Goal: Task Accomplishment & Management: Use online tool/utility

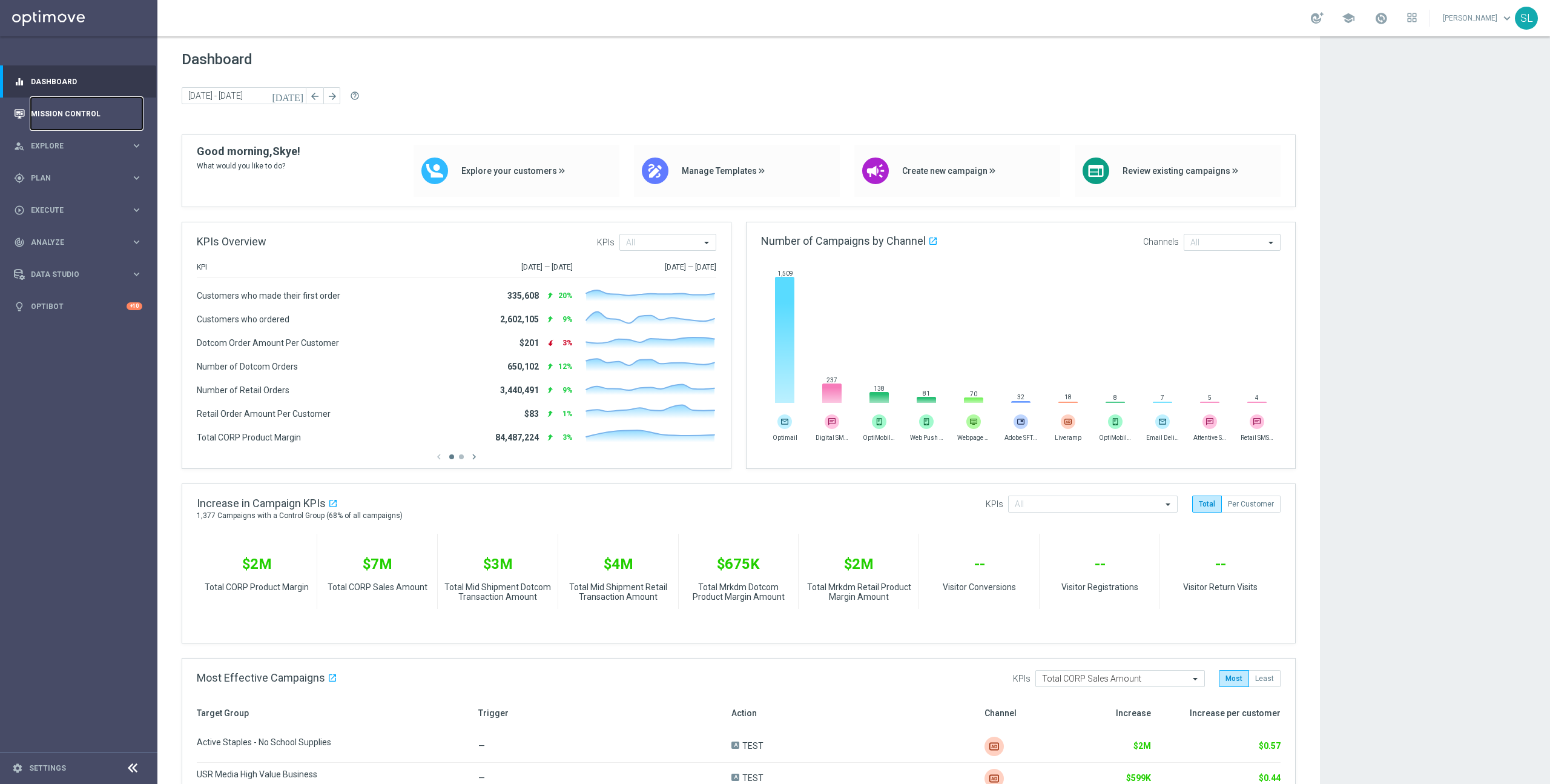
click at [64, 109] on link "Mission Control" at bounding box center [86, 114] width 111 height 32
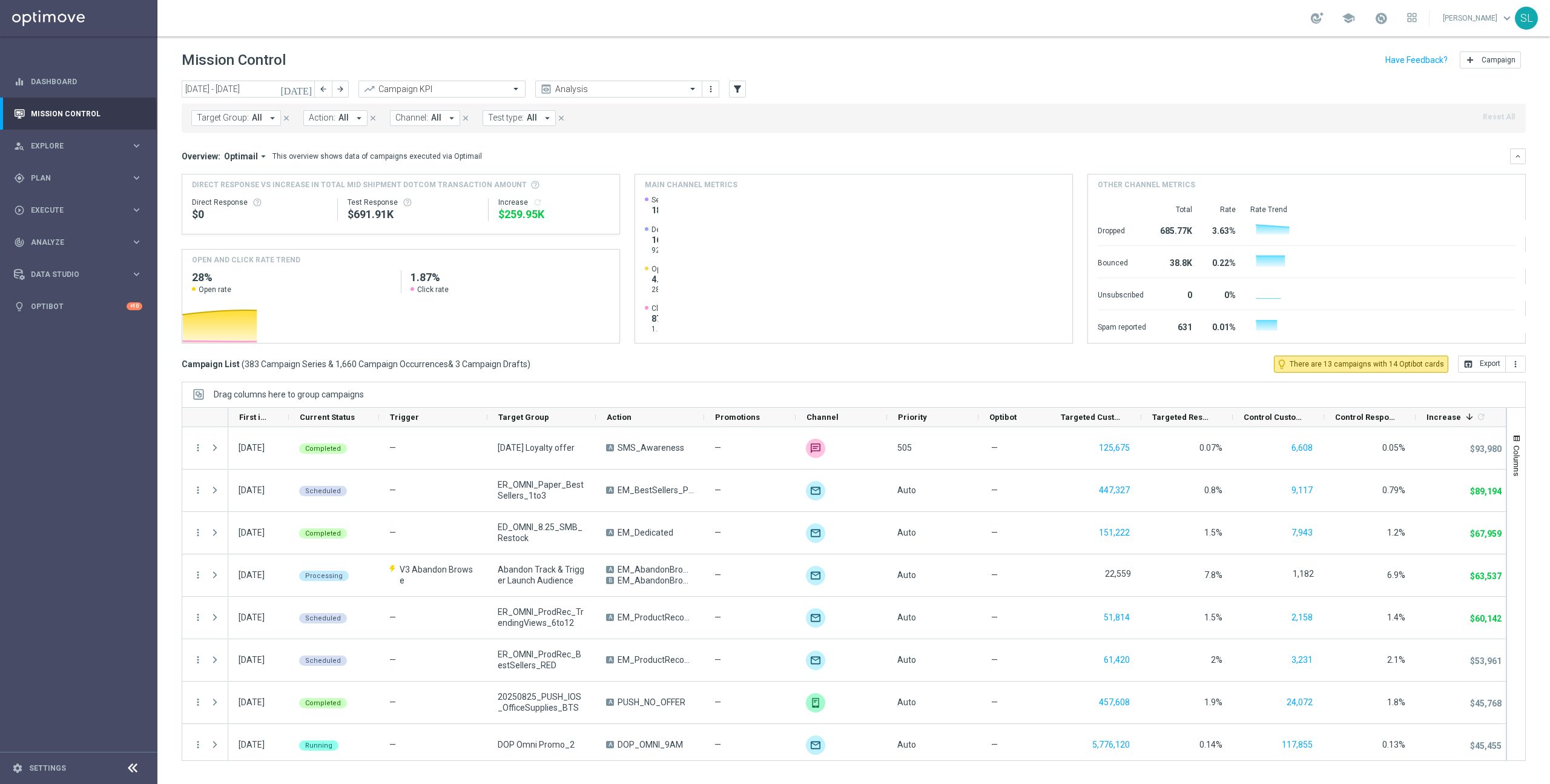
drag, startPoint x: 204, startPoint y: 56, endPoint x: 182, endPoint y: 56, distance: 22.0
click at [182, 56] on div "Mission Control add Campaign" at bounding box center [853, 60] width 1345 height 24
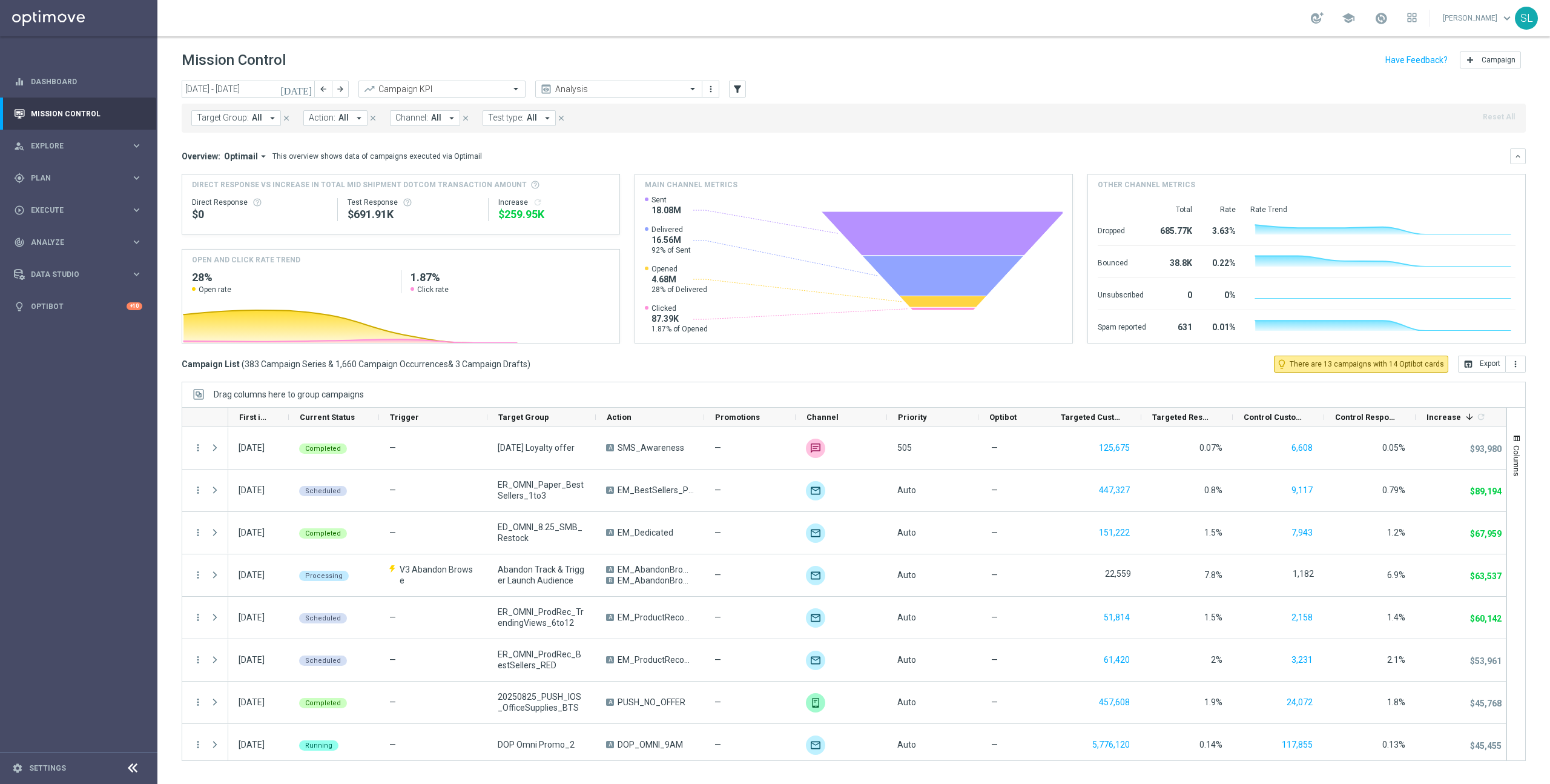
click at [178, 57] on div "Mission Control add Campaign" at bounding box center [854, 60] width 1393 height 24
click at [316, 56] on div "Mission Control add Campaign" at bounding box center [853, 60] width 1345 height 24
click at [391, 63] on div "Mission Control add Campaign" at bounding box center [853, 60] width 1345 height 24
click at [81, 305] on link "Optibot" at bounding box center [78, 306] width 96 height 32
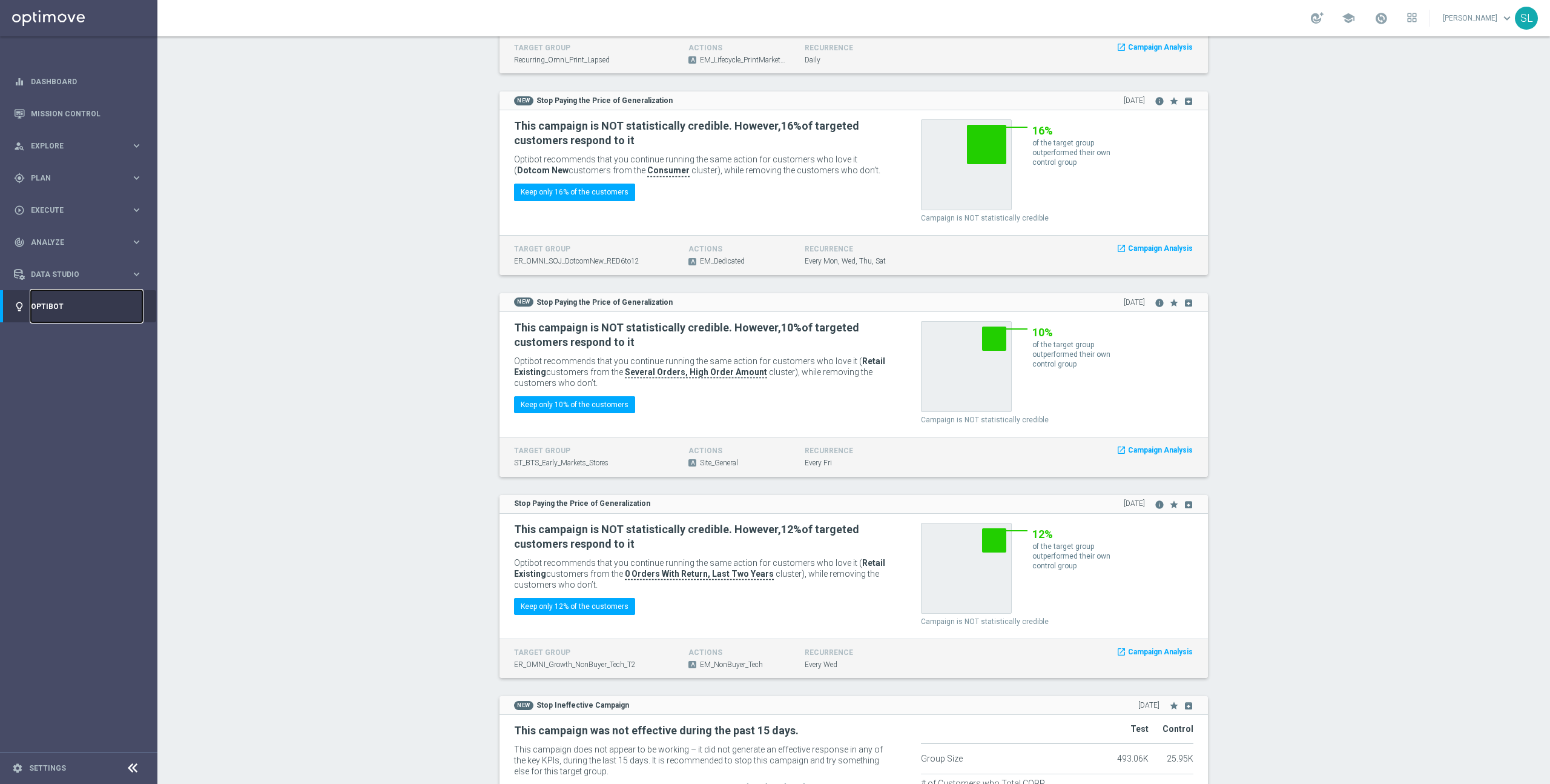
scroll to position [1691, 0]
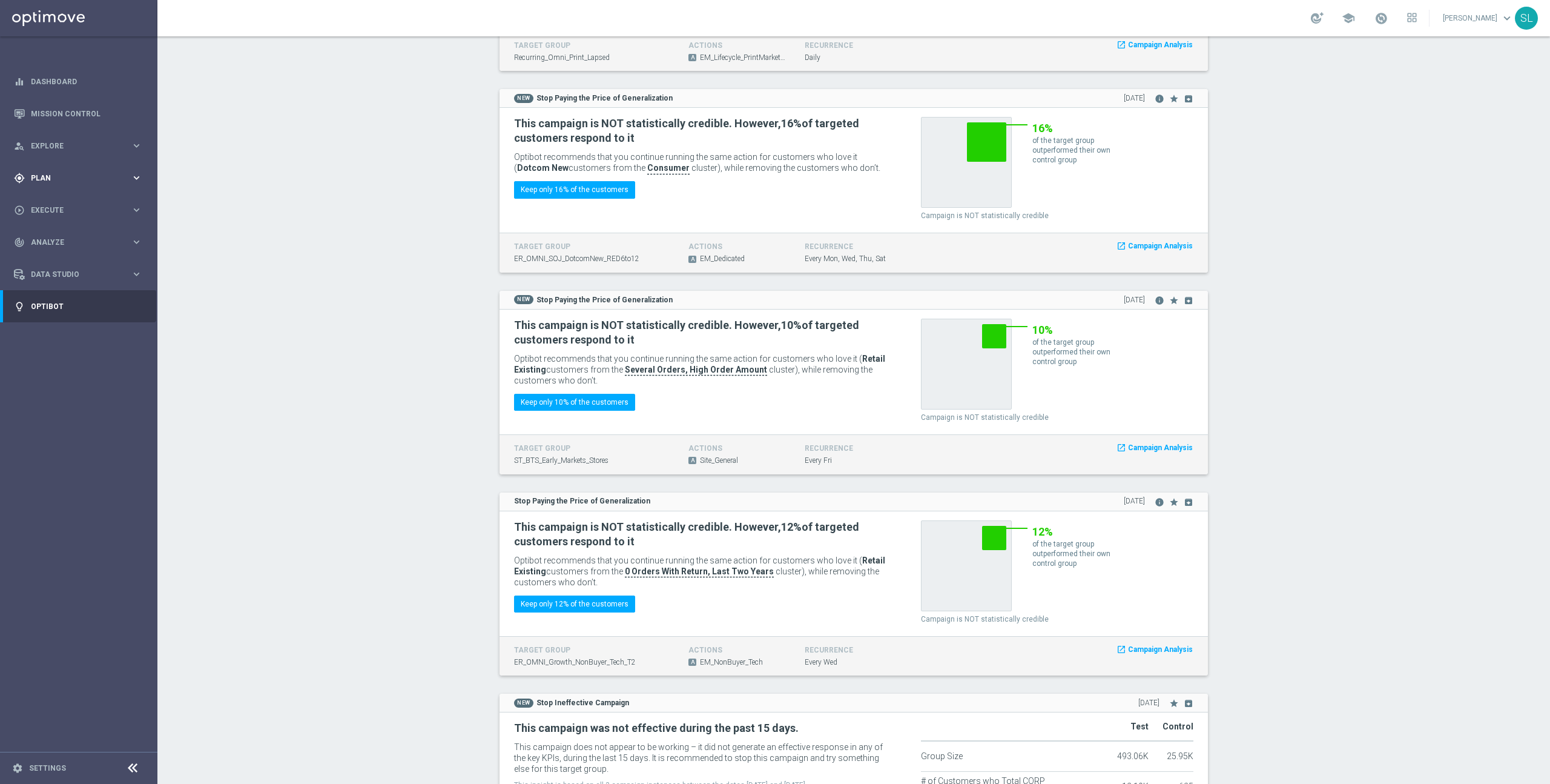
click at [69, 168] on div "gps_fixed Plan keyboard_arrow_right" at bounding box center [78, 178] width 156 height 32
click at [95, 202] on link "Target Groups" at bounding box center [78, 202] width 94 height 10
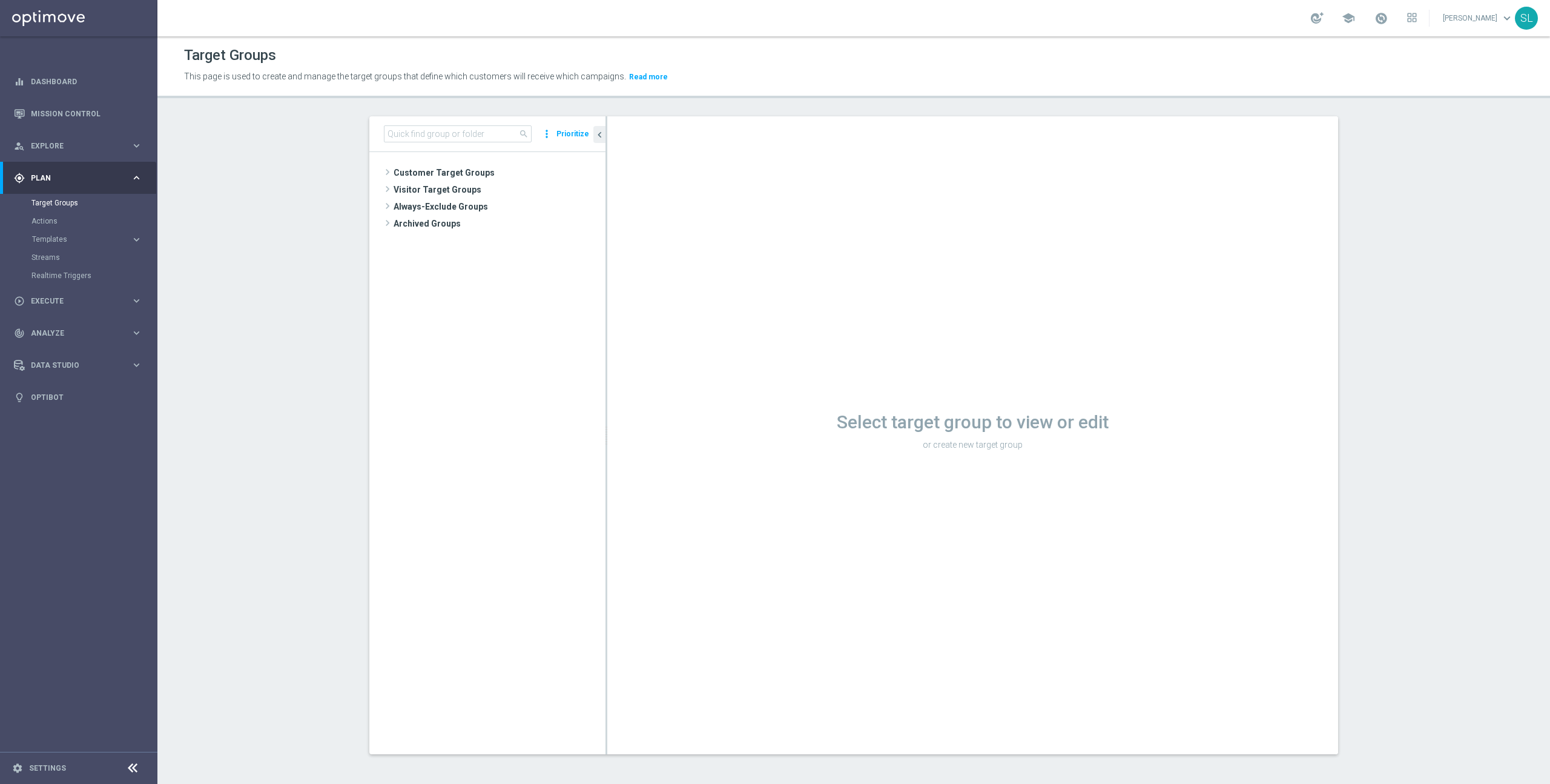
click at [129, 771] on icon at bounding box center [132, 767] width 14 height 14
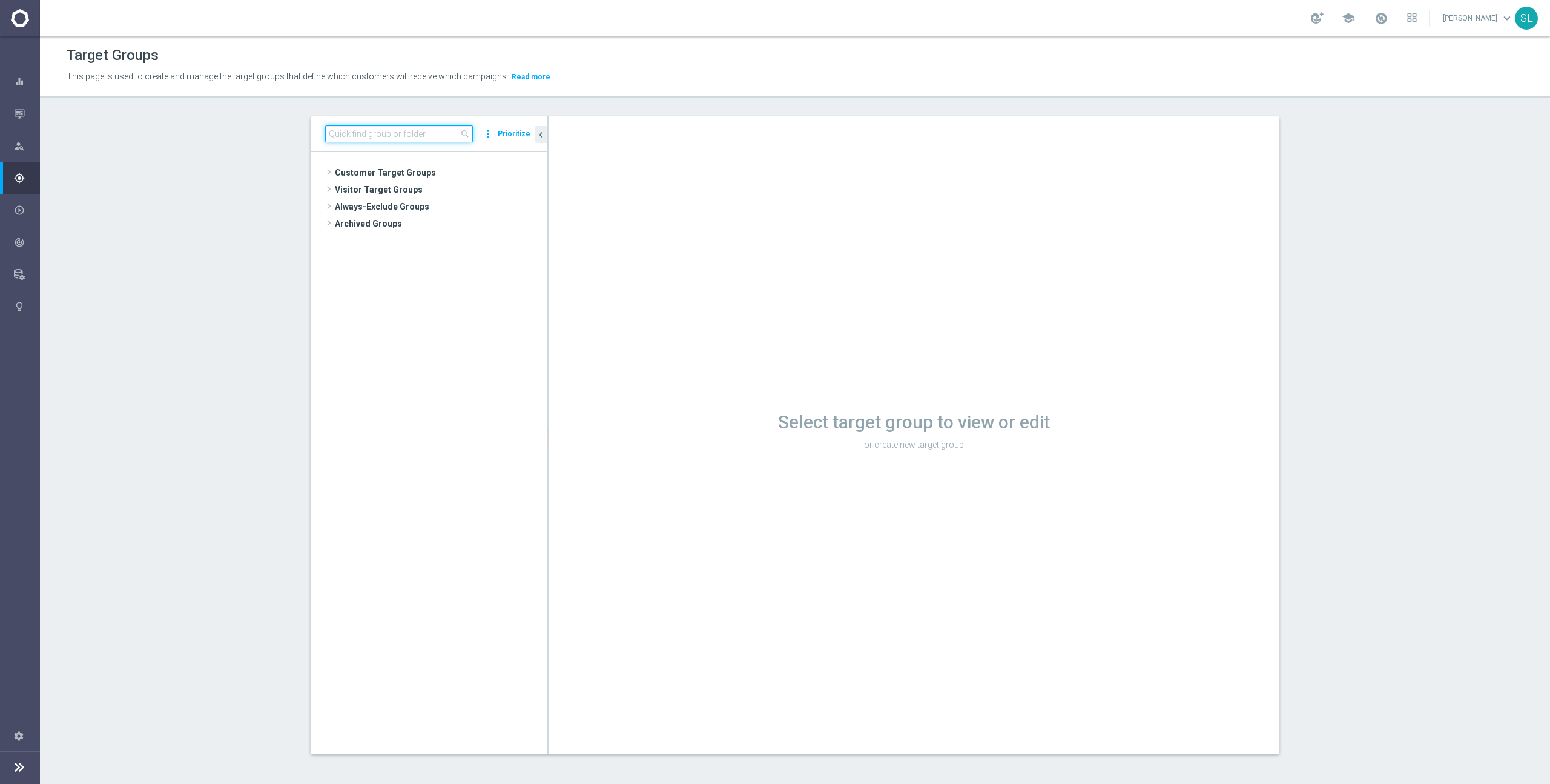
click at [389, 134] on input at bounding box center [398, 134] width 147 height 17
paste input "ER_DC_20240418_Printers_CatPropensity"
type input "ER_DC_20240418_Printers_CatPropensity"
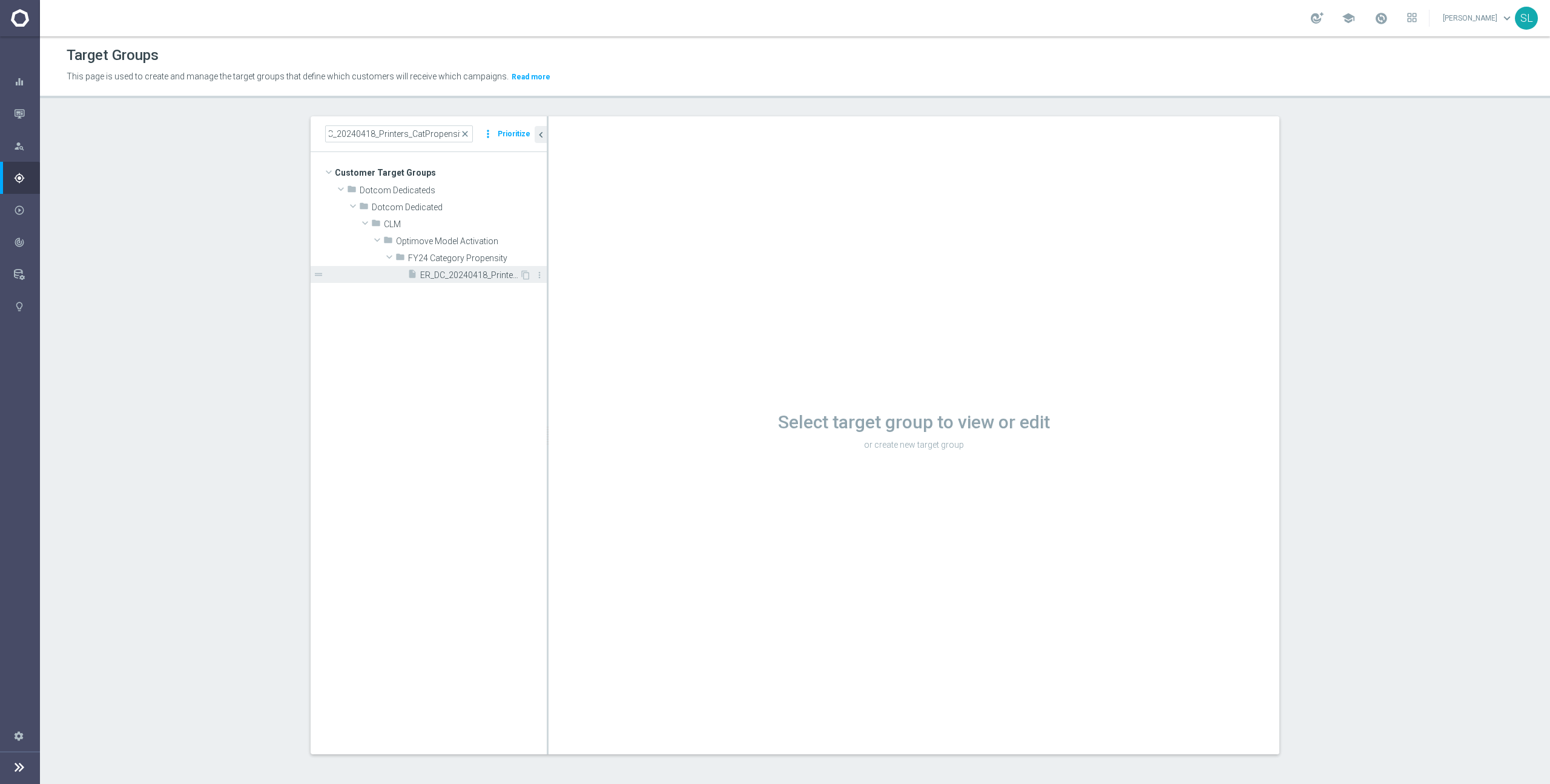
click at [469, 277] on span "ER_DC_20240418_Printers_CatPropensity" at bounding box center [469, 275] width 100 height 10
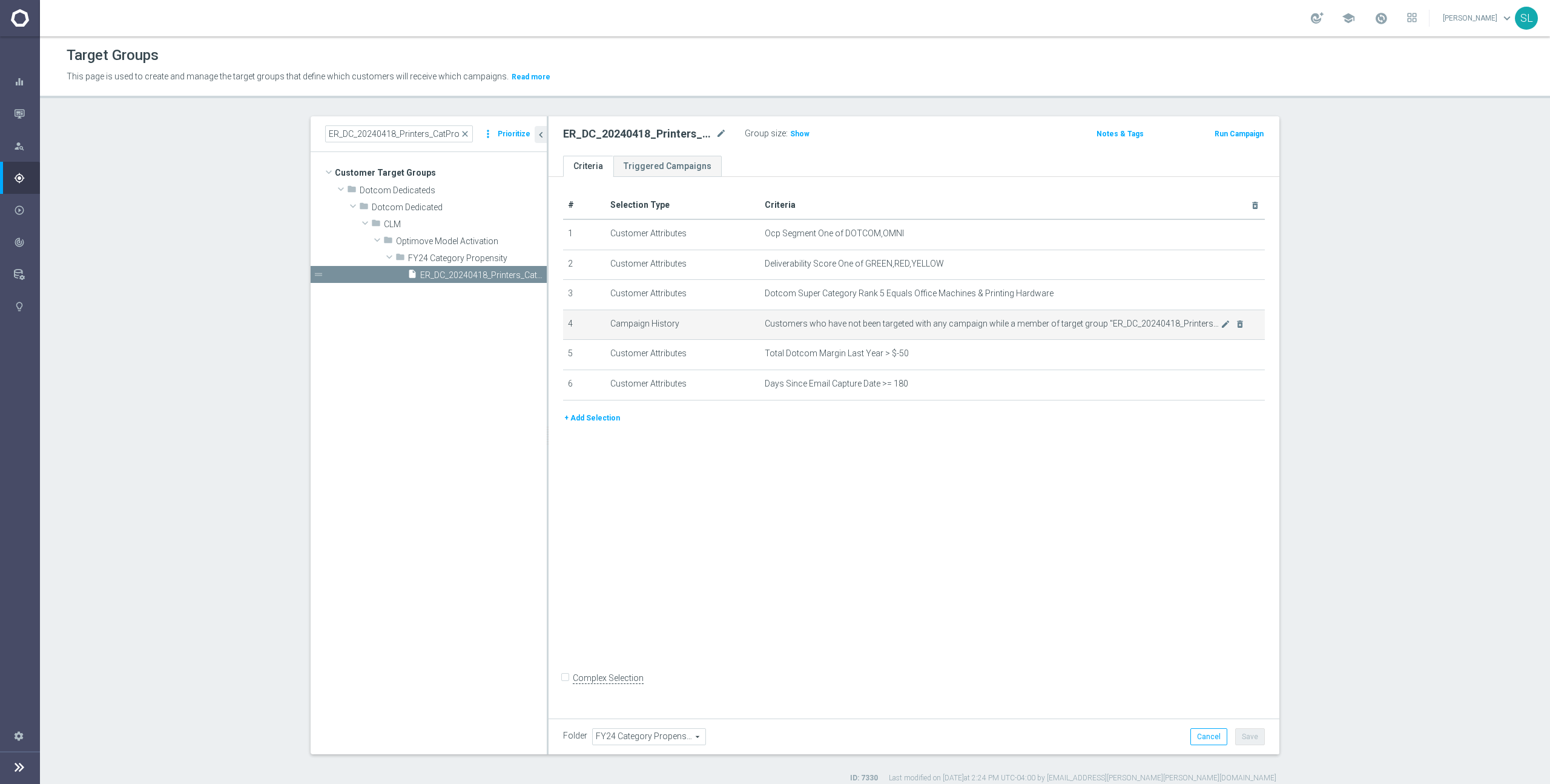
scroll to position [1, 0]
click at [799, 135] on span "Show" at bounding box center [800, 133] width 19 height 9
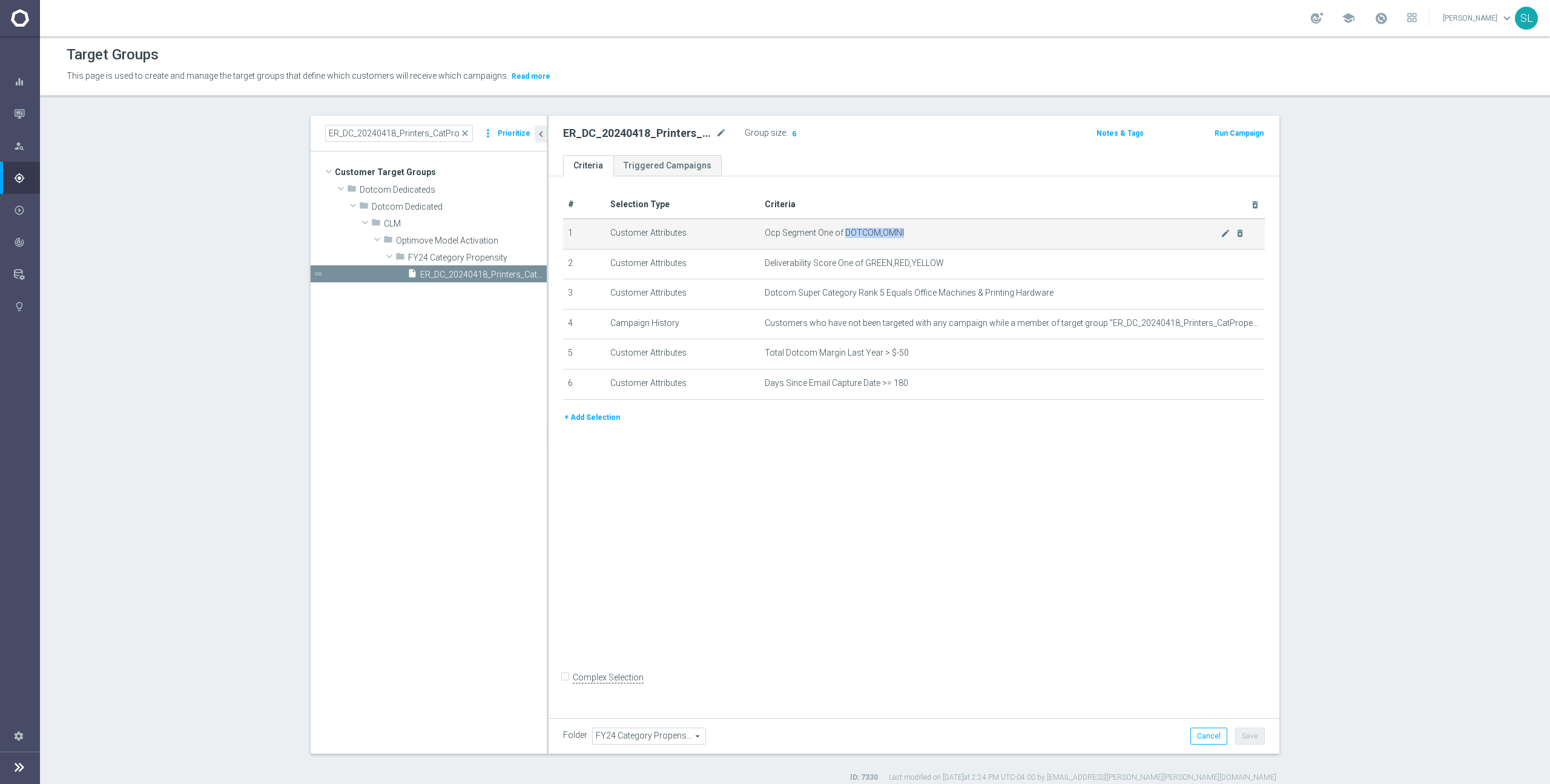
drag, startPoint x: 897, startPoint y: 236, endPoint x: 845, endPoint y: 236, distance: 52.0
click at [845, 235] on td "Ocp Segment One of DOTCOM,OMNI mode_edit delete_forever" at bounding box center [1013, 234] width 506 height 30
copy span "DOTCOM,OMNI"
click at [1222, 231] on icon "mode_edit" at bounding box center [1226, 233] width 10 height 10
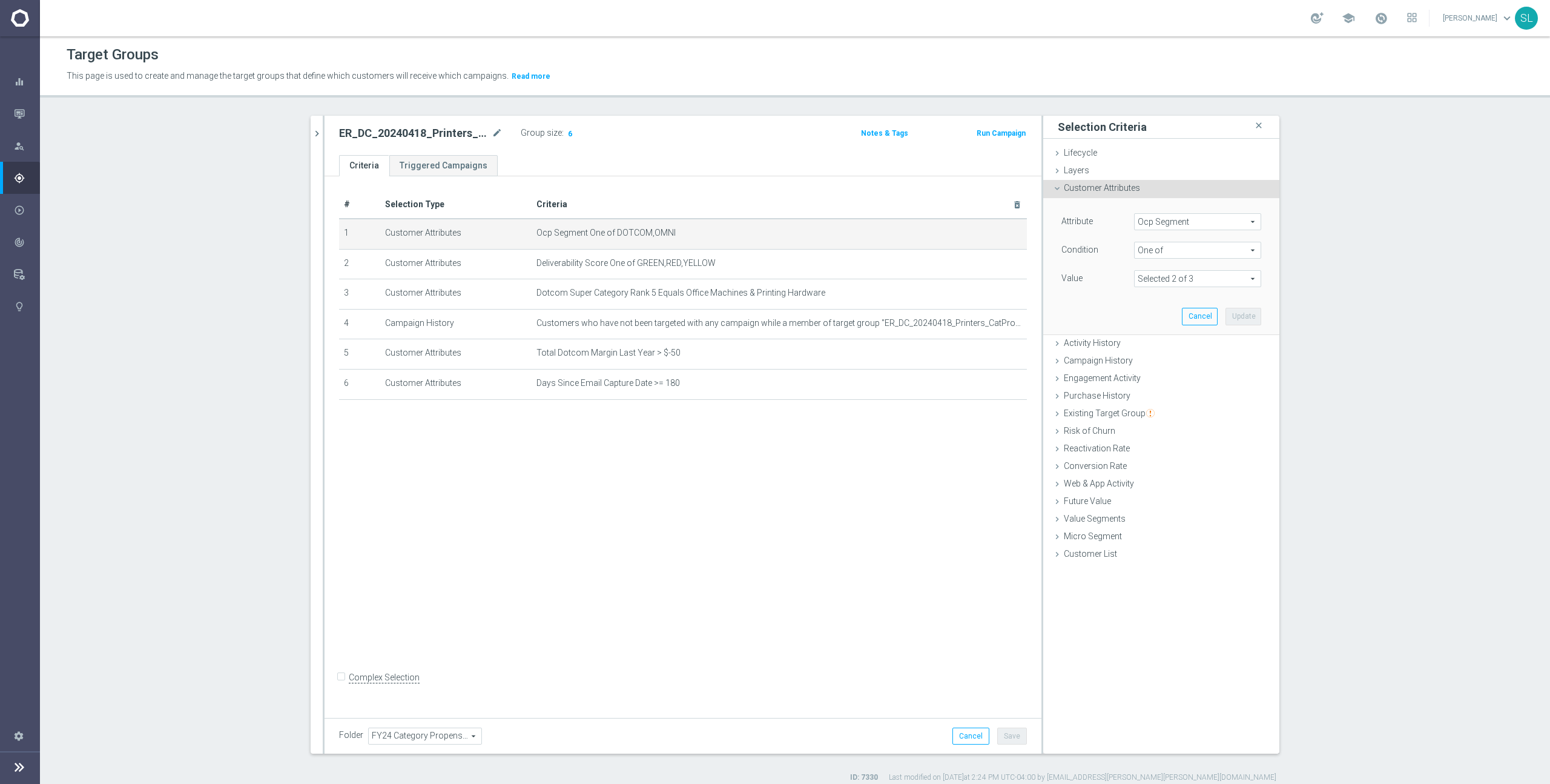
click at [1221, 221] on span "Ocp Segment" at bounding box center [1197, 221] width 126 height 16
click at [1210, 223] on input "search" at bounding box center [1198, 221] width 127 height 17
type input "ocp"
click at [1206, 265] on label "OCP_Simple_12m" at bounding box center [1198, 271] width 127 height 16
type input "OCP_Simple_12m"
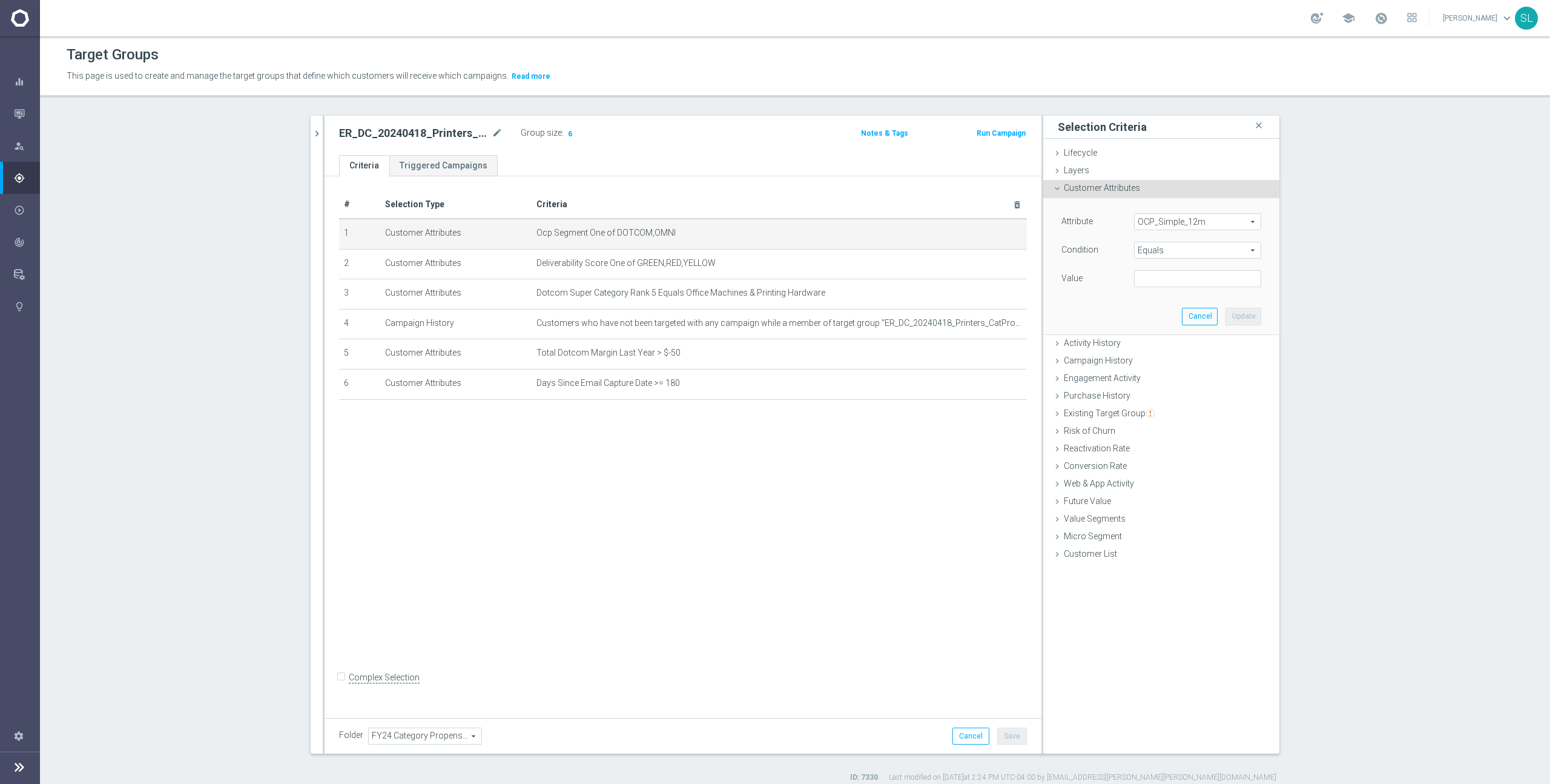
click at [1203, 248] on span "Equals" at bounding box center [1197, 250] width 126 height 16
click at [1171, 405] on span "One of" at bounding box center [1197, 410] width 115 height 10
type input "One of"
click at [1167, 283] on textarea at bounding box center [1198, 285] width 127 height 31
paste textarea "DOTCOM,OMNI"
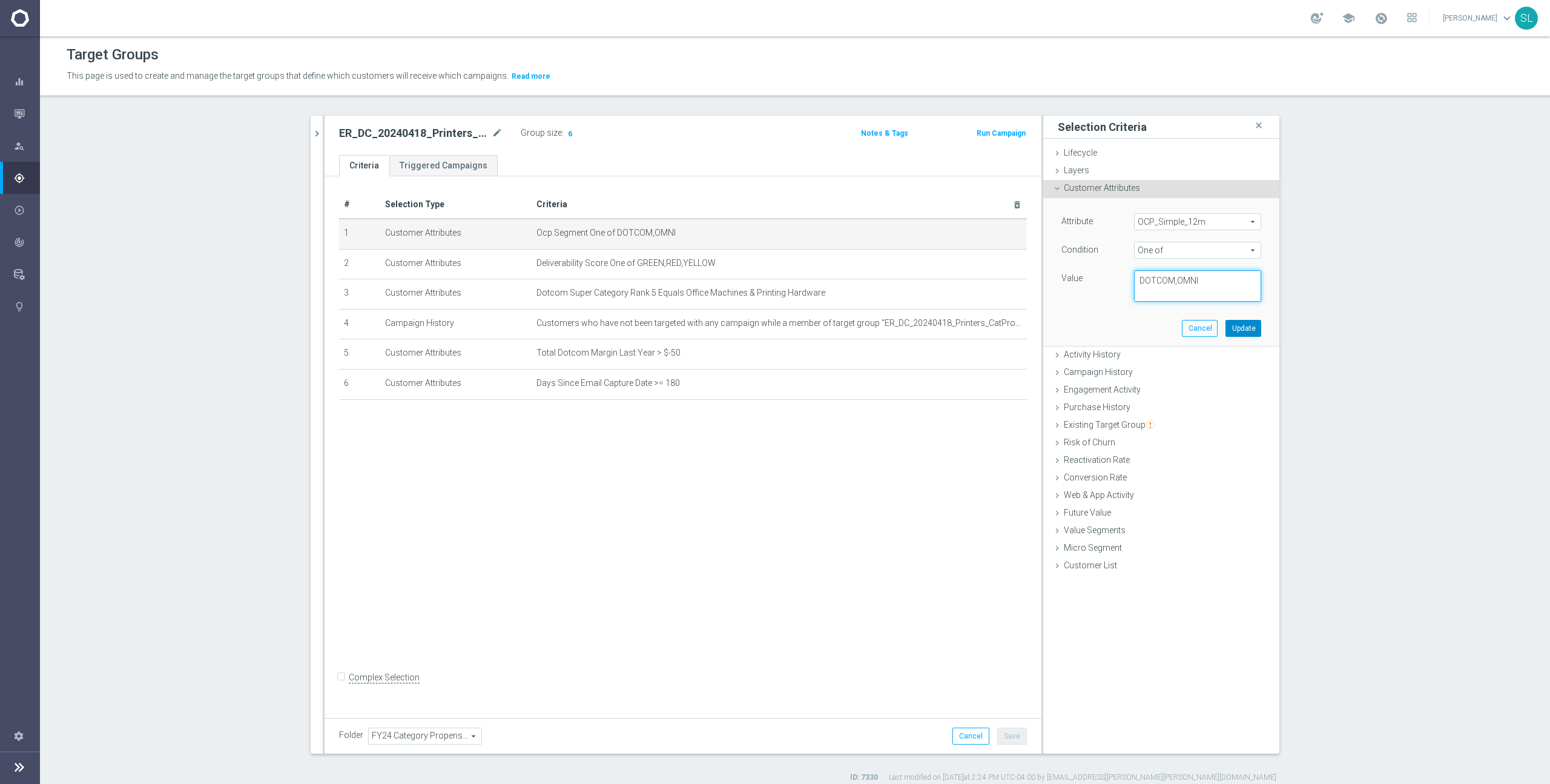
type textarea "DOTCOM,OMNI"
click at [1246, 329] on button "Update" at bounding box center [1244, 328] width 36 height 17
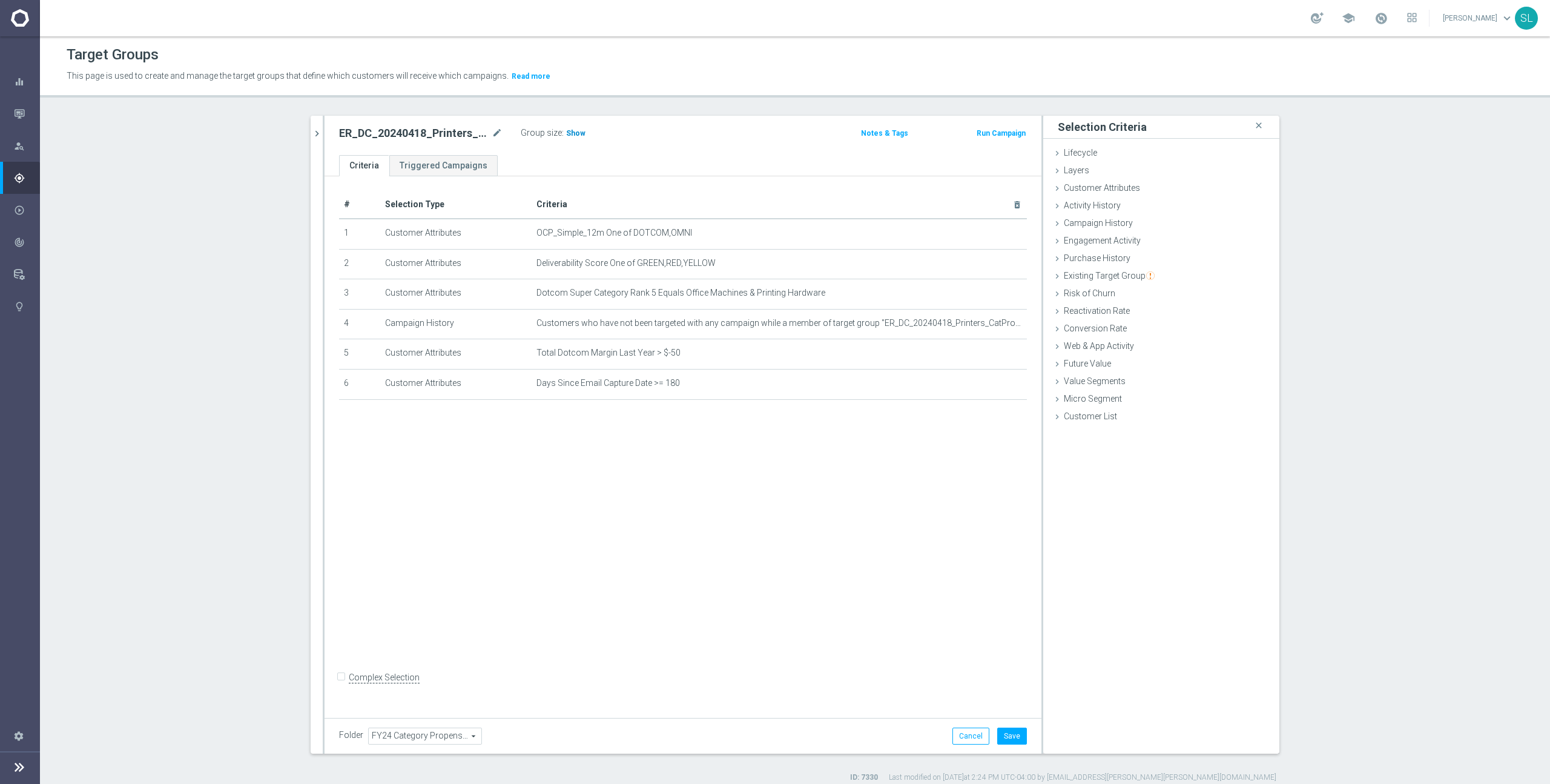
click at [566, 131] on span "Show" at bounding box center [576, 133] width 19 height 9
click at [964, 732] on button "Cancel" at bounding box center [970, 736] width 37 height 17
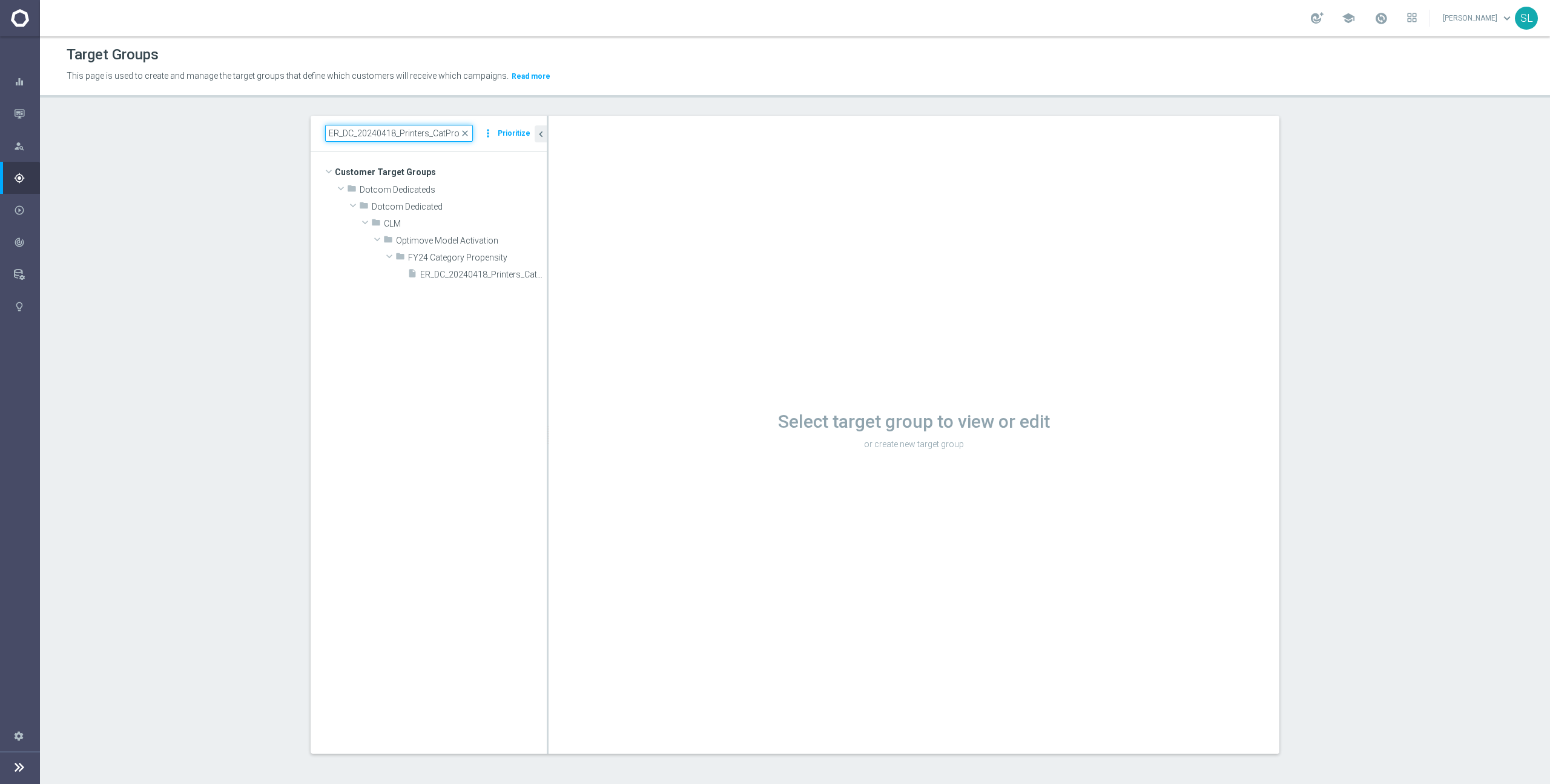
click at [408, 128] on input "ER_DC_20240418_Printers_CatPropensity" at bounding box center [398, 133] width 147 height 17
paste input "Recurring_Print_Grow_Biz_Cards"
type input "Recurring_Print_Grow_Biz_Cards"
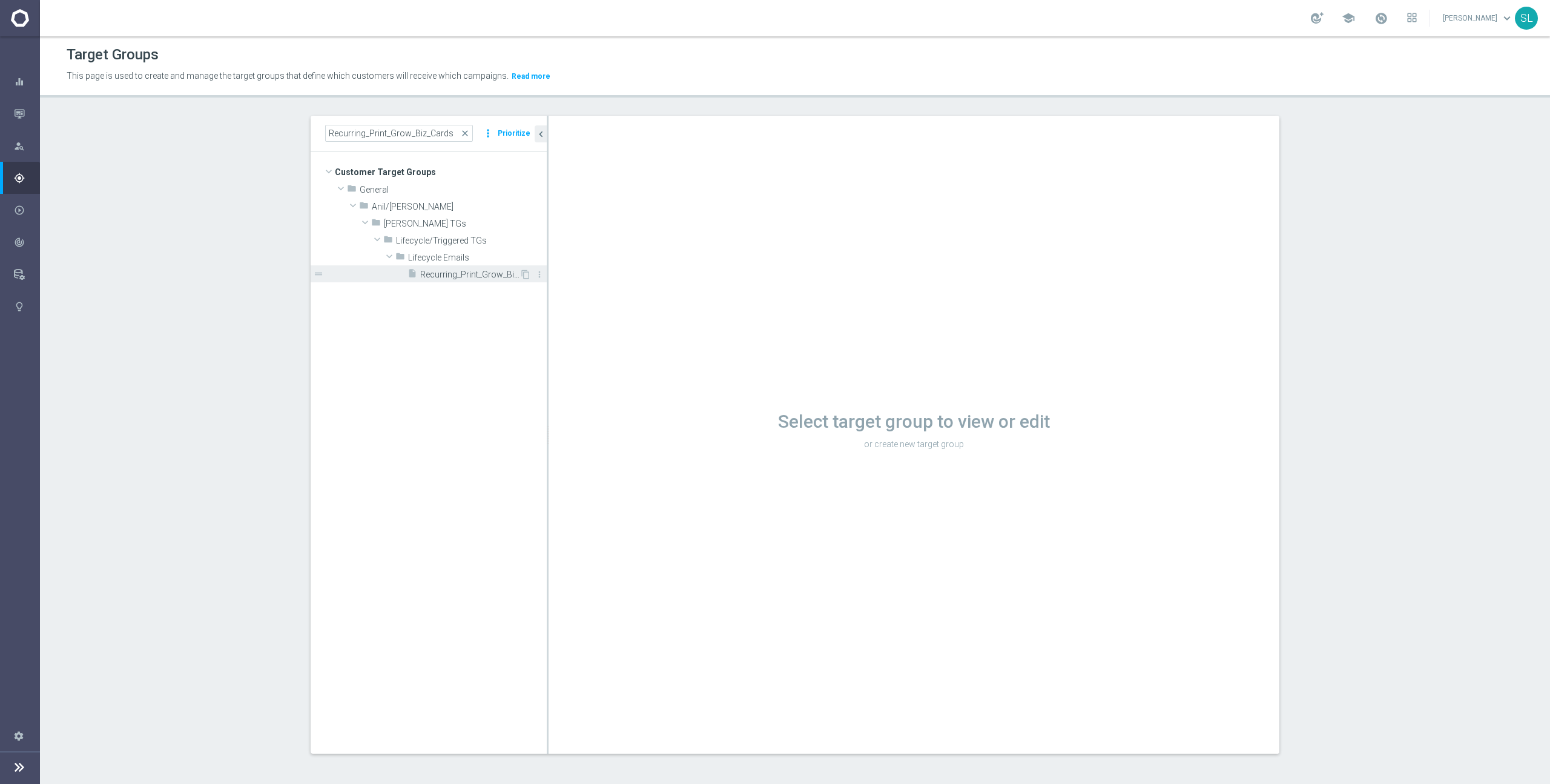
click at [472, 277] on span "Recurring_Print_Grow_Biz_Cards" at bounding box center [469, 275] width 100 height 10
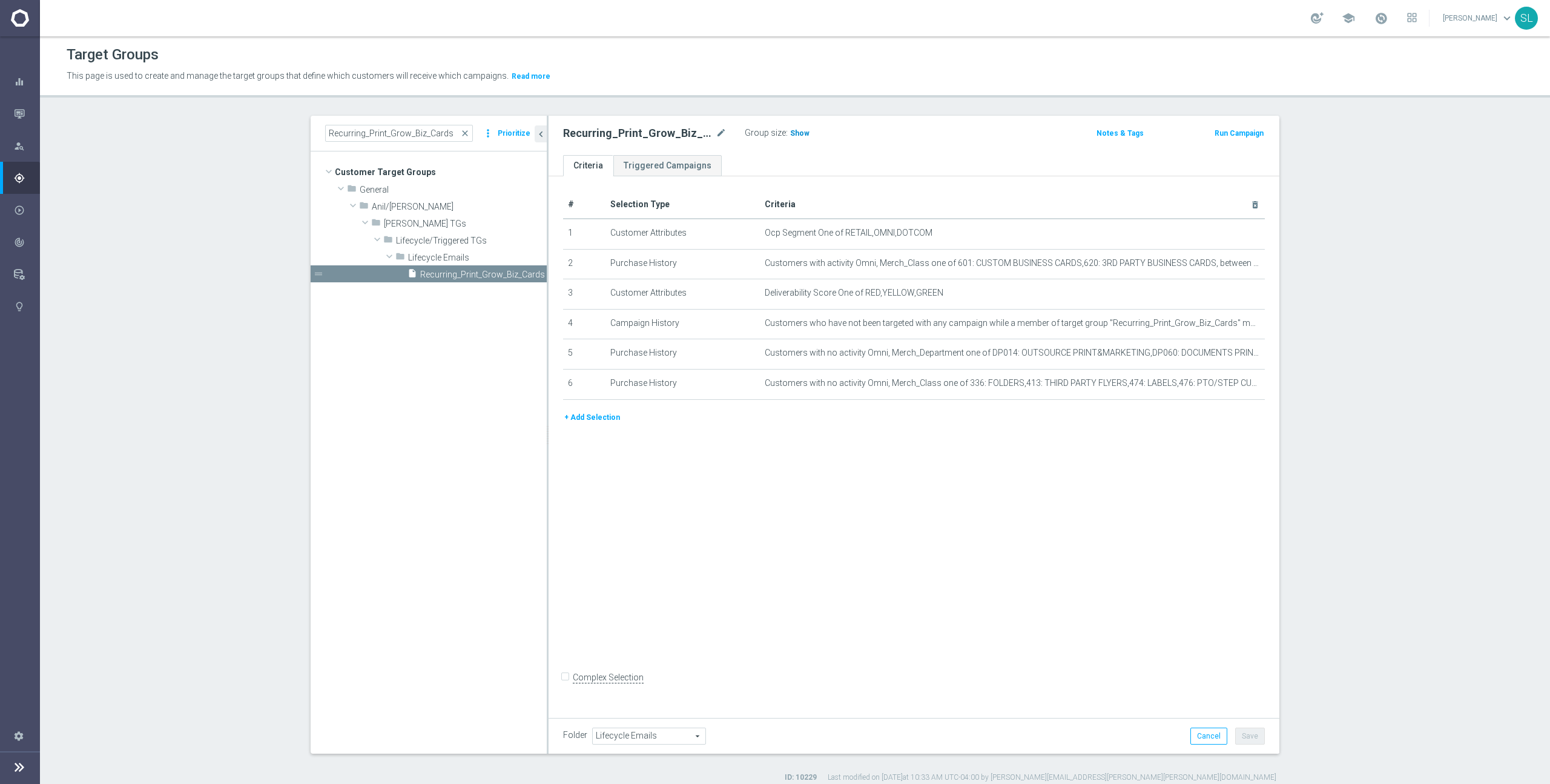
click at [800, 136] on span "Show" at bounding box center [800, 133] width 19 height 9
drag, startPoint x: 950, startPoint y: 232, endPoint x: 921, endPoint y: 229, distance: 29.2
click at [846, 233] on span "Ocp Segment One of RETAIL,OMNI,DOTCOM" at bounding box center [993, 233] width 456 height 10
click at [1029, 228] on span "Ocp Segment One of RETAIL,OMNI,DOTCOM" at bounding box center [993, 233] width 456 height 10
drag, startPoint x: 928, startPoint y: 231, endPoint x: 844, endPoint y: 237, distance: 84.2
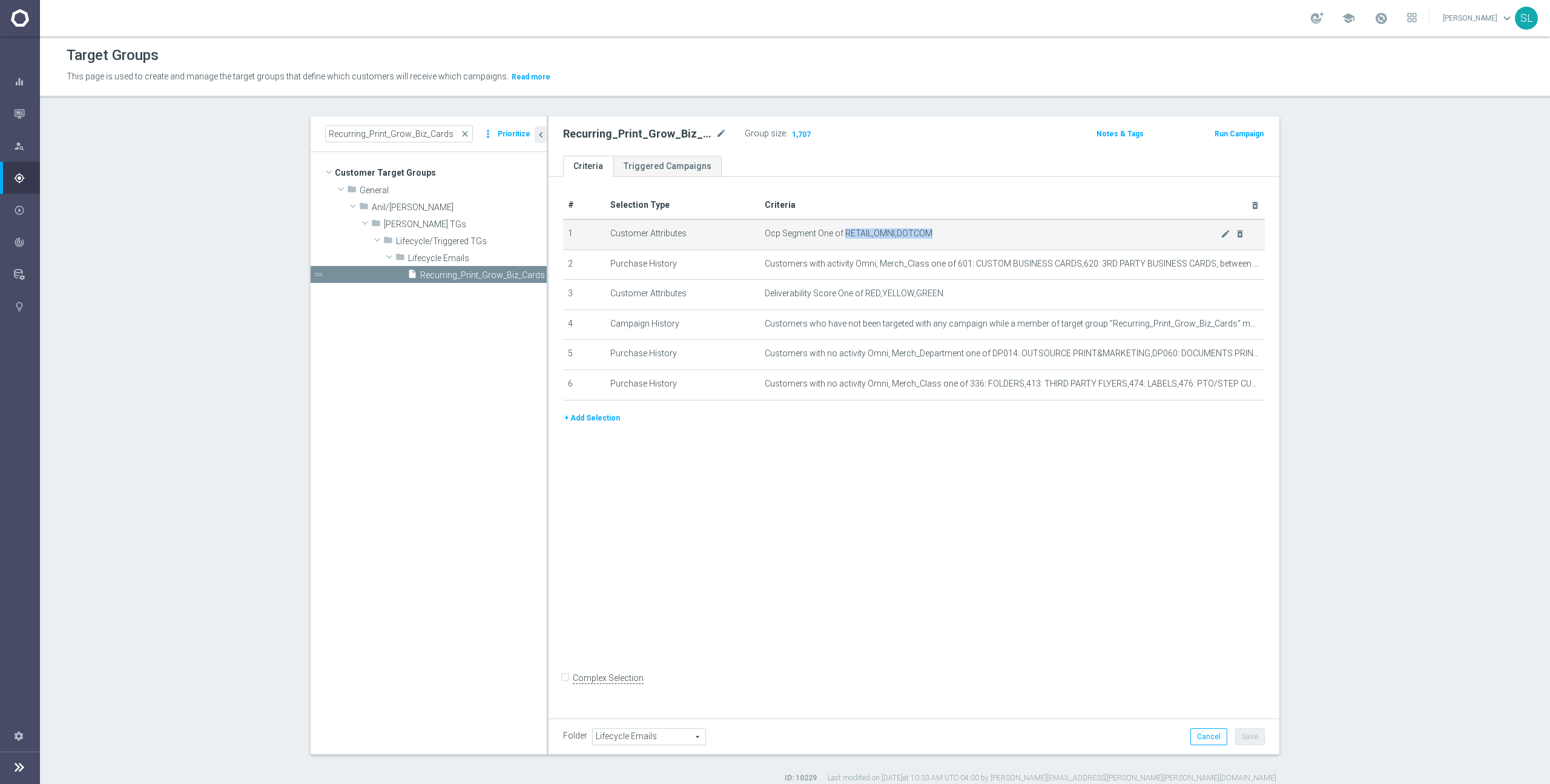
click at [844, 237] on span "Ocp Segment One of RETAIL,OMNI,DOTCOM" at bounding box center [993, 233] width 456 height 10
copy span "RETAIL,OMNI,DOTCOM"
click at [1218, 234] on span "Ocp Segment One of RETAIL,OMNI,DOTCOM" at bounding box center [993, 233] width 456 height 10
click at [1221, 233] on icon "mode_edit" at bounding box center [1226, 234] width 10 height 10
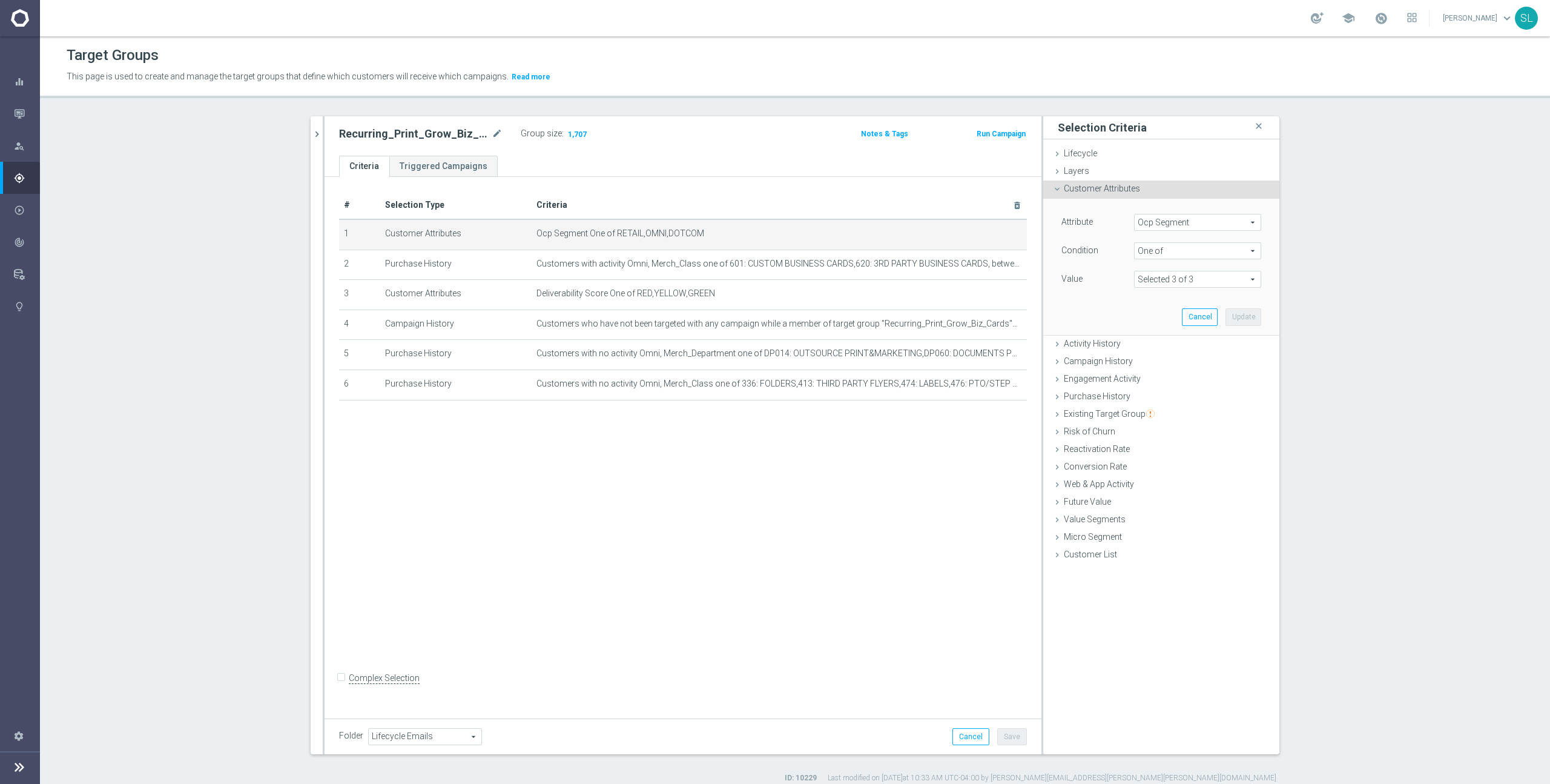
click at [1164, 226] on span "Ocp Segment" at bounding box center [1197, 222] width 126 height 16
click at [1164, 223] on input "search" at bounding box center [1198, 222] width 127 height 17
type input "ocp"
click at [1164, 266] on label "OCP_Simple_12m" at bounding box center [1198, 272] width 127 height 16
type input "OCP_Simple_12m"
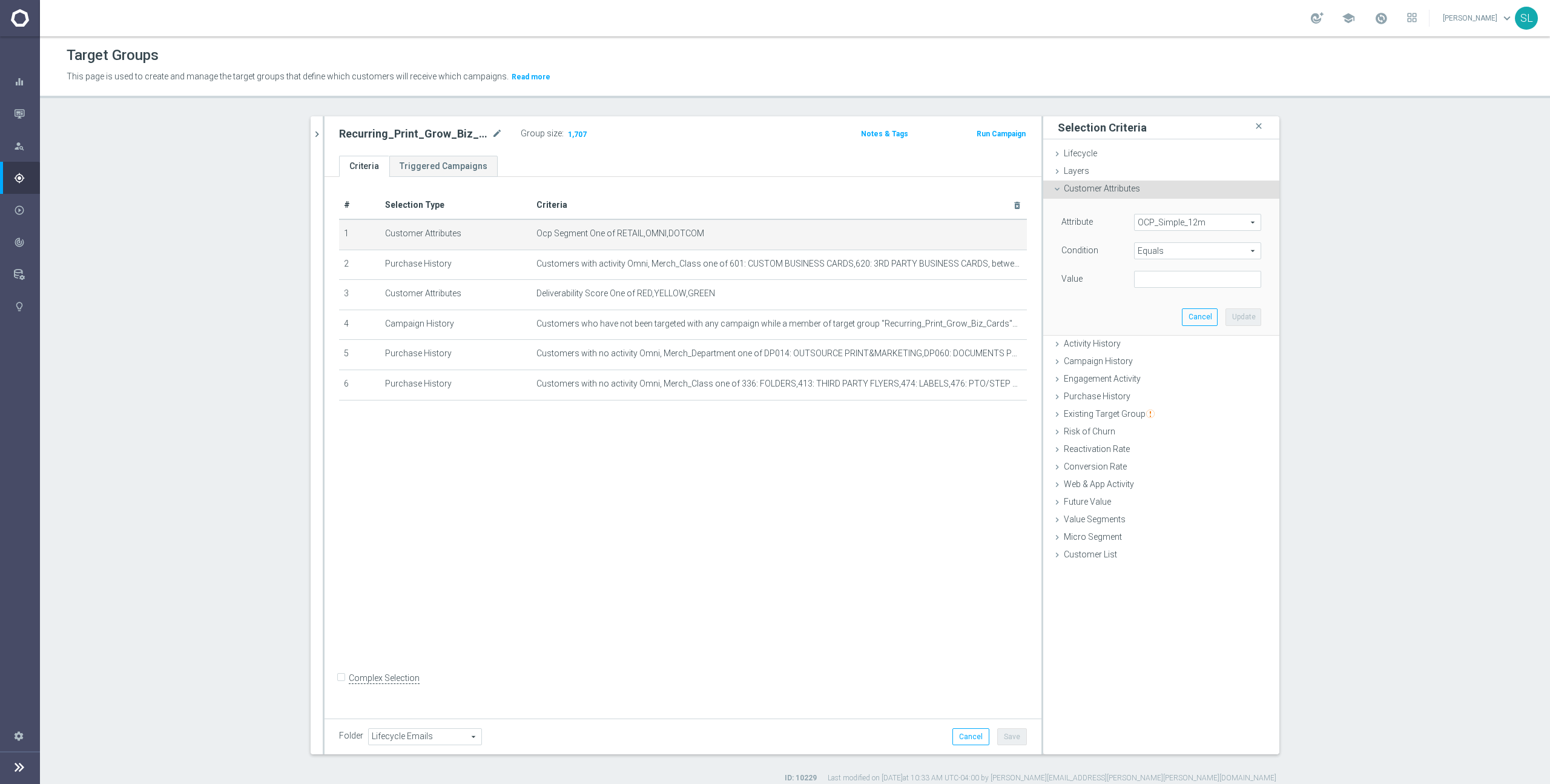
click at [1208, 255] on span "Equals" at bounding box center [1197, 251] width 126 height 16
drag, startPoint x: 1199, startPoint y: 411, endPoint x: 1188, endPoint y: 361, distance: 51.2
click at [1199, 411] on span "One of" at bounding box center [1197, 411] width 115 height 10
type input "One of"
click at [1178, 279] on textarea at bounding box center [1198, 286] width 127 height 31
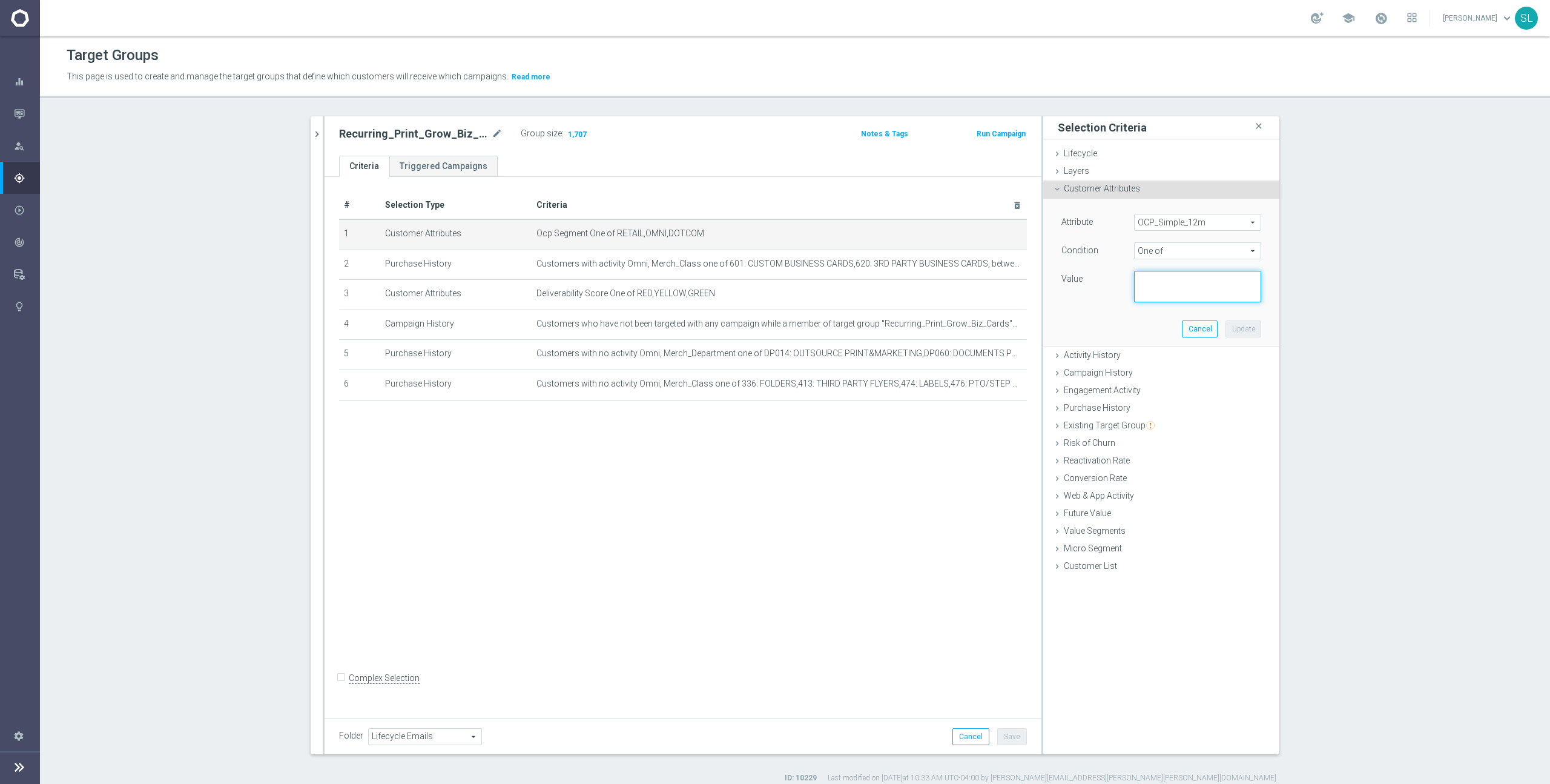
paste textarea "RETAIL,OMNI,DOTCOM"
type textarea "RETAIL,OMNI,DOTCOM"
drag, startPoint x: 1256, startPoint y: 330, endPoint x: 1250, endPoint y: 329, distance: 6.1
click at [1255, 330] on button "Update" at bounding box center [1244, 329] width 36 height 17
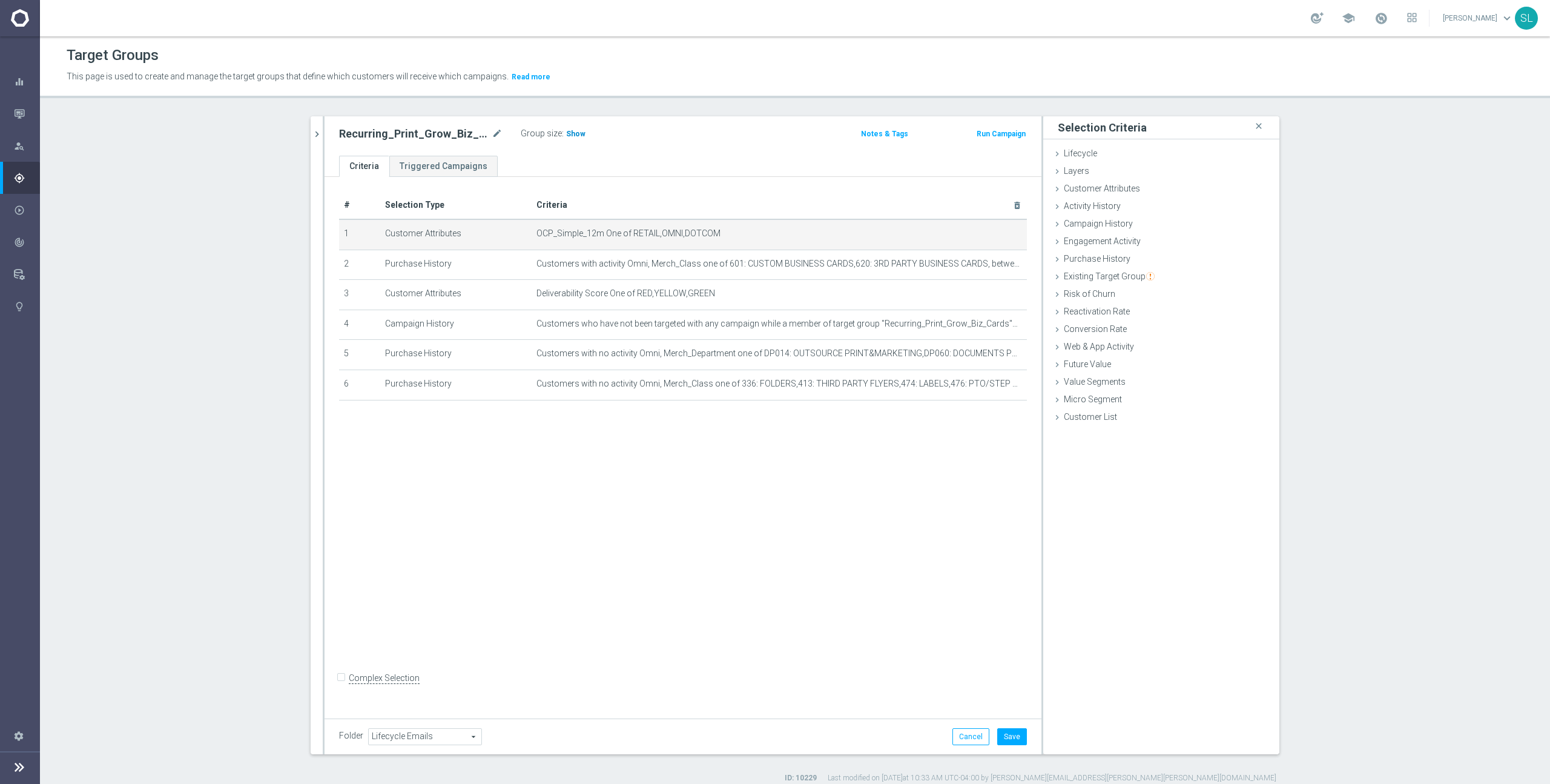
click at [570, 128] on h3 "Show" at bounding box center [576, 134] width 22 height 13
drag, startPoint x: 977, startPoint y: 738, endPoint x: 978, endPoint y: 744, distance: 6.1
click at [977, 738] on button "Cancel" at bounding box center [970, 736] width 37 height 17
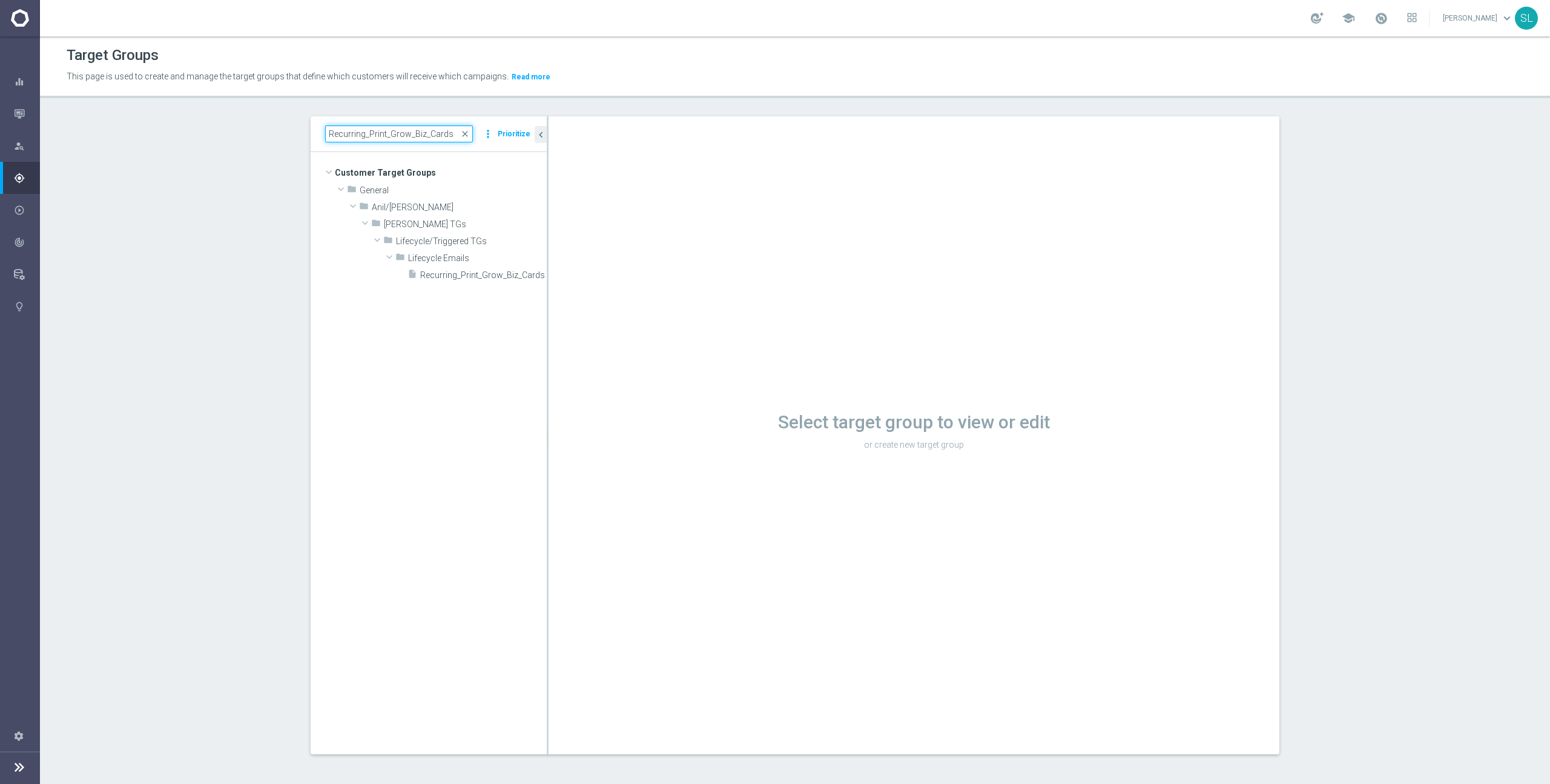
click at [388, 134] on input "Recurring_Print_Grow_Biz_Cards" at bounding box center [398, 134] width 147 height 17
paste input "ER_Omni_Action_CategoryBrowse_TravelHub"
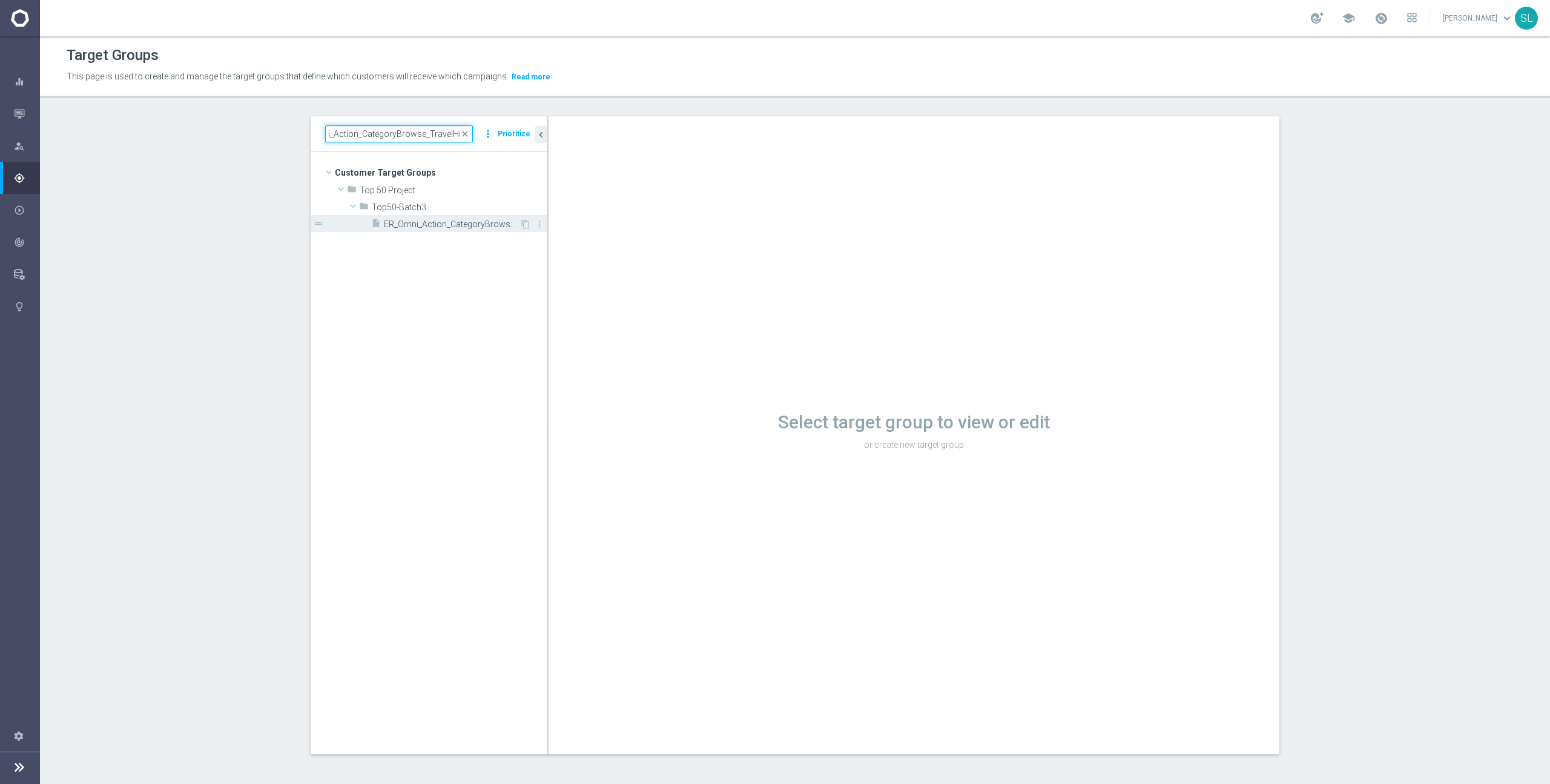
type input "ER_Omni_Action_CategoryBrowse_TravelHub"
click at [460, 221] on span "ER_Omni_Action_CategoryBrowse_TravelHub" at bounding box center [451, 224] width 136 height 10
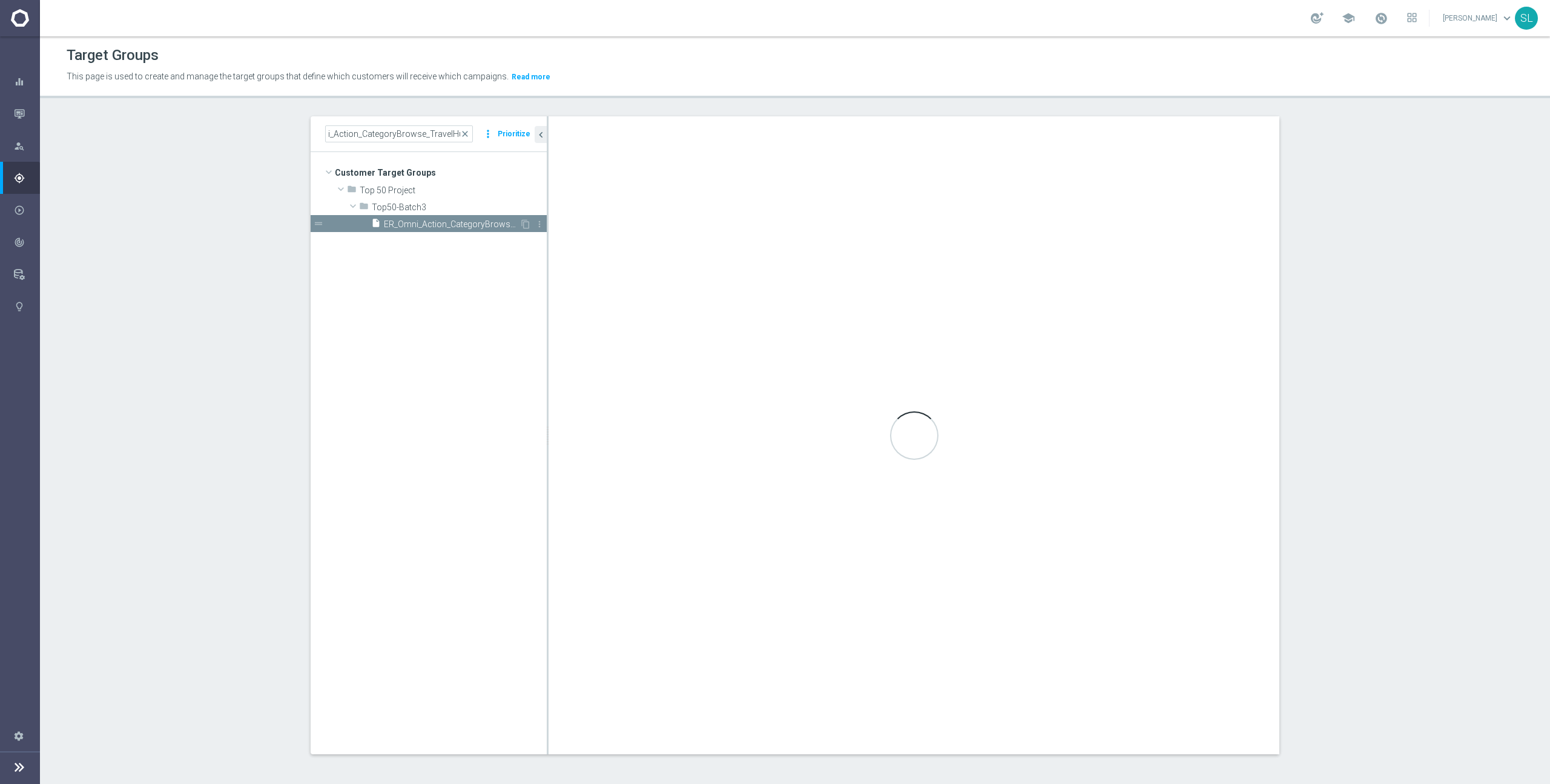
scroll to position [0, 0]
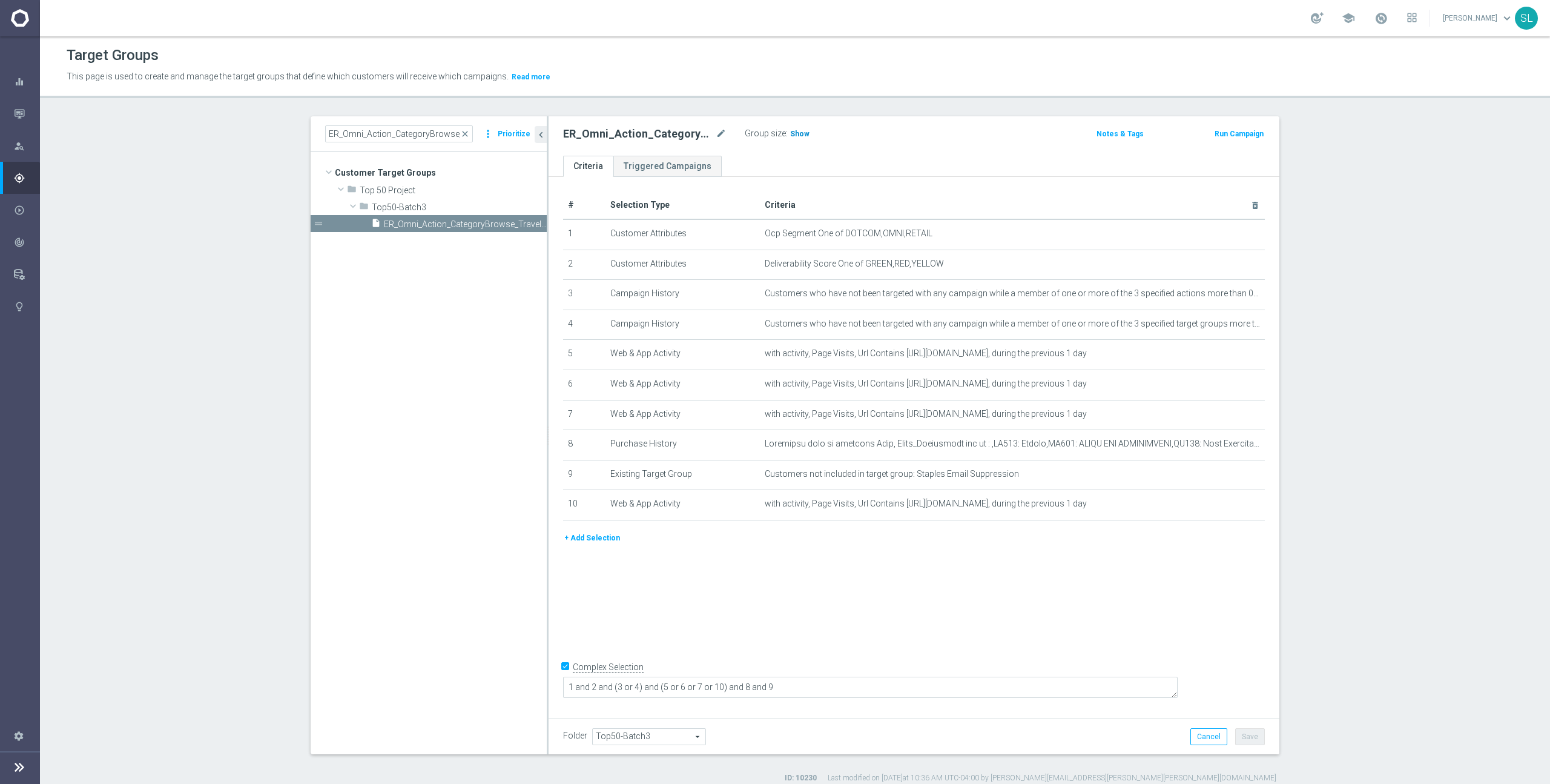
click at [797, 134] on span "Show" at bounding box center [800, 133] width 19 height 9
drag, startPoint x: 973, startPoint y: 237, endPoint x: 845, endPoint y: 236, distance: 128.0
click at [845, 236] on span "Ocp Segment One of DOTCOM,OMNI,RETAIL" at bounding box center [993, 233] width 456 height 10
copy span "DOTCOM,OMNI,RETAIL"
click at [1225, 233] on icon "mode_edit" at bounding box center [1226, 234] width 10 height 10
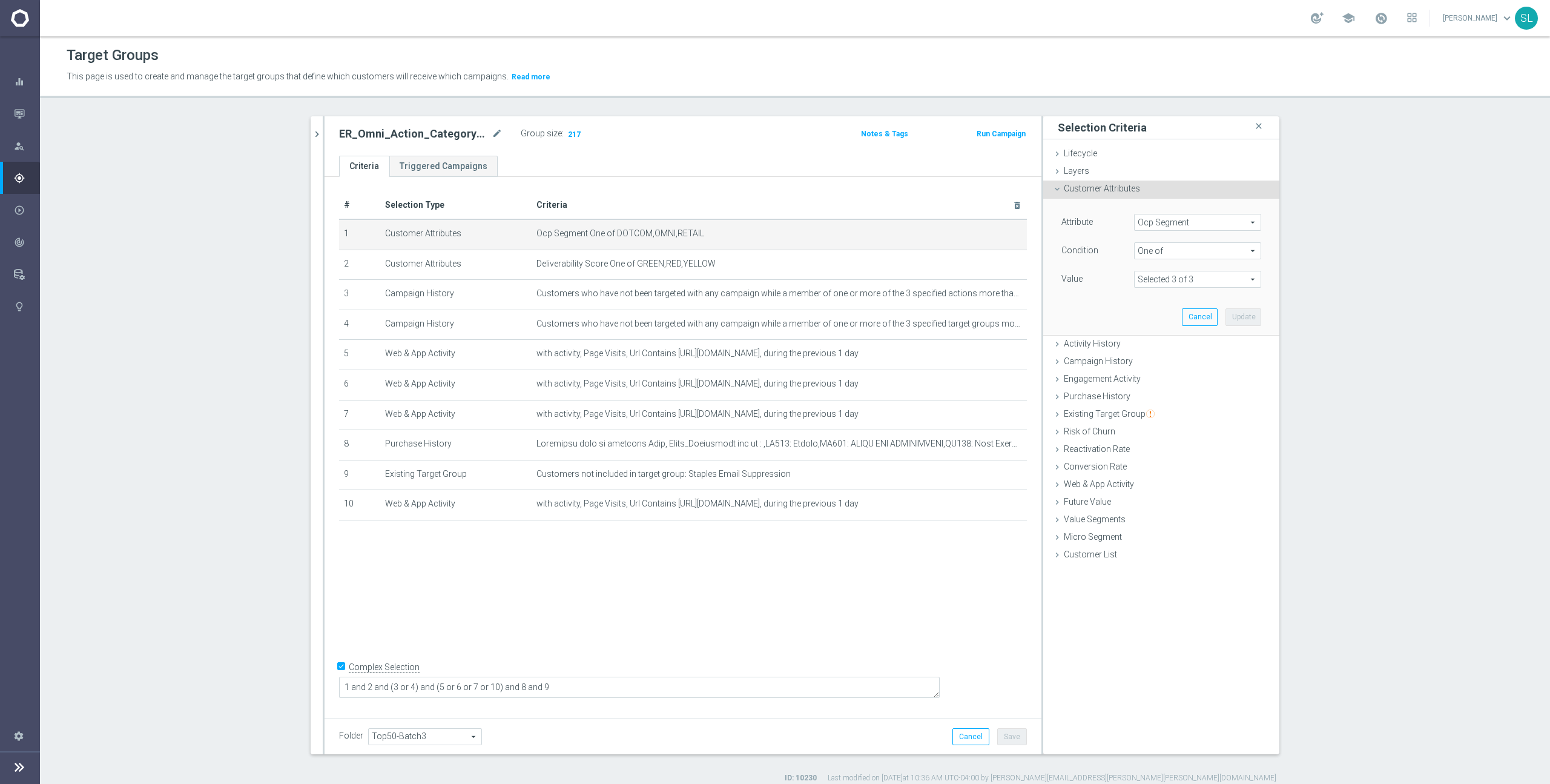
click at [1181, 226] on span "Ocp Segment" at bounding box center [1197, 222] width 126 height 16
click at [1181, 223] on input "search" at bounding box center [1198, 222] width 127 height 17
type input "ocp"
click at [1189, 267] on span "OCP_Simple_12m" at bounding box center [1197, 272] width 115 height 10
type input "OCP_Simple_12m"
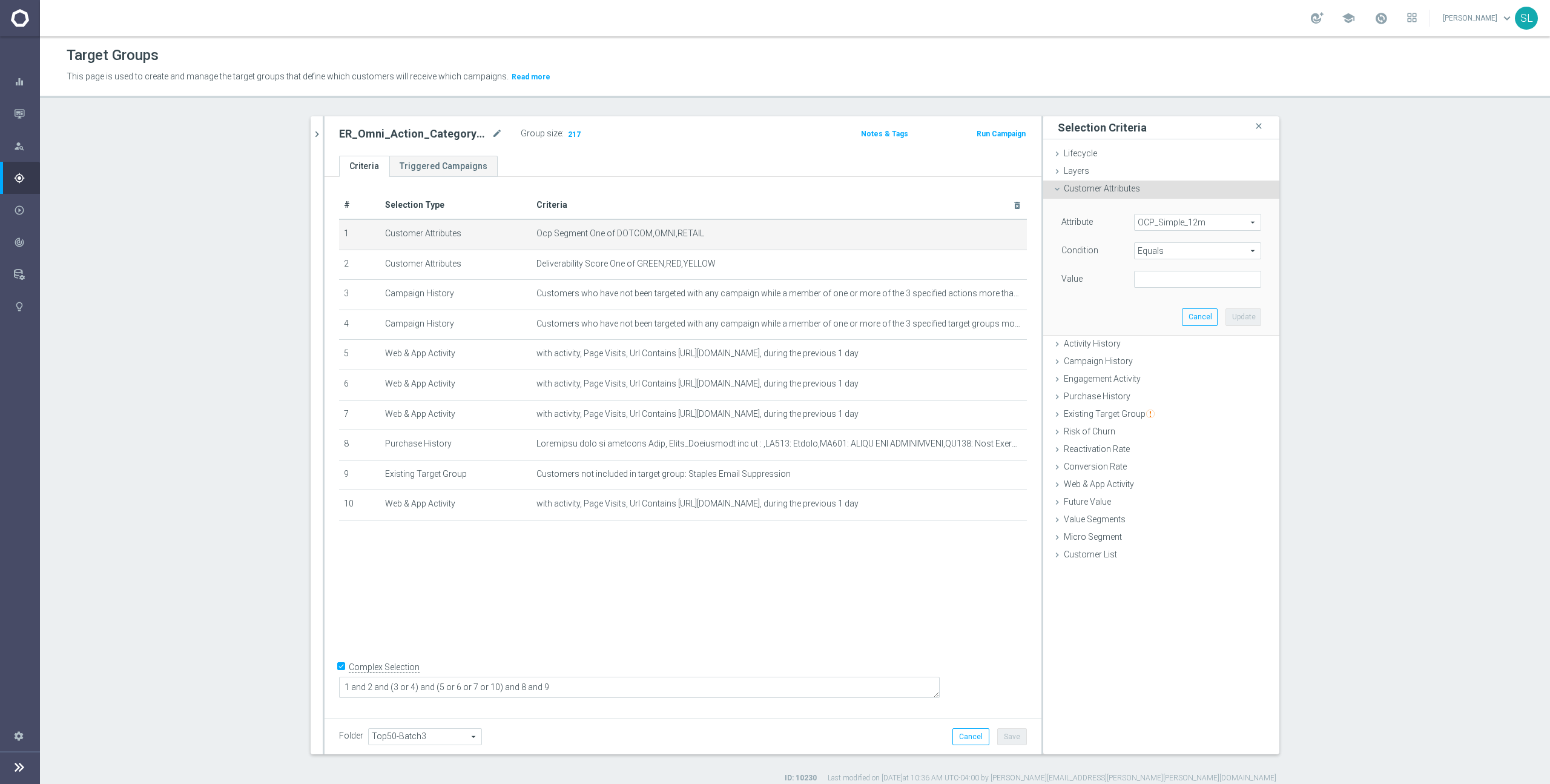
click at [1186, 251] on span "Equals" at bounding box center [1197, 251] width 126 height 16
drag, startPoint x: 1171, startPoint y: 406, endPoint x: 1171, endPoint y: 398, distance: 8.0
click at [1171, 406] on span "One of" at bounding box center [1197, 411] width 115 height 10
type input "One of"
click at [1160, 289] on textarea at bounding box center [1198, 286] width 127 height 31
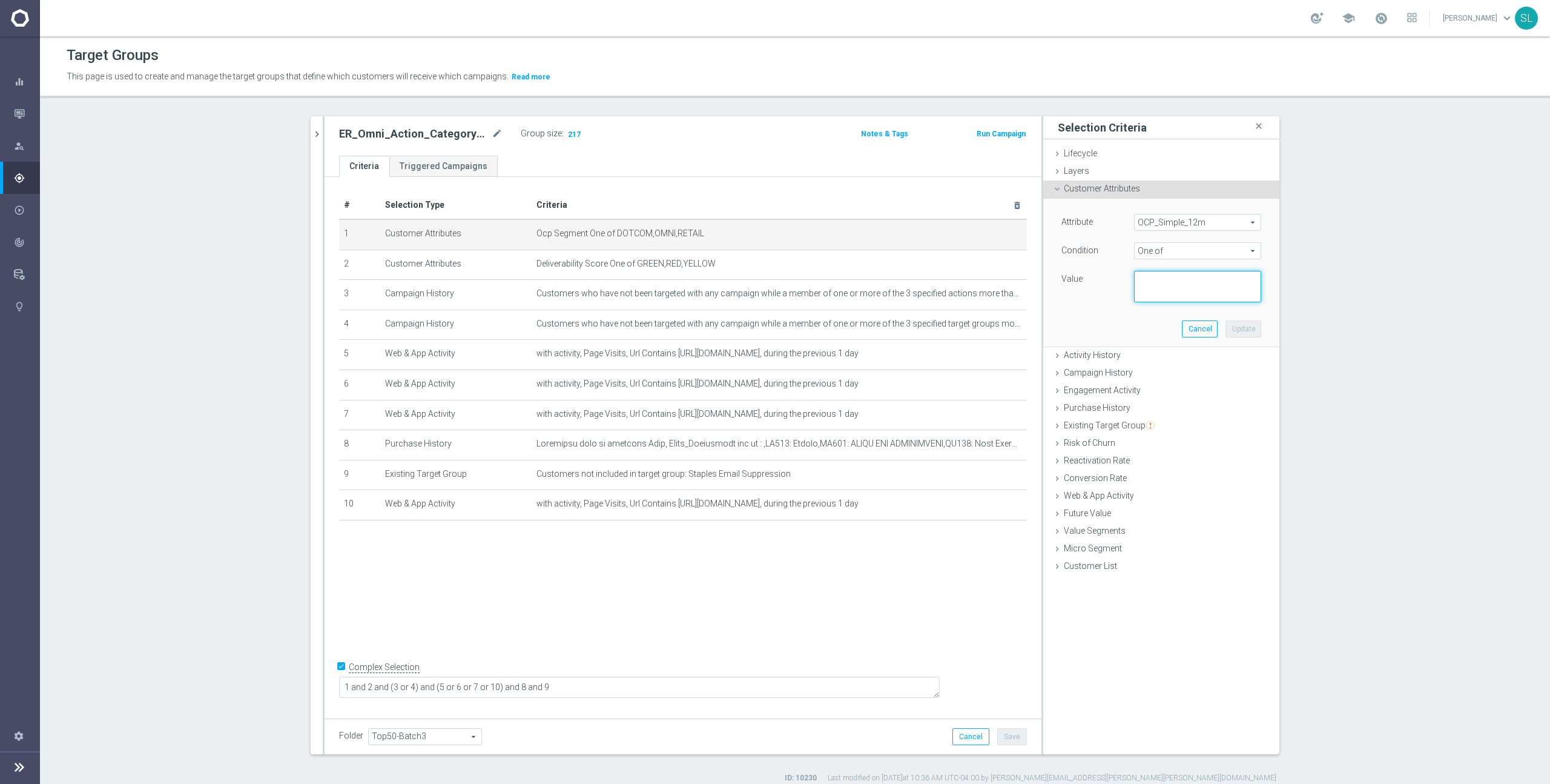
paste textarea "DOTCOM,OMNI,RETAIL"
type textarea "DOTCOM,OMNI,RETAIL"
click at [1238, 333] on button "Update" at bounding box center [1244, 329] width 36 height 17
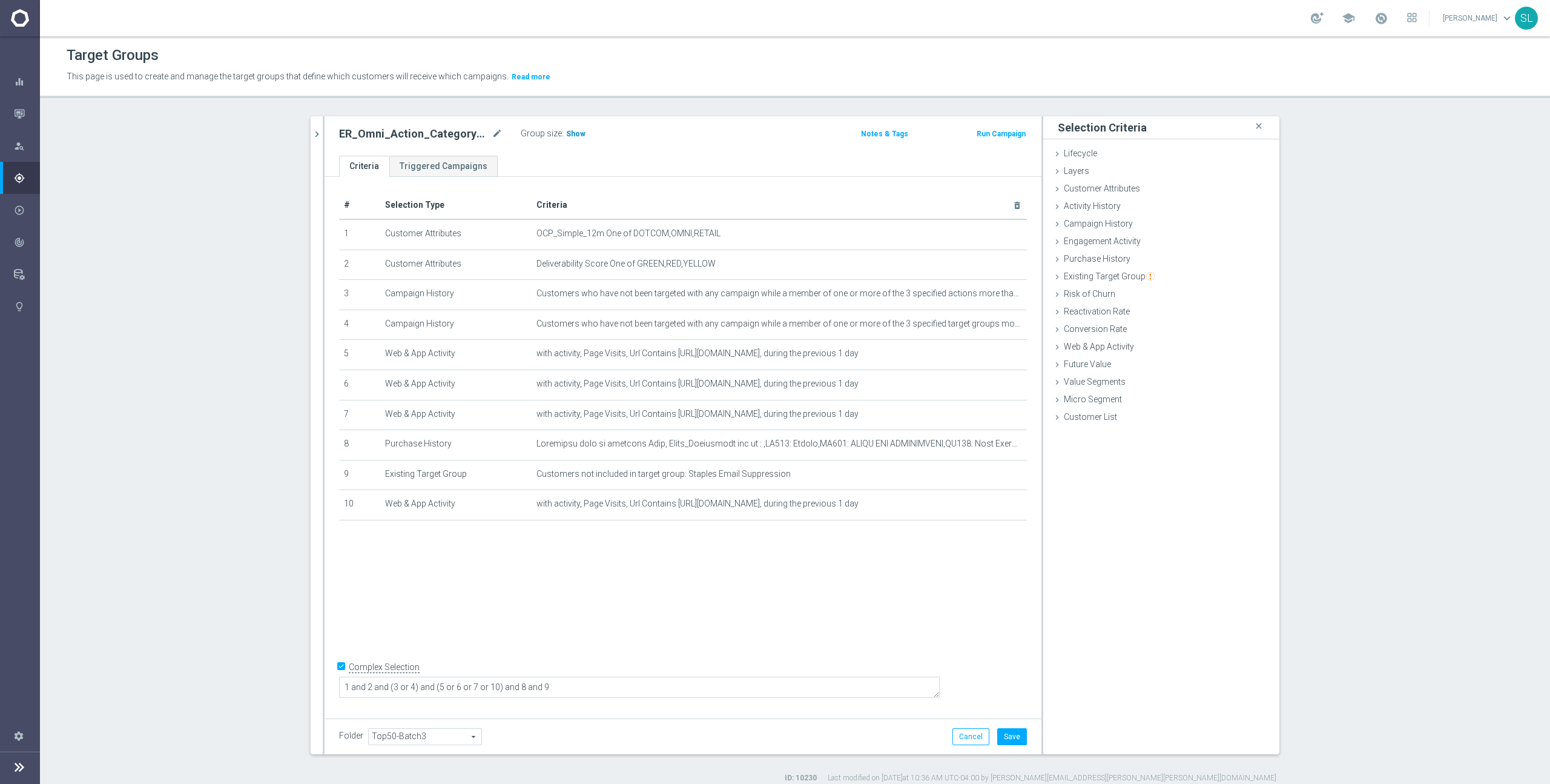
click at [573, 134] on span "Show" at bounding box center [576, 133] width 19 height 9
click at [969, 737] on button "Cancel" at bounding box center [970, 736] width 37 height 17
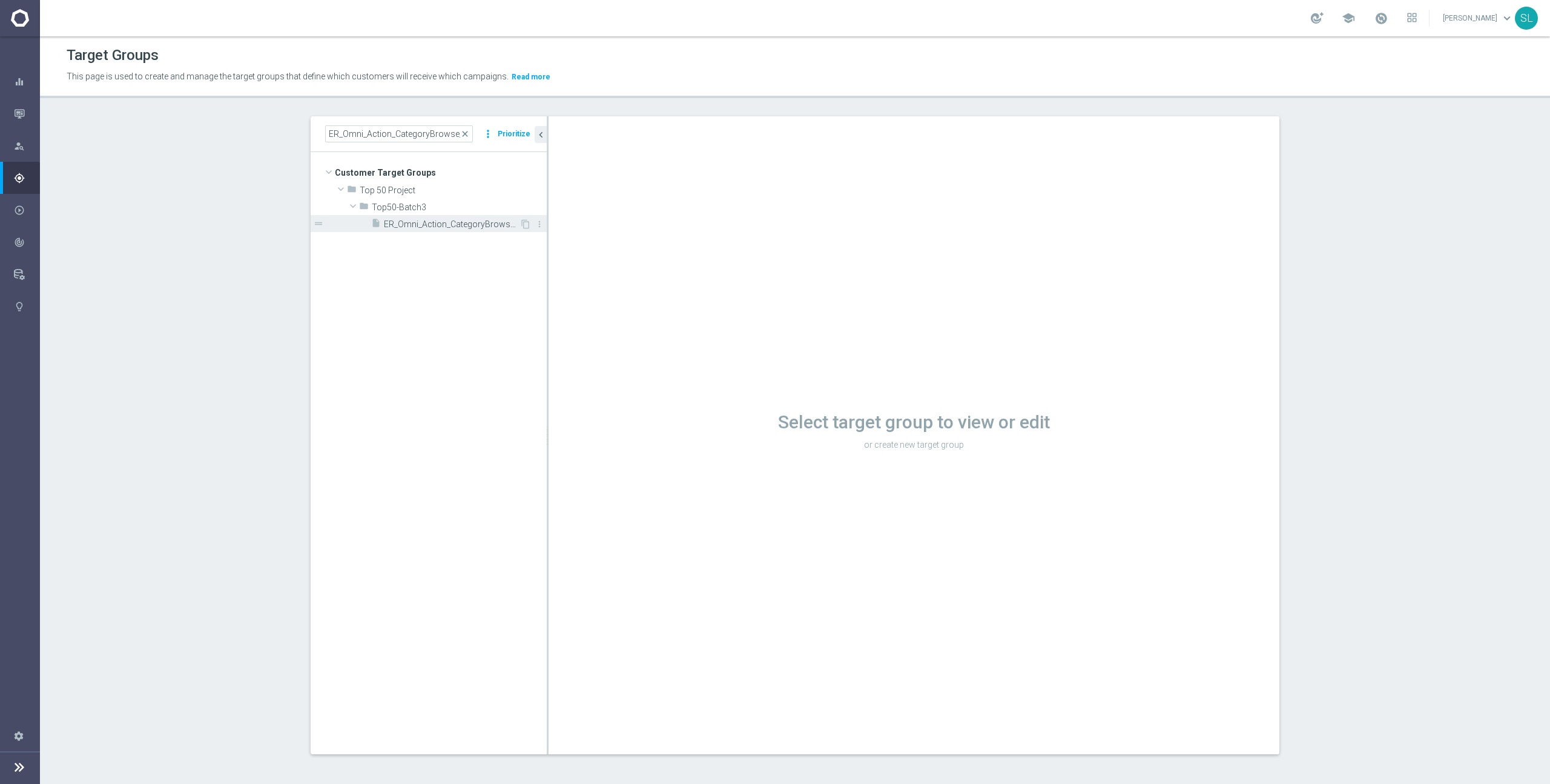
click at [462, 224] on span "ER_Omni_Action_CategoryBrowse_TravelHub" at bounding box center [451, 224] width 136 height 10
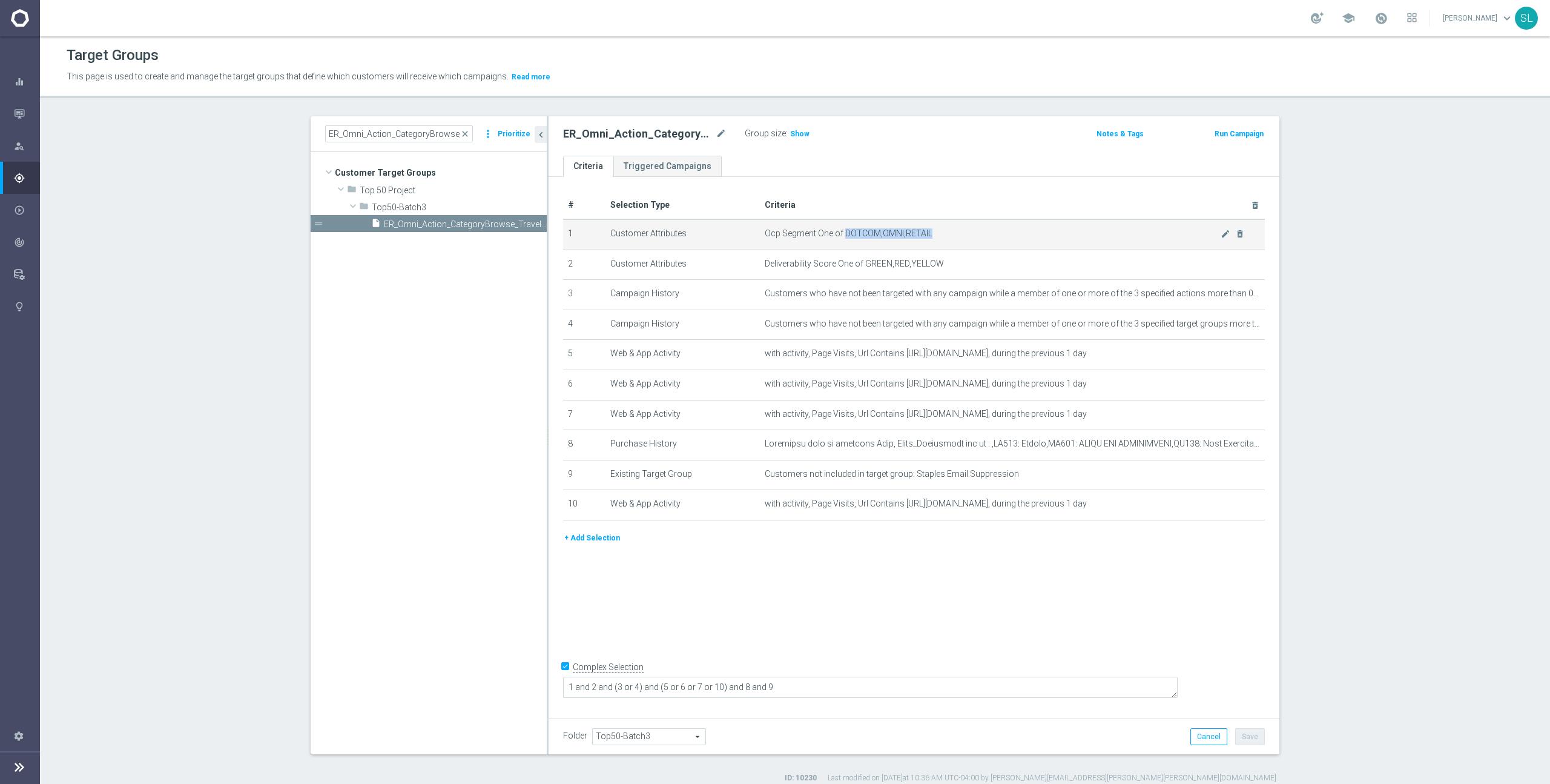
drag, startPoint x: 940, startPoint y: 231, endPoint x: 843, endPoint y: 234, distance: 97.0
click at [843, 234] on span "Ocp Segment One of DOTCOM,OMNI,RETAIL" at bounding box center [993, 233] width 456 height 10
copy span "DOTCOM,OMNI,RETAIL"
click at [1223, 232] on icon "mode_edit" at bounding box center [1226, 234] width 10 height 10
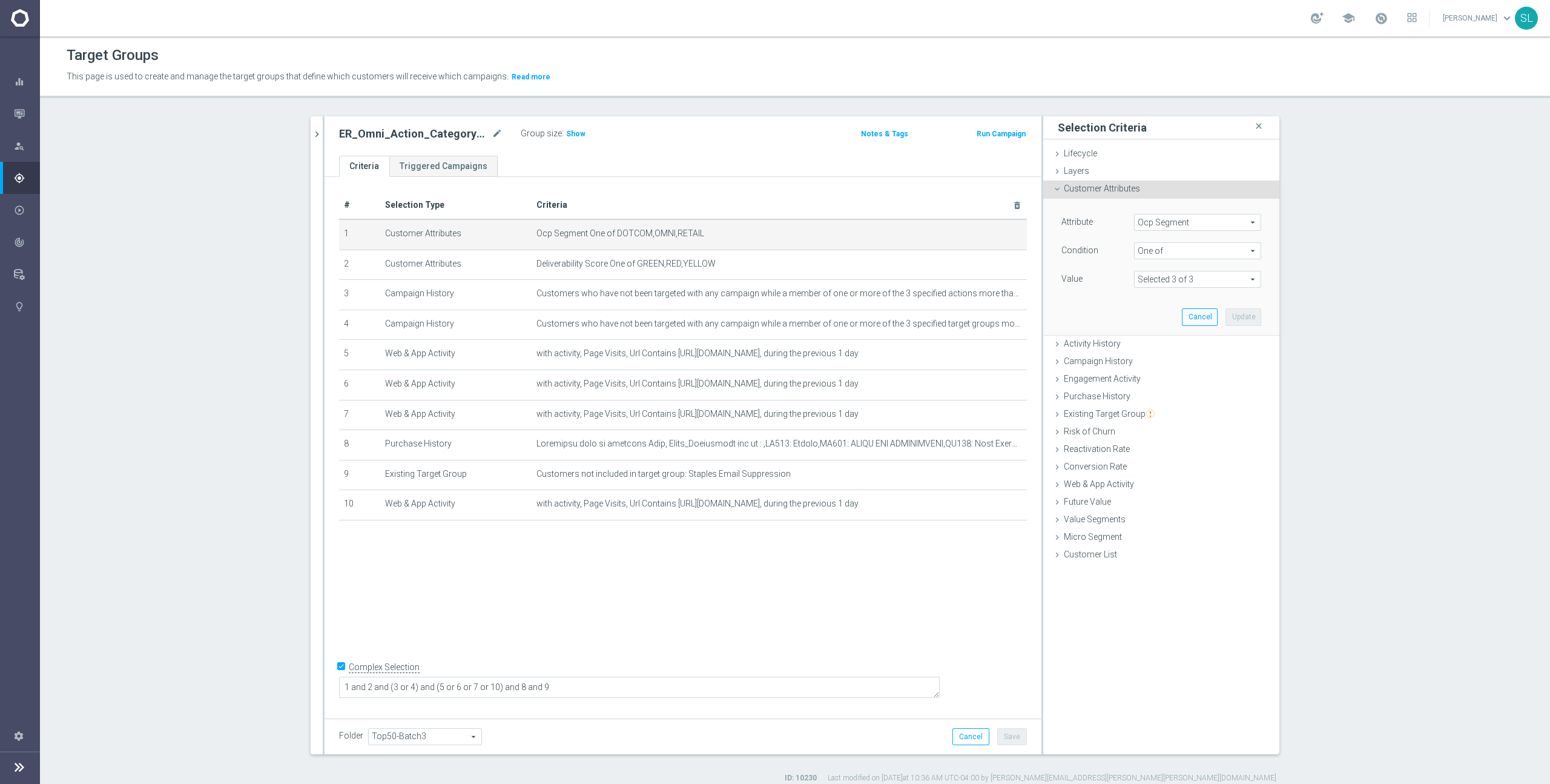
click at [1159, 220] on span "Ocp Segment" at bounding box center [1197, 222] width 126 height 16
click at [1159, 222] on input "search" at bounding box center [1198, 222] width 127 height 17
type input "ocp"
click at [1166, 271] on span "OCP_Simple_12m" at bounding box center [1197, 272] width 115 height 10
type input "OCP_Simple_12m"
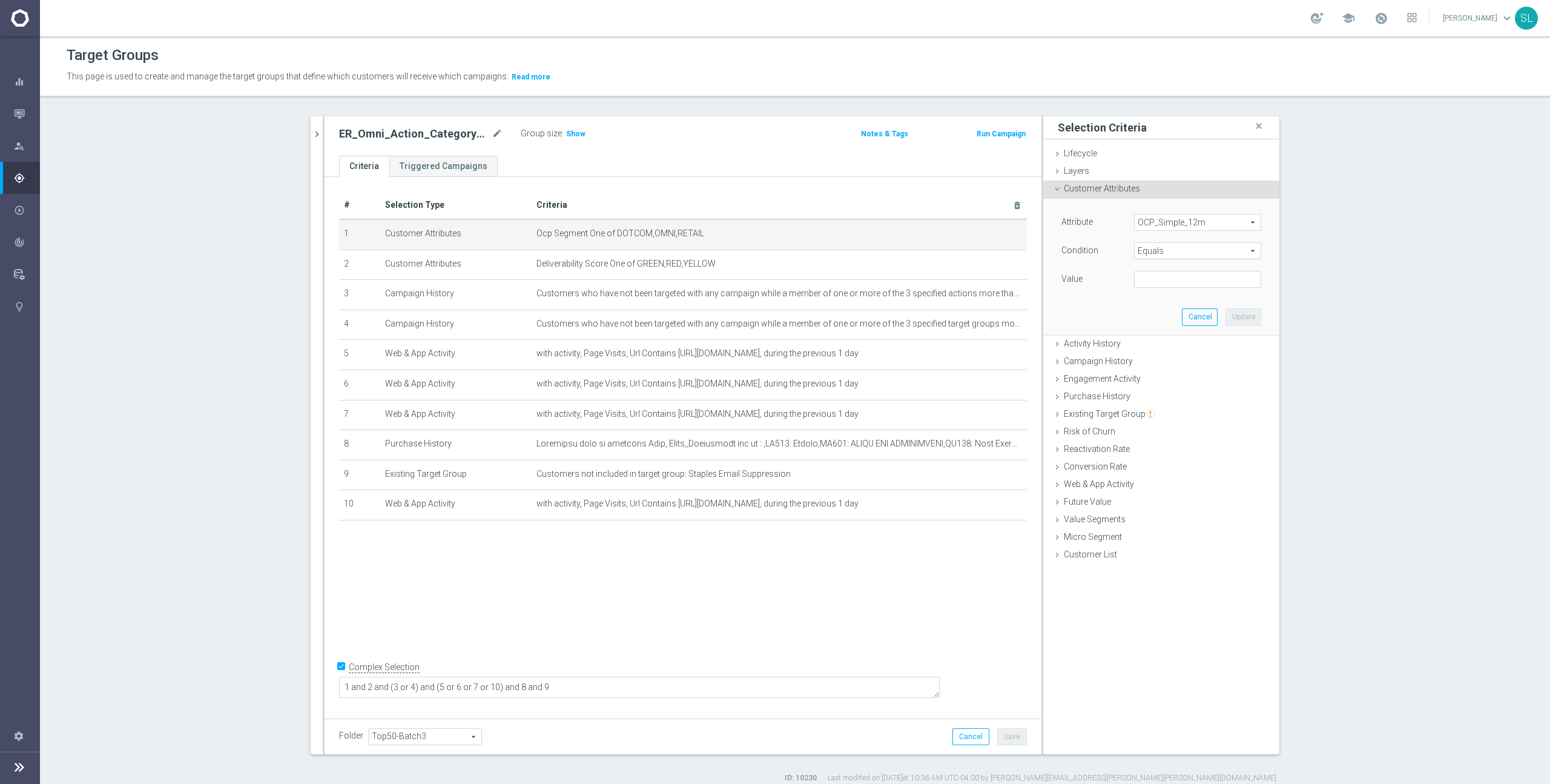
click at [1170, 257] on span "Equals" at bounding box center [1197, 251] width 126 height 16
drag, startPoint x: 1161, startPoint y: 411, endPoint x: 1158, endPoint y: 407, distance: 5.0
click at [1161, 411] on span "One of" at bounding box center [1197, 411] width 115 height 10
type input "One of"
click at [1166, 292] on textarea at bounding box center [1198, 286] width 127 height 31
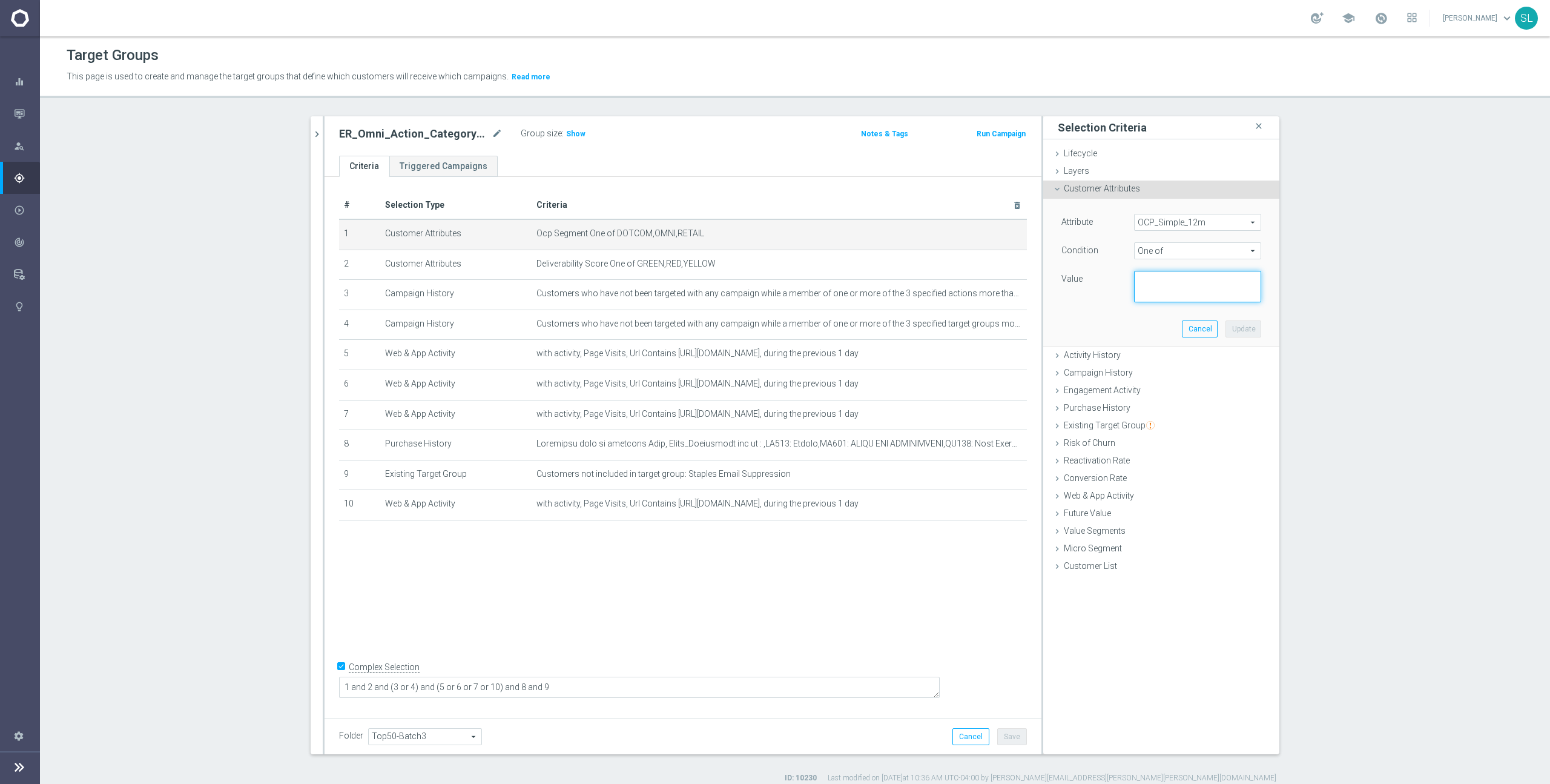
paste textarea "DOTCOM,OMNI,RETAIL"
type textarea "DOTCOM,OMNI,RETAIL"
click at [1249, 332] on button "Update" at bounding box center [1244, 329] width 36 height 17
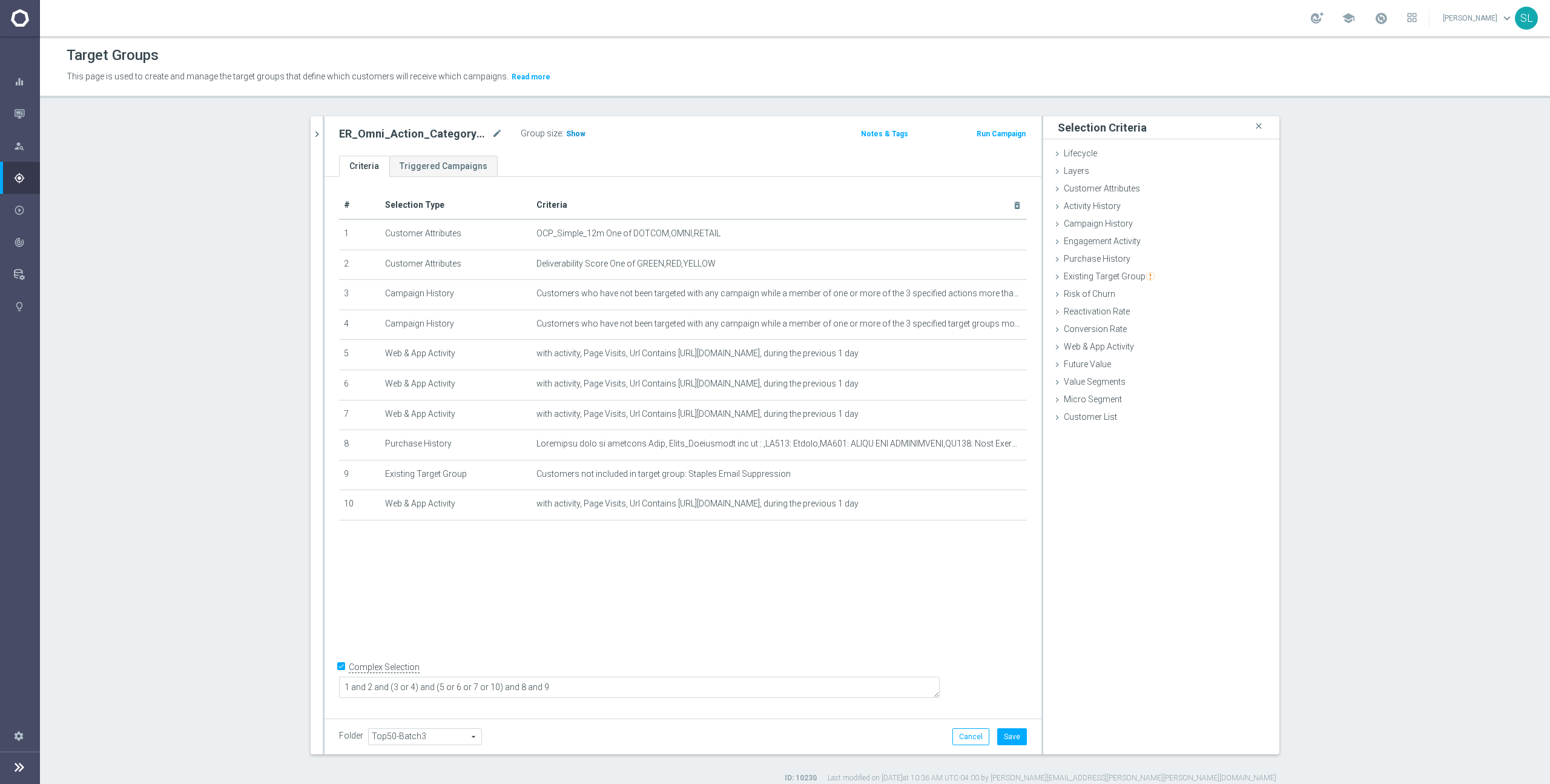
click at [573, 133] on span "Show" at bounding box center [576, 133] width 19 height 9
click at [979, 736] on button "Cancel" at bounding box center [970, 736] width 37 height 17
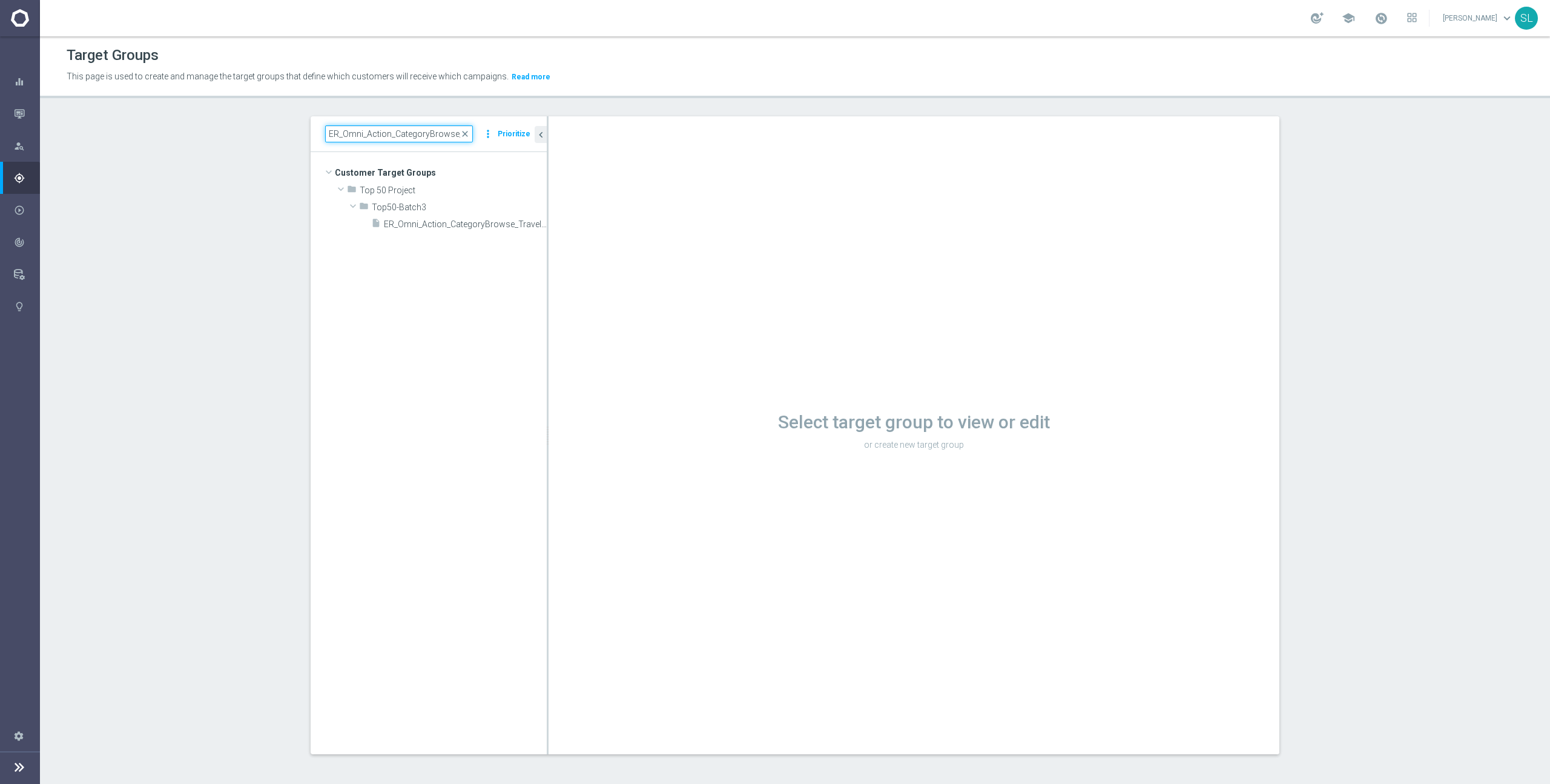
click at [401, 135] on input "ER_Omni_Action_CategoryBrowse_TravelHub" at bounding box center [398, 134] width 147 height 17
paste input "CLM_CategorySearch"
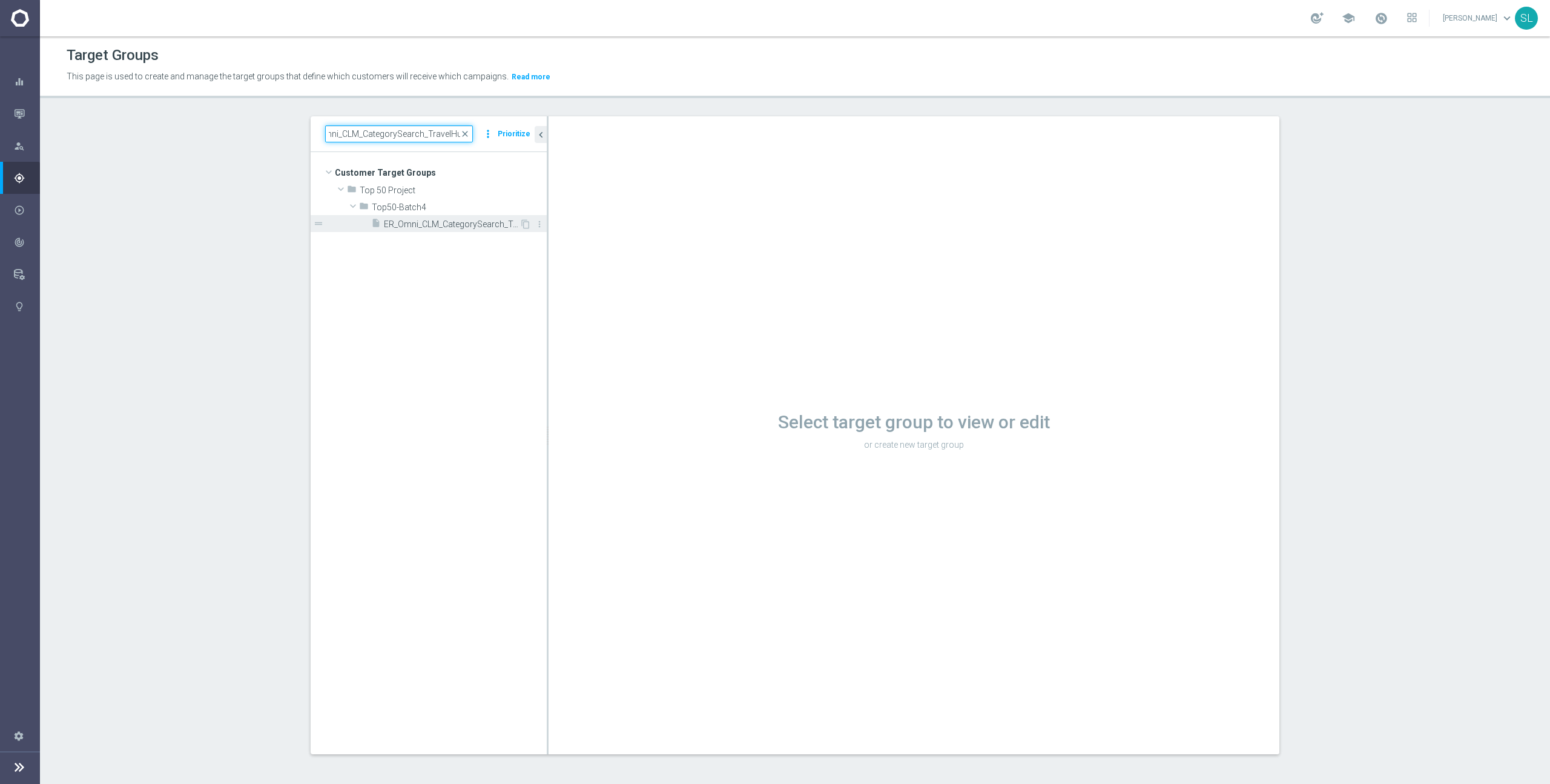
type input "ER_Omni_CLM_CategorySearch_TravelHub"
click at [449, 224] on span "ER_Omni_CLM_CategorySearch_TravelHub" at bounding box center [451, 224] width 136 height 10
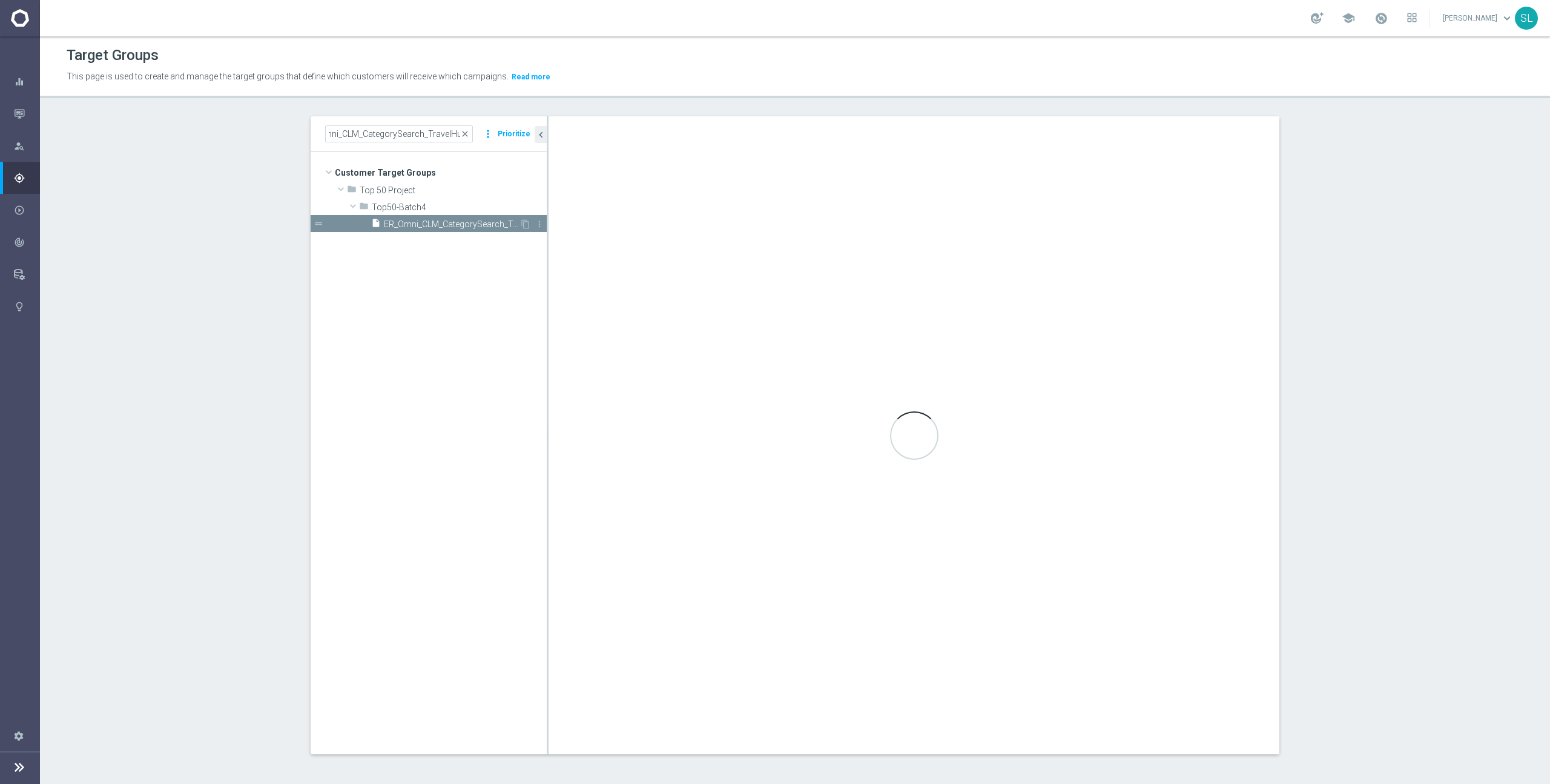
scroll to position [0, 0]
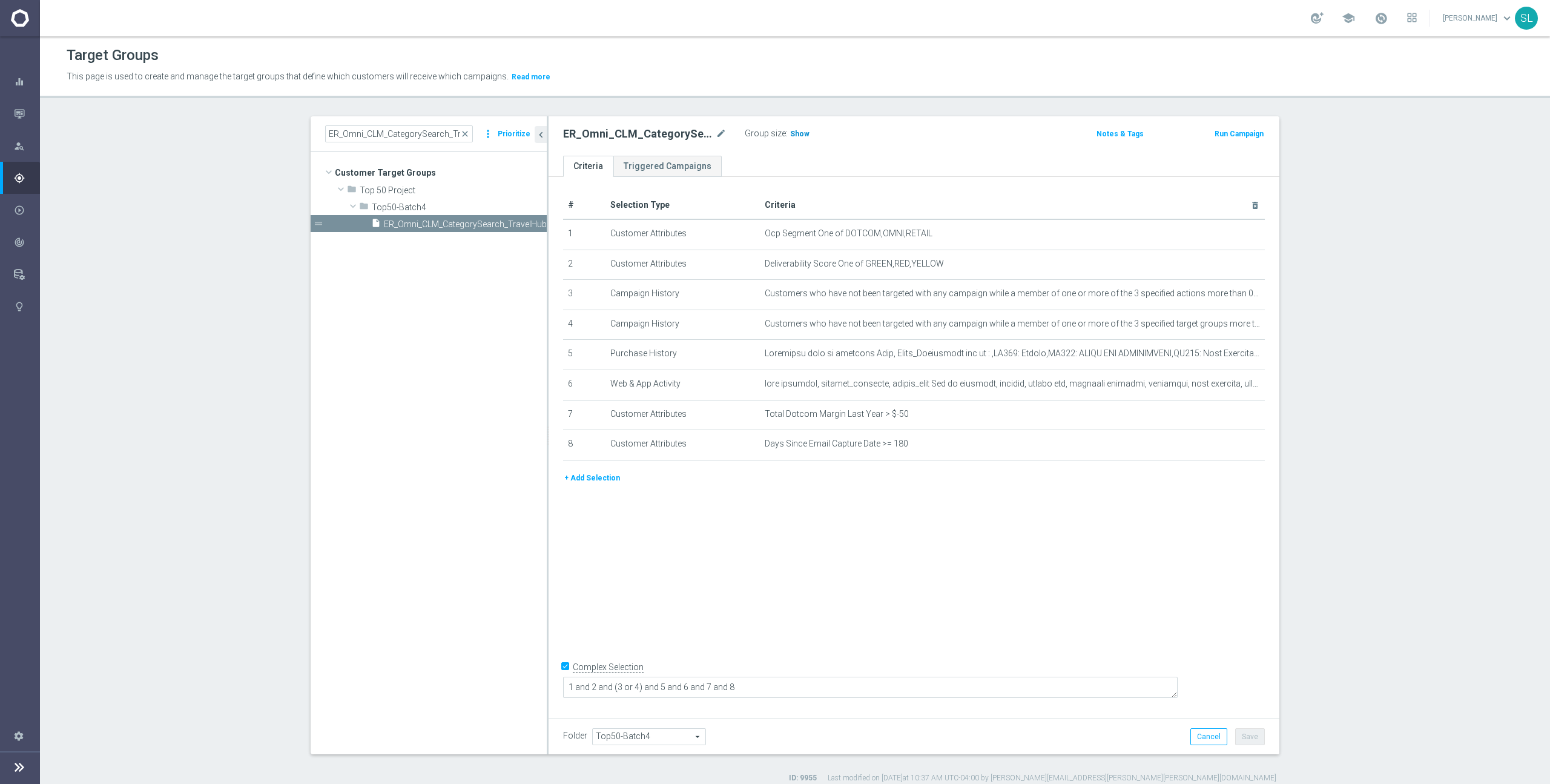
click at [795, 134] on span "Show" at bounding box center [800, 133] width 19 height 9
drag, startPoint x: 932, startPoint y: 233, endPoint x: 845, endPoint y: 238, distance: 87.1
click at [846, 238] on span "Ocp Segment One of DOTCOM,OMNI,RETAIL" at bounding box center [993, 233] width 456 height 10
copy span "DOTCOM,OMNI,RETAIL"
click at [1219, 233] on span "Ocp Segment One of DOTCOM,OMNI,RETAIL" at bounding box center [993, 233] width 456 height 10
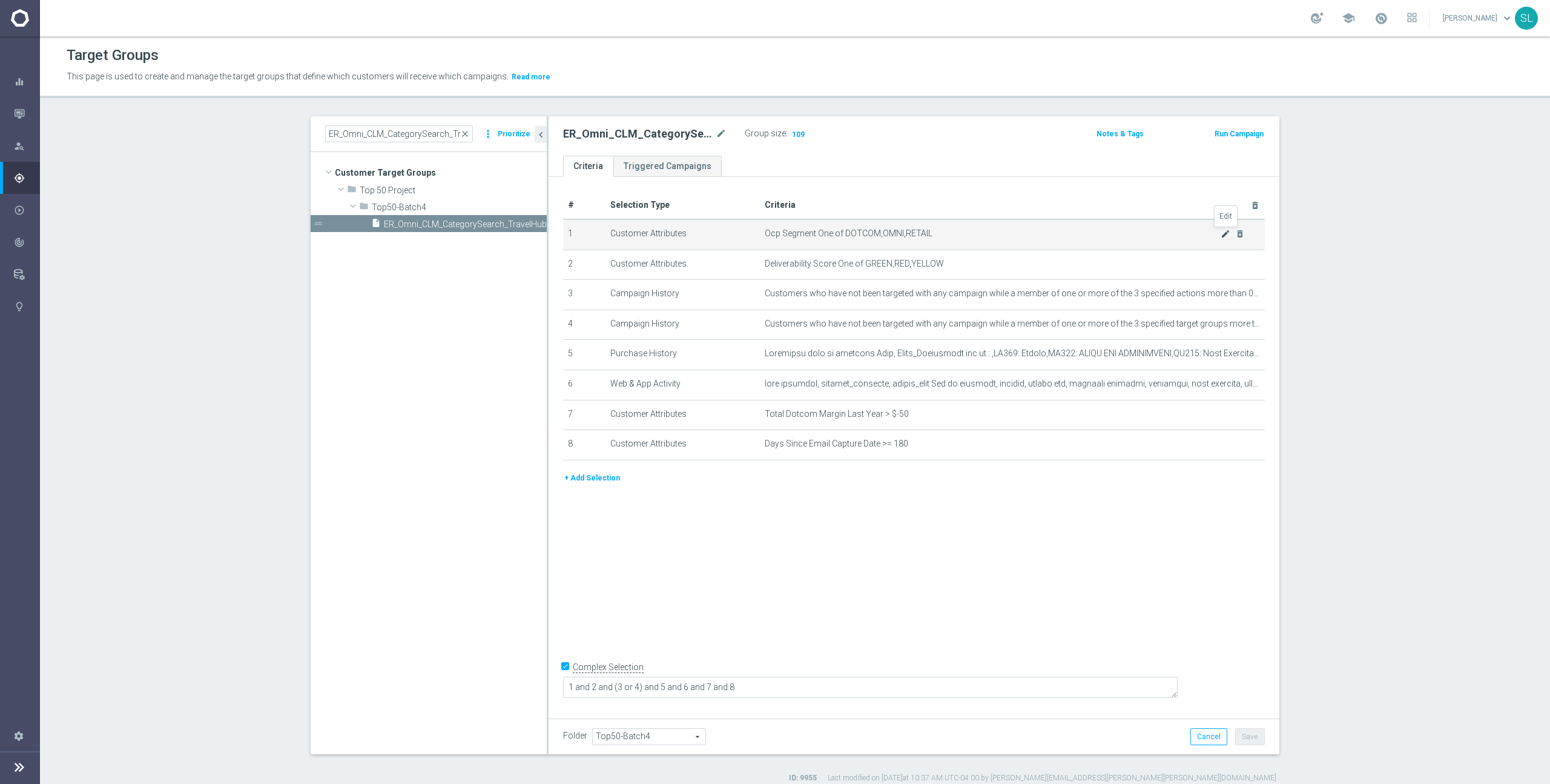
click at [1224, 233] on icon "mode_edit" at bounding box center [1226, 234] width 10 height 10
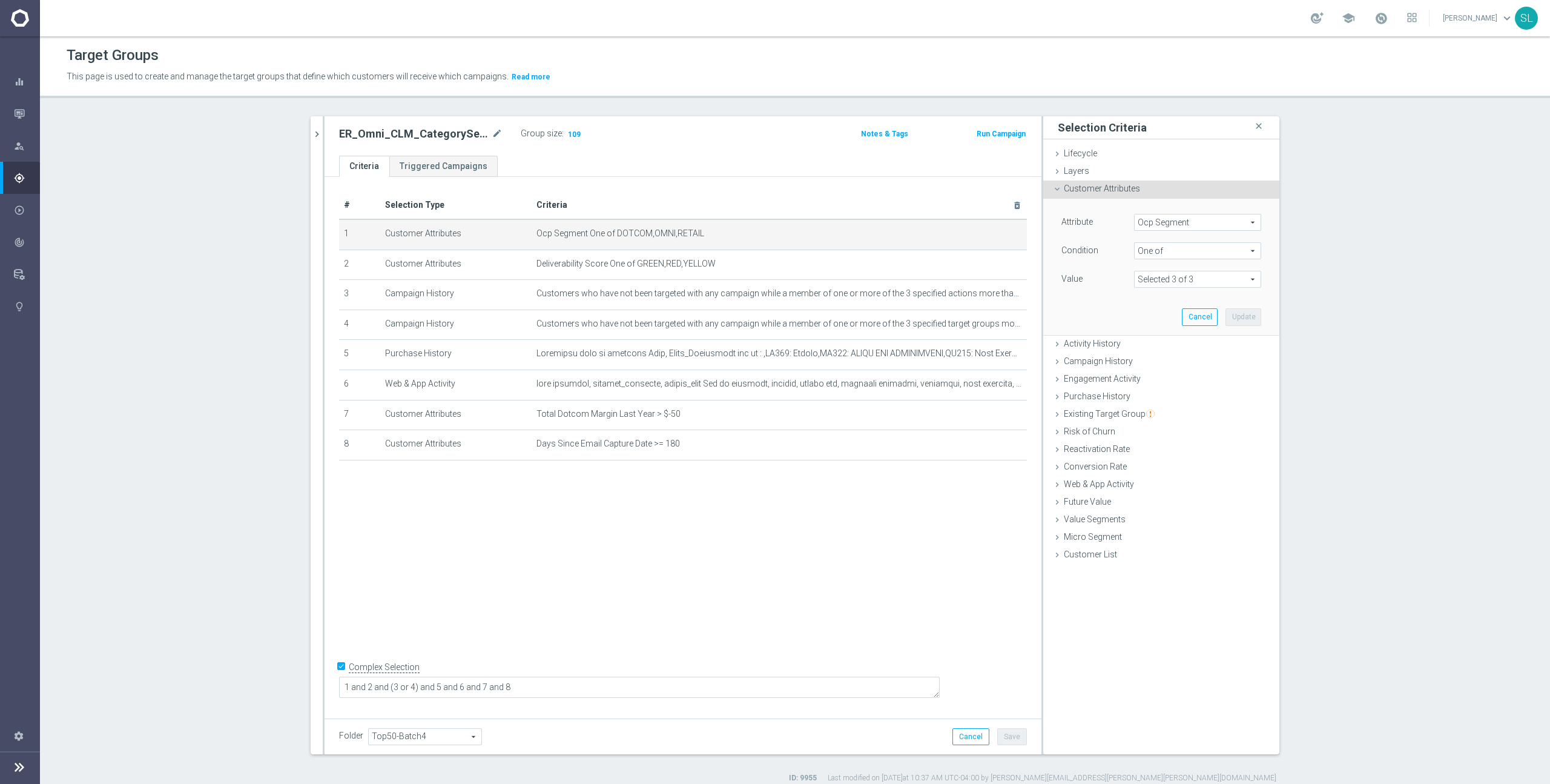
drag, startPoint x: 1204, startPoint y: 222, endPoint x: 1196, endPoint y: 221, distance: 8.1
click at [1204, 222] on span "Ocp Segment" at bounding box center [1197, 222] width 126 height 16
click at [1183, 220] on input "search" at bounding box center [1198, 222] width 127 height 17
type input "ocp"
click at [1216, 268] on span "OCP_Simple_12m" at bounding box center [1197, 272] width 115 height 10
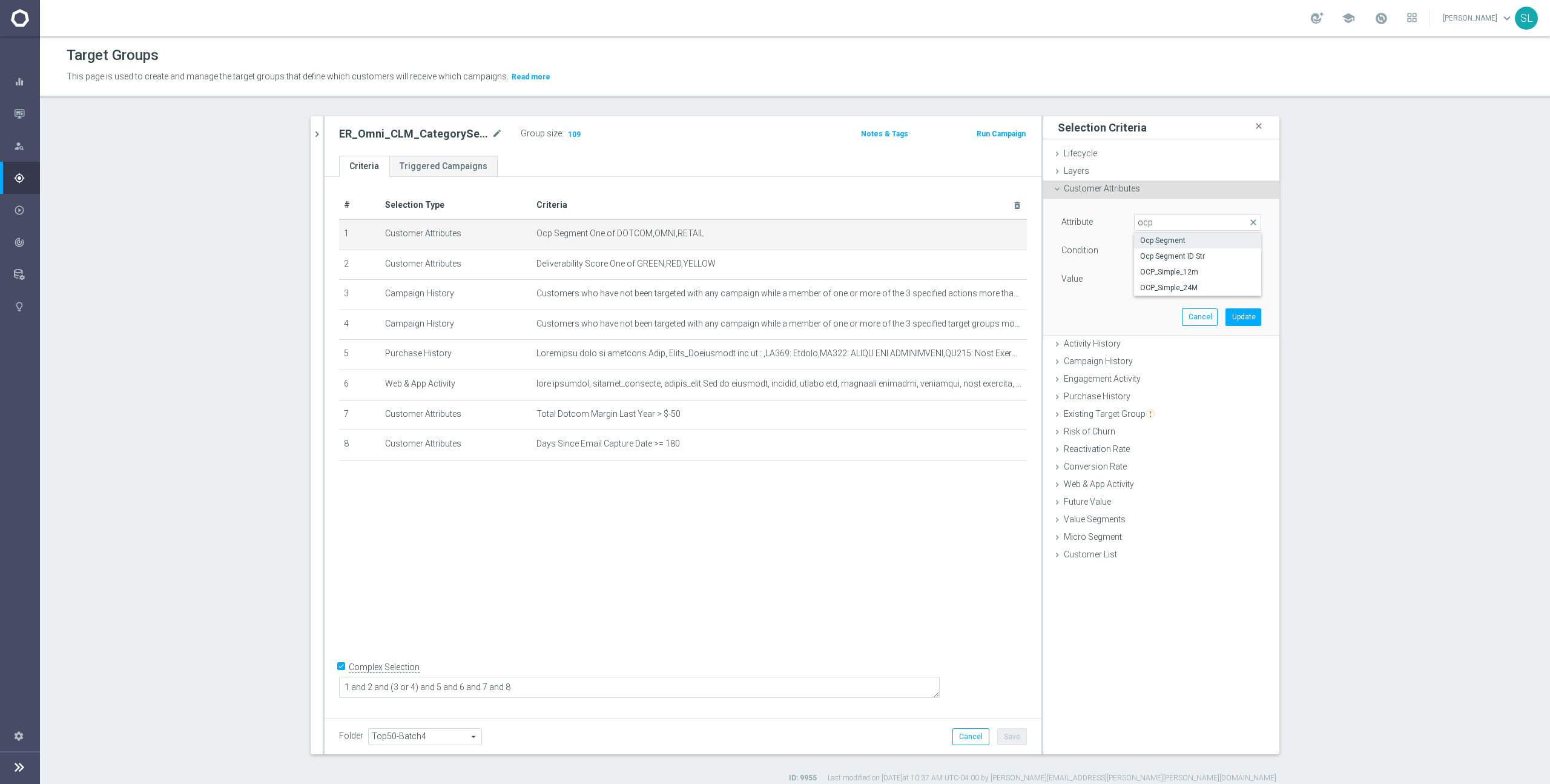
type input "OCP_Simple_12m"
click at [1190, 252] on span "Equals" at bounding box center [1197, 251] width 126 height 16
click at [1163, 411] on span "One of" at bounding box center [1197, 411] width 115 height 10
type input "One of"
click at [1164, 290] on textarea at bounding box center [1198, 286] width 127 height 31
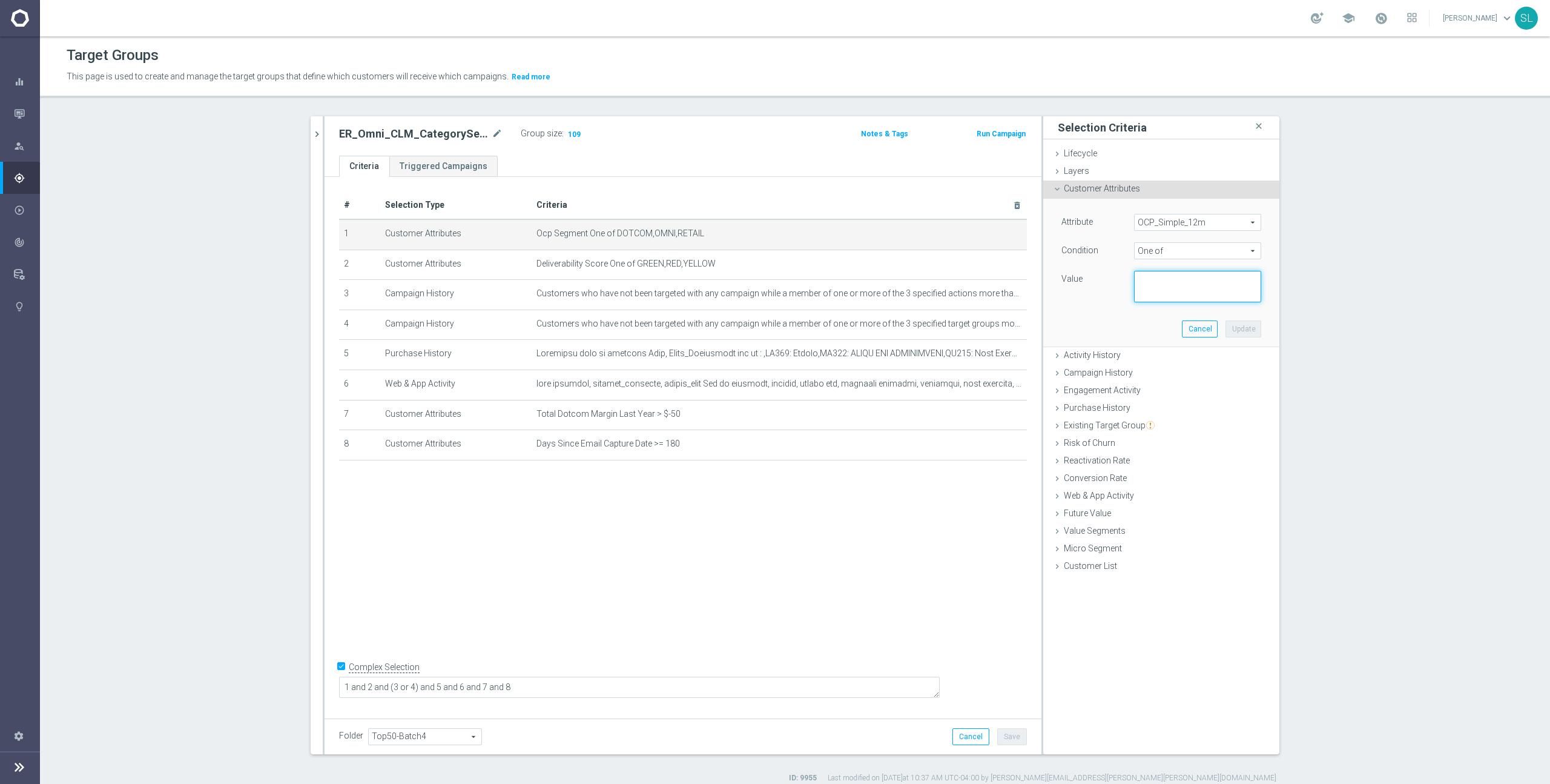
paste textarea "DOTCOM,OMNI,RETAIL"
type textarea "DOTCOM,OMNI,RETAIL"
drag, startPoint x: 1252, startPoint y: 328, endPoint x: 1183, endPoint y: 324, distance: 69.1
click at [1251, 328] on button "Update" at bounding box center [1244, 329] width 36 height 17
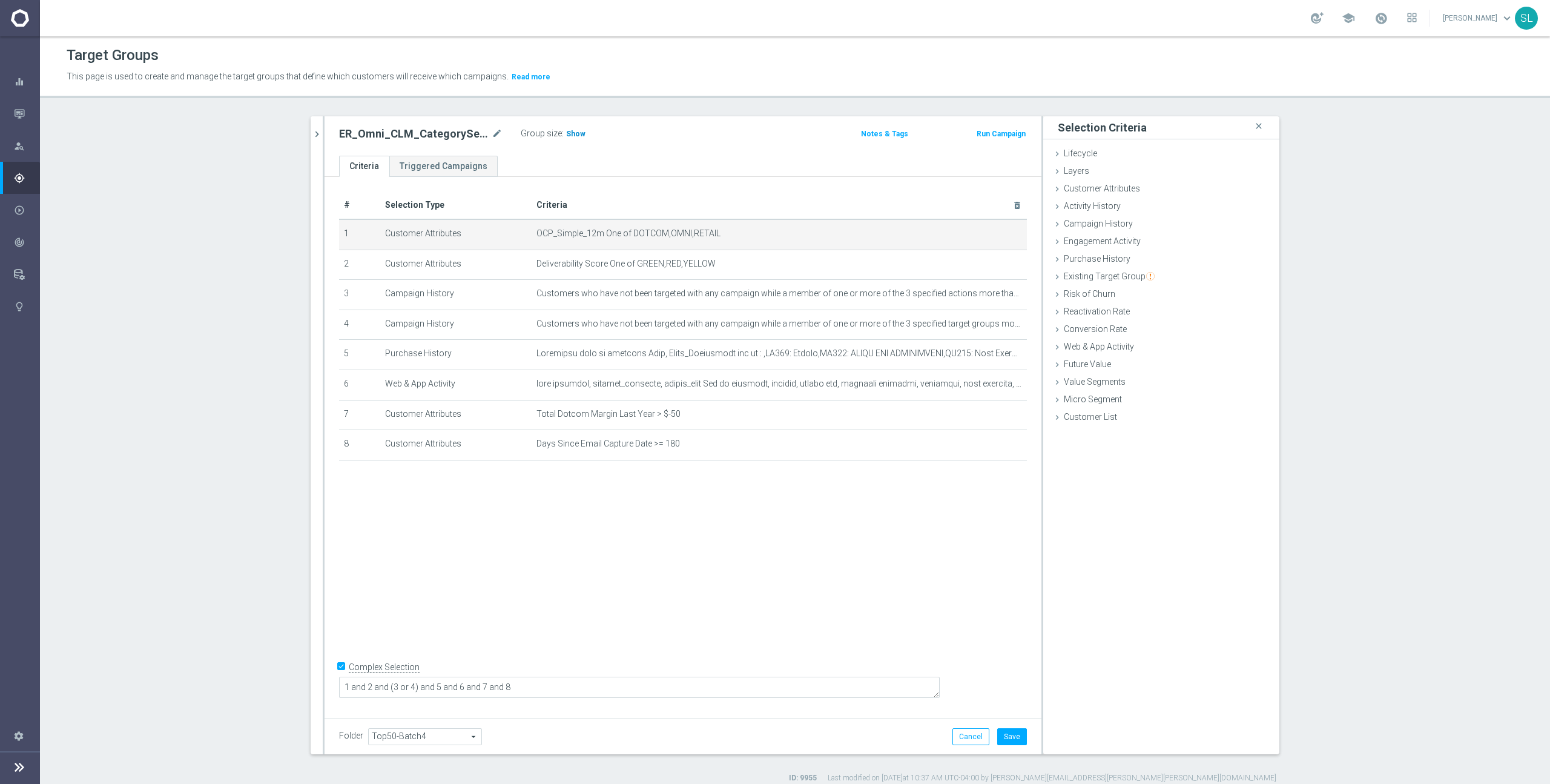
click at [577, 135] on span "Show" at bounding box center [576, 133] width 19 height 9
drag, startPoint x: 972, startPoint y: 733, endPoint x: 950, endPoint y: 703, distance: 37.2
click at [972, 733] on button "Cancel" at bounding box center [970, 736] width 37 height 17
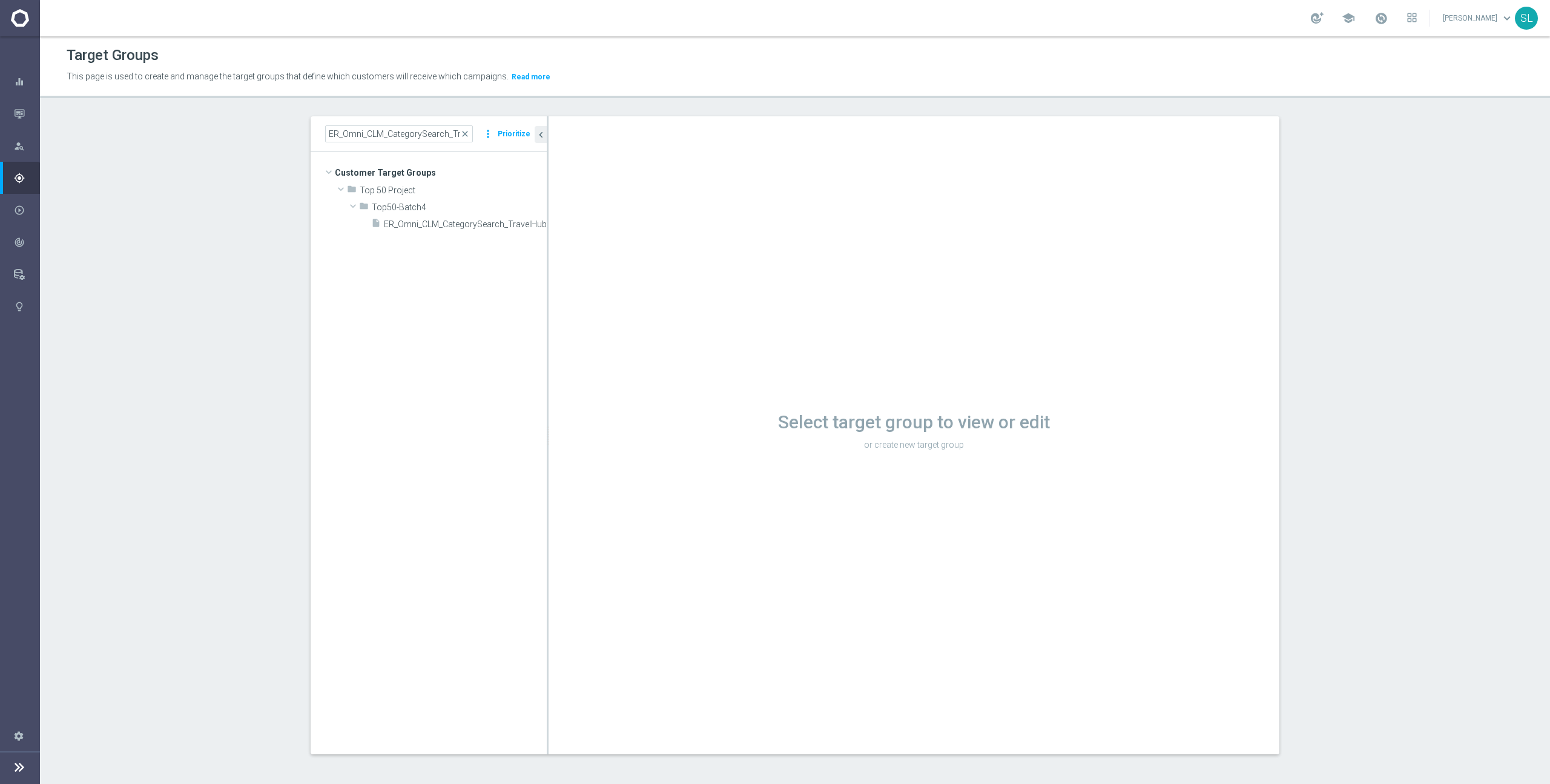
scroll to position [1, 0]
click at [383, 136] on input "ER_Omni_CLM_CategorySearch_TravelHub" at bounding box center [398, 133] width 147 height 17
paste input "Non-Plus2_MVC_Recurring_SLP_OMNI_Monthly_Summary"
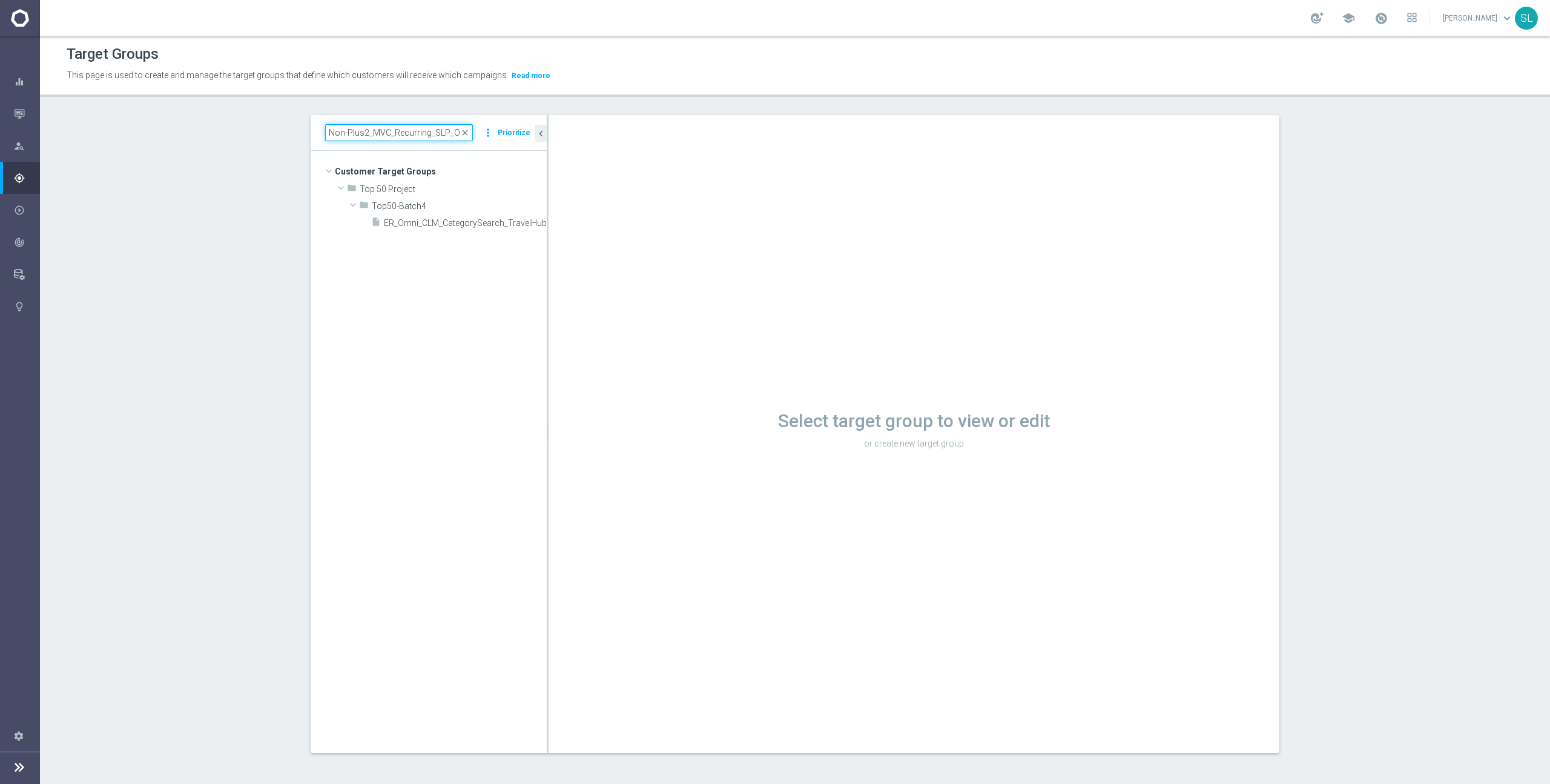
scroll to position [0, 83]
type input "Non-Plus2_MVC_Recurring_SLP_OMNI_Monthly_Summary"
click at [445, 199] on div "insert_drive_file Non-Plus2_MVC_Recurring_SLP_OMNI_Monthly_Summary" at bounding box center [439, 205] width 161 height 17
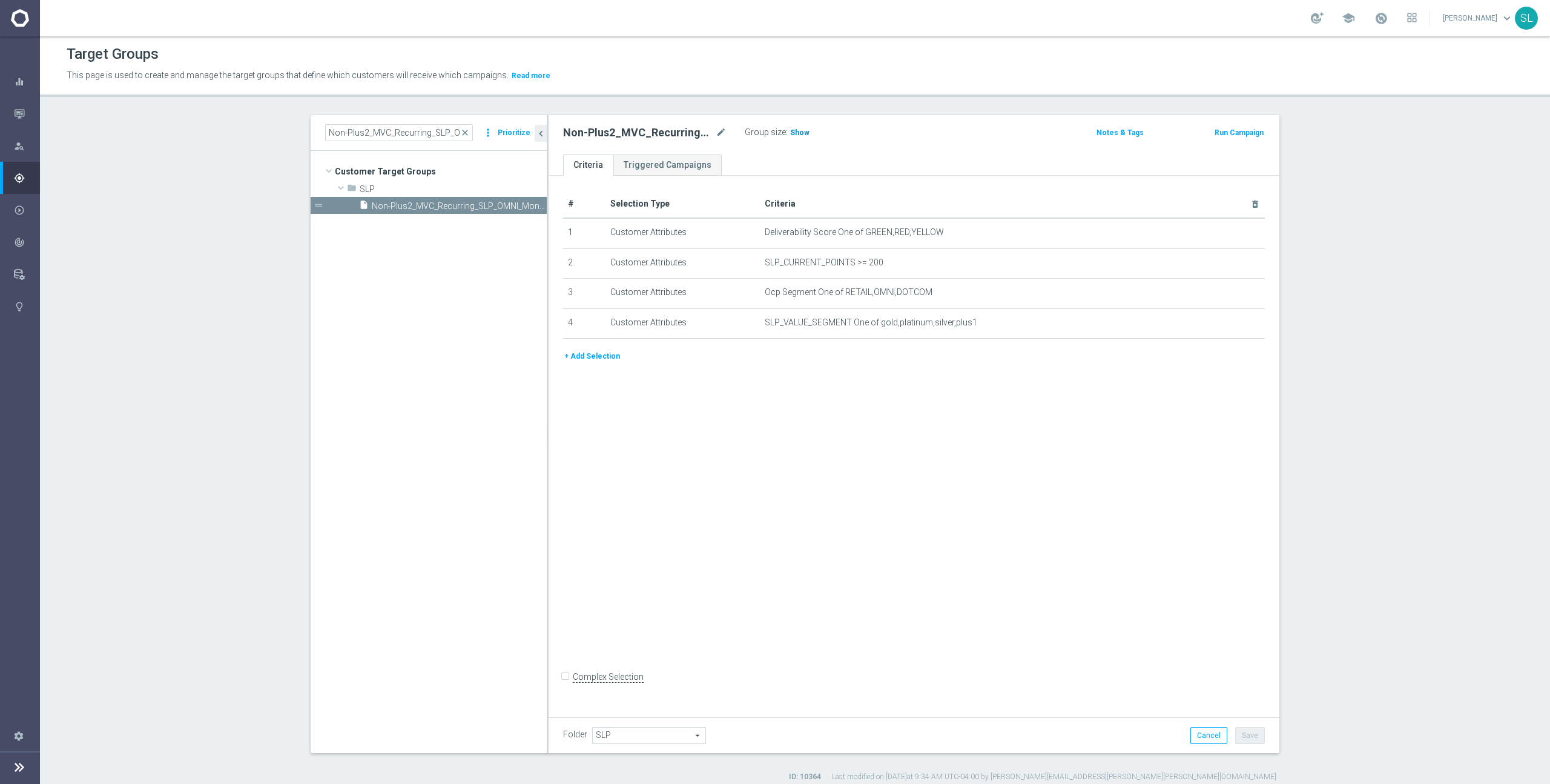
click at [799, 133] on span "Show" at bounding box center [800, 132] width 19 height 9
drag, startPoint x: 942, startPoint y: 292, endPoint x: 844, endPoint y: 295, distance: 98.0
click at [844, 295] on span "Ocp Segment One of RETAIL,OMNI,DOTCOM" at bounding box center [993, 292] width 456 height 10
copy span "RETAIL,OMNI,DOTCOM"
click at [0, 0] on icon "mode_edit" at bounding box center [0, 0] width 0 height 0
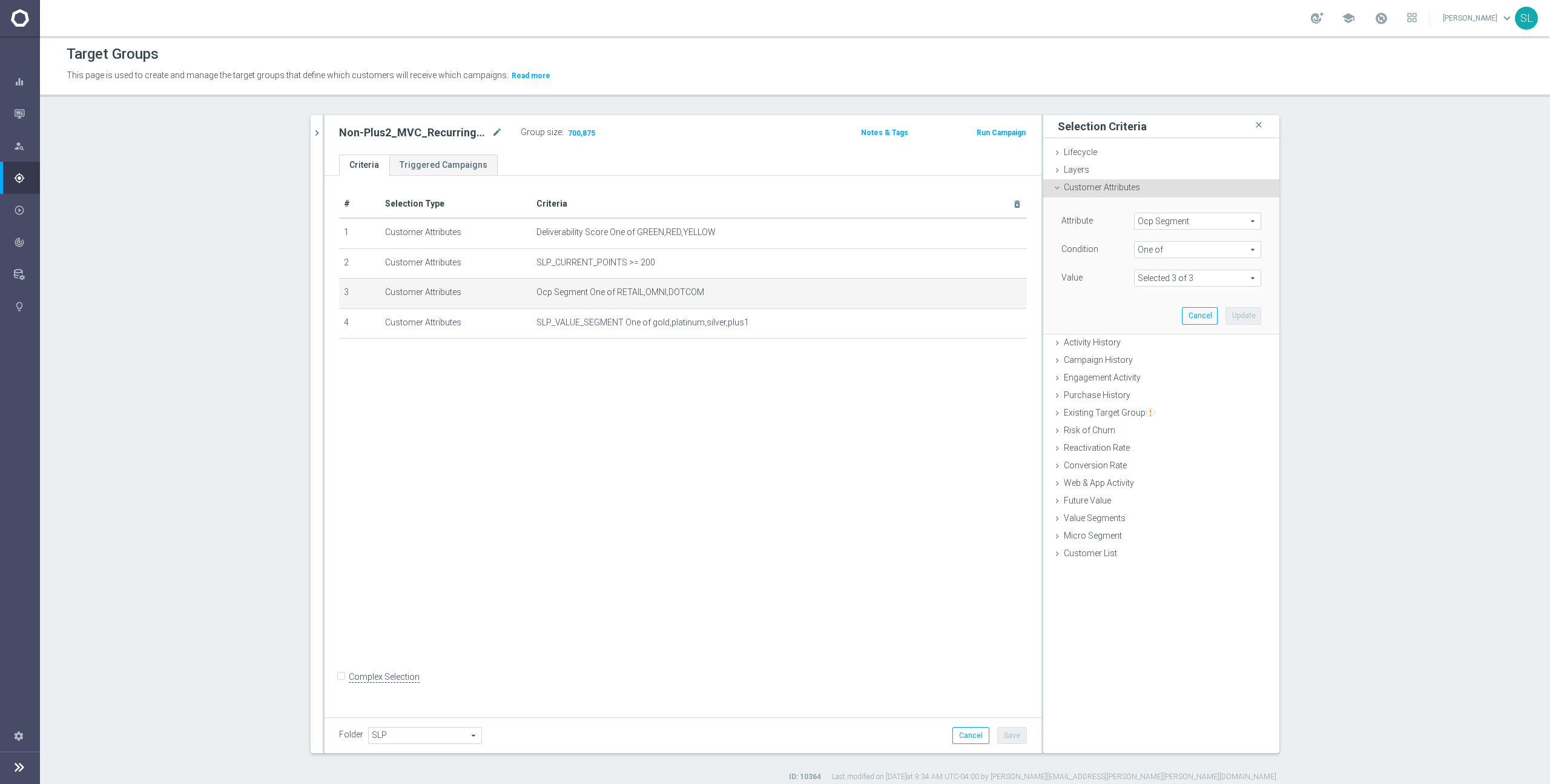
click at [1192, 216] on span "Ocp Segment" at bounding box center [1197, 220] width 126 height 16
click at [1186, 220] on input "search" at bounding box center [1198, 221] width 127 height 17
type input "ocp"
click at [1187, 270] on span "OCP_Simple_12m" at bounding box center [1197, 271] width 115 height 10
type input "OCP_Simple_12m"
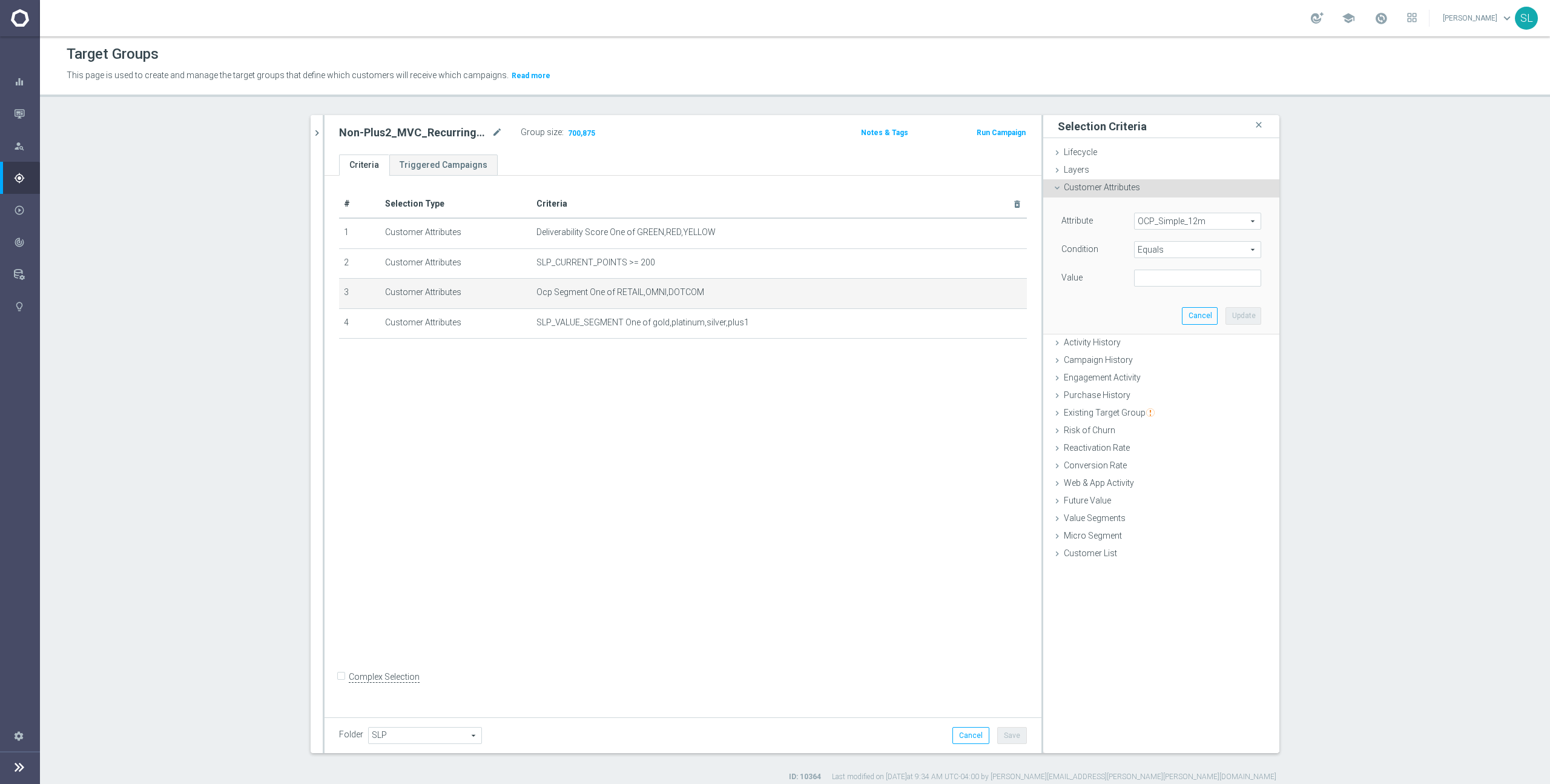
click at [1191, 246] on span "Equals" at bounding box center [1197, 249] width 126 height 16
click at [1164, 405] on span "One of" at bounding box center [1197, 410] width 115 height 10
type input "One of"
click at [1167, 286] on textarea at bounding box center [1198, 285] width 127 height 31
paste textarea "RETAIL,OMNI,DOTCOM"
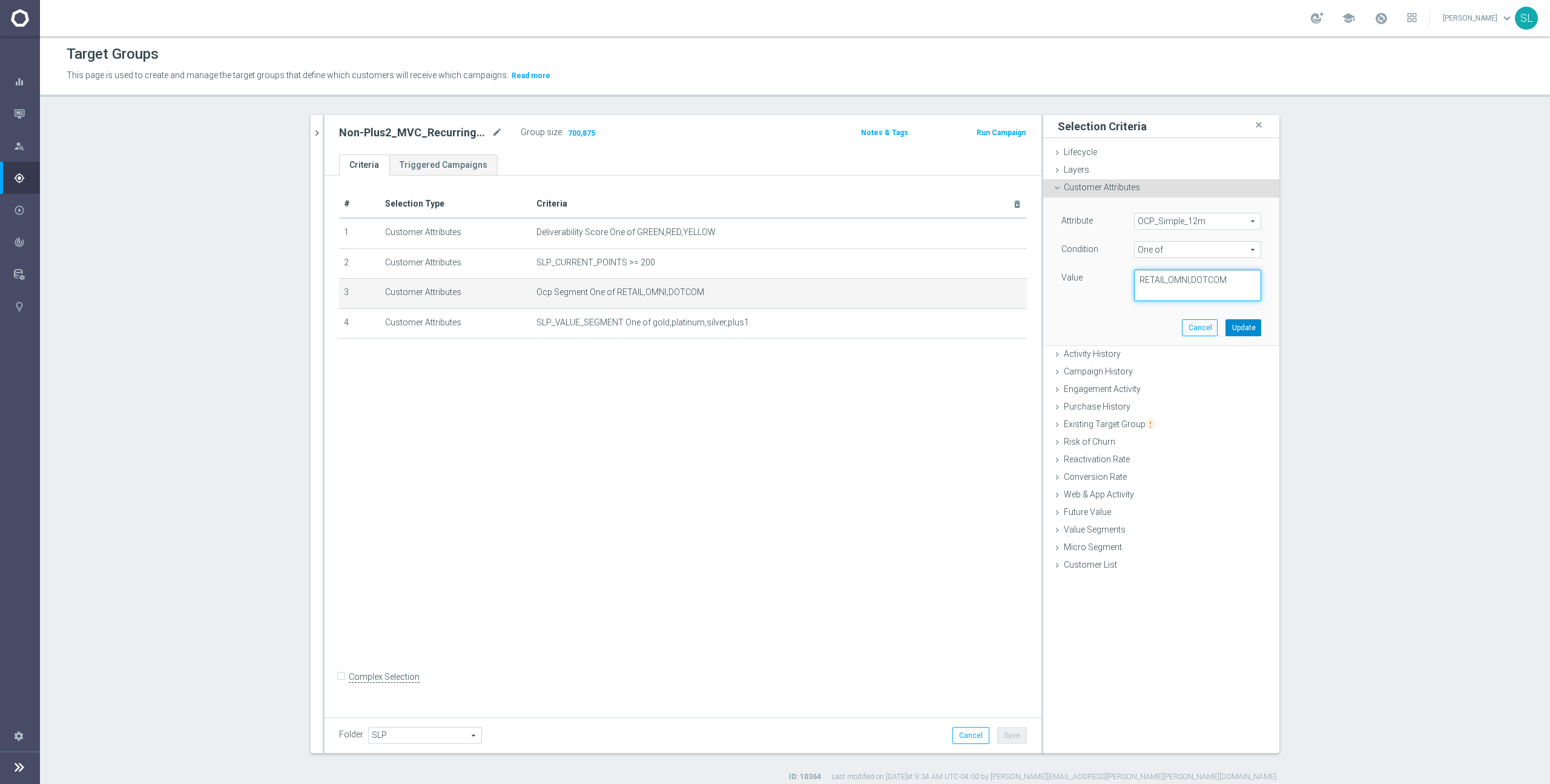
type textarea "RETAIL,OMNI,DOTCOM"
click at [1249, 332] on button "Update" at bounding box center [1244, 328] width 36 height 17
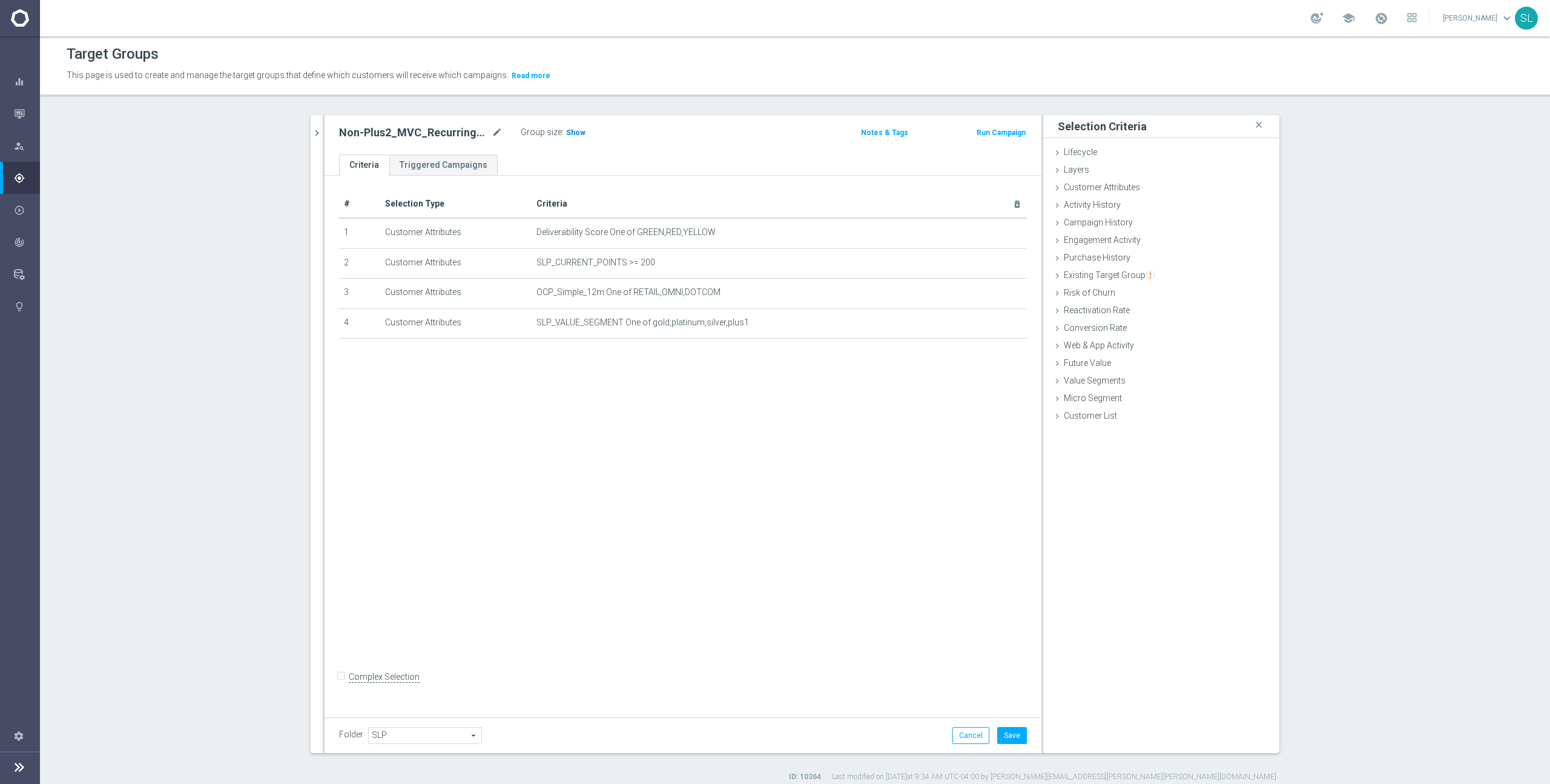
click at [571, 133] on span "Show" at bounding box center [576, 132] width 19 height 9
click at [971, 734] on button "Cancel" at bounding box center [970, 736] width 37 height 17
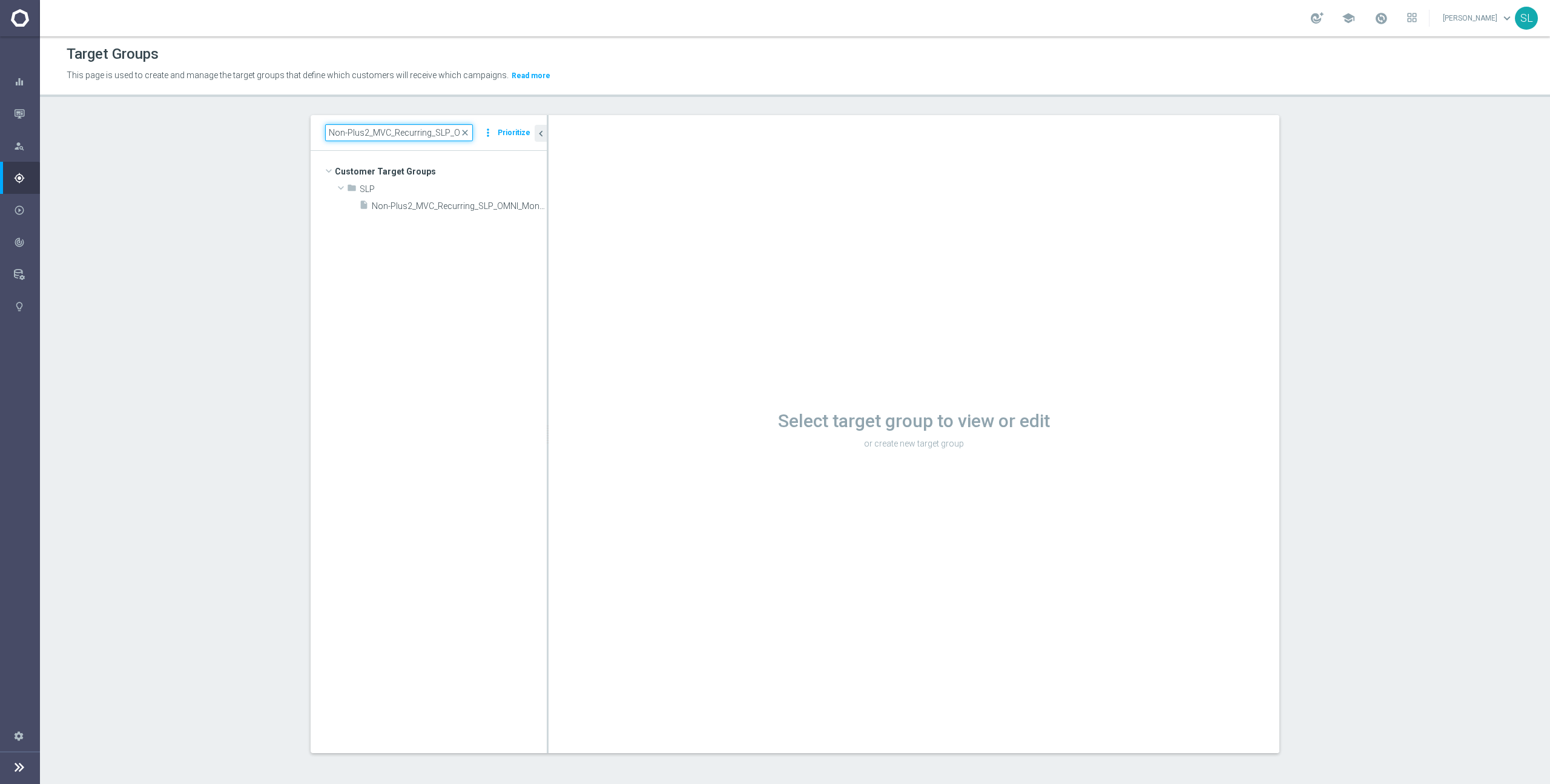
click at [381, 129] on input "Non-Plus2_MVC_Recurring_SLP_OMNI_Monthly_Summary" at bounding box center [398, 133] width 147 height 17
click at [380, 129] on input "Non-Plus2_MVC_Recurring_SLP_OMNI_Monthly_Summary" at bounding box center [398, 133] width 147 height 17
paste input "ER_OMNI_Action_CategoryBrowse_Print_Marketing"
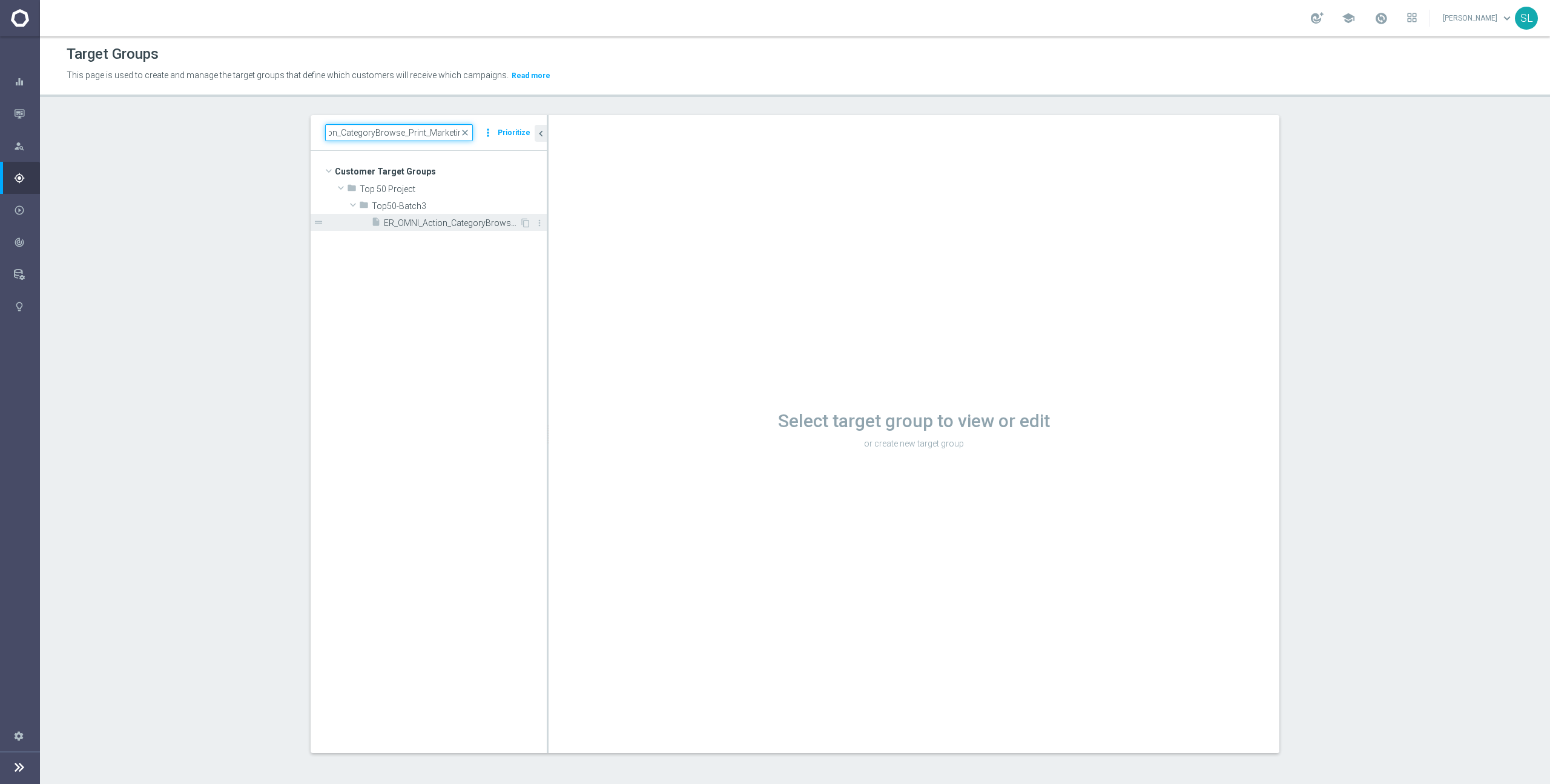
type input "ER_OMNI_Action_CategoryBrowse_Print_Marketing"
click at [463, 225] on span "ER_OMNI_Action_CategoryBrowse_Print_Marketing" at bounding box center [451, 222] width 136 height 10
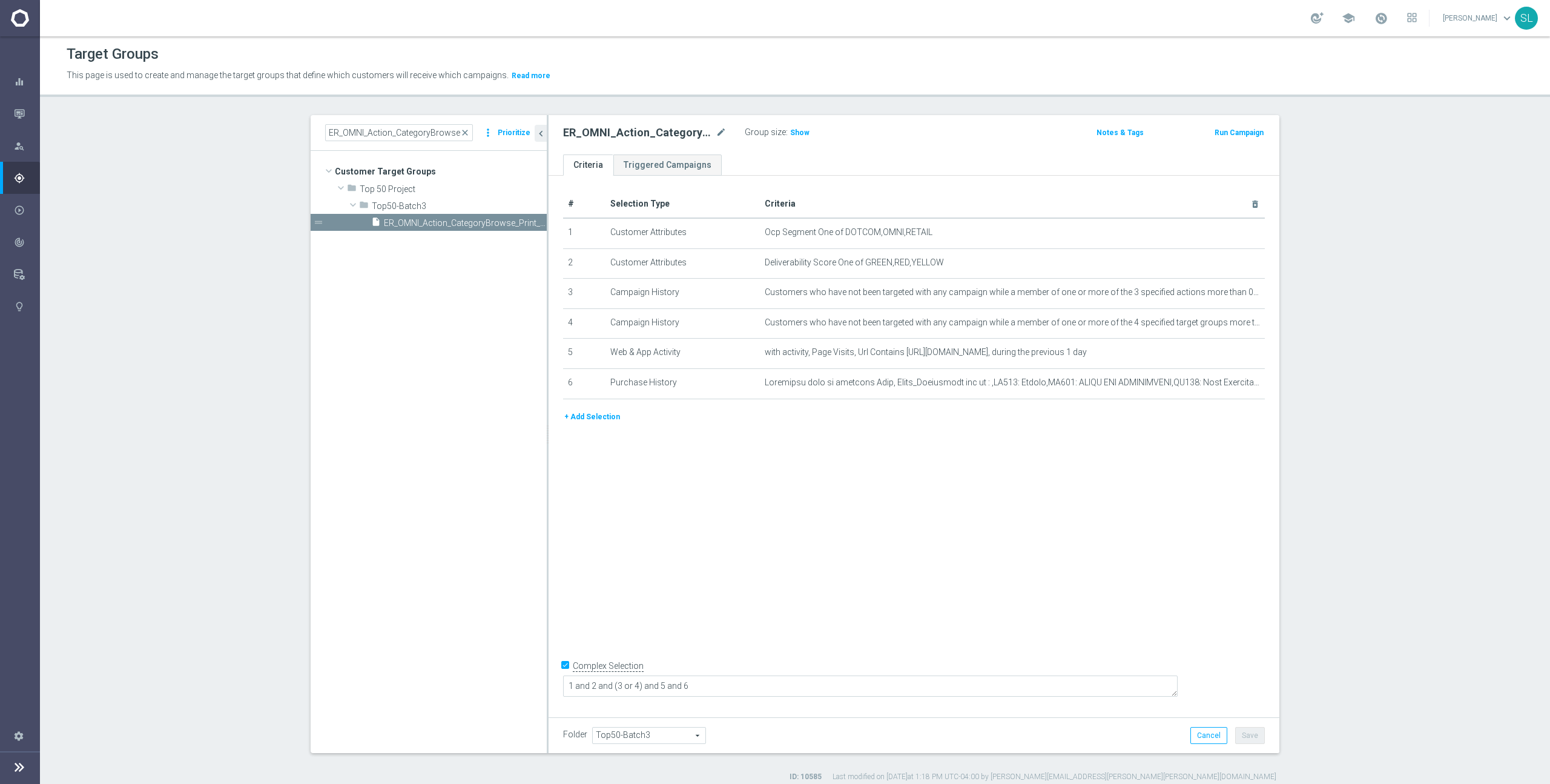
scroll to position [11, 0]
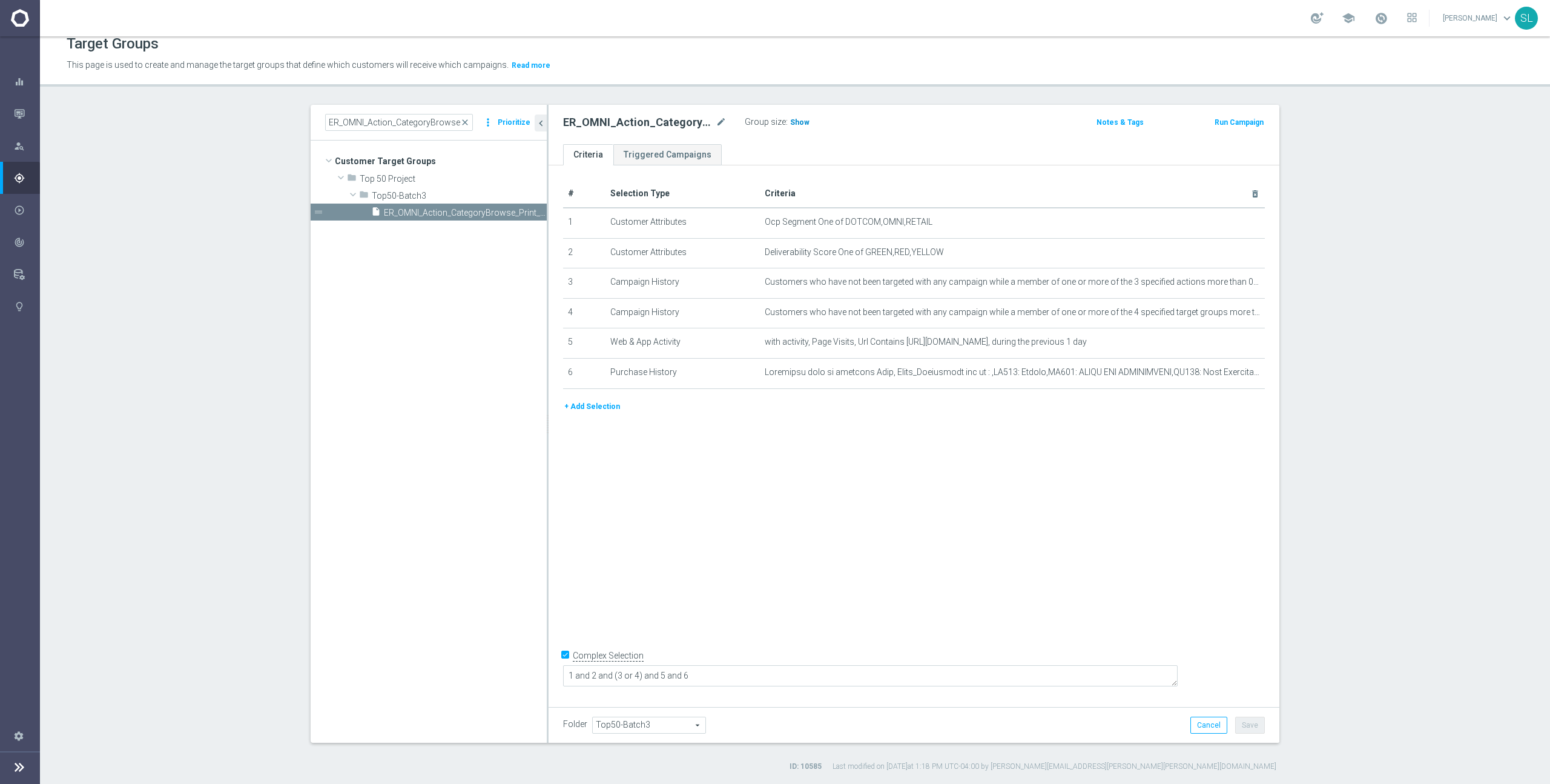
click at [791, 120] on span "Show" at bounding box center [800, 122] width 19 height 9
drag, startPoint x: 939, startPoint y: 224, endPoint x: 844, endPoint y: 224, distance: 95.0
click at [844, 224] on span "Ocp Segment One of DOTCOM,OMNI,RETAIL" at bounding box center [993, 221] width 456 height 10
copy span "DOTCOM,OMNI,RETAIL"
click at [1219, 223] on span "Ocp Segment One of DOTCOM,OMNI,RETAIL" at bounding box center [993, 221] width 456 height 10
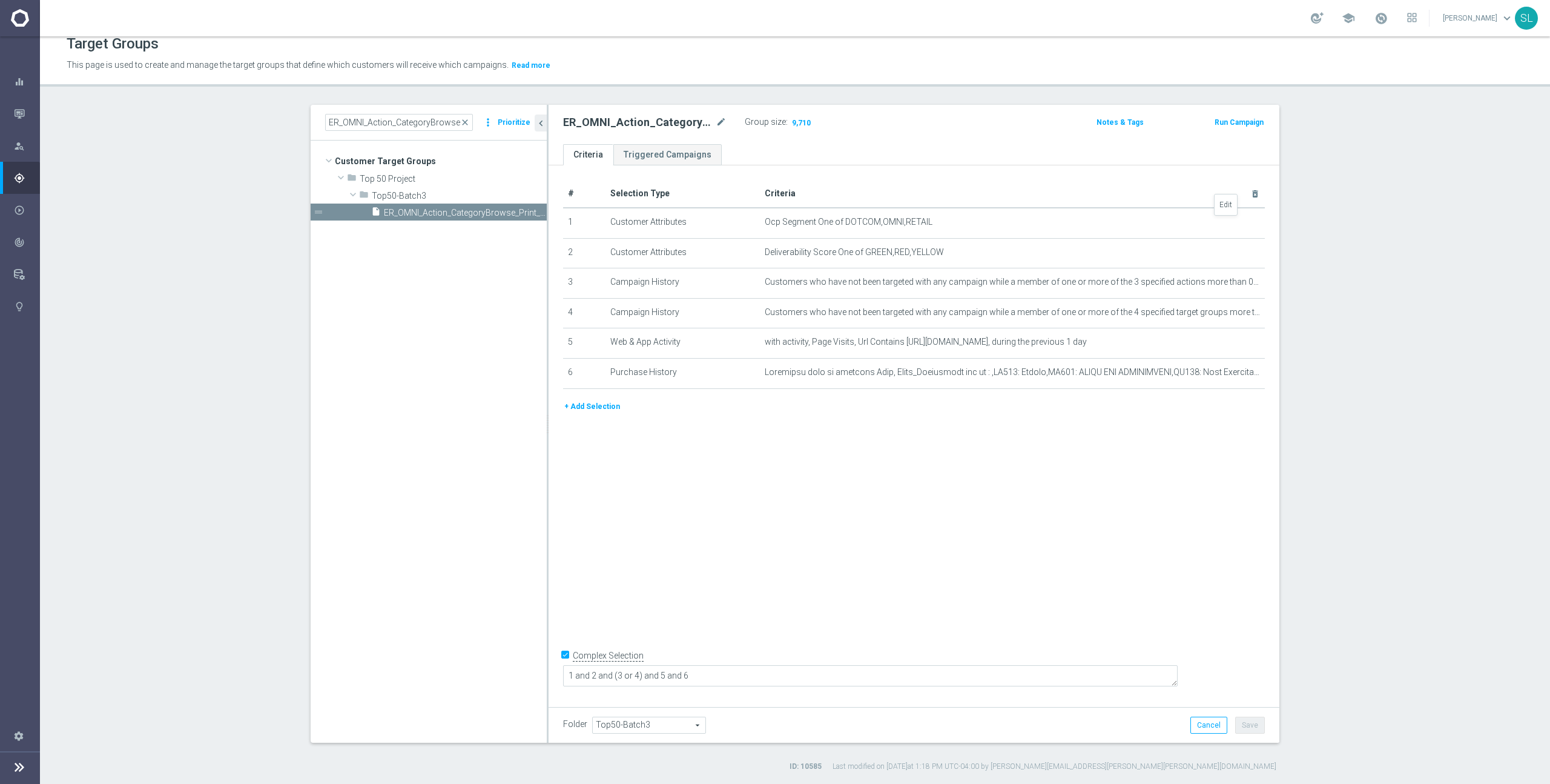
click at [0, 0] on icon "mode_edit" at bounding box center [0, 0] width 0 height 0
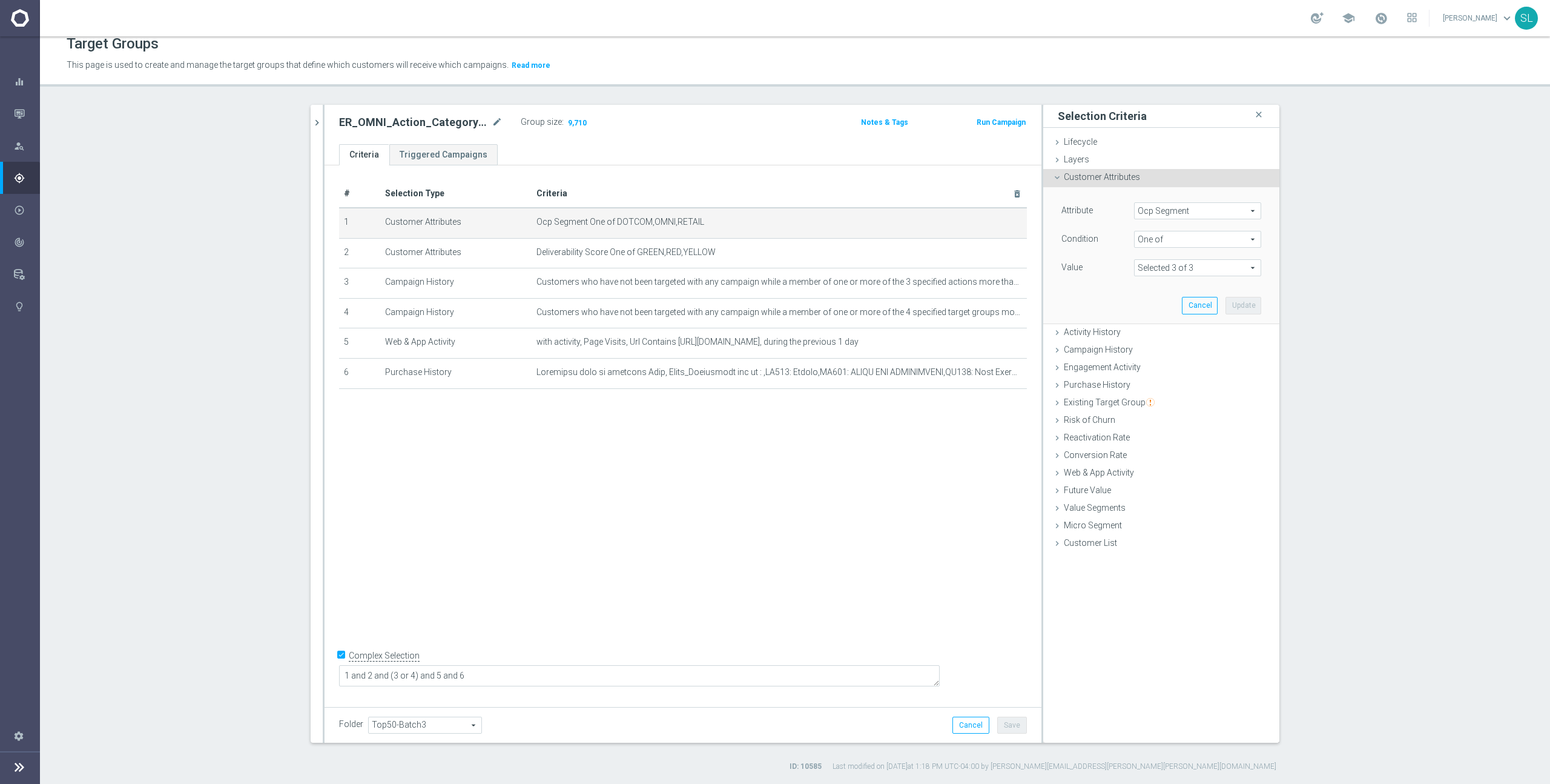
click at [1192, 208] on span "Ocp Segment" at bounding box center [1197, 210] width 126 height 16
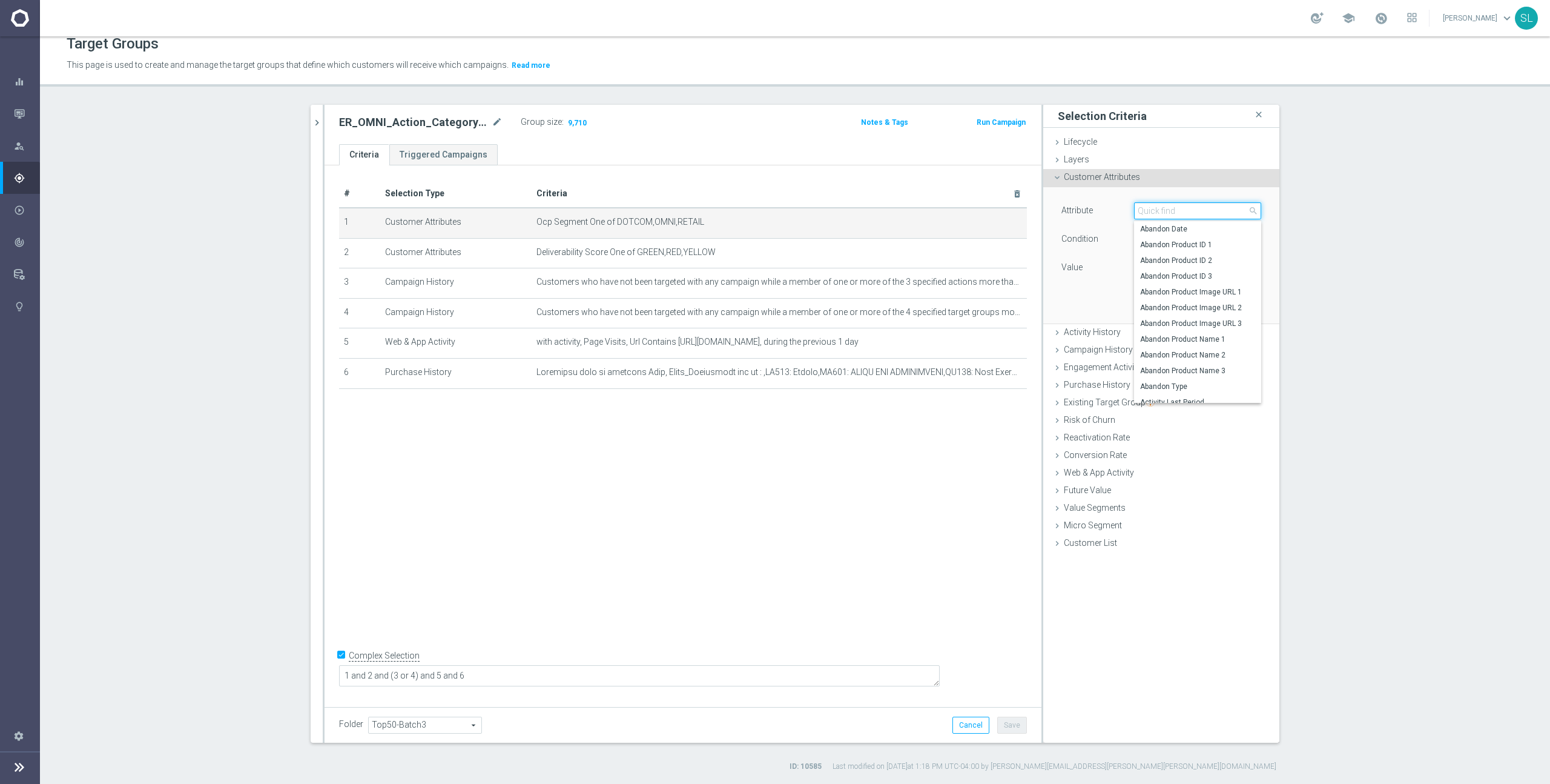
click at [1176, 209] on input "search" at bounding box center [1198, 211] width 127 height 17
type input "ocp"
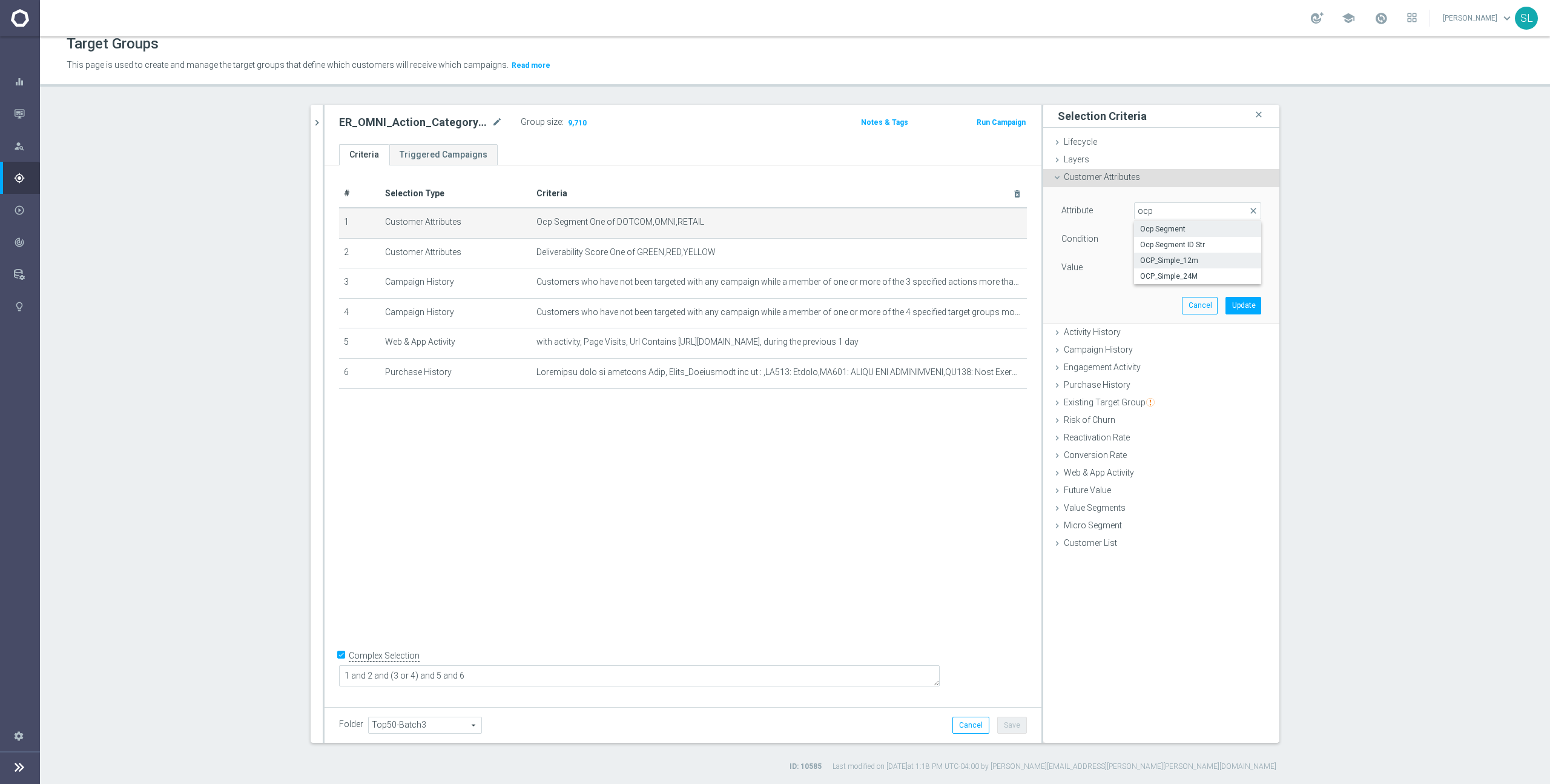
click at [1211, 264] on span "OCP_Simple_12m" at bounding box center [1197, 260] width 115 height 10
type input "OCP_Simple_12m"
click at [1197, 238] on span "Equals" at bounding box center [1197, 239] width 126 height 16
drag, startPoint x: 1188, startPoint y: 398, endPoint x: 1188, endPoint y: 392, distance: 6.0
click at [1188, 397] on span "One of" at bounding box center [1197, 399] width 115 height 10
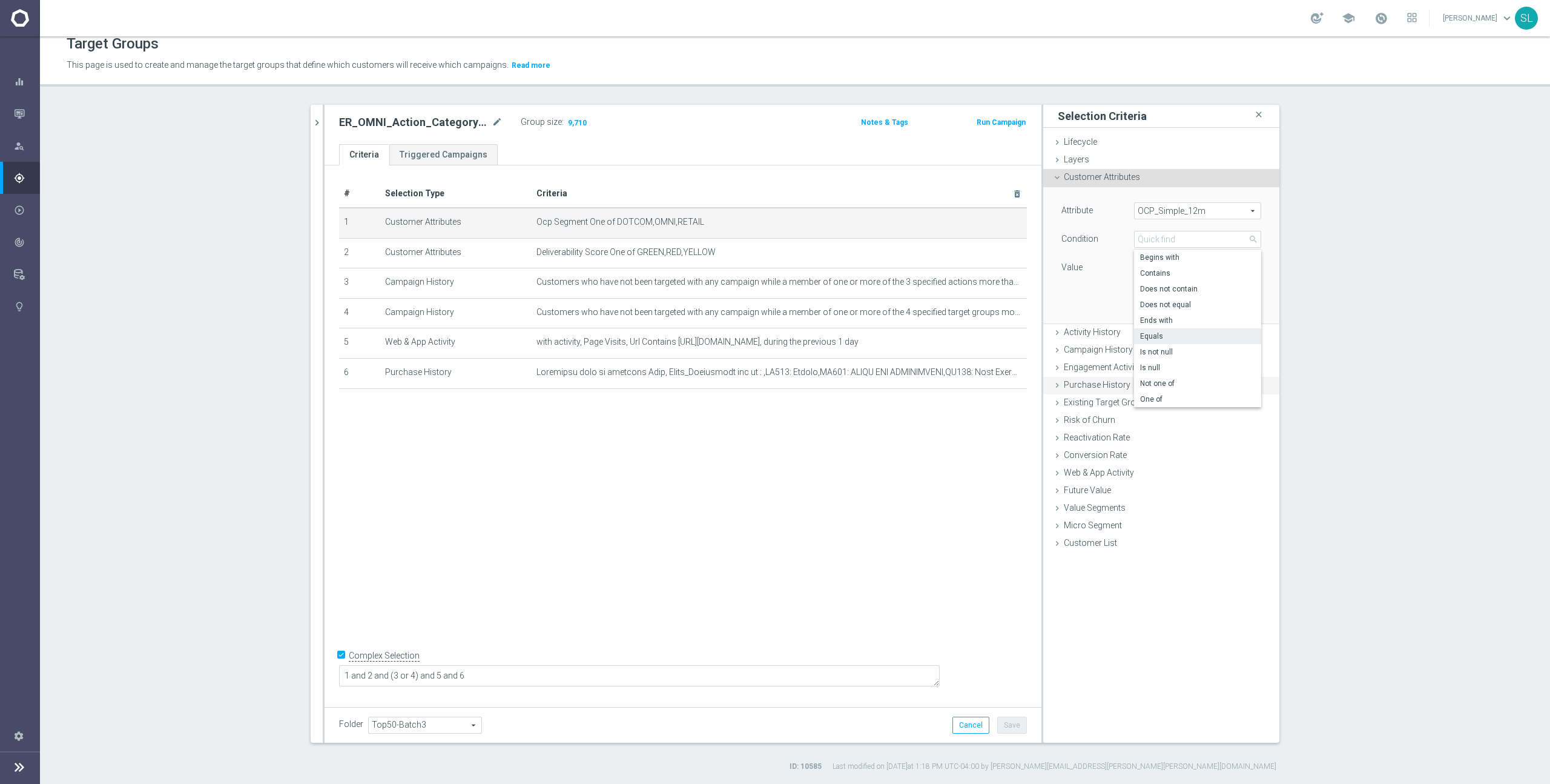
type input "One of"
click at [1188, 273] on textarea at bounding box center [1198, 275] width 127 height 31
paste textarea "DOTCOM,OMNI,RETAIL"
type textarea "DOTCOM,OMNI,RETAIL"
click at [1249, 316] on button "Update" at bounding box center [1244, 317] width 36 height 17
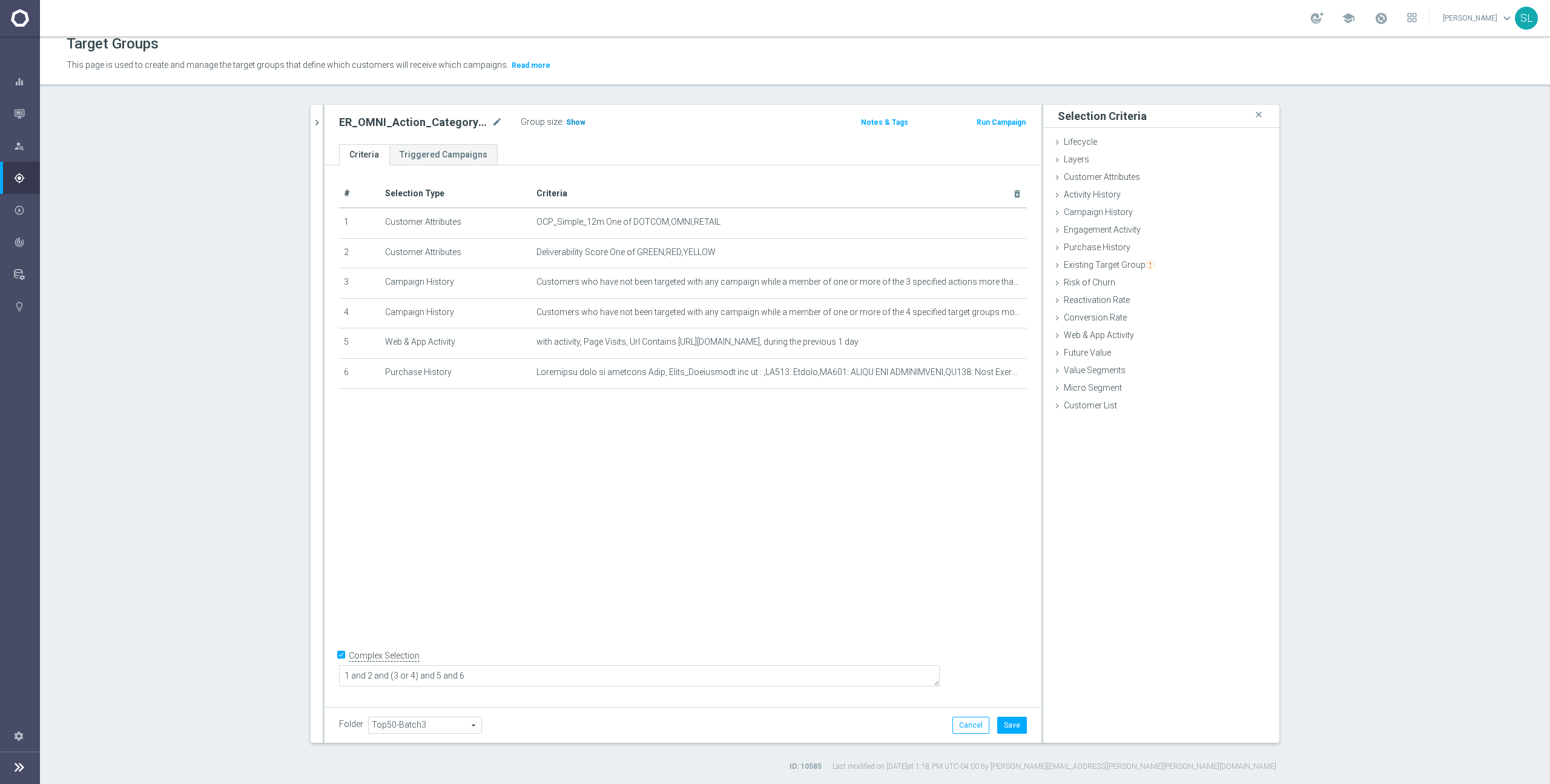
click at [577, 122] on span "Show" at bounding box center [576, 122] width 19 height 9
click at [967, 734] on button "Cancel" at bounding box center [970, 729] width 37 height 17
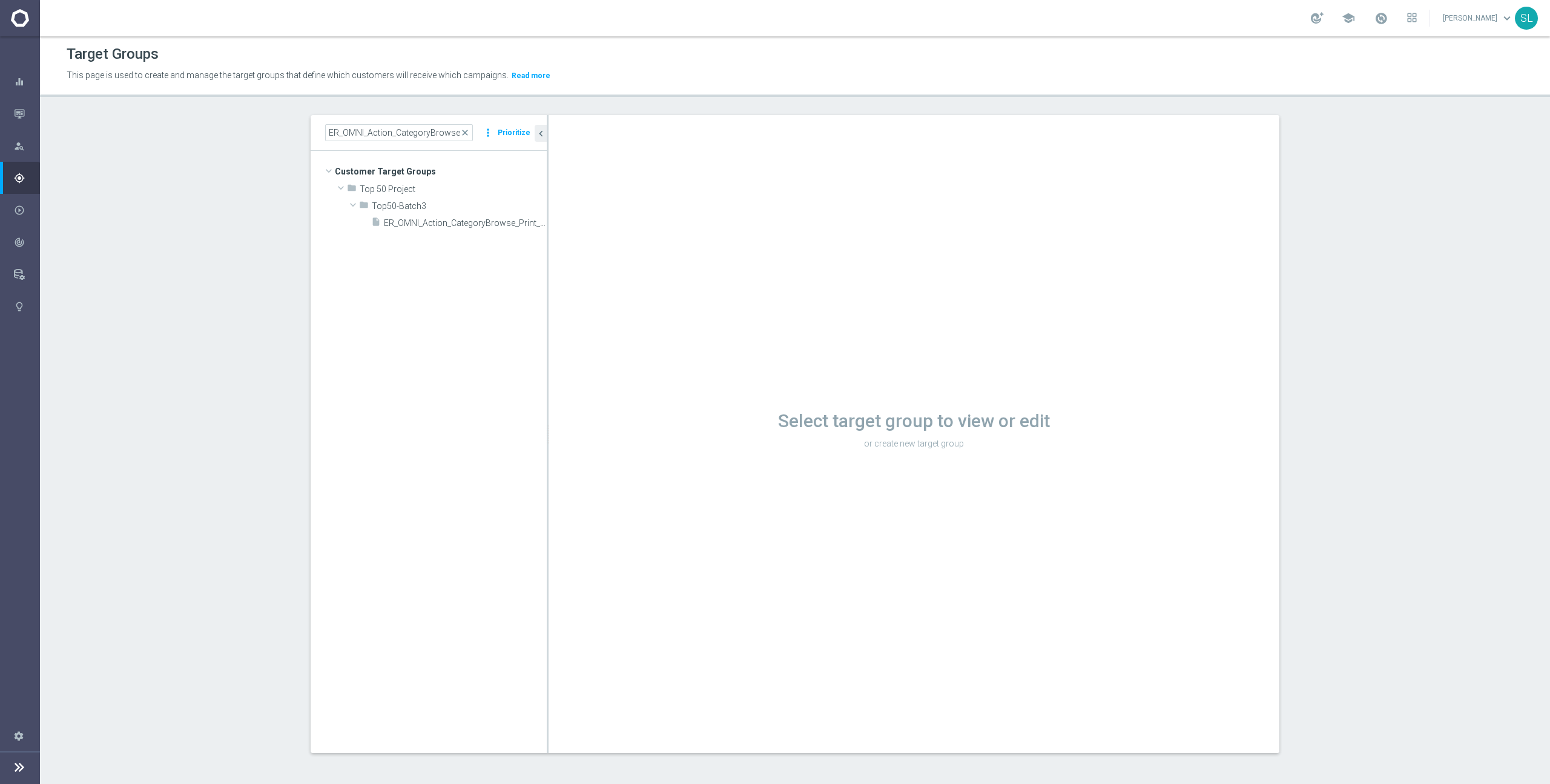
scroll to position [1, 0]
click at [422, 133] on input "ER_OMNI_Action_CategoryBrowse_Print_Marketing" at bounding box center [398, 133] width 147 height 17
paste input "DC_20240925_CLM_Red"
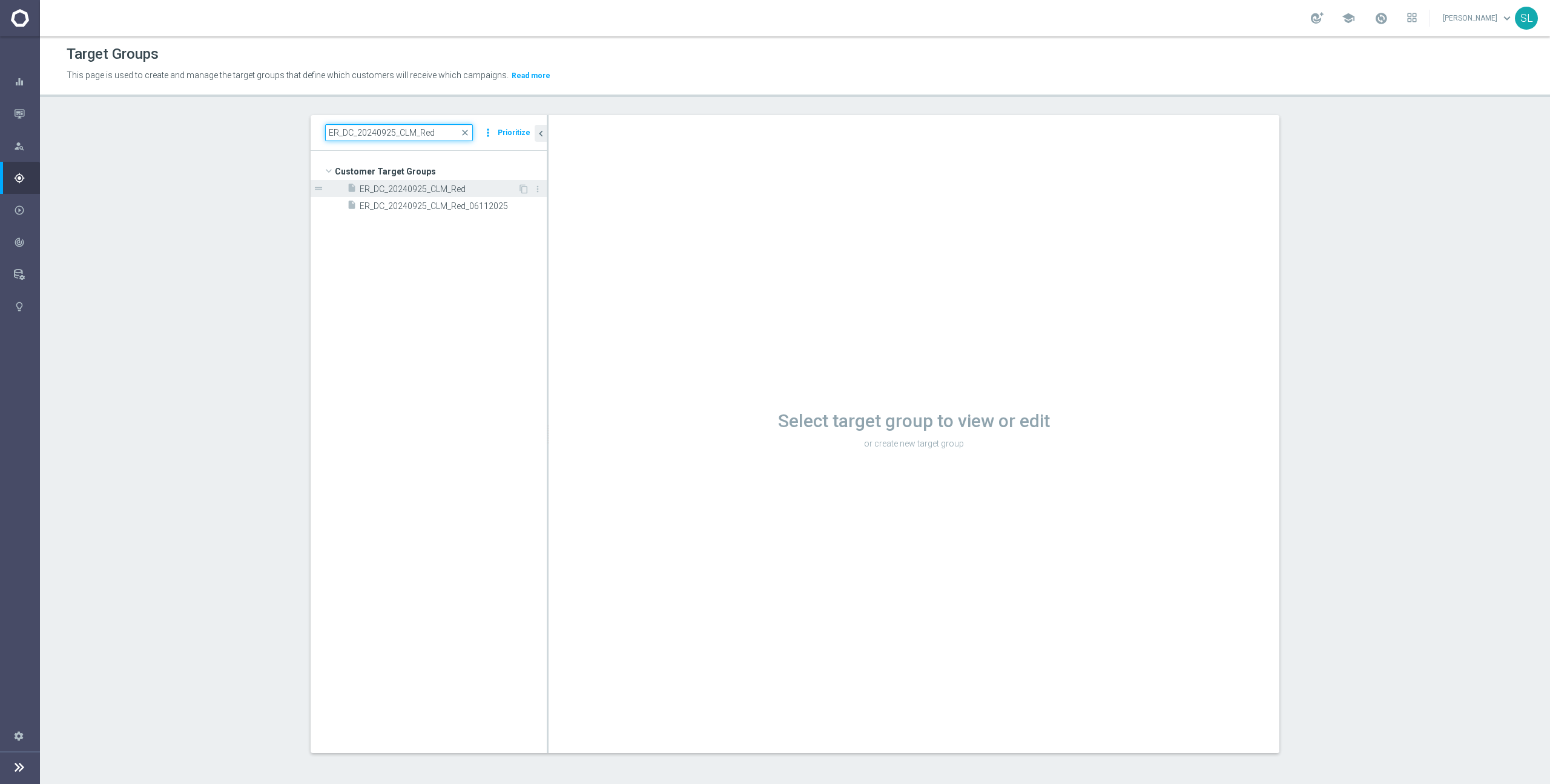
type input "ER_DC_20240925_CLM_Red"
click at [442, 189] on span "ER_DC_20240925_CLM_Red" at bounding box center [439, 189] width 158 height 10
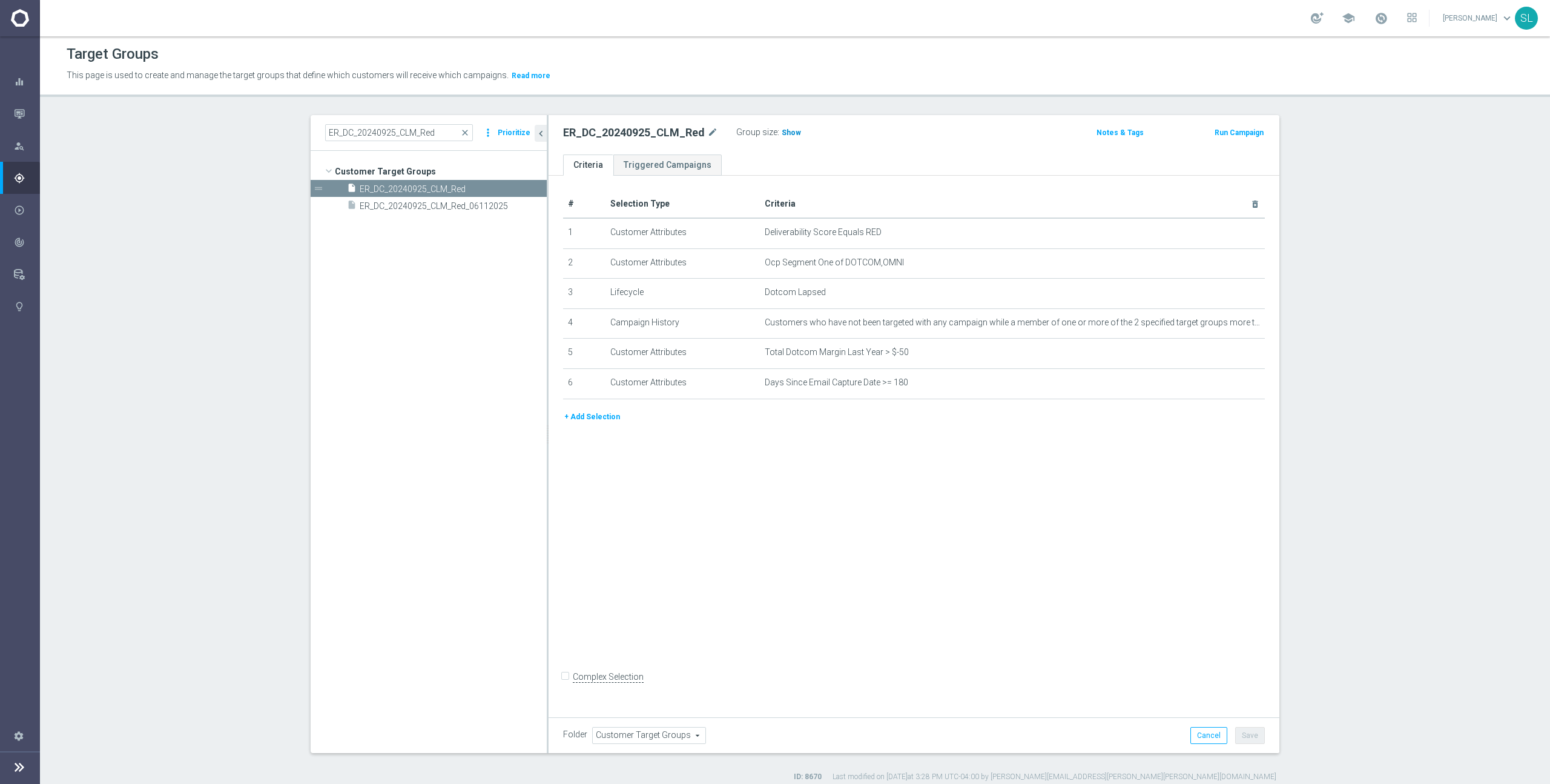
click at [788, 130] on span "Show" at bounding box center [792, 132] width 19 height 9
drag, startPoint x: 914, startPoint y: 263, endPoint x: 965, endPoint y: 304, distance: 65.4
click at [852, 266] on span "Ocp Segment One of DOTCOM,OMNI" at bounding box center [834, 262] width 140 height 10
click at [985, 468] on div "# Selection Type Criteria delete_forever 1 Customer Attributes Deliverability S…" at bounding box center [913, 444] width 731 height 536
click at [816, 550] on div "# Selection Type Criteria delete_forever 1 Customer Attributes Deliverability S…" at bounding box center [913, 444] width 731 height 536
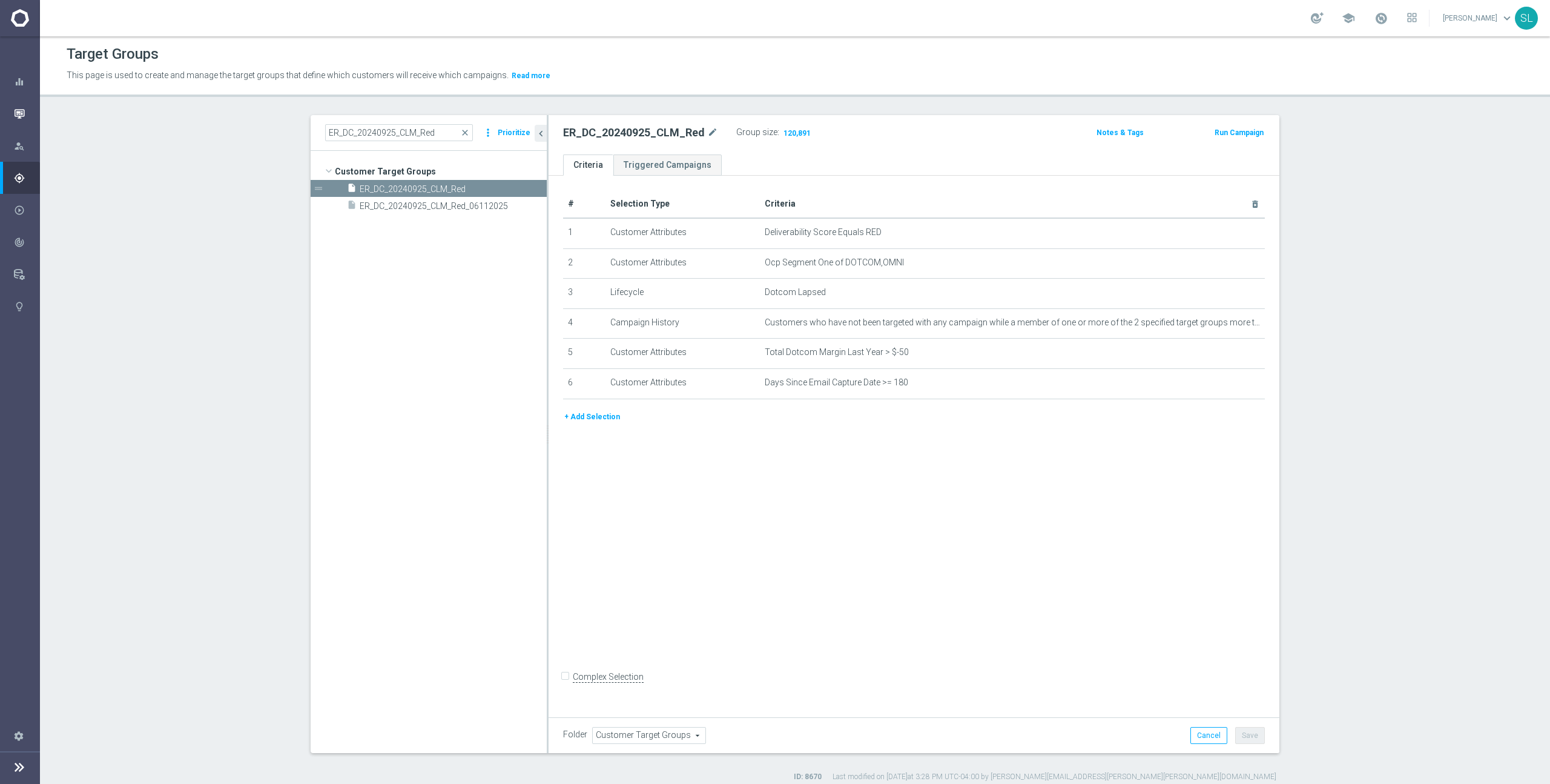
click at [22, 114] on icon "button" at bounding box center [19, 113] width 10 height 10
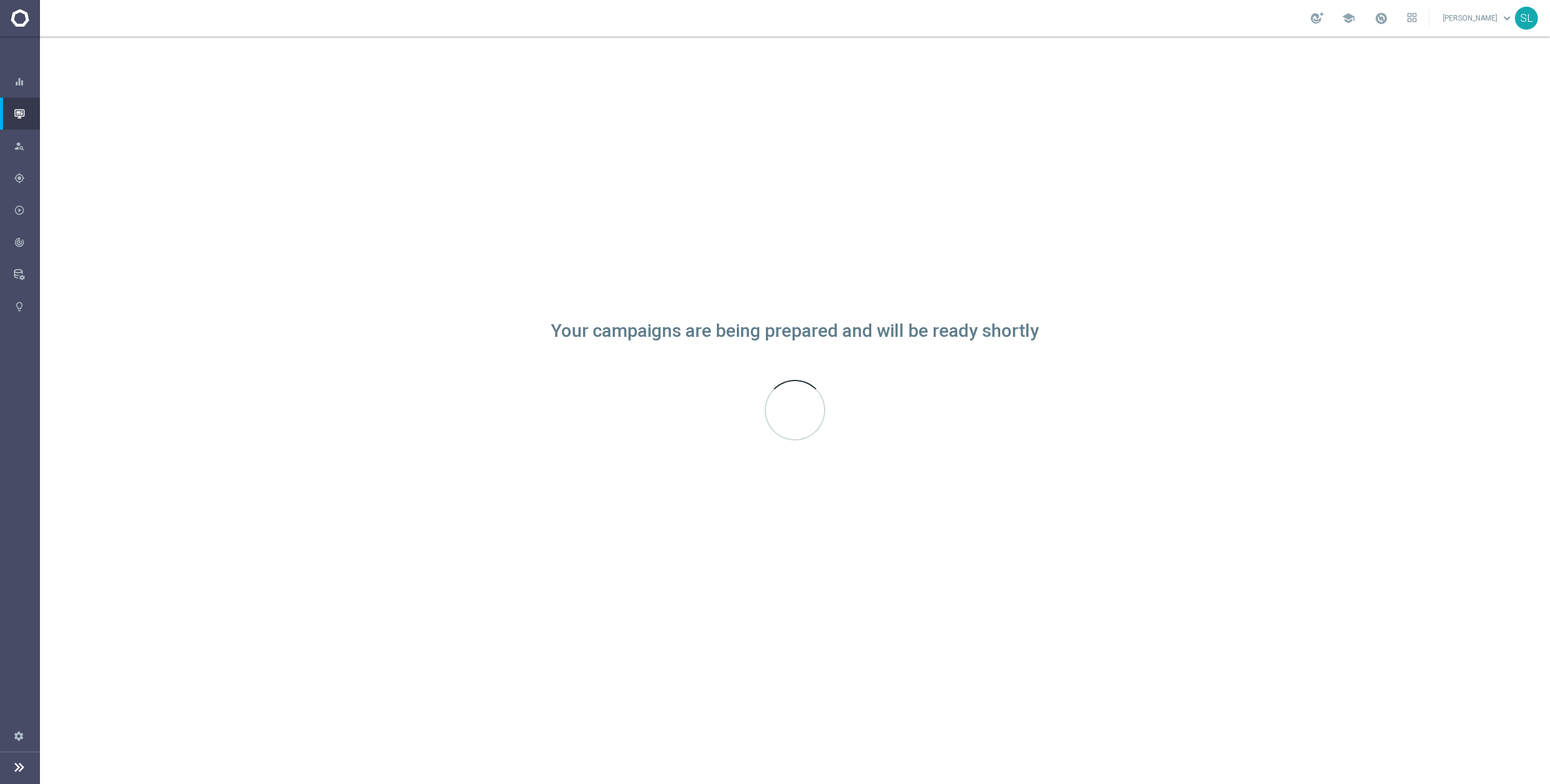
click at [94, 18] on div "school Skye Lewis keyboard_arrow_down SL" at bounding box center [794, 18] width 1510 height 36
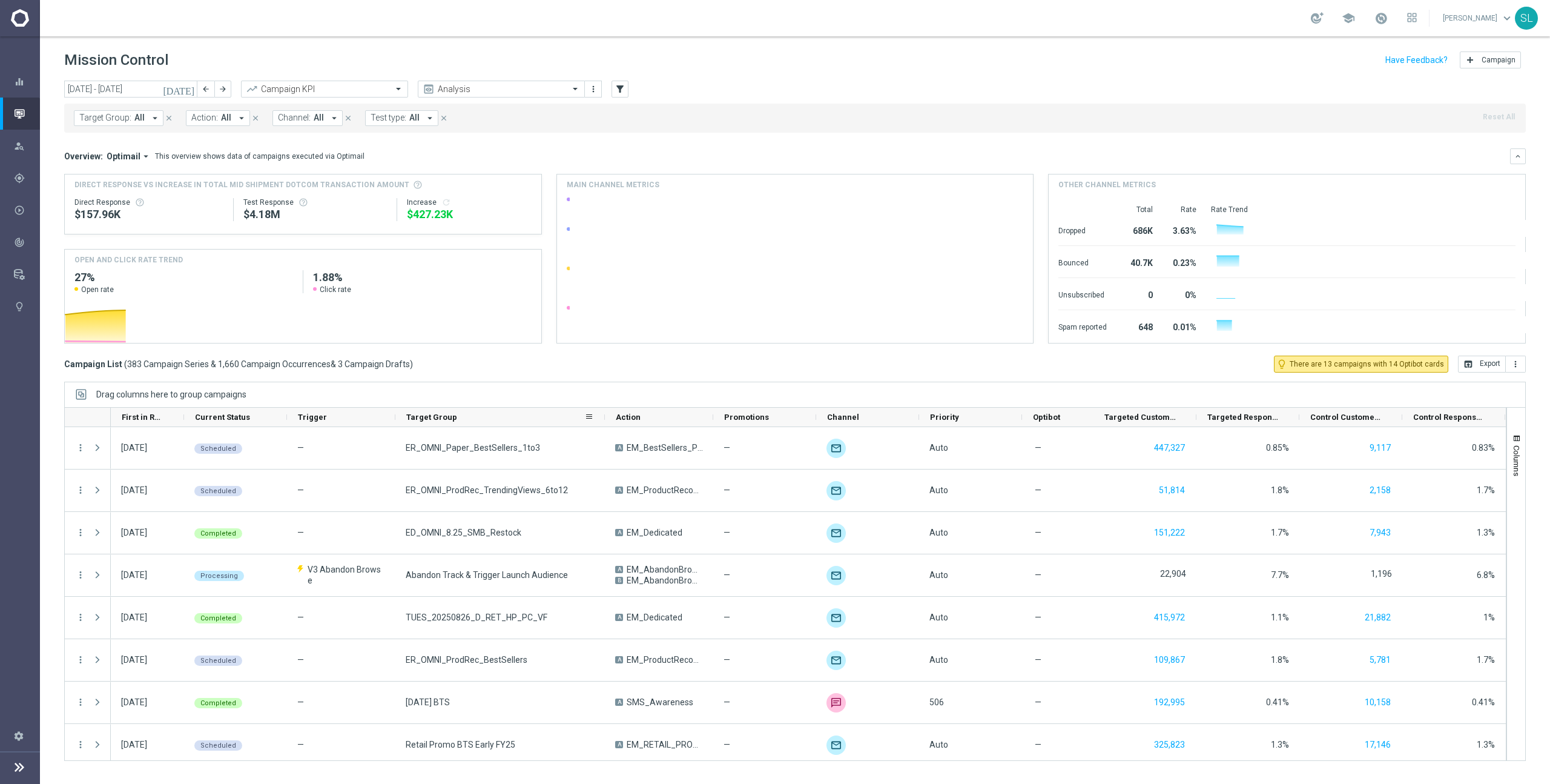
drag, startPoint x: 502, startPoint y: 415, endPoint x: 603, endPoint y: 418, distance: 101.0
click at [603, 418] on div at bounding box center [604, 417] width 5 height 19
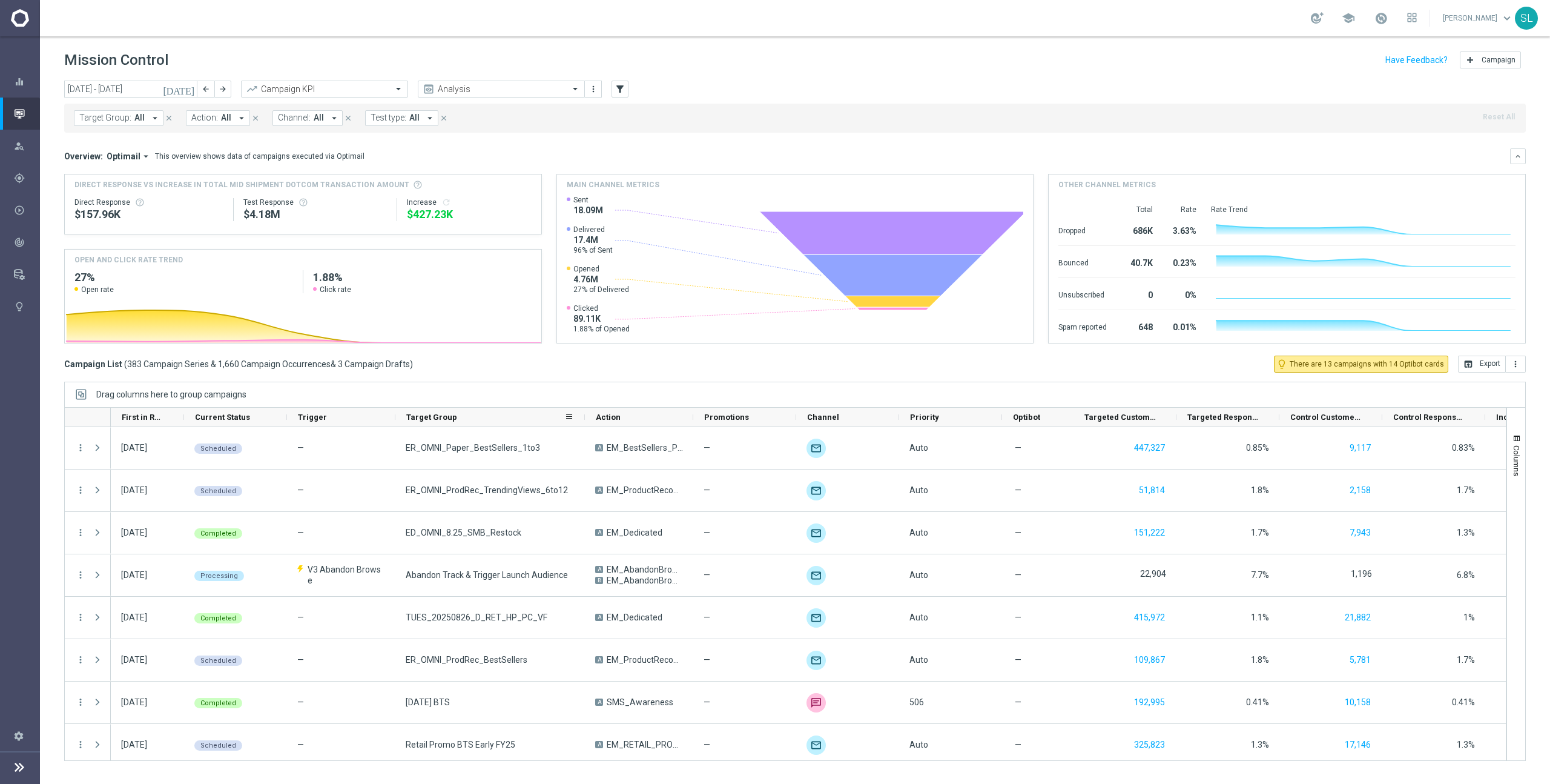
drag, startPoint x: 603, startPoint y: 418, endPoint x: 584, endPoint y: 422, distance: 19.4
click at [584, 422] on div at bounding box center [584, 417] width 5 height 19
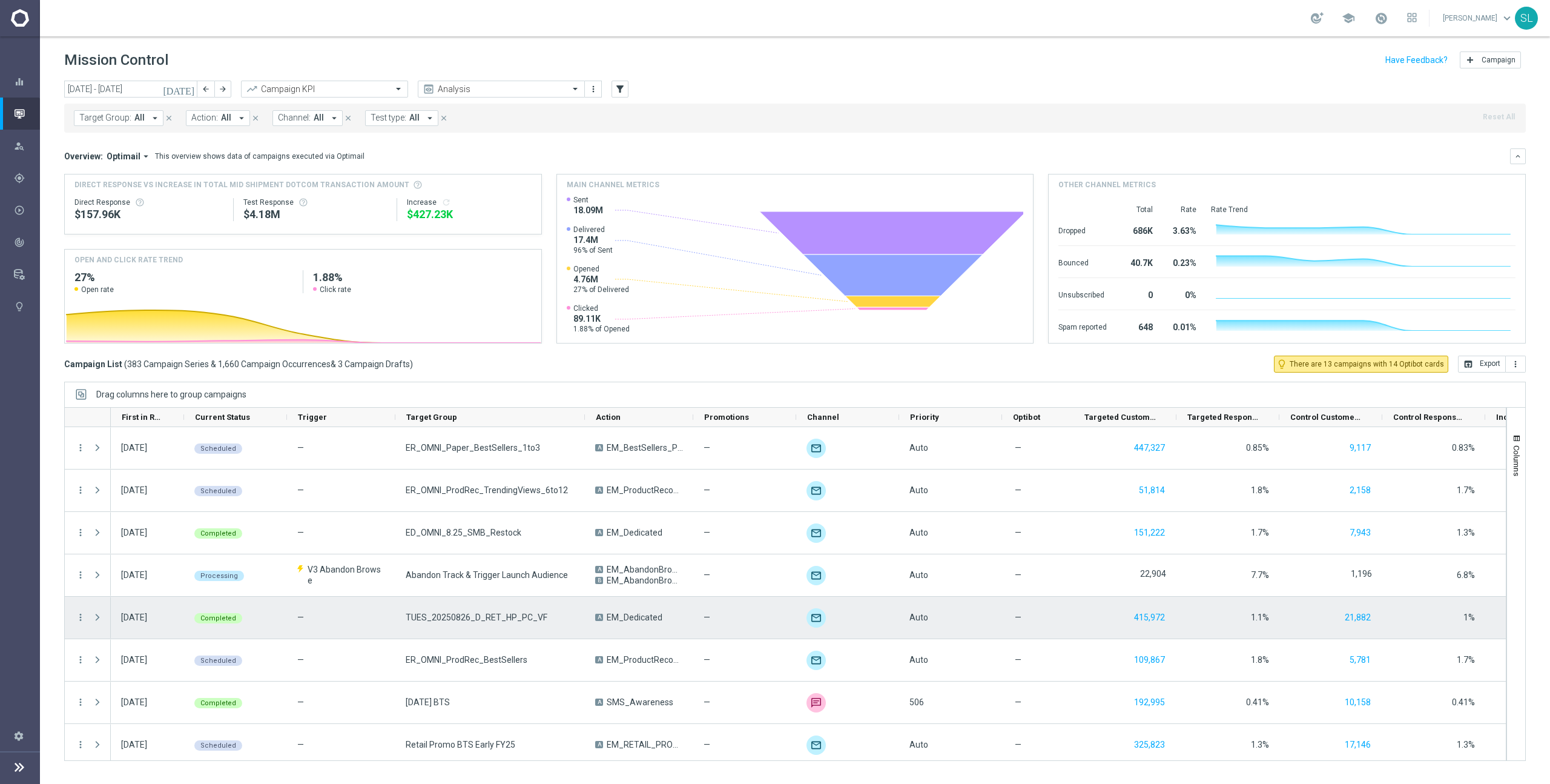
click at [491, 619] on span "TUES_20250826_D_RET_HP_PC_VF" at bounding box center [476, 617] width 142 height 10
click at [565, 621] on div "TUES_20250826_D_RET_HP_PC_VF" at bounding box center [489, 618] width 189 height 42
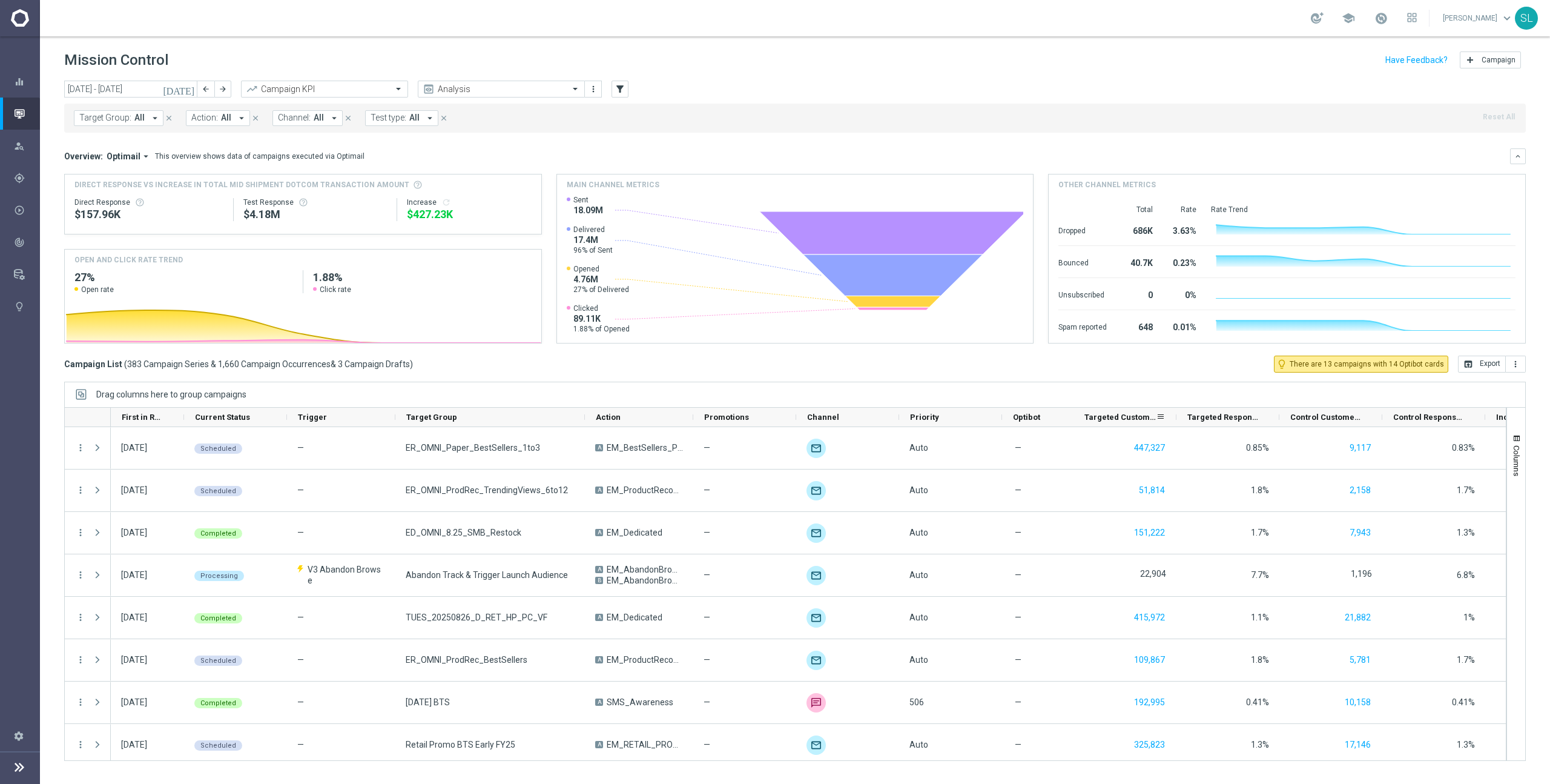
click at [1130, 416] on span "Targeted Customers" at bounding box center [1119, 417] width 71 height 10
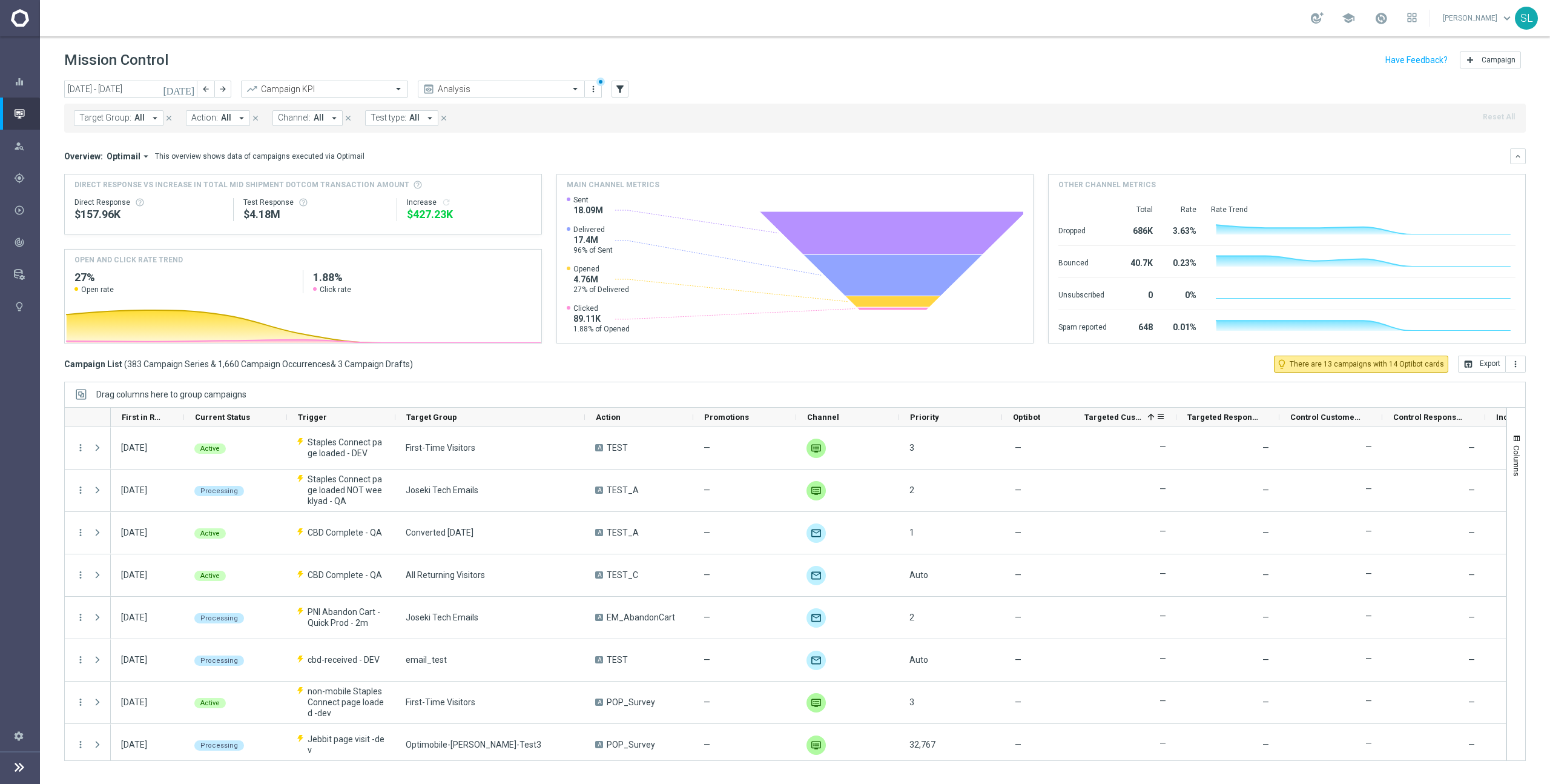
click at [1130, 416] on span "Targeted Customers" at bounding box center [1113, 417] width 58 height 10
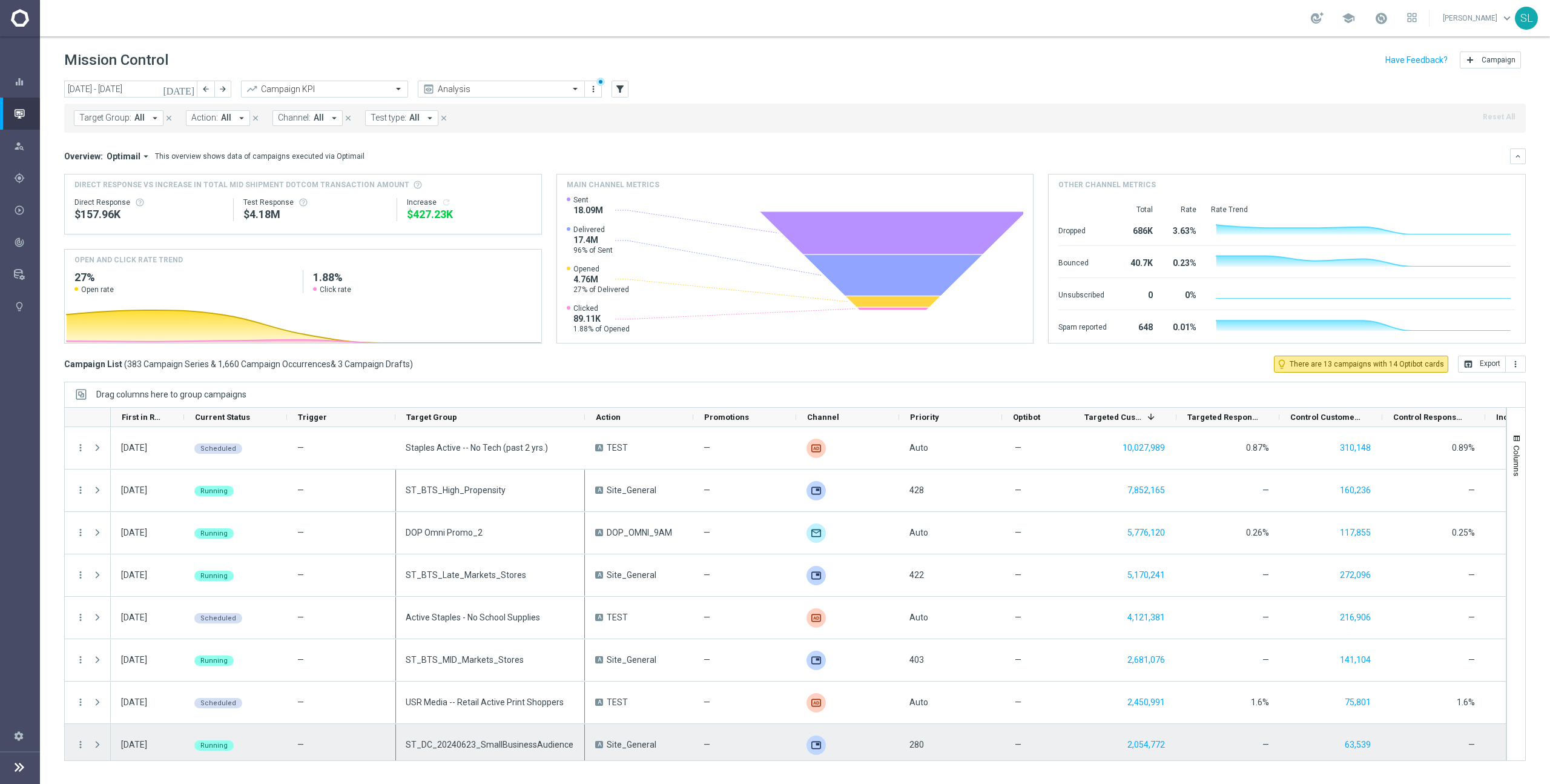
drag, startPoint x: 460, startPoint y: 430, endPoint x: 469, endPoint y: 733, distance: 303.1
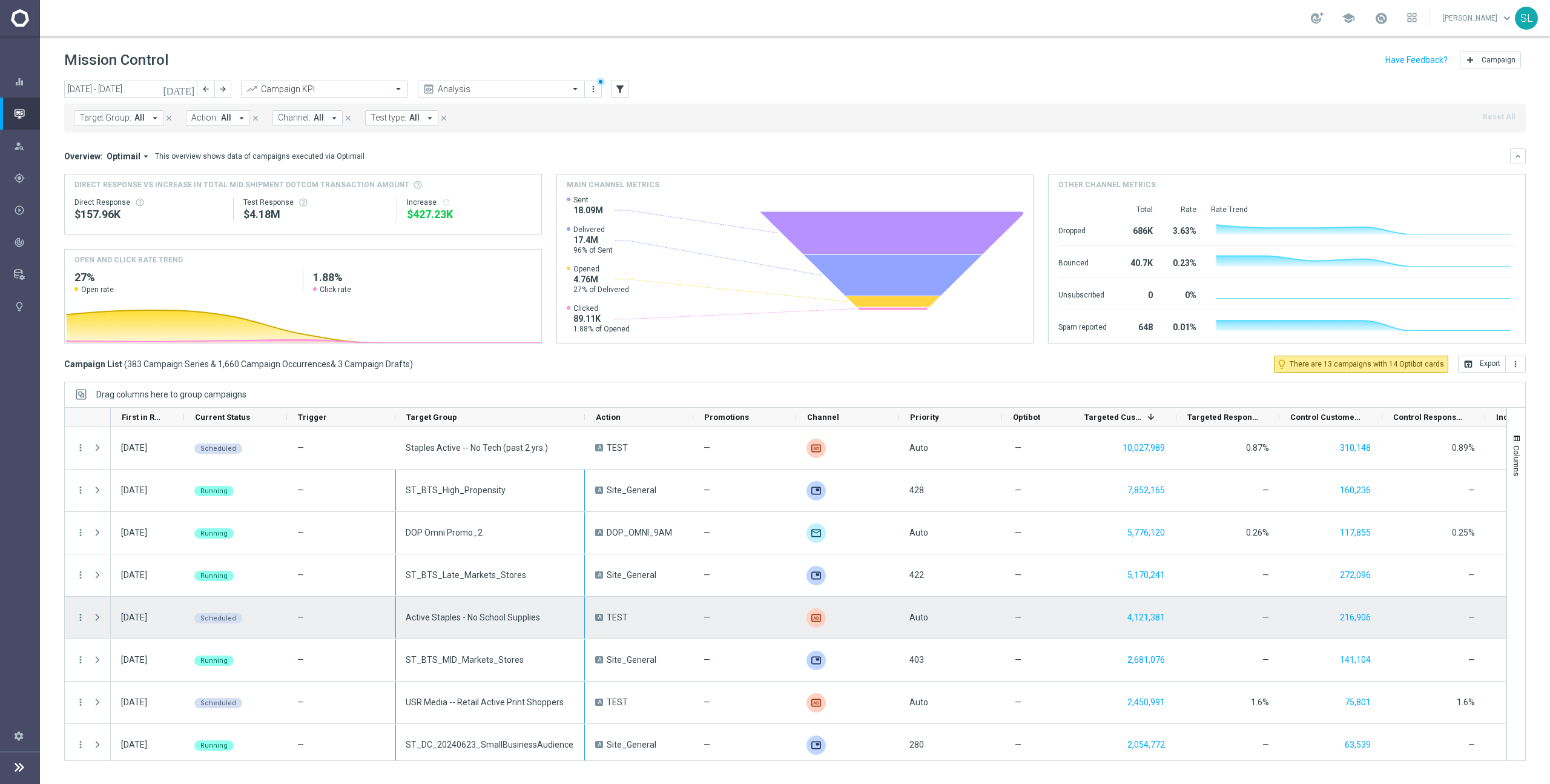
drag, startPoint x: 471, startPoint y: 635, endPoint x: 469, endPoint y: 623, distance: 12.2
click at [471, 635] on div "Active Staples - No School Supplies" at bounding box center [489, 618] width 189 height 42
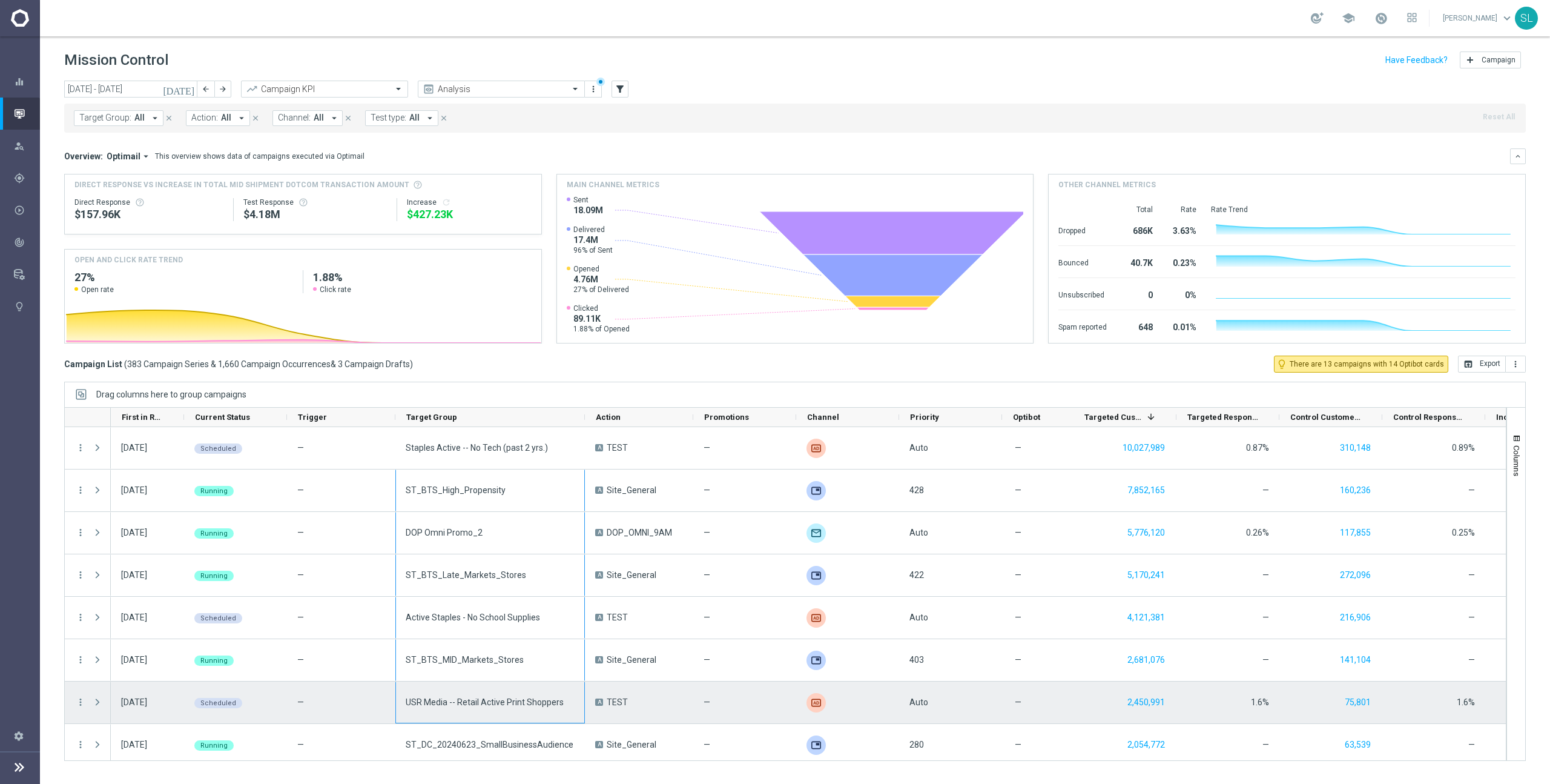
drag, startPoint x: 465, startPoint y: 440, endPoint x: 478, endPoint y: 710, distance: 270.3
click at [478, 697] on span "USR Media -- Retail Active Print Shoppers" at bounding box center [485, 701] width 158 height 10
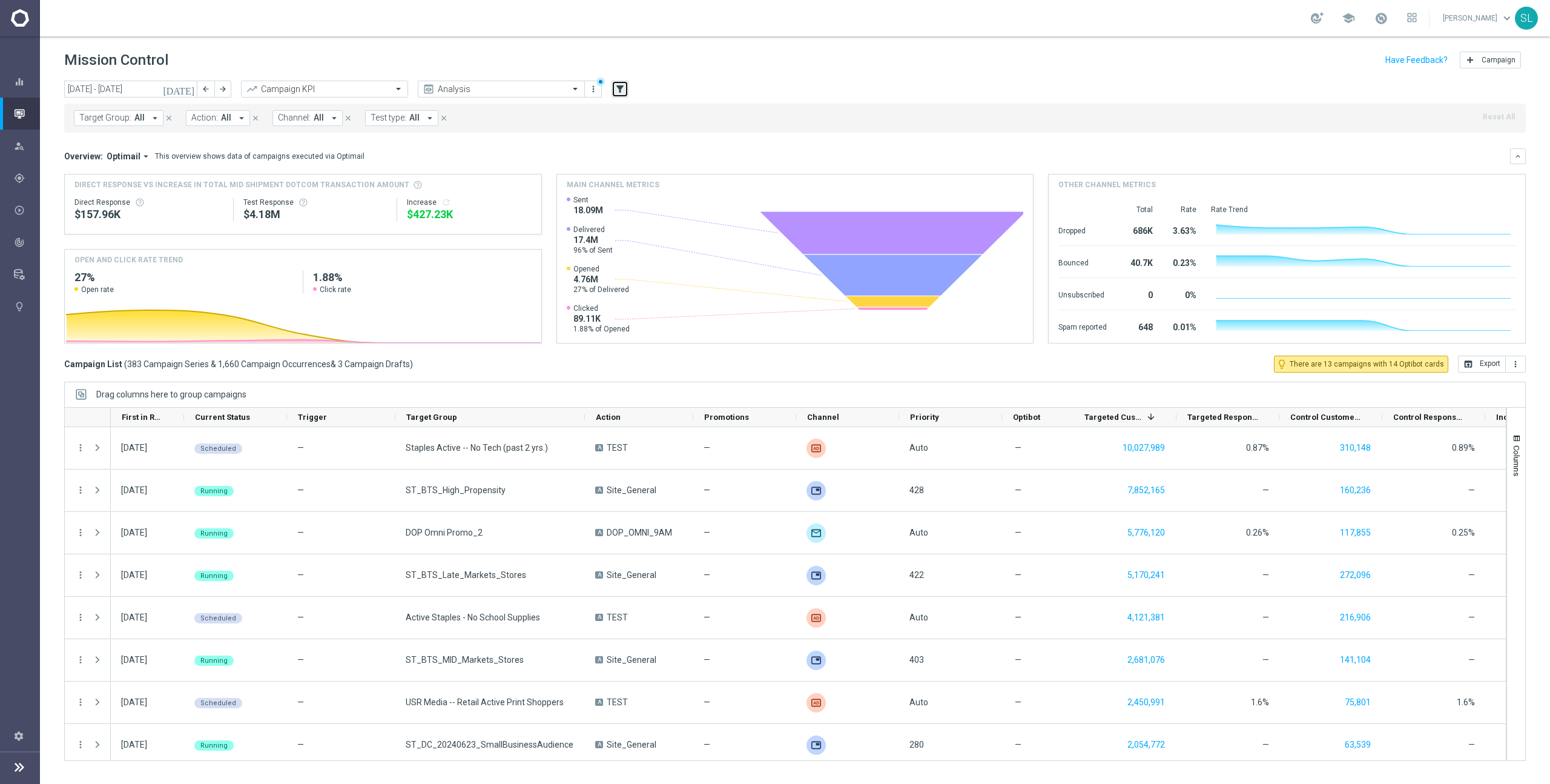
click at [622, 92] on icon "filter_alt" at bounding box center [620, 88] width 10 height 10
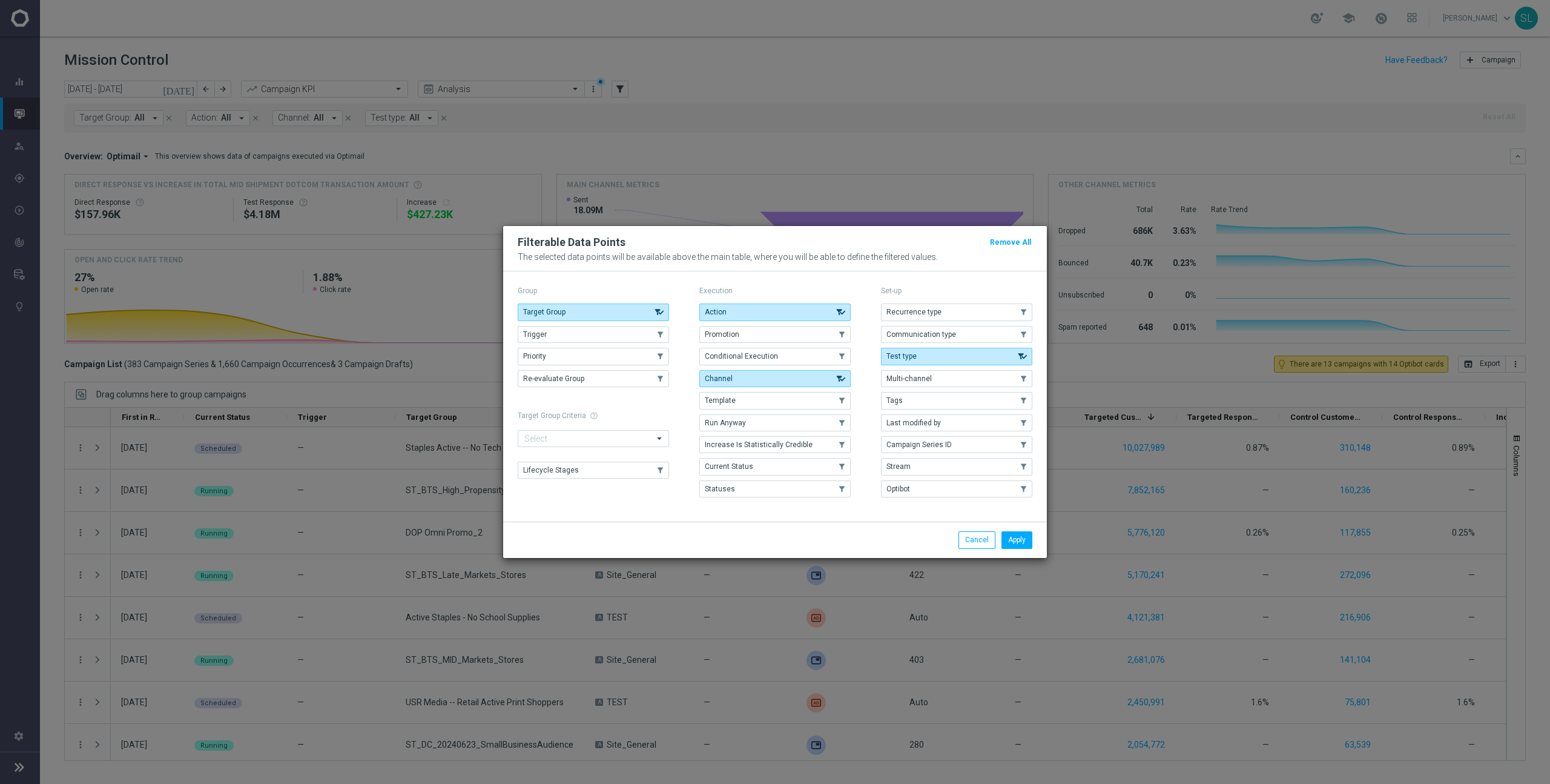
click at [352, 286] on modal-container "Filterable Data Points Remove All The selected data points will be available ab…" at bounding box center [775, 392] width 1550 height 784
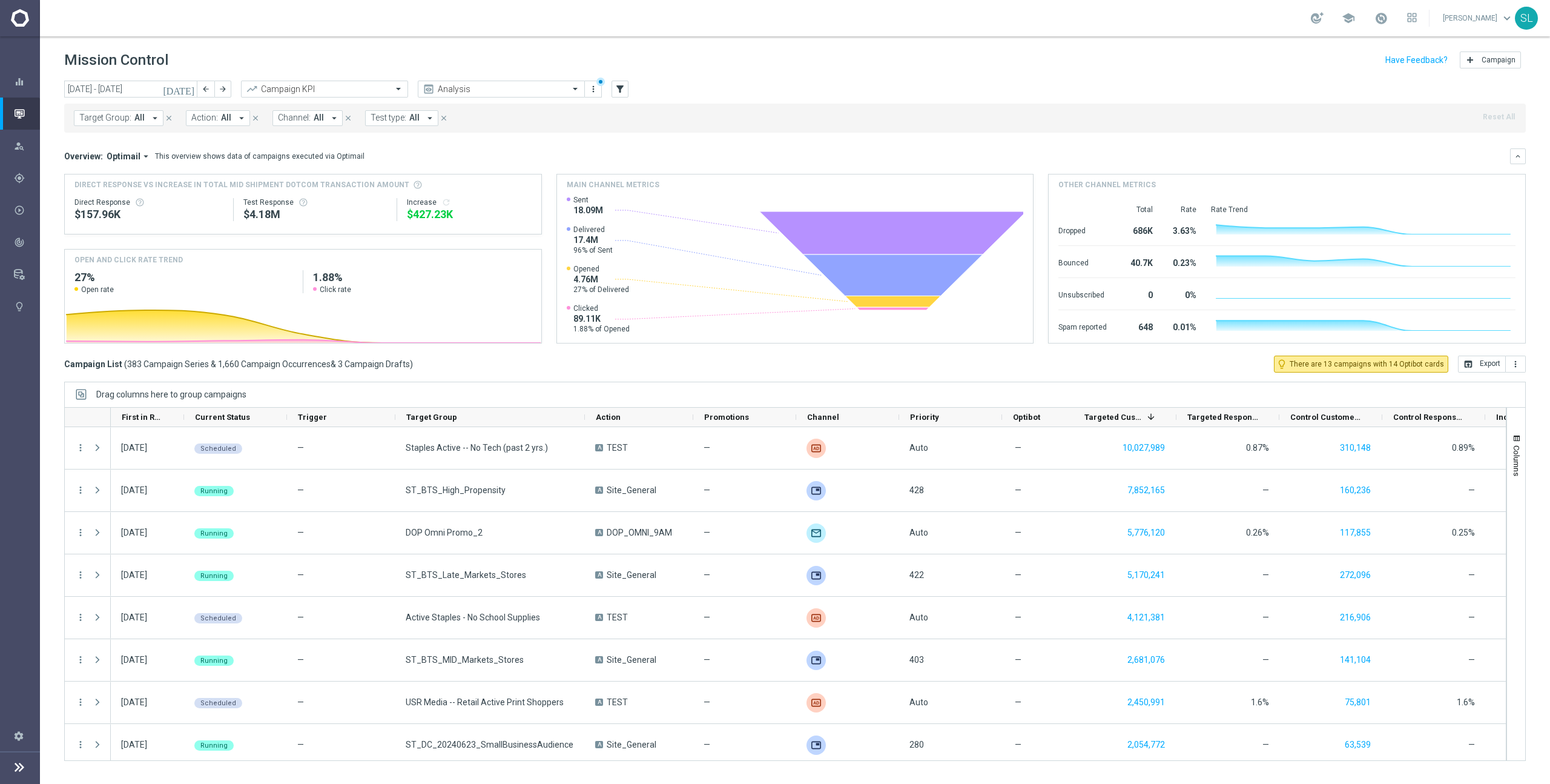
click at [91, 120] on span "Target Group:" at bounding box center [105, 118] width 52 height 10
drag, startPoint x: 131, startPoint y: 196, endPoint x: 156, endPoint y: 193, distance: 25.2
click at [131, 196] on div "Abandon Track & Trigger Launch Audience" at bounding box center [180, 200] width 200 height 19
type input "abandon tr"
click at [1027, 143] on mini-dashboard "Overview: Optimail arrow_drop_down This overview shows data of campaigns execut…" at bounding box center [795, 244] width 1462 height 223
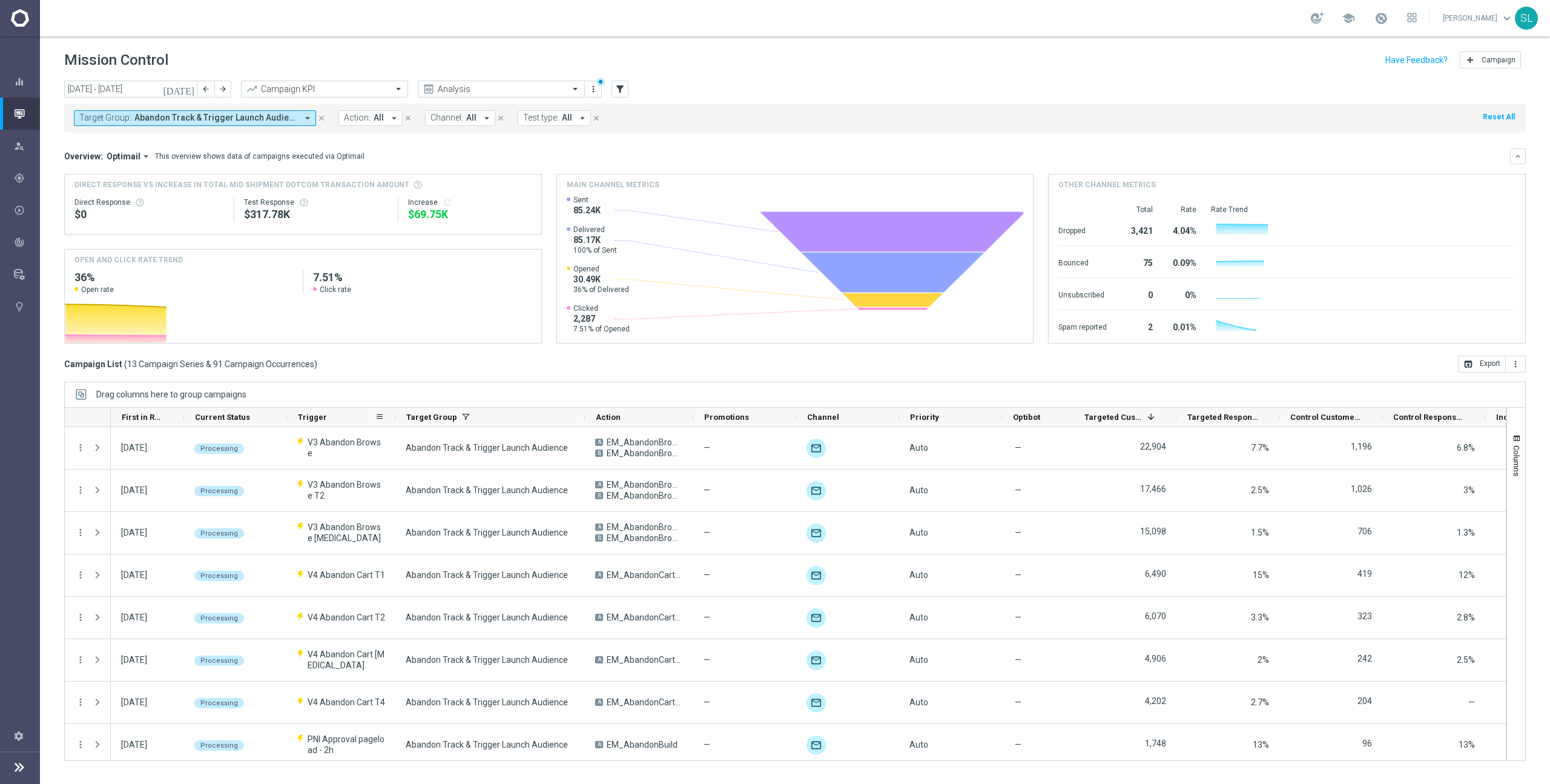
click at [313, 417] on span "Trigger" at bounding box center [313, 417] width 29 height 10
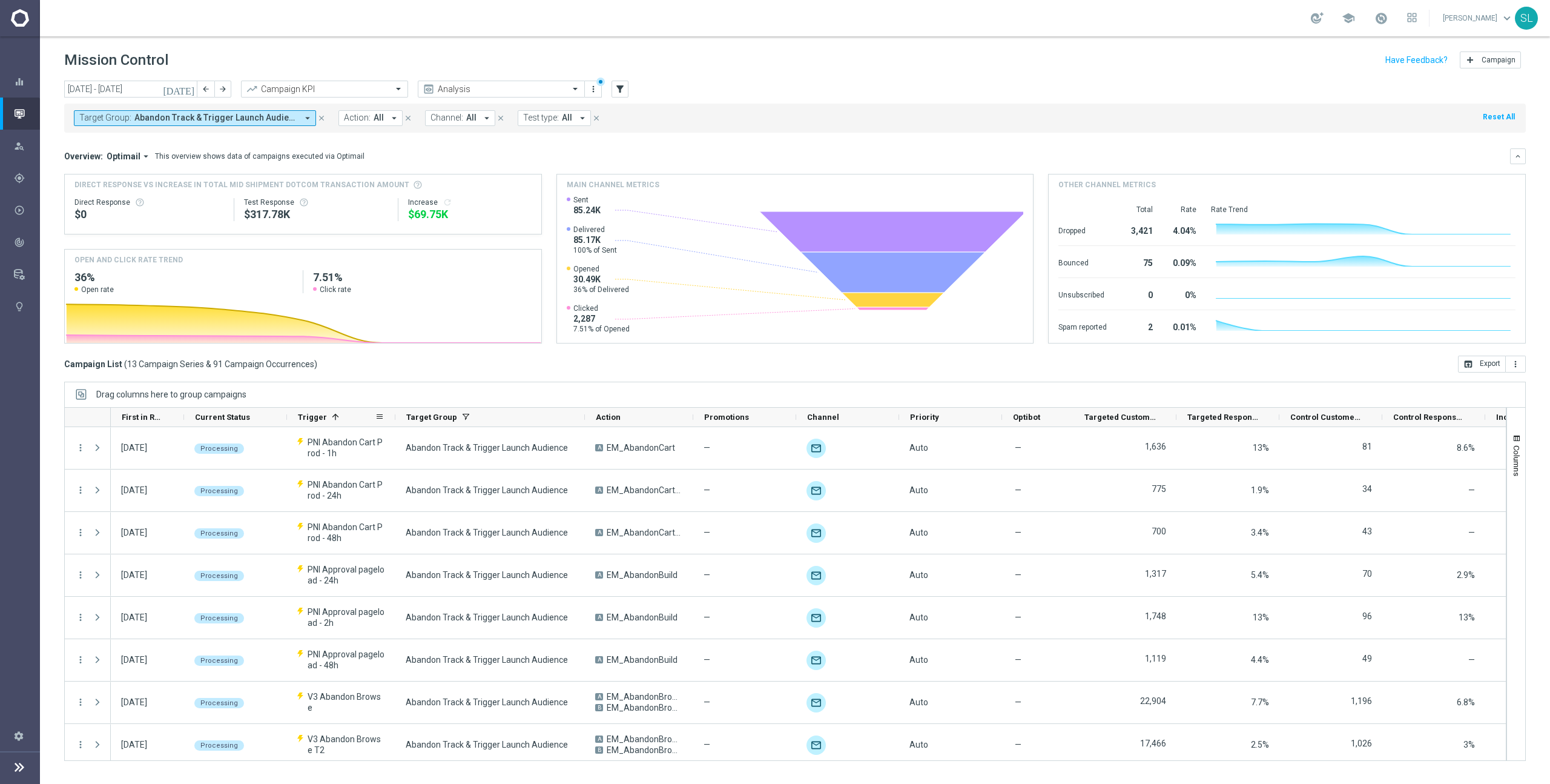
click at [312, 417] on span "Trigger" at bounding box center [313, 417] width 29 height 10
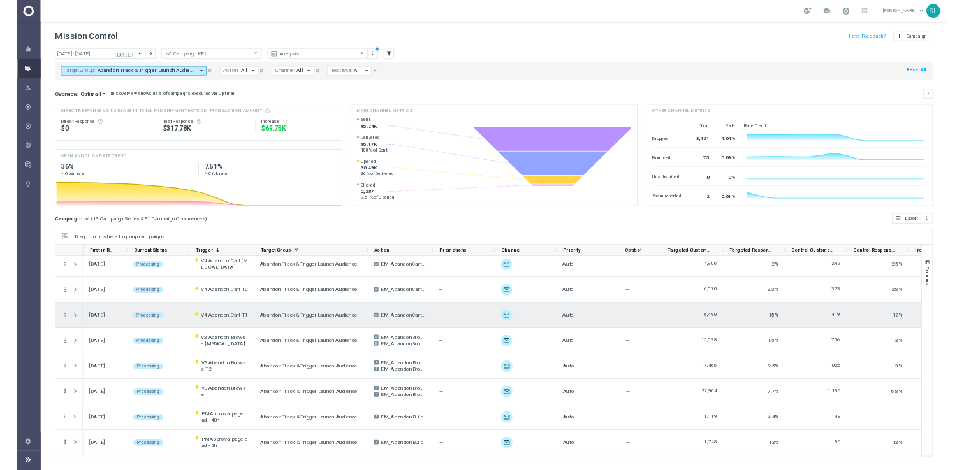
scroll to position [57, 0]
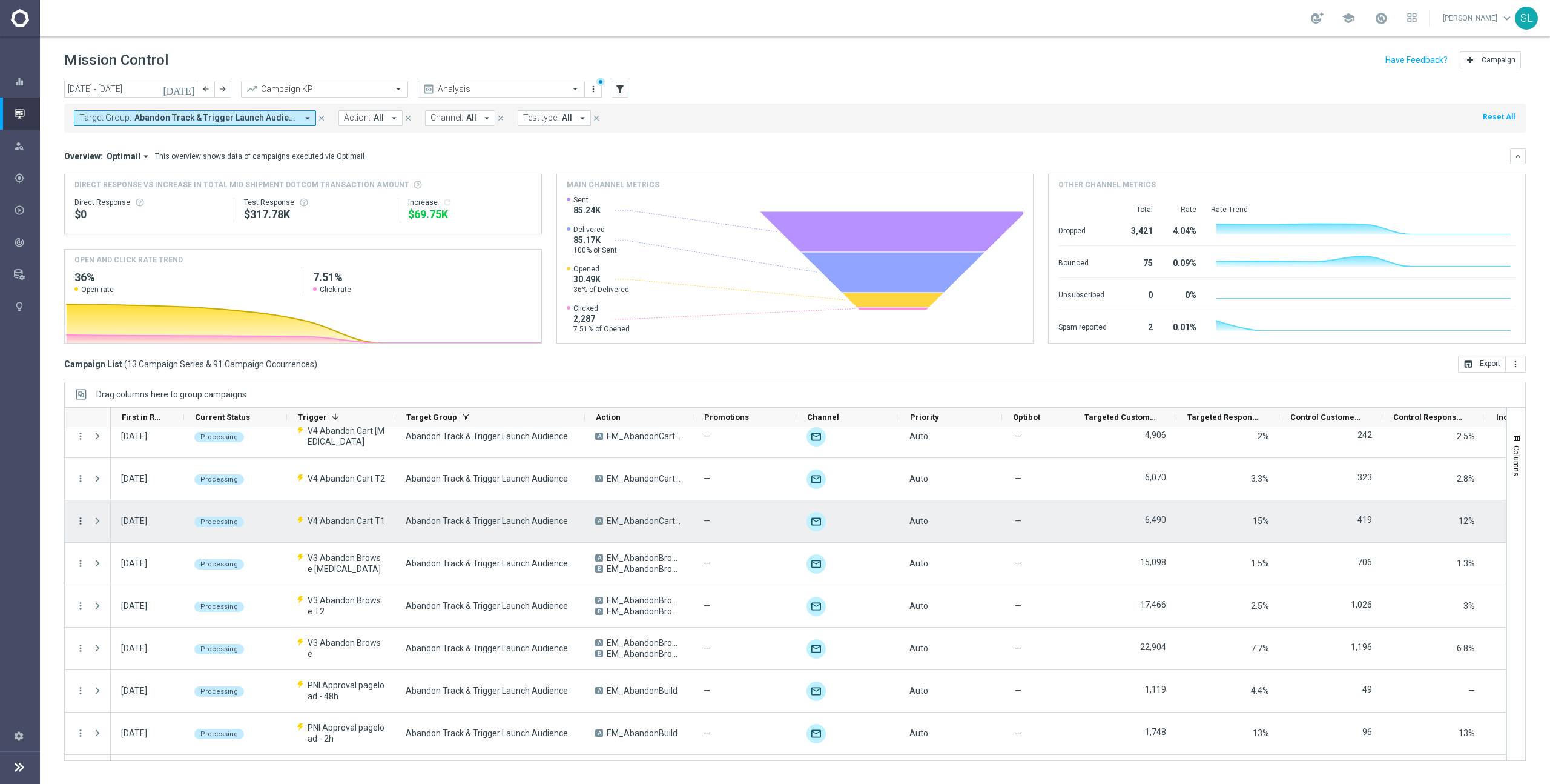
click at [79, 520] on icon "more_vert" at bounding box center [80, 520] width 10 height 10
click at [121, 525] on span "Campaign Details" at bounding box center [135, 528] width 61 height 9
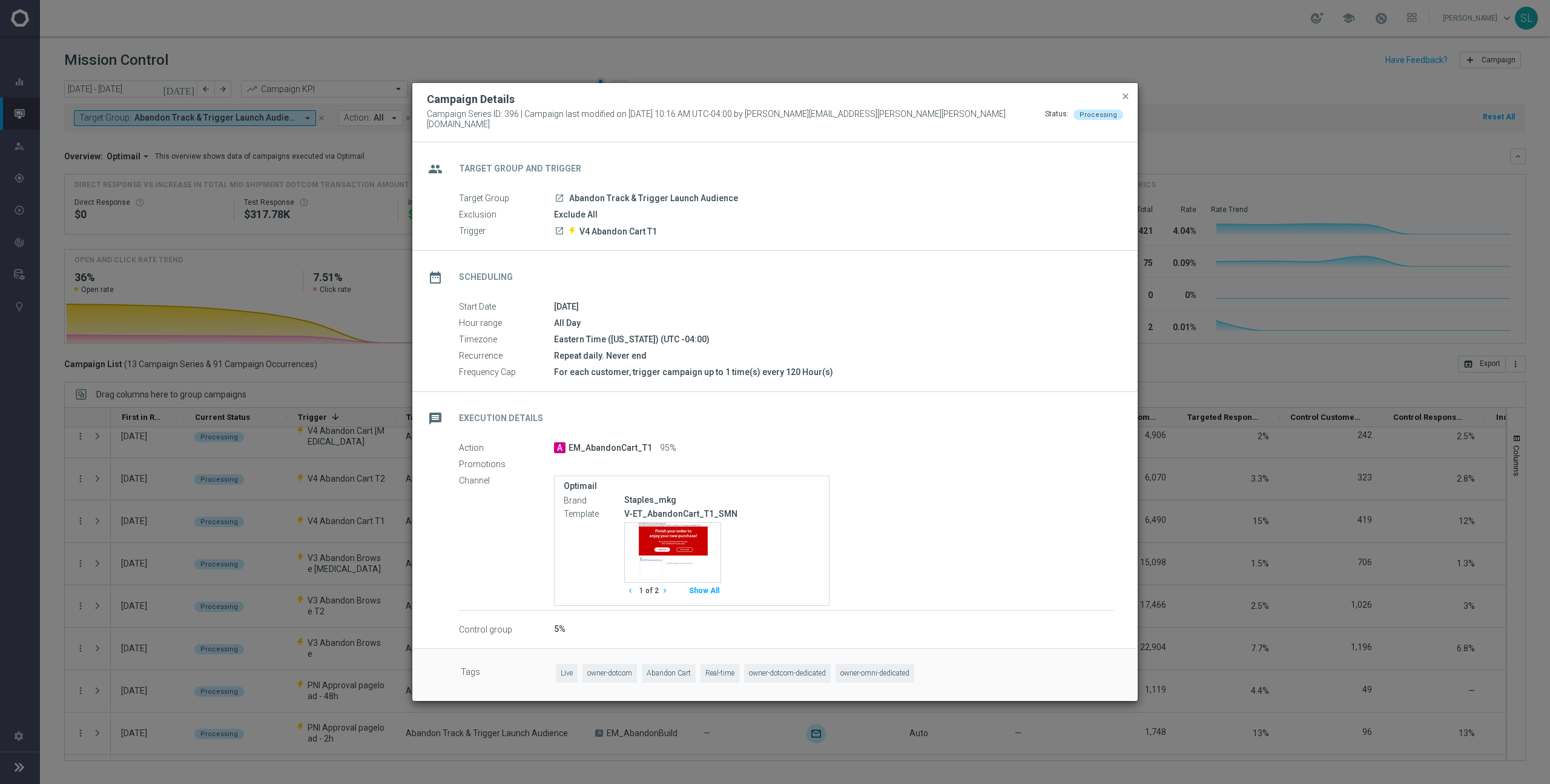
click at [670, 510] on p "V-ET_AbandonCart_T1_SMN" at bounding box center [722, 513] width 196 height 10
click at [700, 508] on p "V-ET_AbandonCart_T1_SMN" at bounding box center [722, 513] width 196 height 10
click at [705, 508] on p "V-ET_AbandonCart_T1_SMN" at bounding box center [722, 513] width 196 height 10
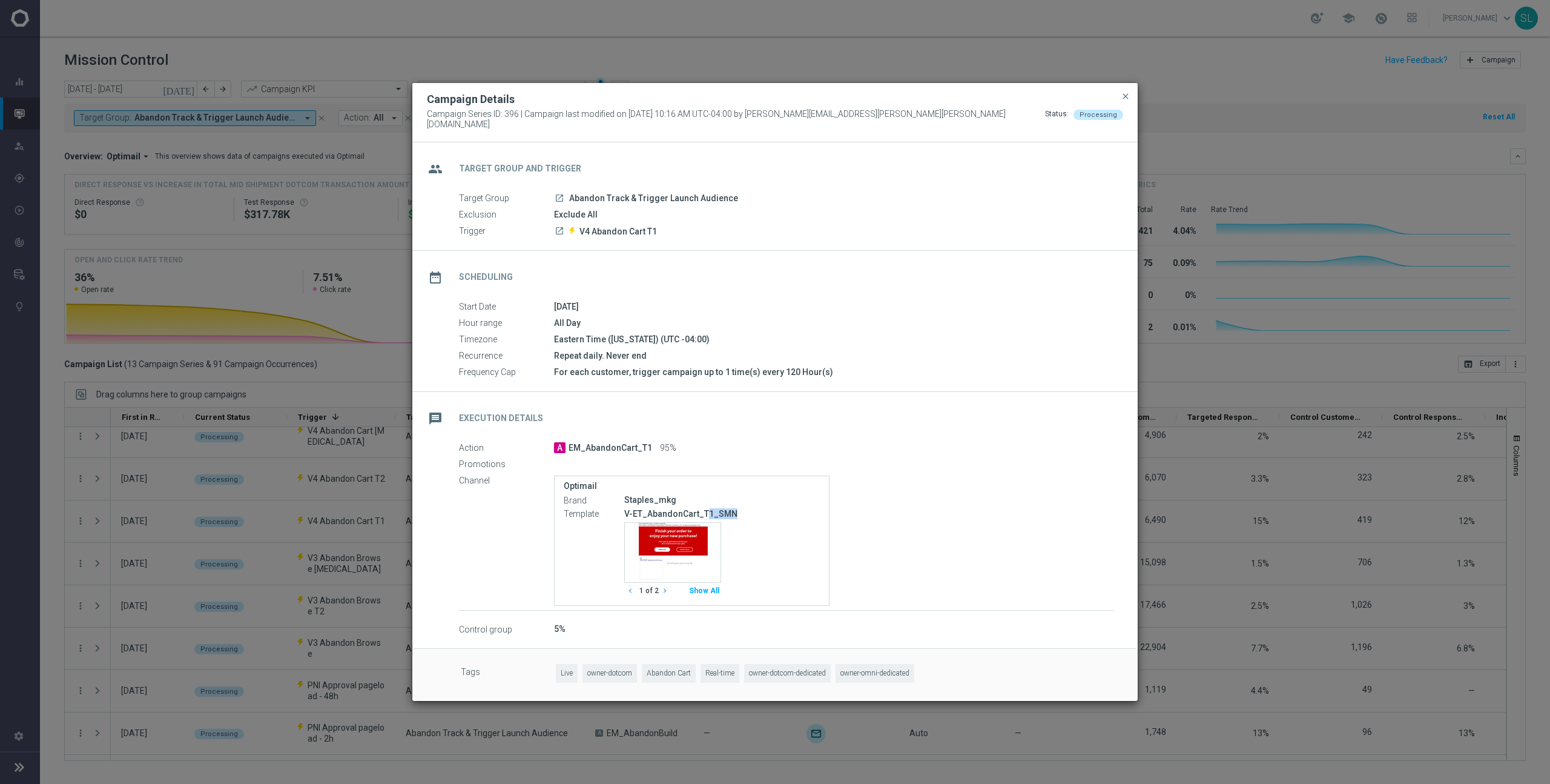
click at [708, 508] on p "V-ET_AbandonCart_T1_SMN" at bounding box center [722, 513] width 196 height 10
drag, startPoint x: 629, startPoint y: 508, endPoint x: 709, endPoint y: 510, distance: 80.0
click at [709, 510] on p "V-ET_AbandonCart_T1_SMN" at bounding box center [722, 513] width 196 height 10
click at [273, 468] on modal-container "Campaign Details Campaign Series ID: 396 | Campaign last modified on 14 Aug 202…" at bounding box center [775, 392] width 1550 height 784
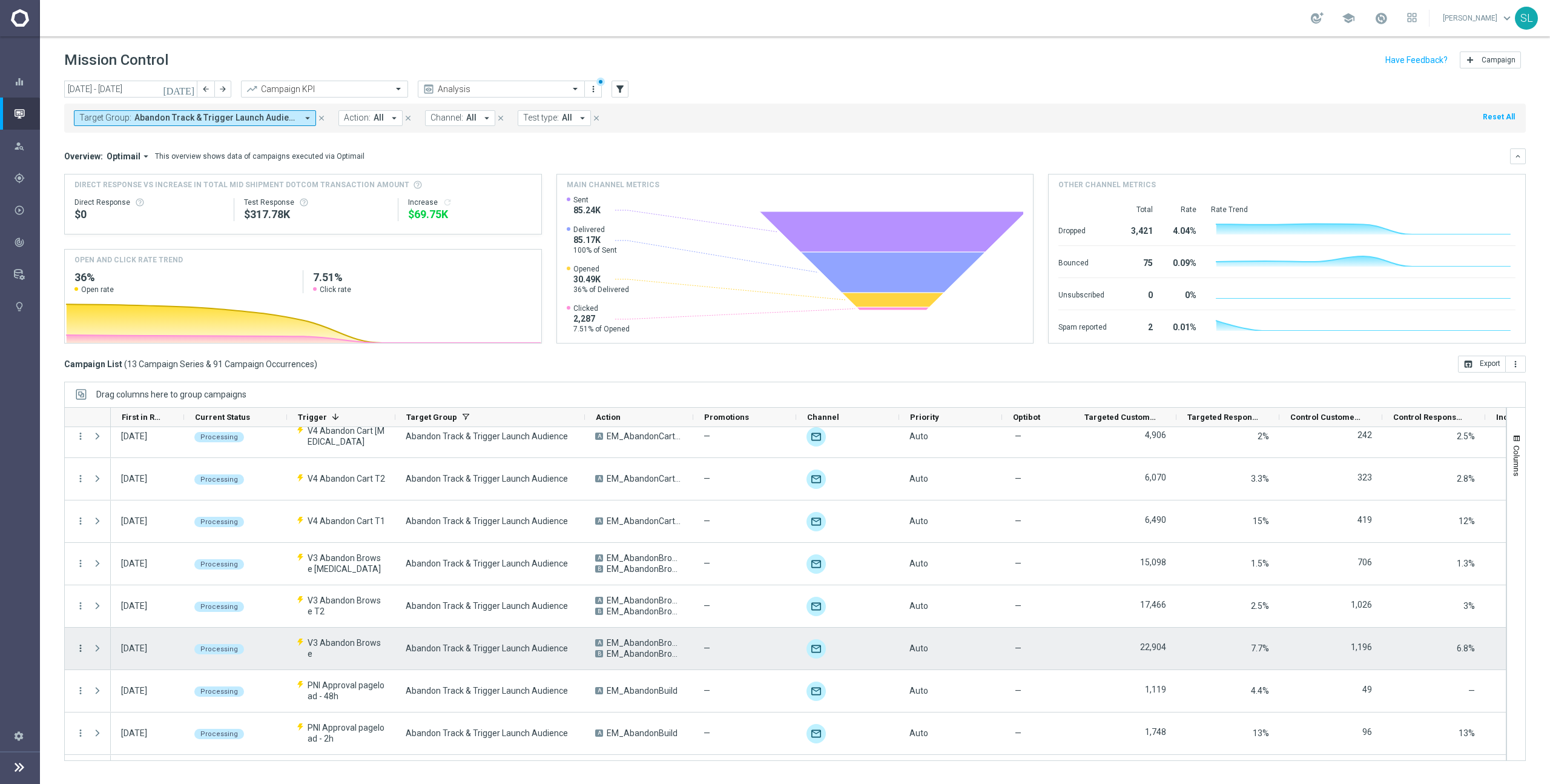
click at [77, 648] on icon "more_vert" at bounding box center [80, 647] width 10 height 10
click at [107, 647] on div "list Campaign Details" at bounding box center [153, 656] width 136 height 17
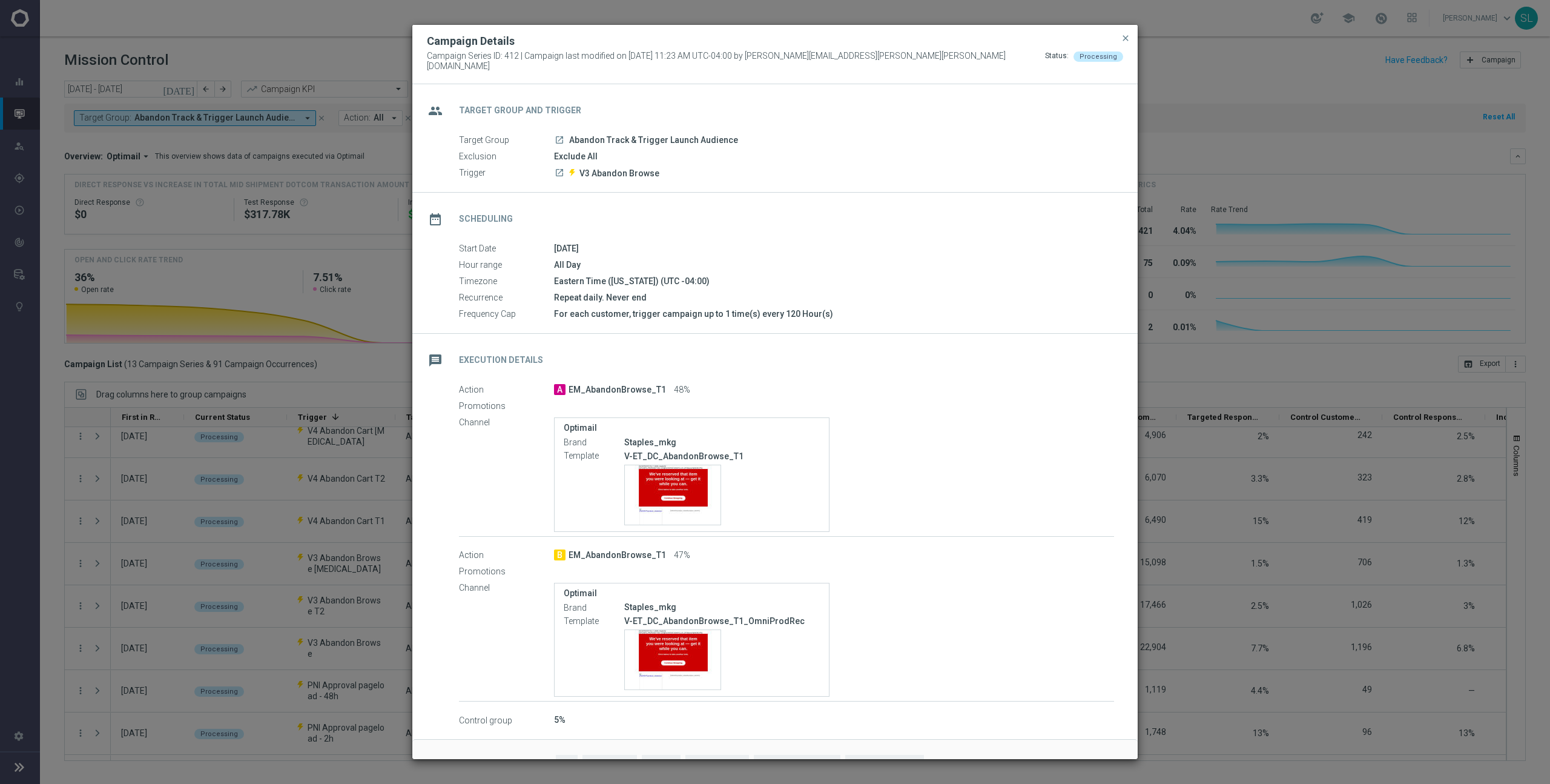
click at [673, 450] on p "V-ET_DC_AbandonBrowse_T1" at bounding box center [722, 455] width 196 height 10
copy div "V-ET_DC_AbandonBrowse_T1"
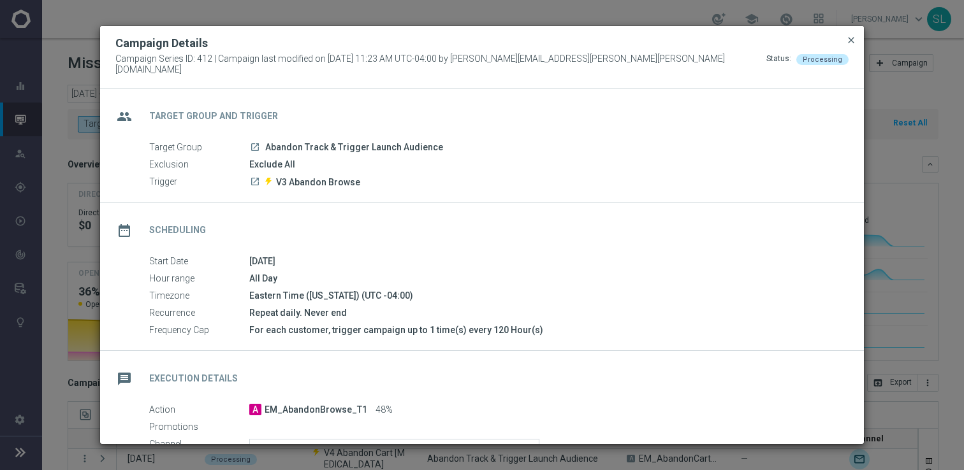
click at [851, 44] on span "close" at bounding box center [851, 40] width 10 height 10
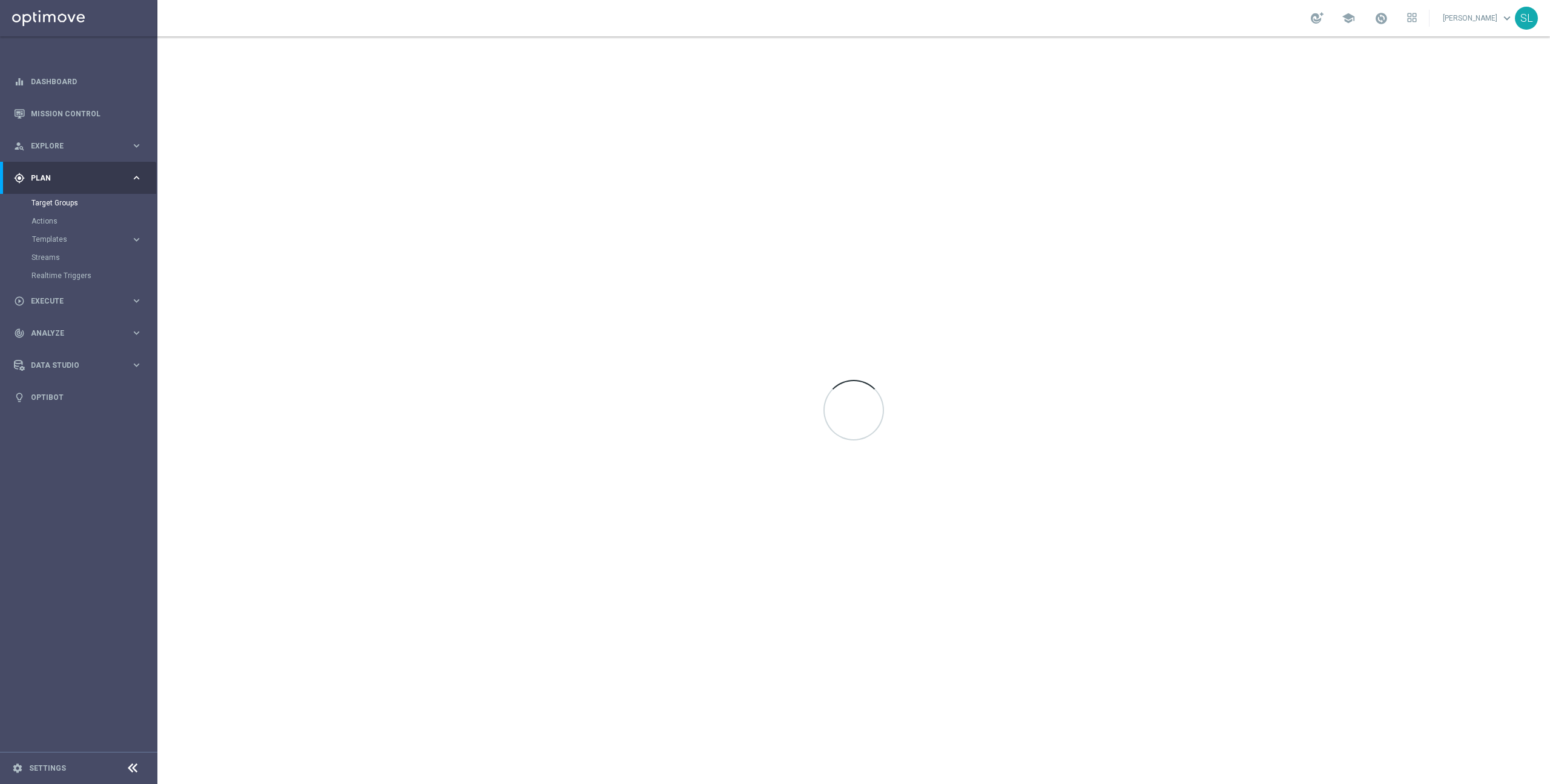
click at [49, 180] on span "Plan" at bounding box center [80, 179] width 100 height 8
click at [56, 175] on span "Plan" at bounding box center [80, 179] width 100 height 8
click at [63, 238] on span "Templates" at bounding box center [75, 239] width 86 height 8
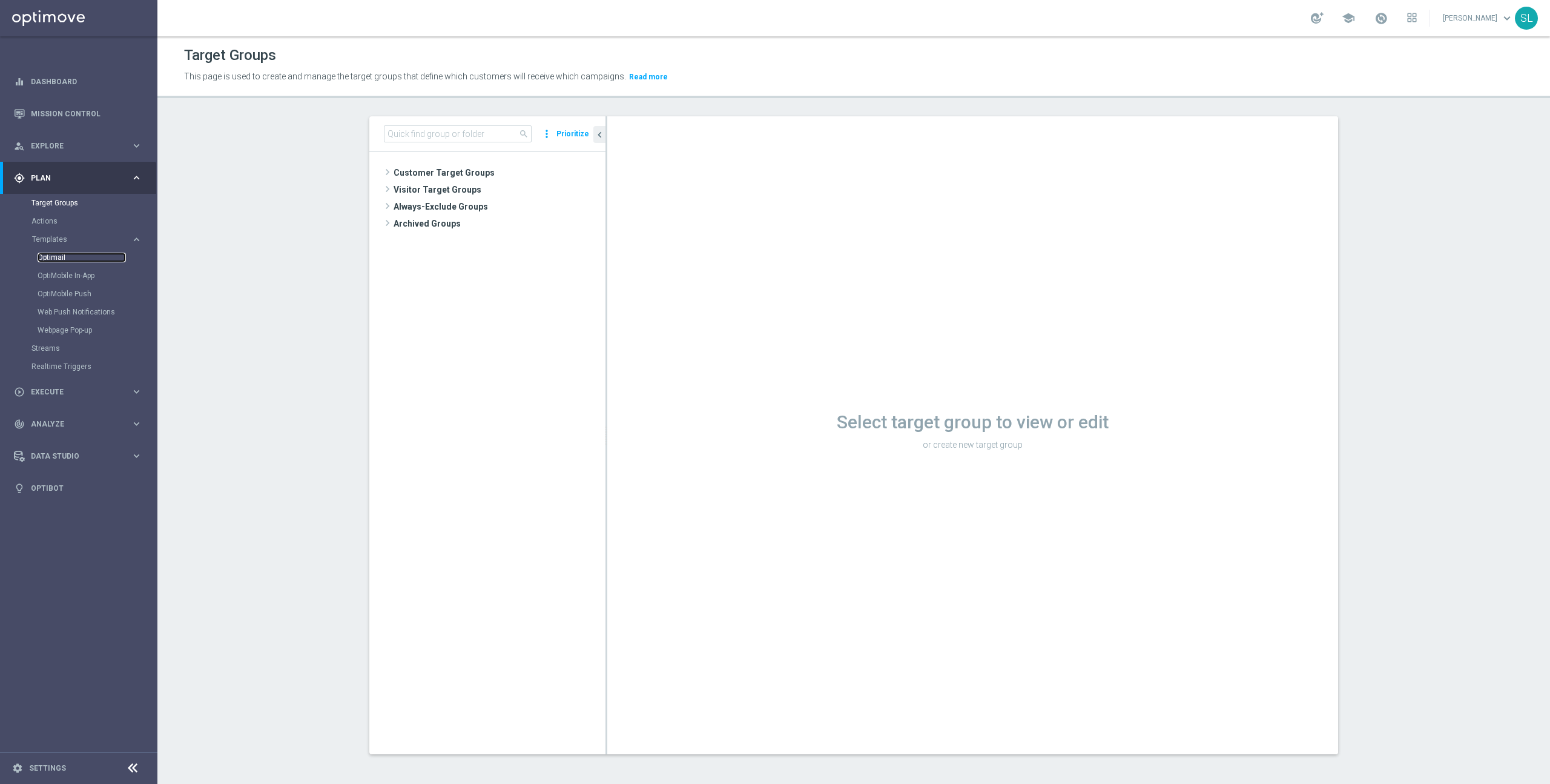
click at [58, 257] on link "Optimail" at bounding box center [82, 258] width 88 height 10
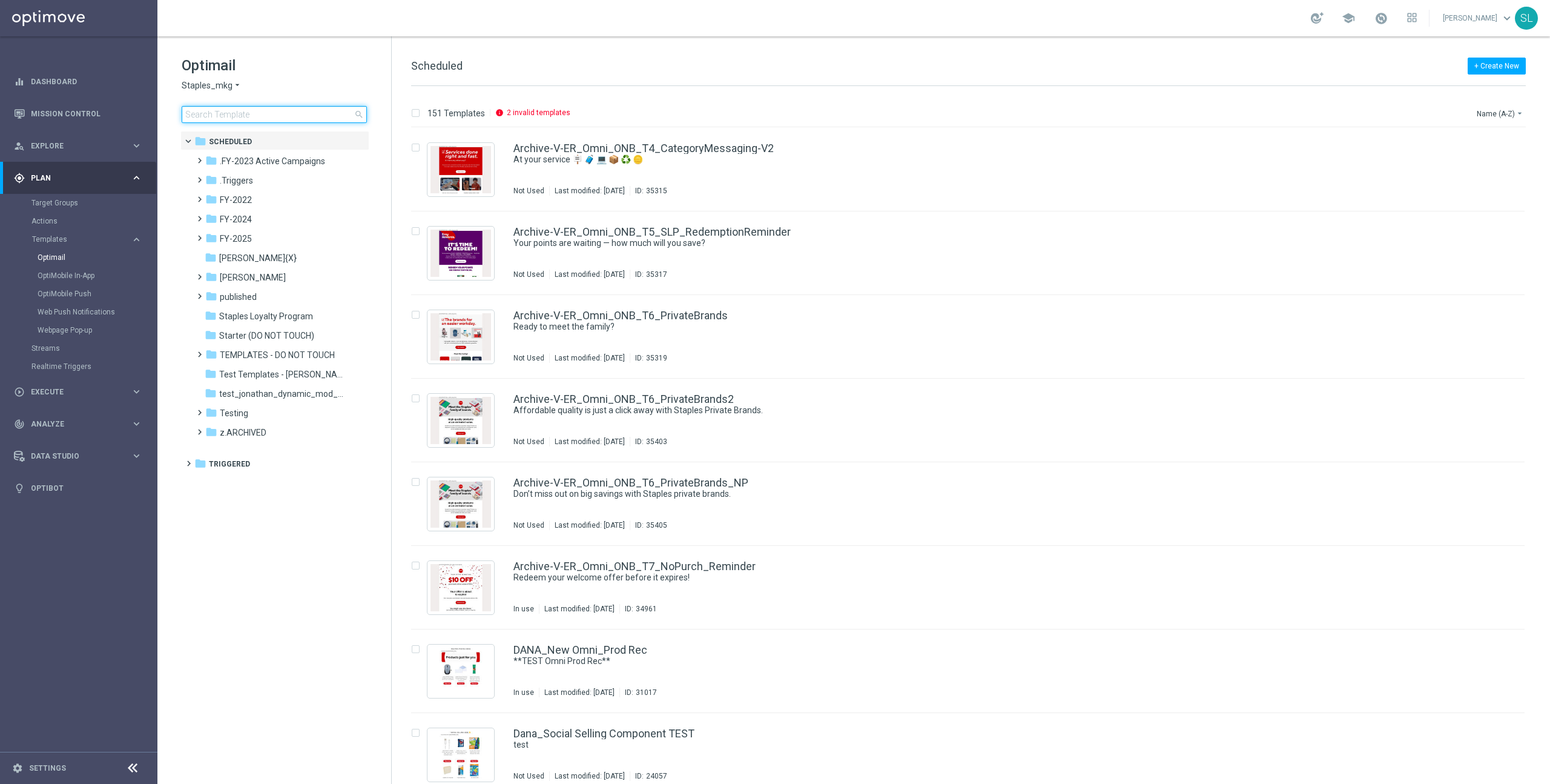
click at [288, 110] on input at bounding box center [274, 115] width 185 height 17
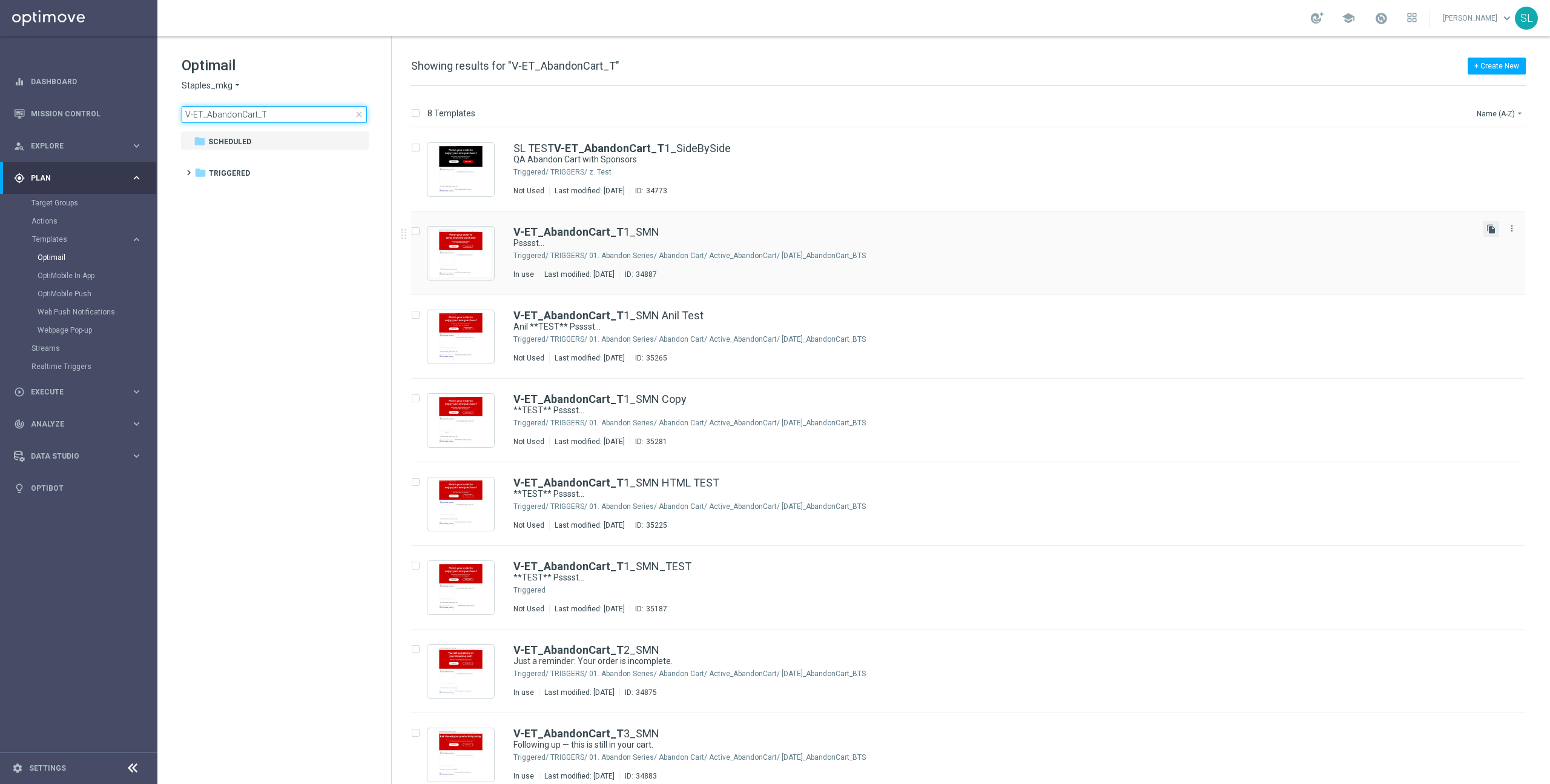
type input "V-ET_AbandonCart_T"
click at [1488, 230] on icon "file_copy" at bounding box center [1491, 229] width 10 height 10
click at [1486, 227] on div "file_copy more_vert" at bounding box center [1502, 229] width 36 height 16
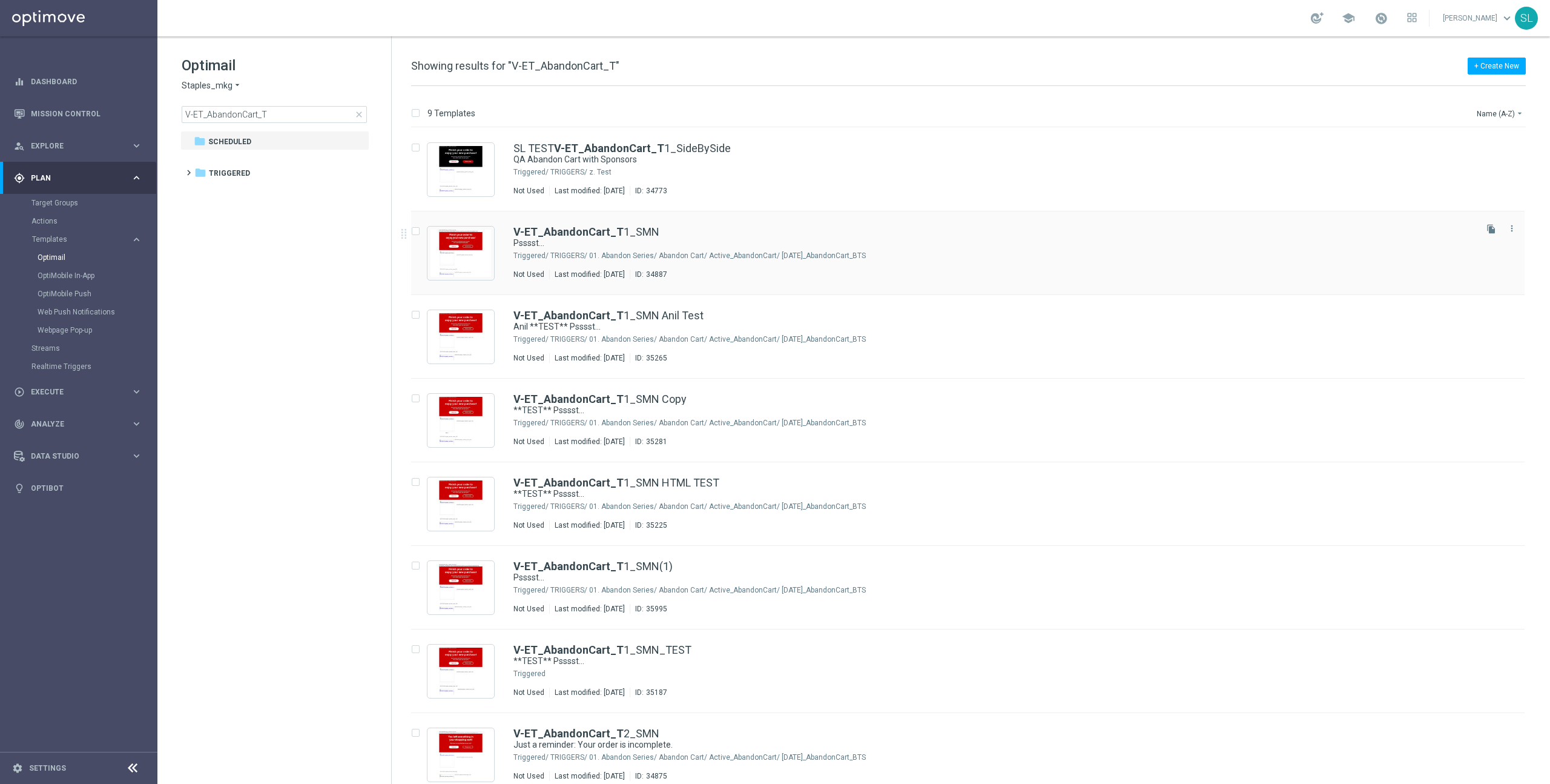
scroll to position [19, 0]
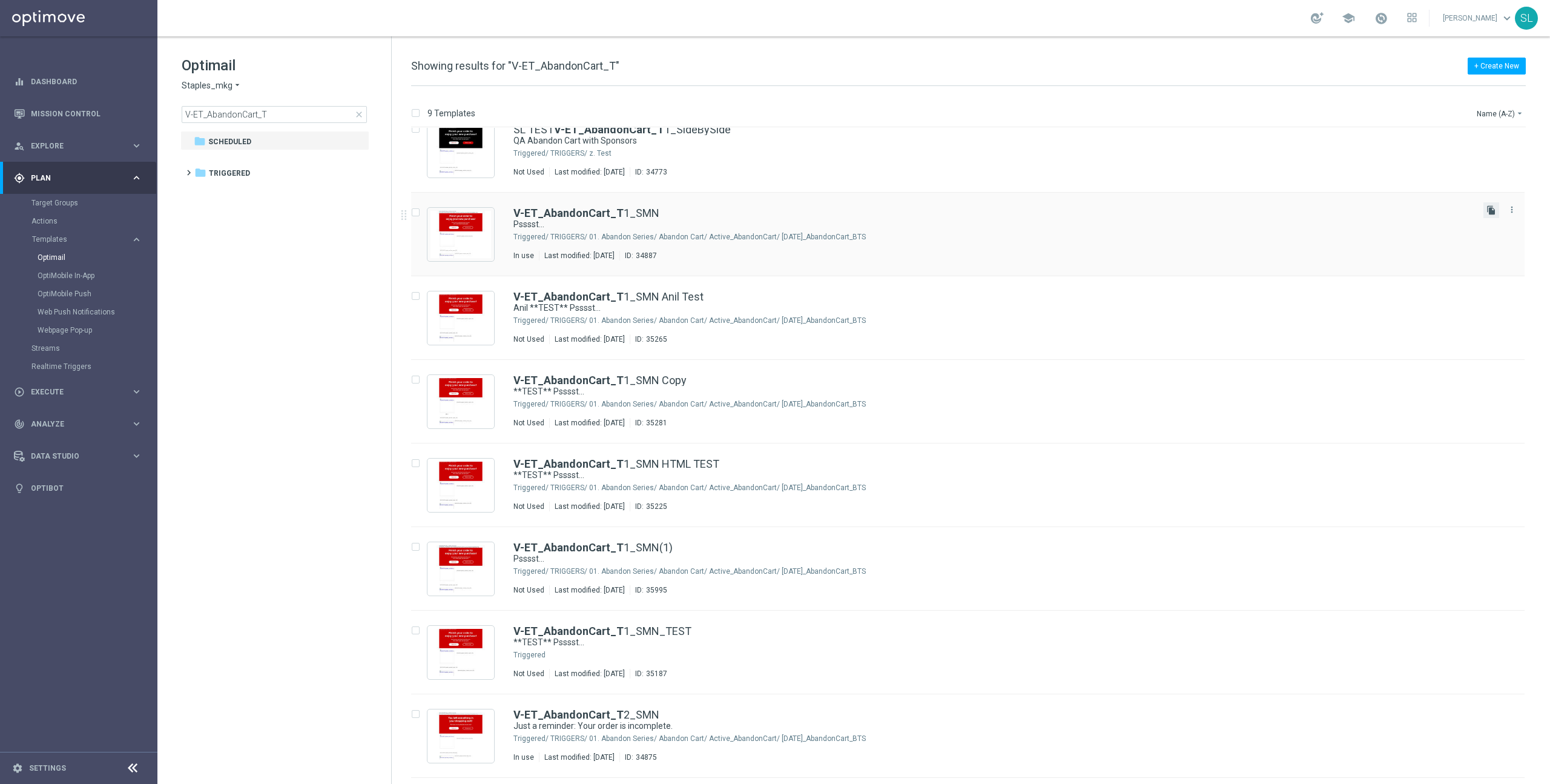
click at [1489, 210] on icon "file_copy" at bounding box center [1491, 210] width 10 height 10
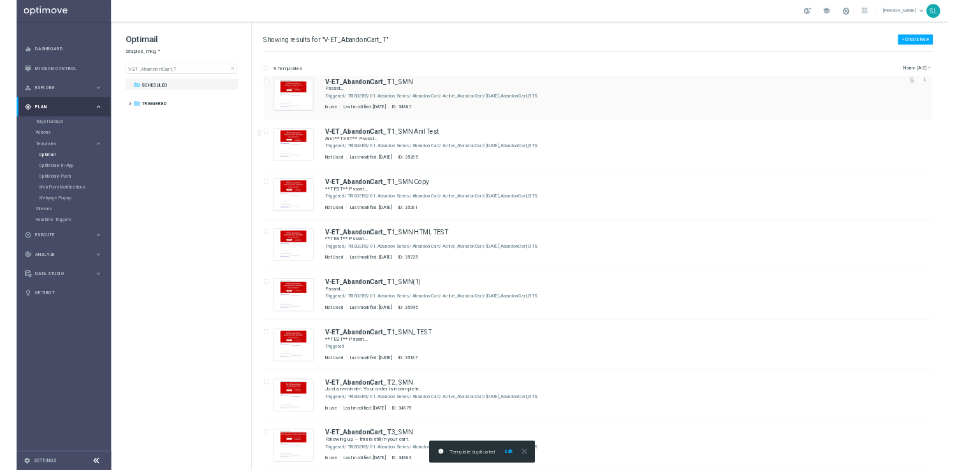
scroll to position [0, 0]
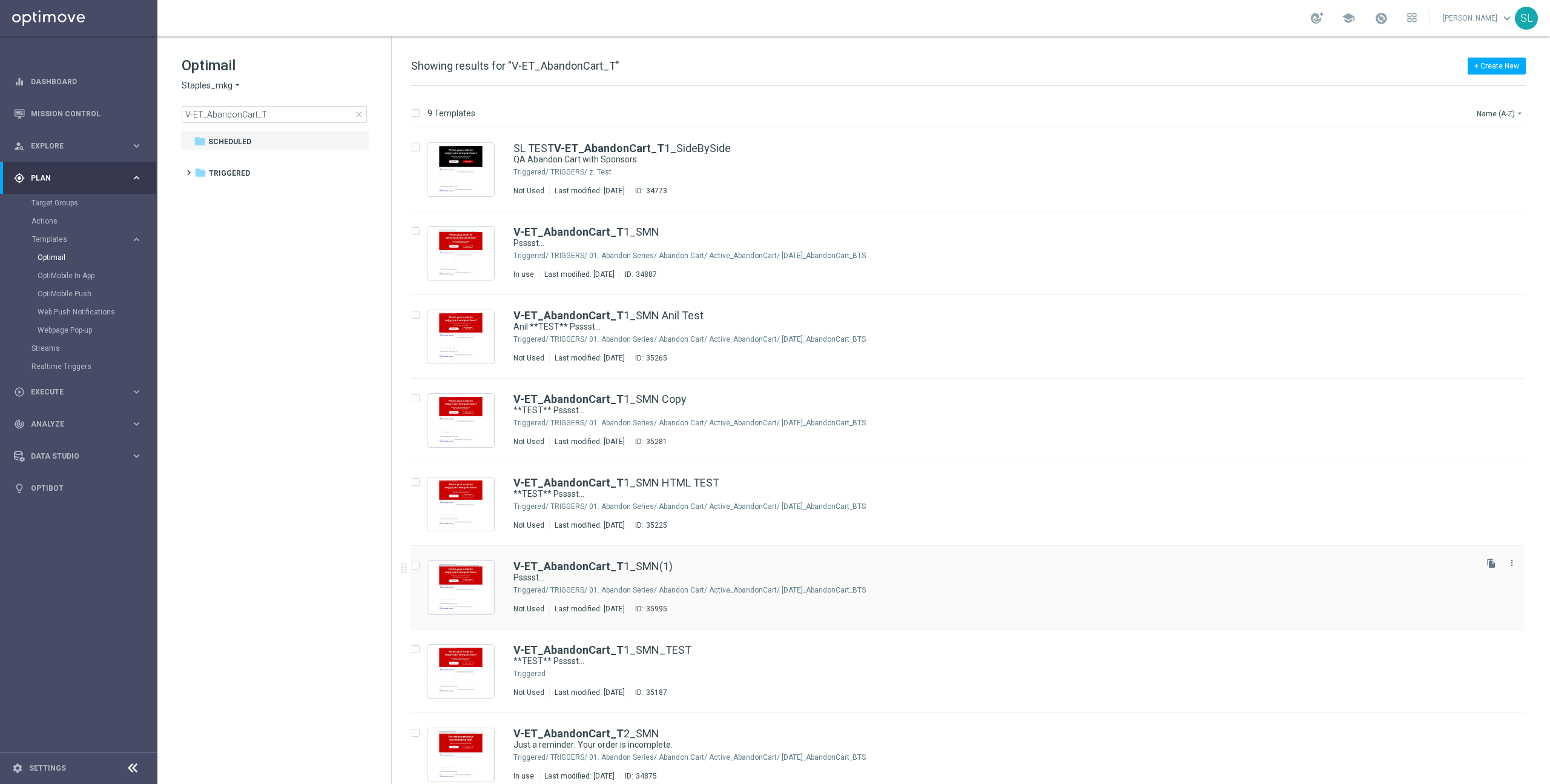
click at [619, 587] on div "TRIGGERS/ 01. Abandon Series/ Abandon Cart/ Active_AbandonCart/ 06.28.23_Abando…" at bounding box center [1012, 590] width 924 height 10
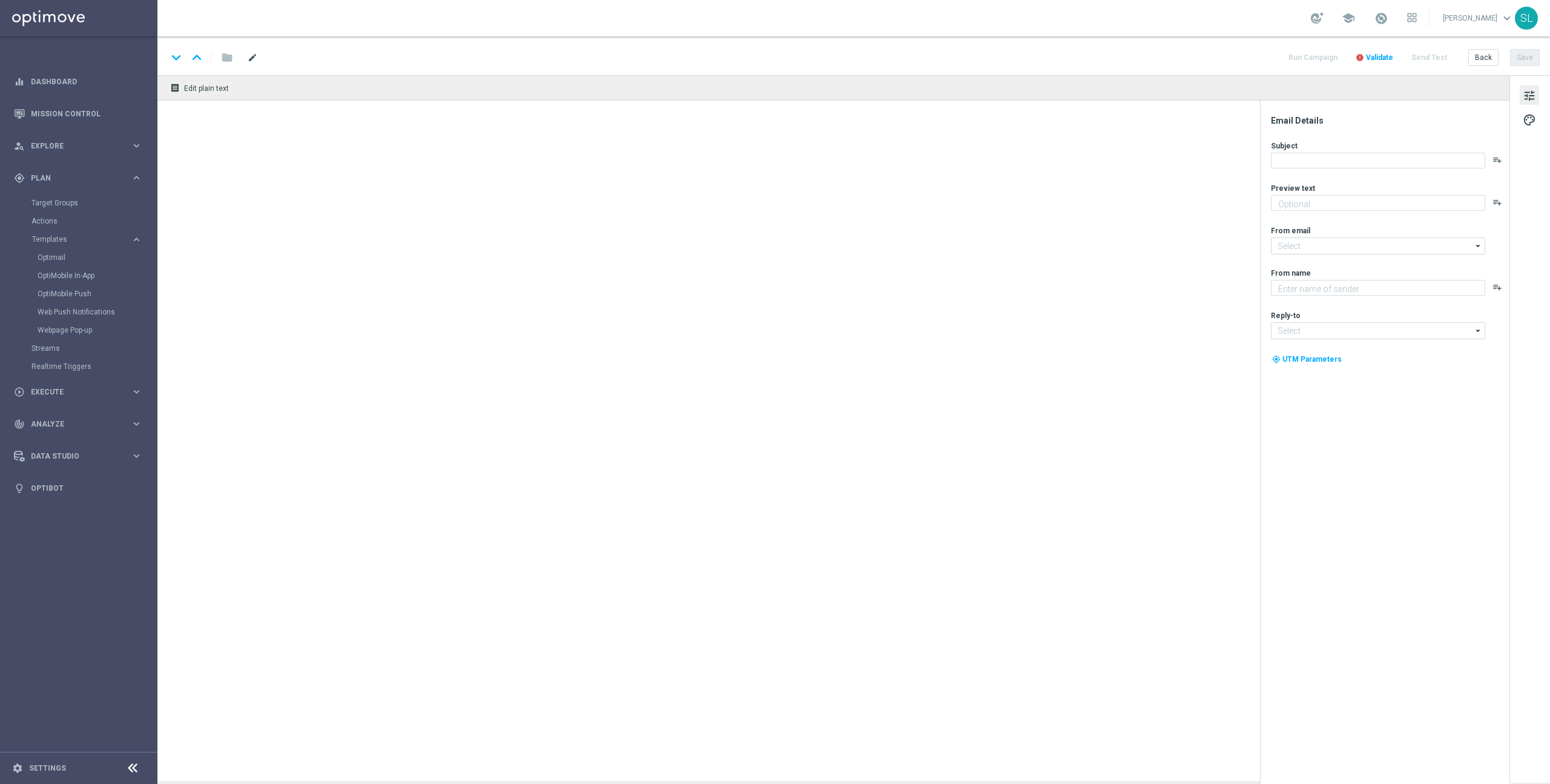
type textarea "We noticed you forgot these items in your cart."
type input "staples@connected.staples.com"
type textarea "Staples"
type input "info@staples.com"
click at [253, 56] on span "V-ET_AbandonCart_T1_SMN(1)" at bounding box center [323, 57] width 162 height 14
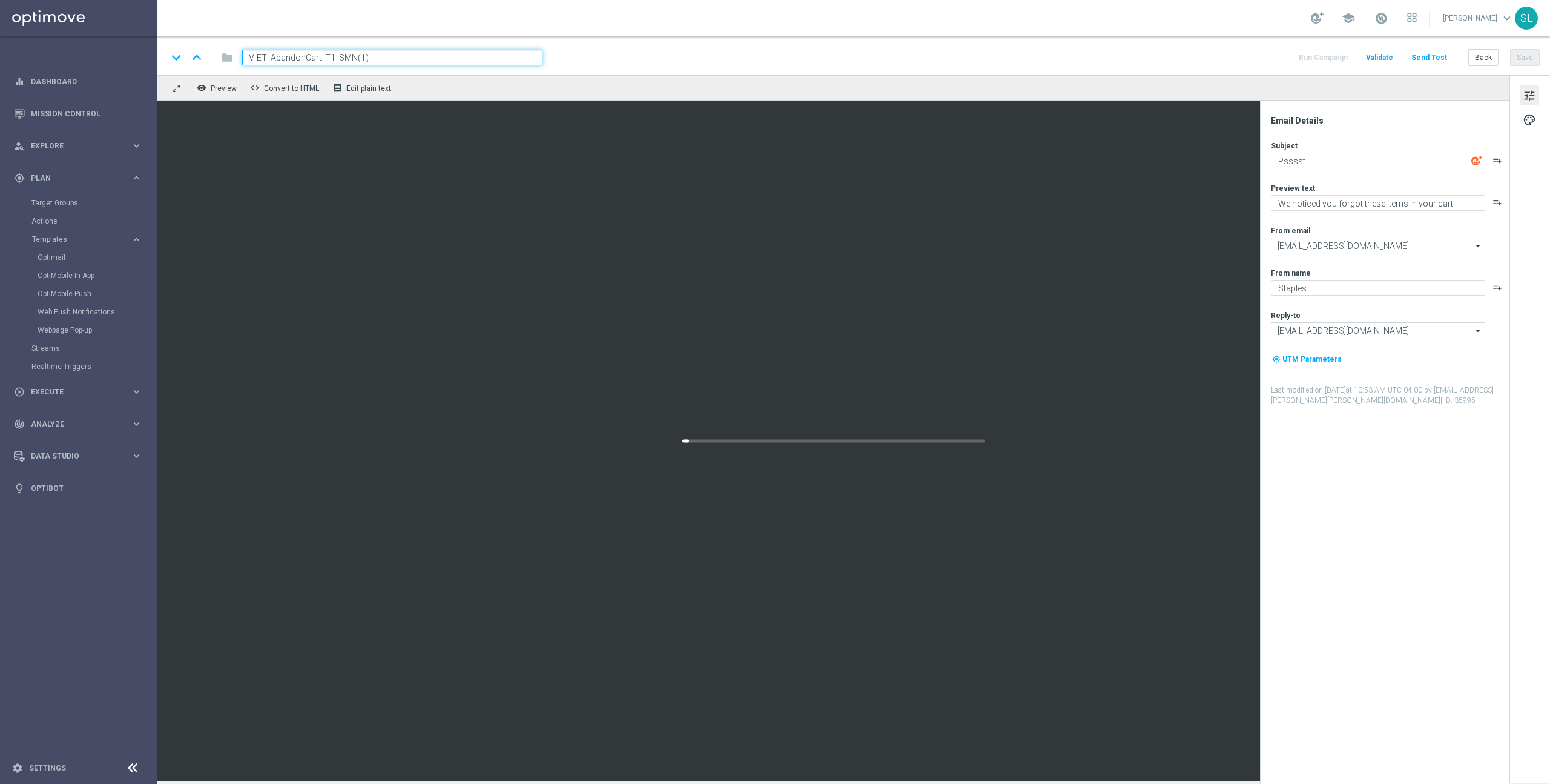
click at [248, 56] on input "V-ET_AbandonCart_T1_SMN(1)" at bounding box center [392, 57] width 300 height 16
click at [416, 58] on input "SL TEST V-ET_AbandonCart_T1_SMN(1)" at bounding box center [392, 57] width 300 height 16
type input "SL TEST V-ET_AbandonCart_T1_SMN"
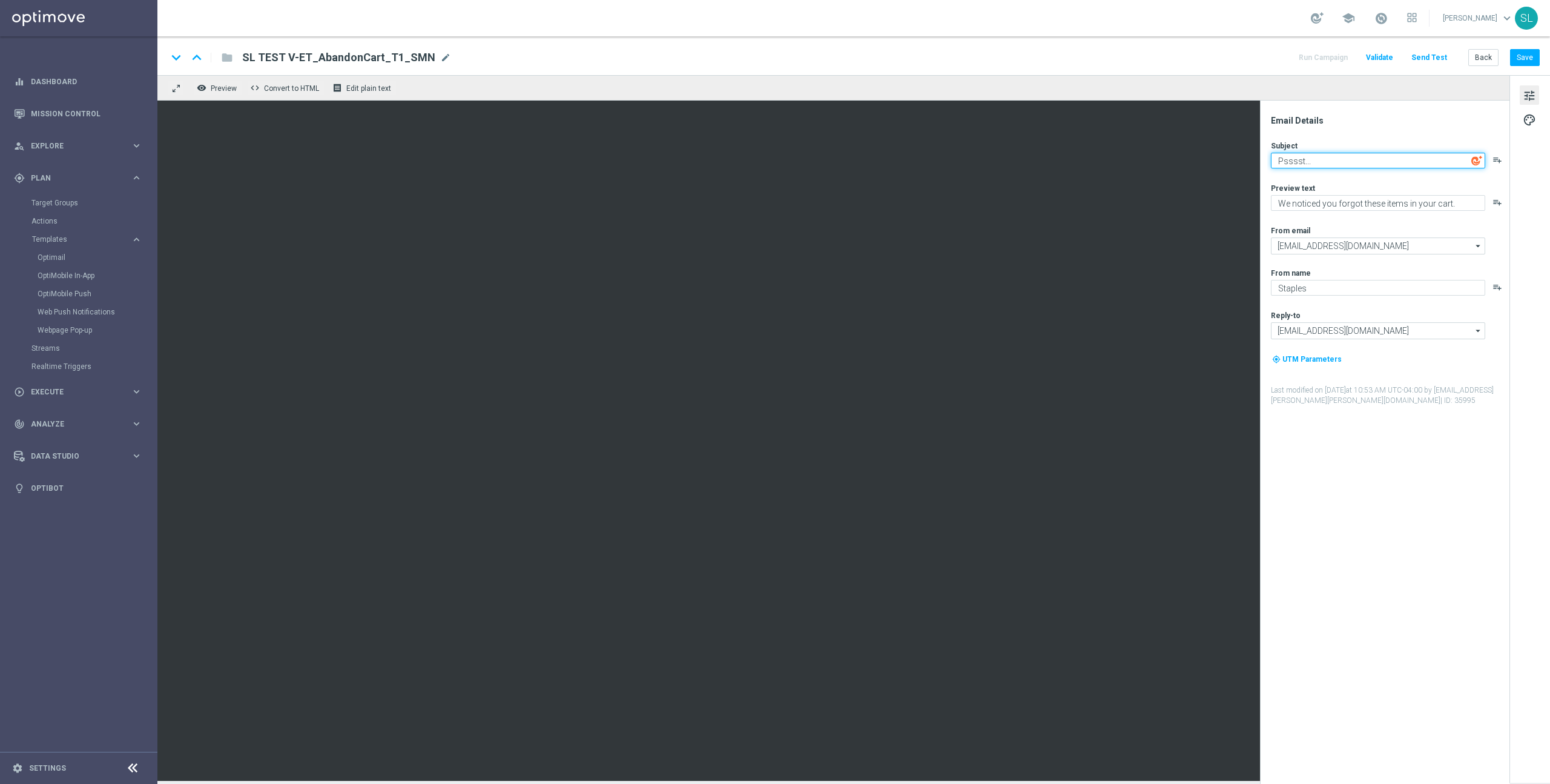
click at [1278, 160] on textarea "Psssst..." at bounding box center [1379, 161] width 215 height 16
type textarea "**TEST** Psssst..."
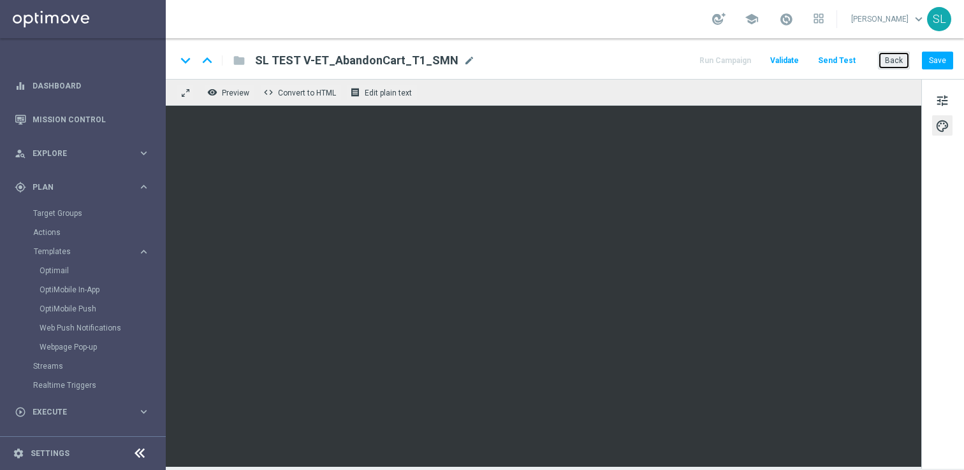
click at [897, 59] on button "Back" at bounding box center [893, 61] width 32 height 18
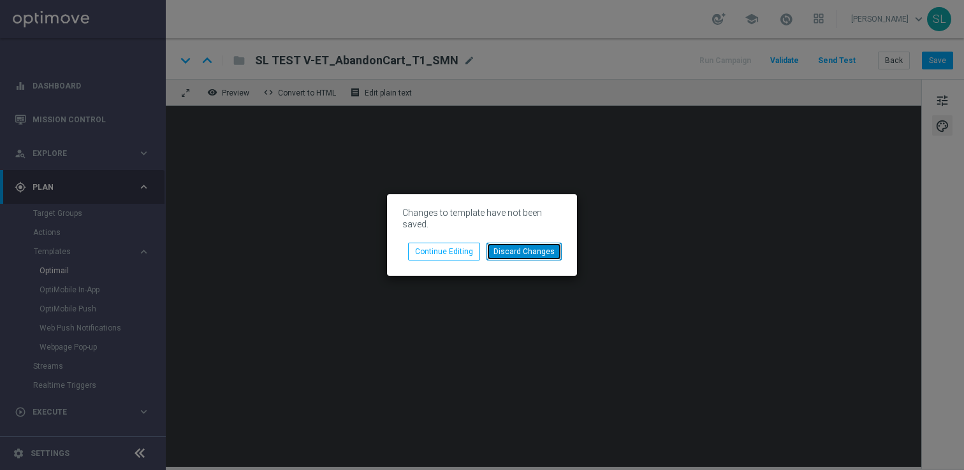
click at [514, 257] on button "Discard Changes" at bounding box center [523, 252] width 75 height 18
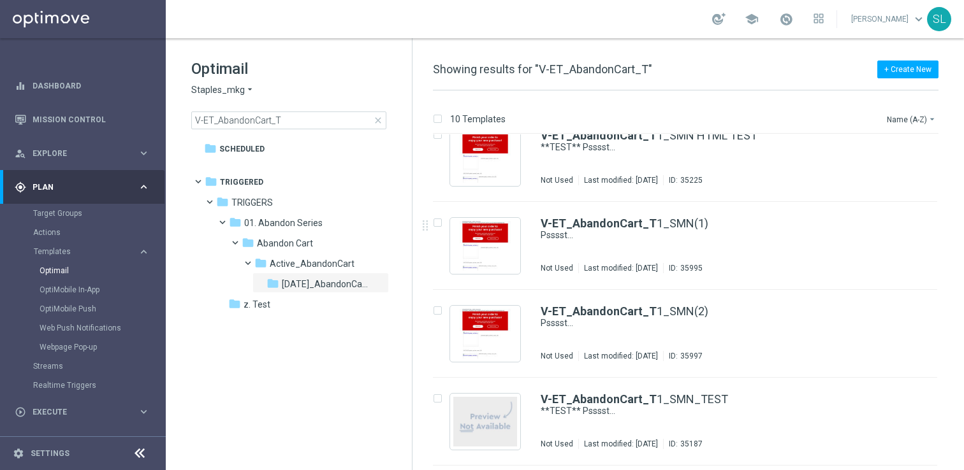
scroll to position [380, 0]
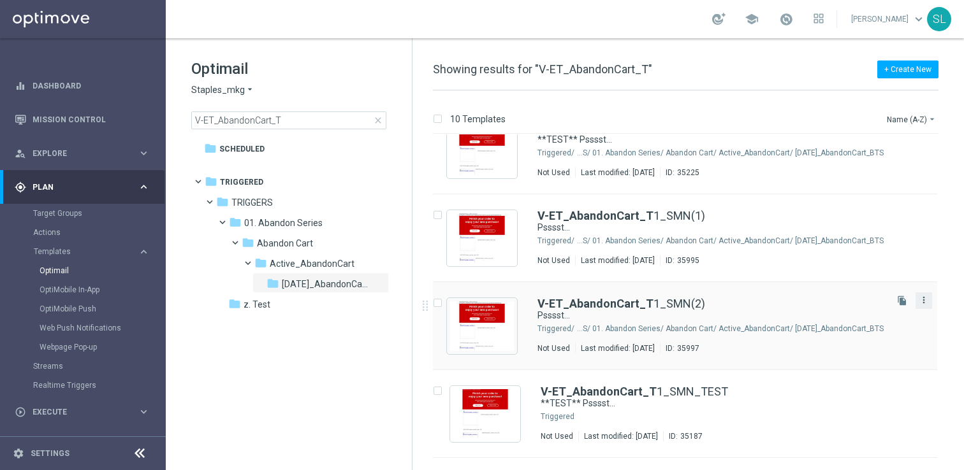
click at [921, 296] on icon "more_vert" at bounding box center [923, 300] width 10 height 10
click at [854, 345] on div "Delete" at bounding box center [870, 349] width 77 height 9
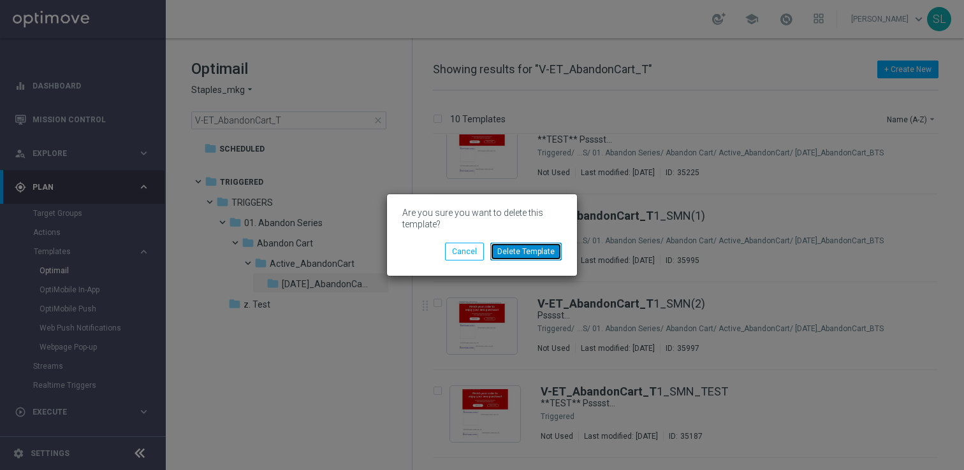
click at [515, 248] on button "Delete Template" at bounding box center [525, 252] width 71 height 18
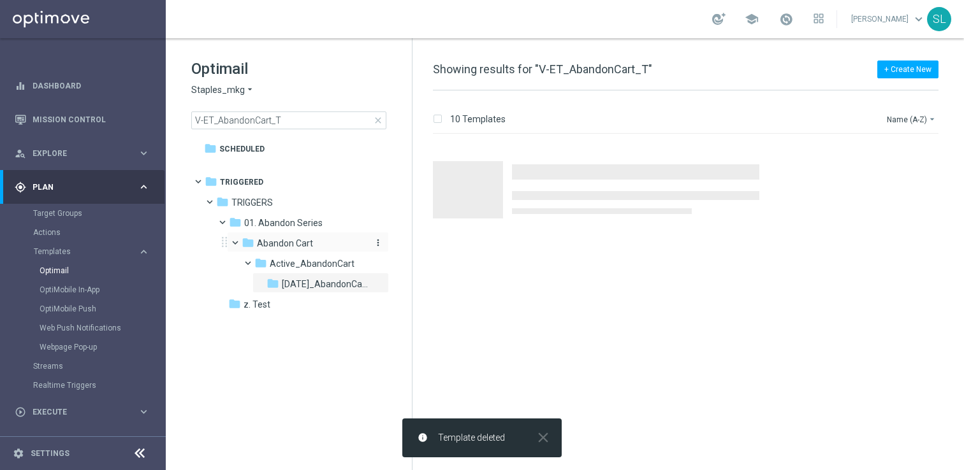
scroll to position [0, 0]
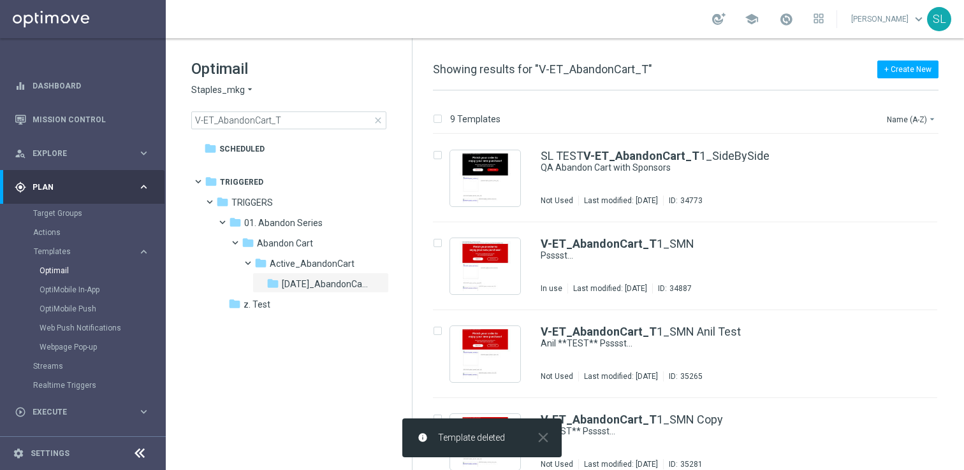
click at [140, 454] on icon at bounding box center [139, 453] width 15 height 15
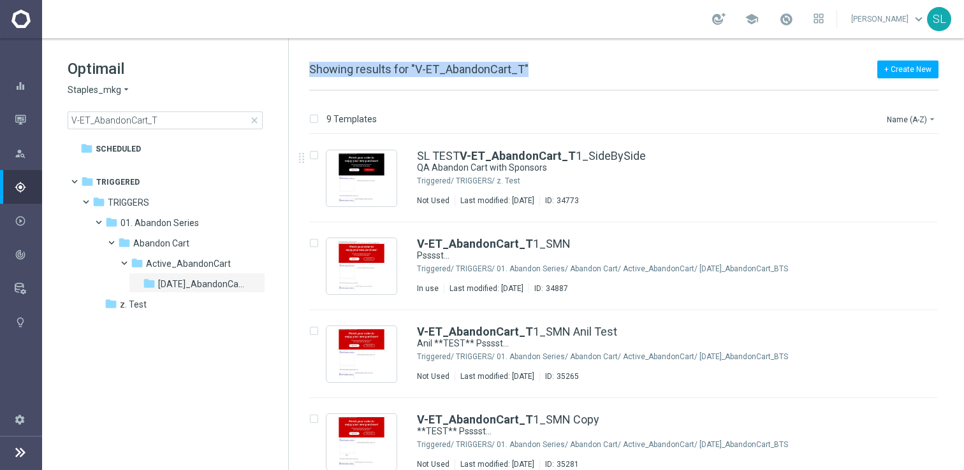
drag, startPoint x: 296, startPoint y: 63, endPoint x: 563, endPoint y: 80, distance: 267.6
click at [563, 80] on div "+ Create New Showing results for "V-ET_AbandonCart_T" 9 Templates Name (A-Z) ar…" at bounding box center [626, 254] width 675 height 432
click at [556, 75] on div "+ Create New Showing results for "V-ET_AbandonCart_T"" at bounding box center [623, 76] width 629 height 29
drag, startPoint x: 530, startPoint y: 65, endPoint x: 232, endPoint y: 66, distance: 297.6
click at [232, 66] on div "Optimail Staples_mkg arrow_drop_down × Staples_mkg V-ET_AbandonCart_T close fol…" at bounding box center [502, 254] width 921 height 432
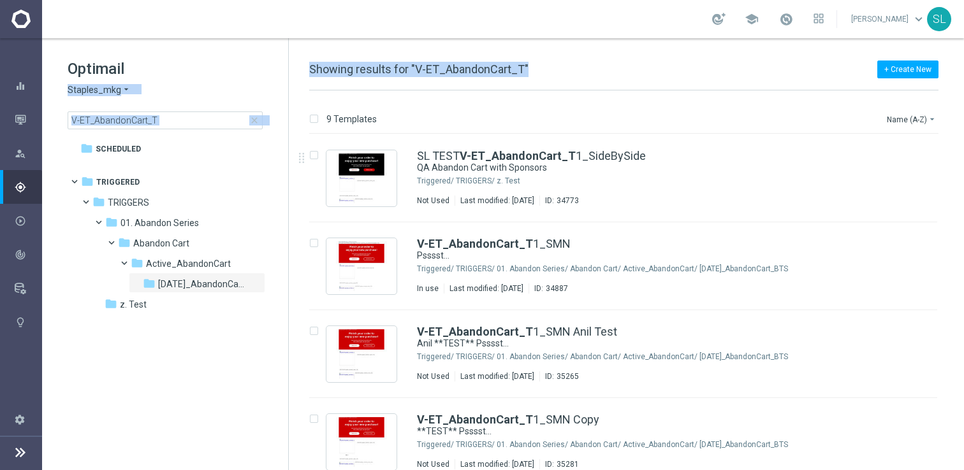
click at [554, 52] on div "+ Create New Showing results for "V-ET_AbandonCart_T" 9 Templates Name (A-Z) ar…" at bounding box center [626, 254] width 675 height 432
drag, startPoint x: 534, startPoint y: 73, endPoint x: 310, endPoint y: 59, distance: 224.7
click at [310, 59] on div "+ Create New Showing results for "V-ET_AbandonCart_T" 9 Templates Name (A-Z) ar…" at bounding box center [626, 254] width 675 height 432
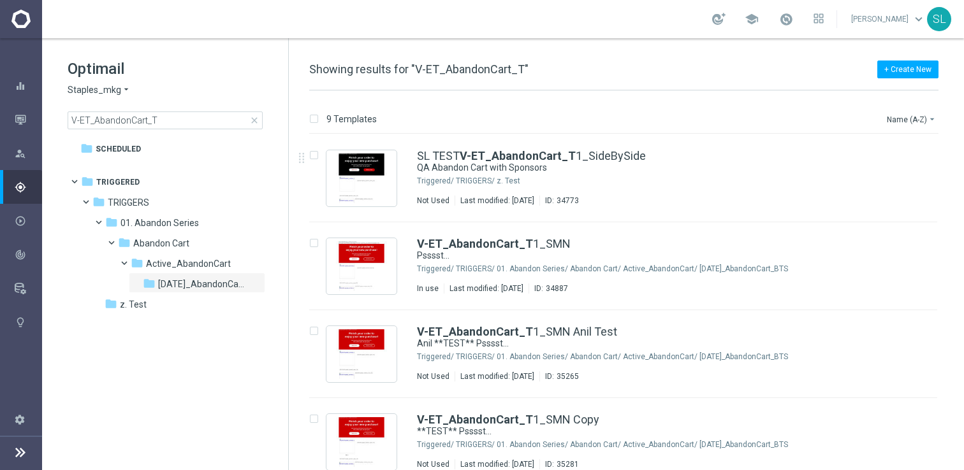
click at [545, 68] on div "+ Create New Showing results for "V-ET_AbandonCart_T"" at bounding box center [623, 76] width 629 height 29
drag, startPoint x: 533, startPoint y: 66, endPoint x: 307, endPoint y: 71, distance: 226.3
click at [307, 71] on div "+ Create New Showing results for "V-ET_AbandonCart_T" 9 Templates Name (A-Z) ar…" at bounding box center [626, 254] width 675 height 432
click at [324, 64] on span "Showing results for "V-ET_AbandonCart_T"" at bounding box center [418, 68] width 219 height 13
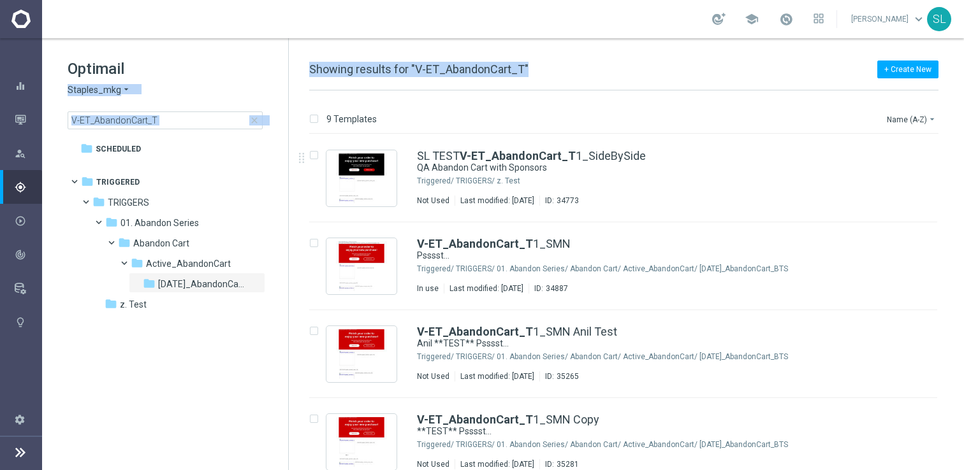
drag, startPoint x: 533, startPoint y: 73, endPoint x: 280, endPoint y: 70, distance: 252.4
click at [280, 70] on div "Optimail Staples_mkg arrow_drop_down × Staples_mkg V-ET_AbandonCart_T close fol…" at bounding box center [502, 254] width 921 height 432
click at [431, 69] on span "Showing results for "V-ET_AbandonCart_T"" at bounding box center [418, 68] width 219 height 13
drag, startPoint x: 556, startPoint y: 72, endPoint x: 288, endPoint y: 72, distance: 268.3
click at [288, 72] on div "Optimail Staples_mkg arrow_drop_down × Staples_mkg V-ET_AbandonCart_T close fol…" at bounding box center [502, 254] width 921 height 432
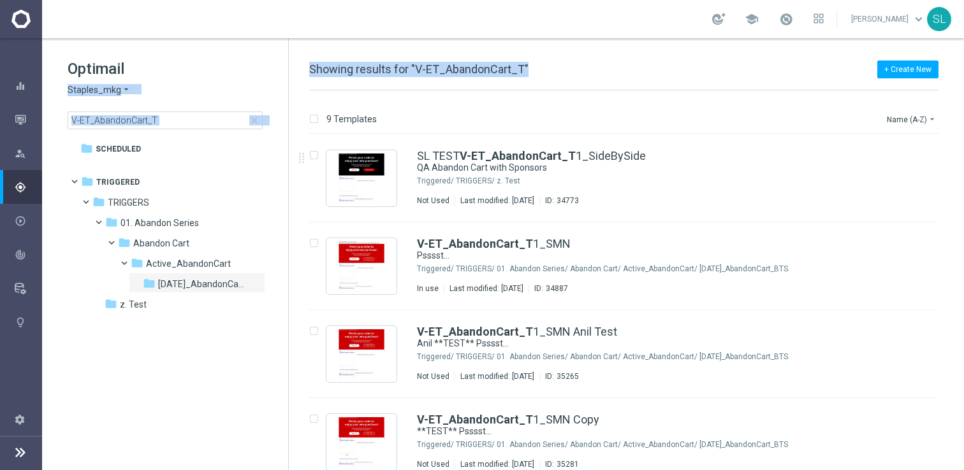
click at [329, 71] on span "Showing results for "V-ET_AbandonCart_T"" at bounding box center [418, 68] width 219 height 13
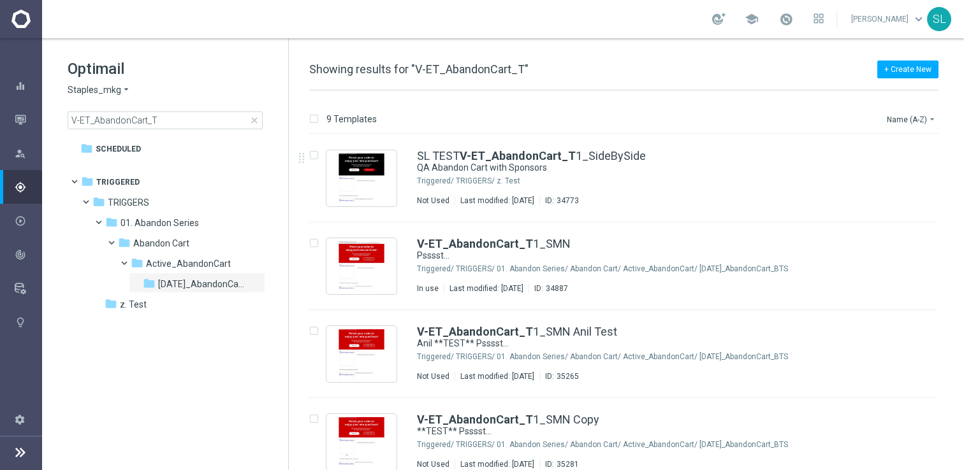
click at [888, 23] on link "Skye Lewis keyboard_arrow_down" at bounding box center [887, 19] width 77 height 19
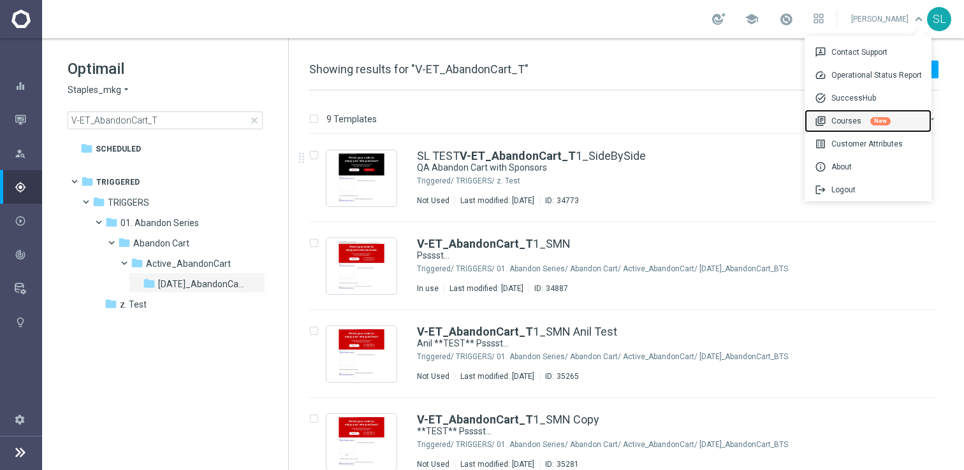
click at [890, 124] on div "library_books Courses New" at bounding box center [867, 121] width 127 height 23
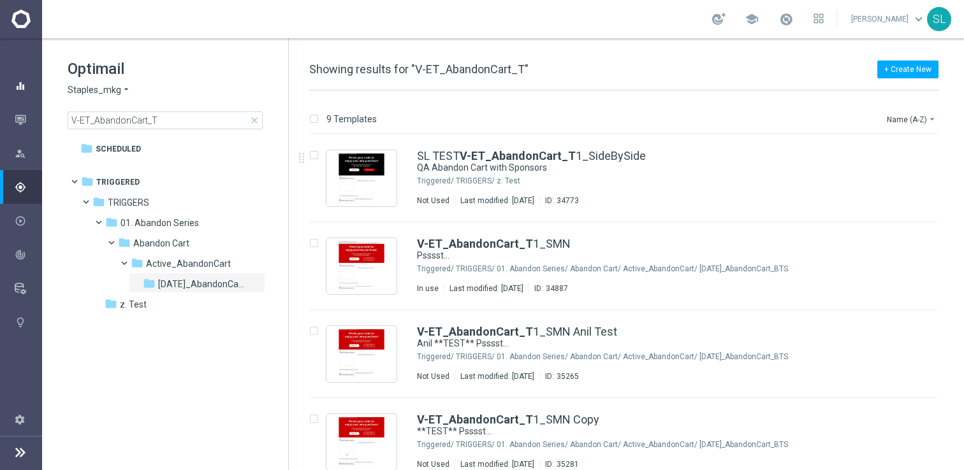
click at [19, 85] on icon "equalizer" at bounding box center [20, 85] width 11 height 11
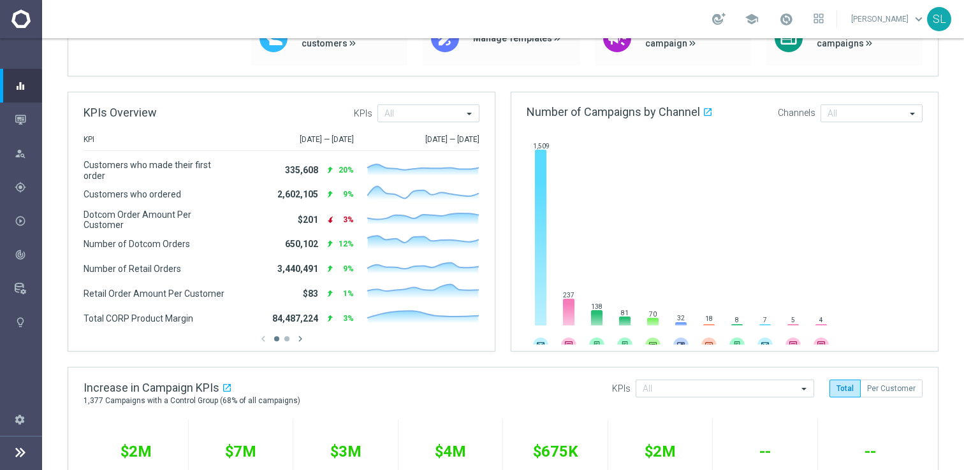
scroll to position [161, 0]
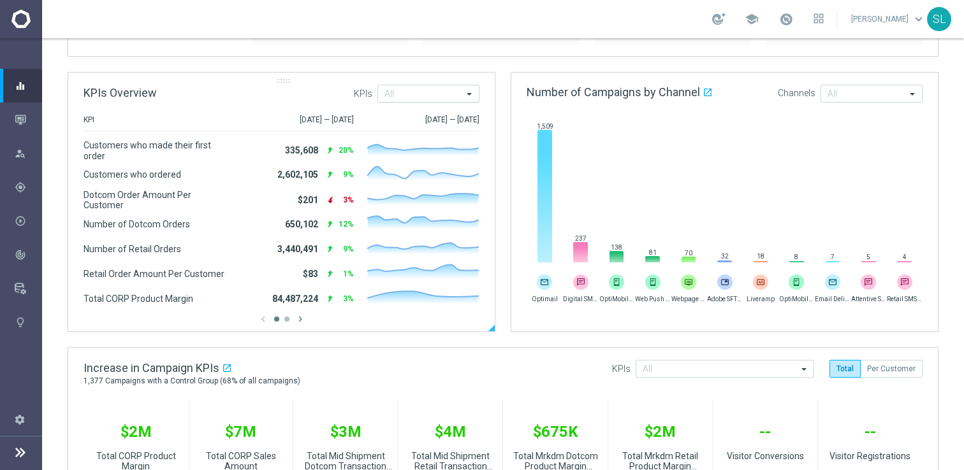
click at [472, 97] on span at bounding box center [471, 94] width 16 height 11
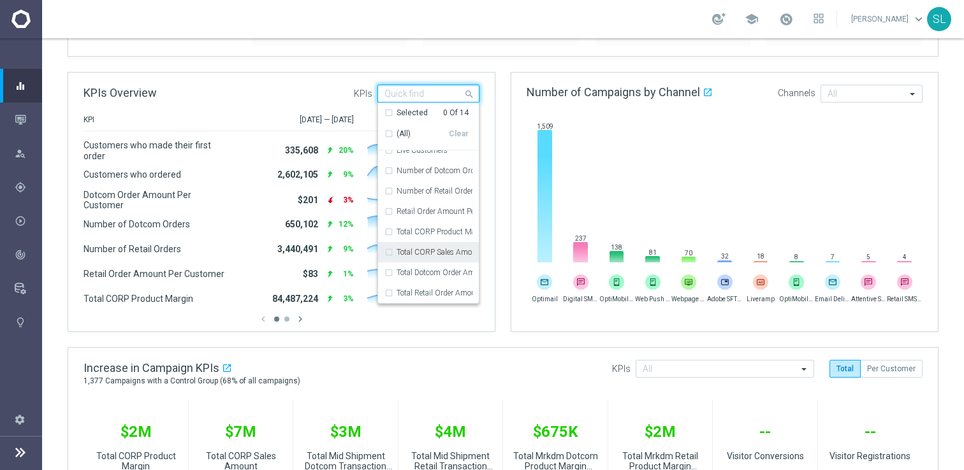
scroll to position [0, 0]
click at [340, 338] on gridster "Dashboard today 23 Jun 2025 - 29 Jun 2025 arrow_back arrow_forward help_outline…" at bounding box center [502, 479] width 921 height 1204
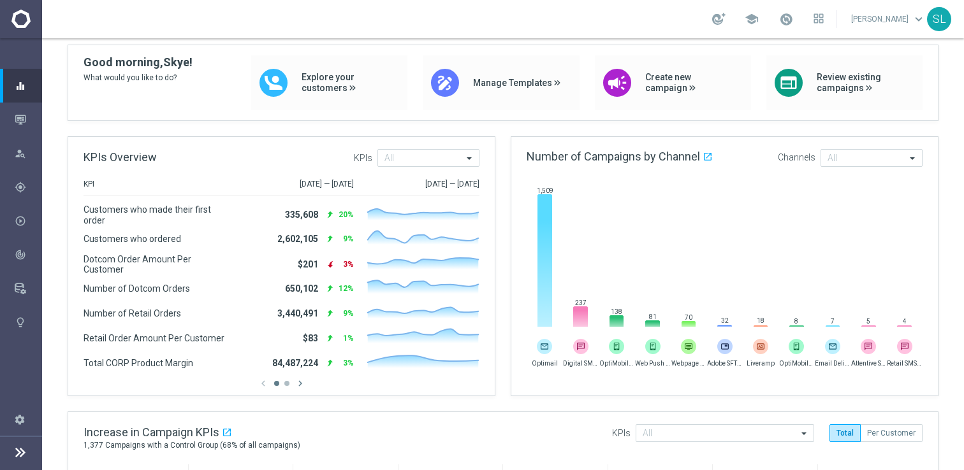
scroll to position [60, 0]
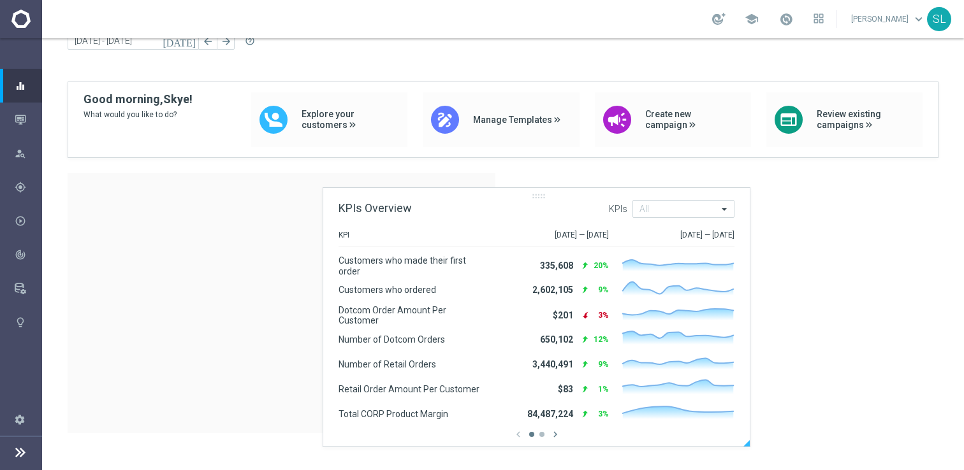
drag, startPoint x: 282, startPoint y: 181, endPoint x: 534, endPoint y: 187, distance: 251.8
click at [534, 194] on icon at bounding box center [538, 196] width 12 height 4
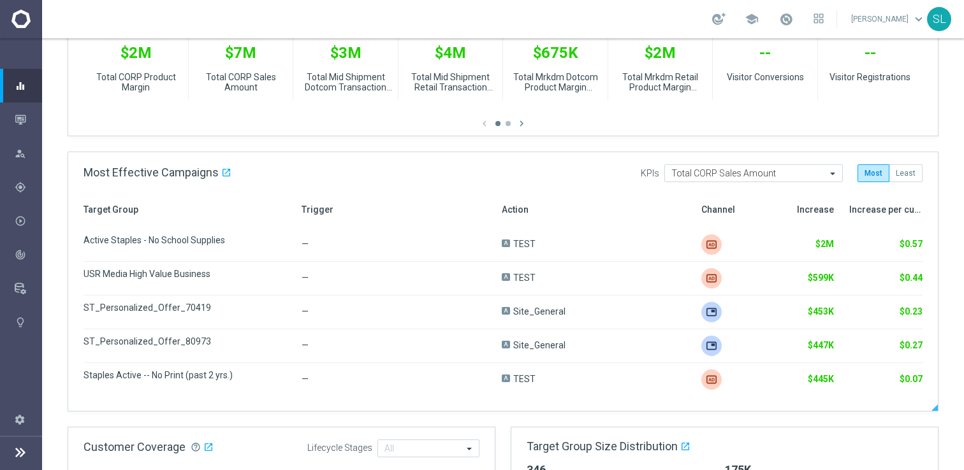
scroll to position [0, 0]
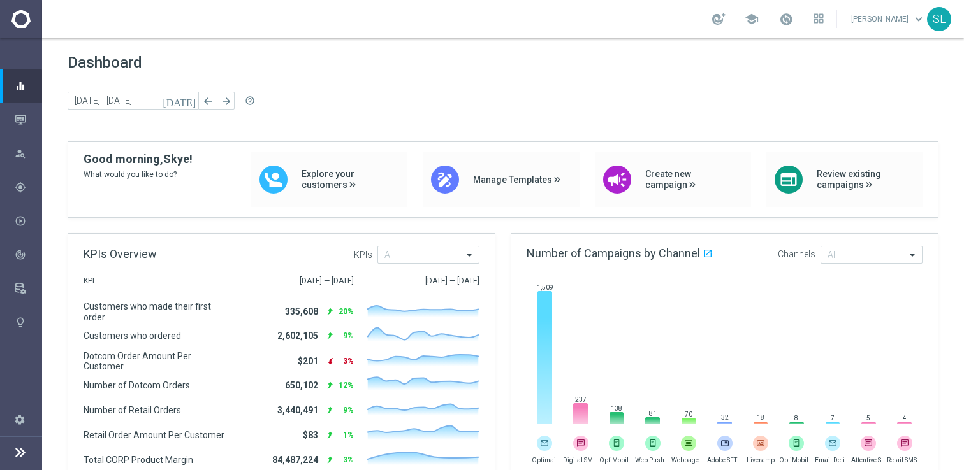
click at [353, 127] on div "Dashboard today 23 Jun 2025 - 29 Jun 2025 arrow_back arrow_forward help_outline" at bounding box center [503, 98] width 870 height 88
click at [29, 119] on div "Mission Control" at bounding box center [28, 120] width 27 height 34
click at [17, 119] on icon "button" at bounding box center [20, 119] width 11 height 11
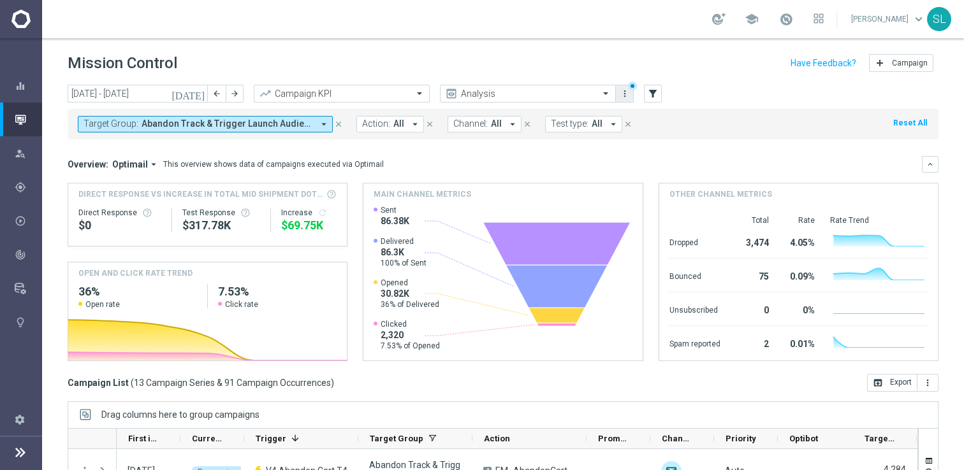
click at [629, 94] on icon "more_vert" at bounding box center [624, 94] width 10 height 10
click at [686, 78] on header "Mission Control add Campaign" at bounding box center [502, 61] width 921 height 47
drag, startPoint x: 195, startPoint y: 65, endPoint x: 24, endPoint y: 65, distance: 171.4
click at [24, 65] on main "equalizer Dashboard Mission Control" at bounding box center [482, 235] width 964 height 470
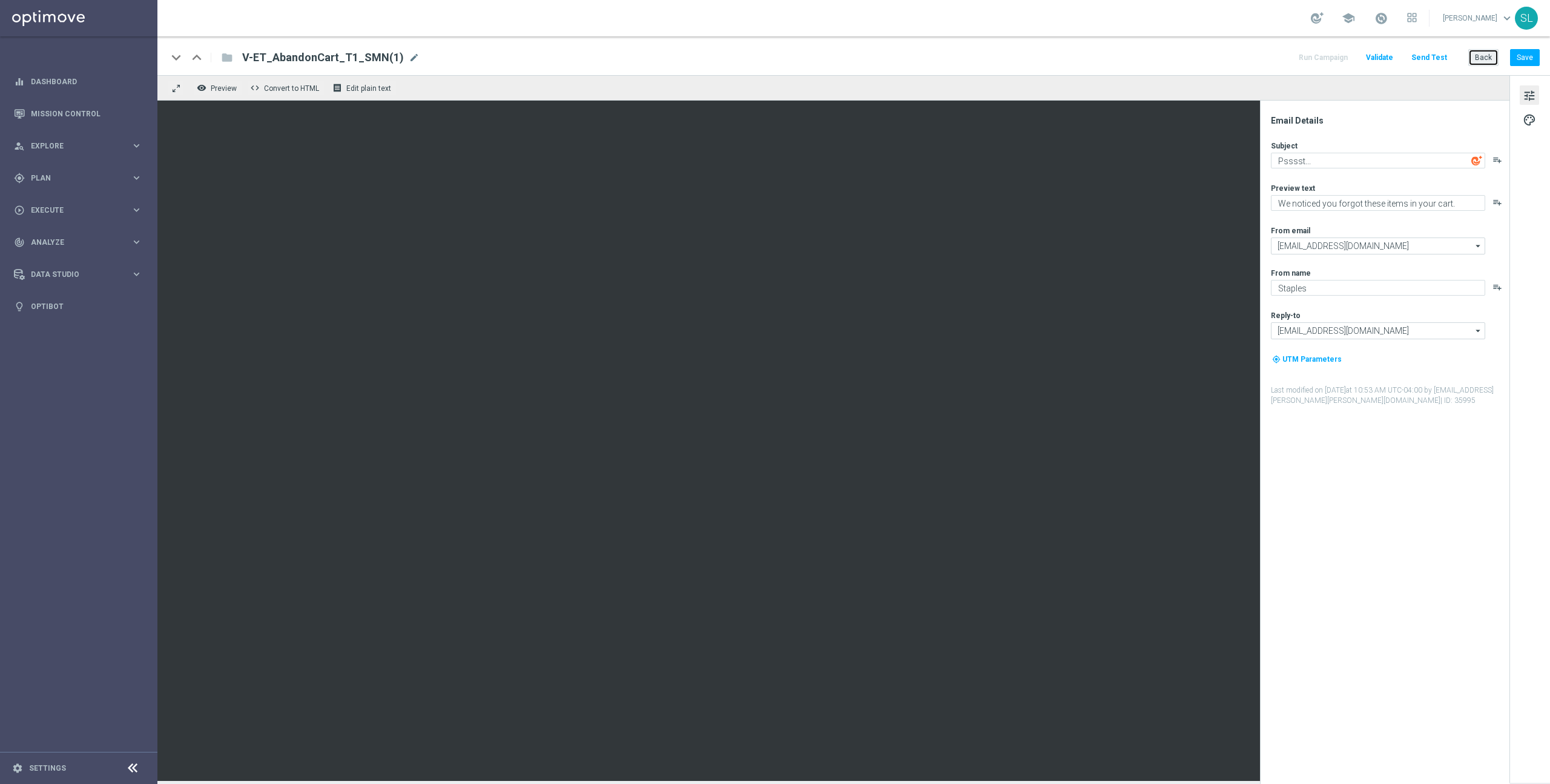
click at [1483, 59] on button "Back" at bounding box center [1483, 58] width 30 height 17
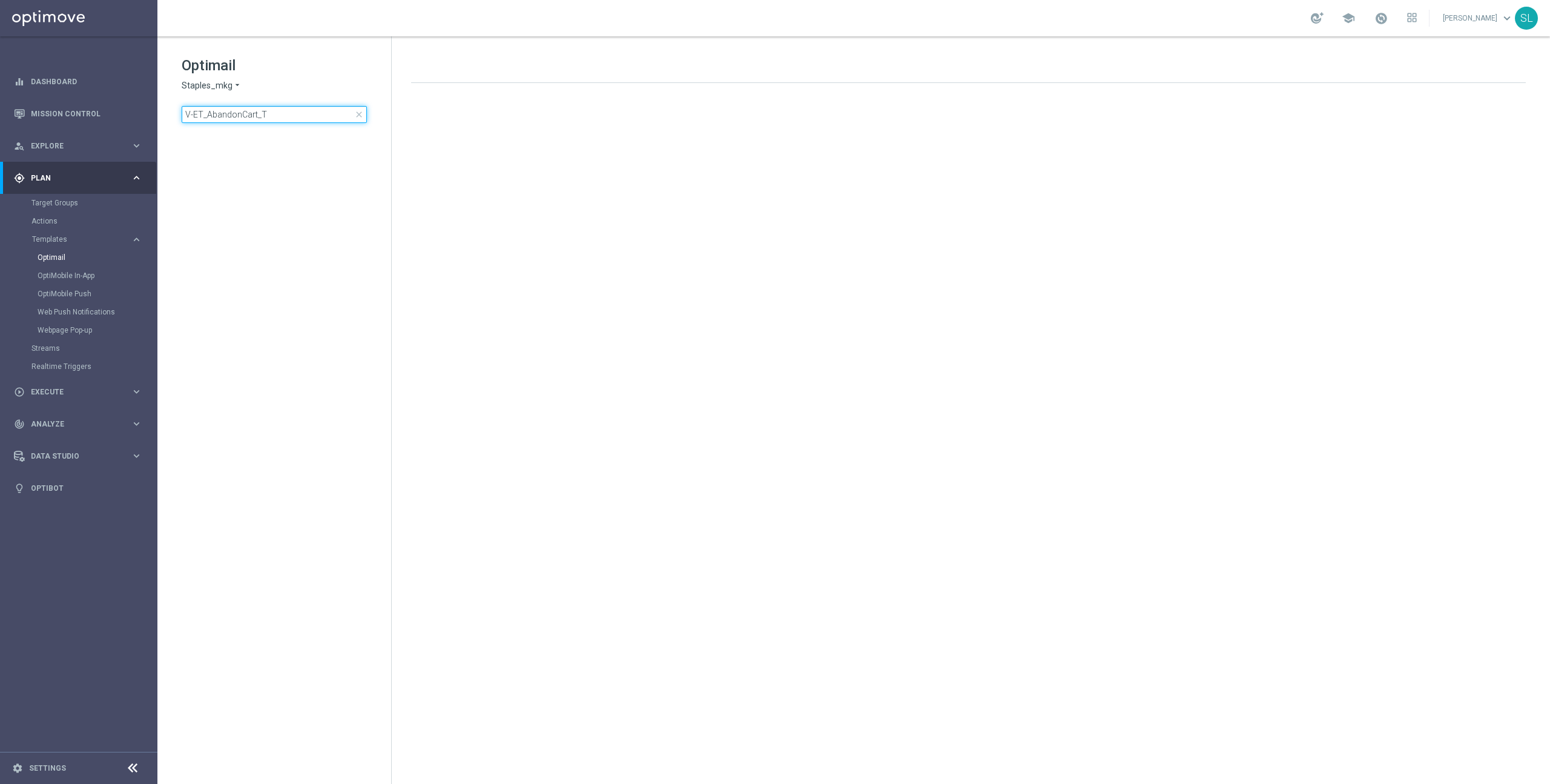
click at [239, 109] on input "V-ET_AbandonCart_T" at bounding box center [274, 115] width 185 height 17
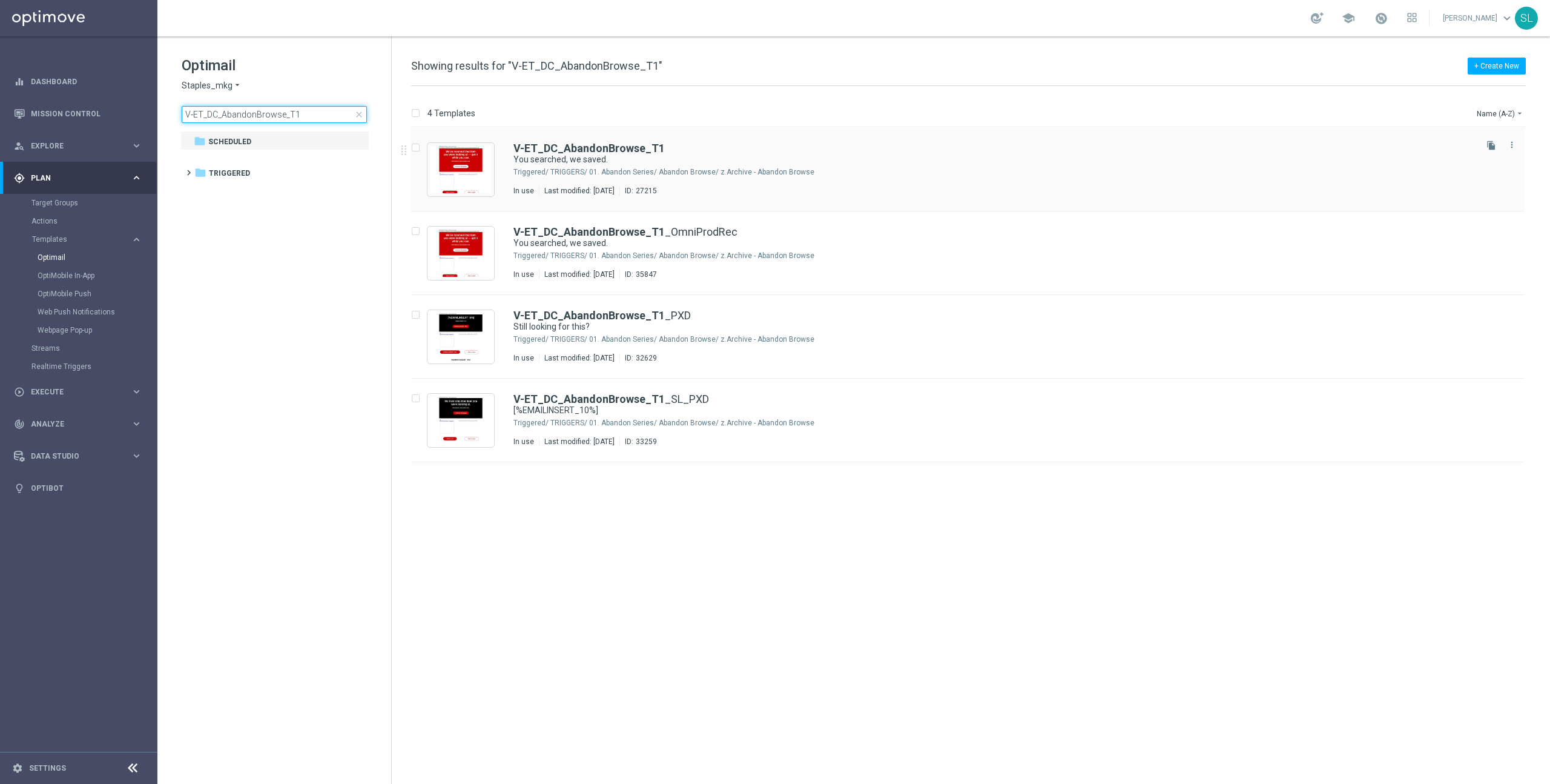
type input "V-ET_DC_AbandonBrowse_T1"
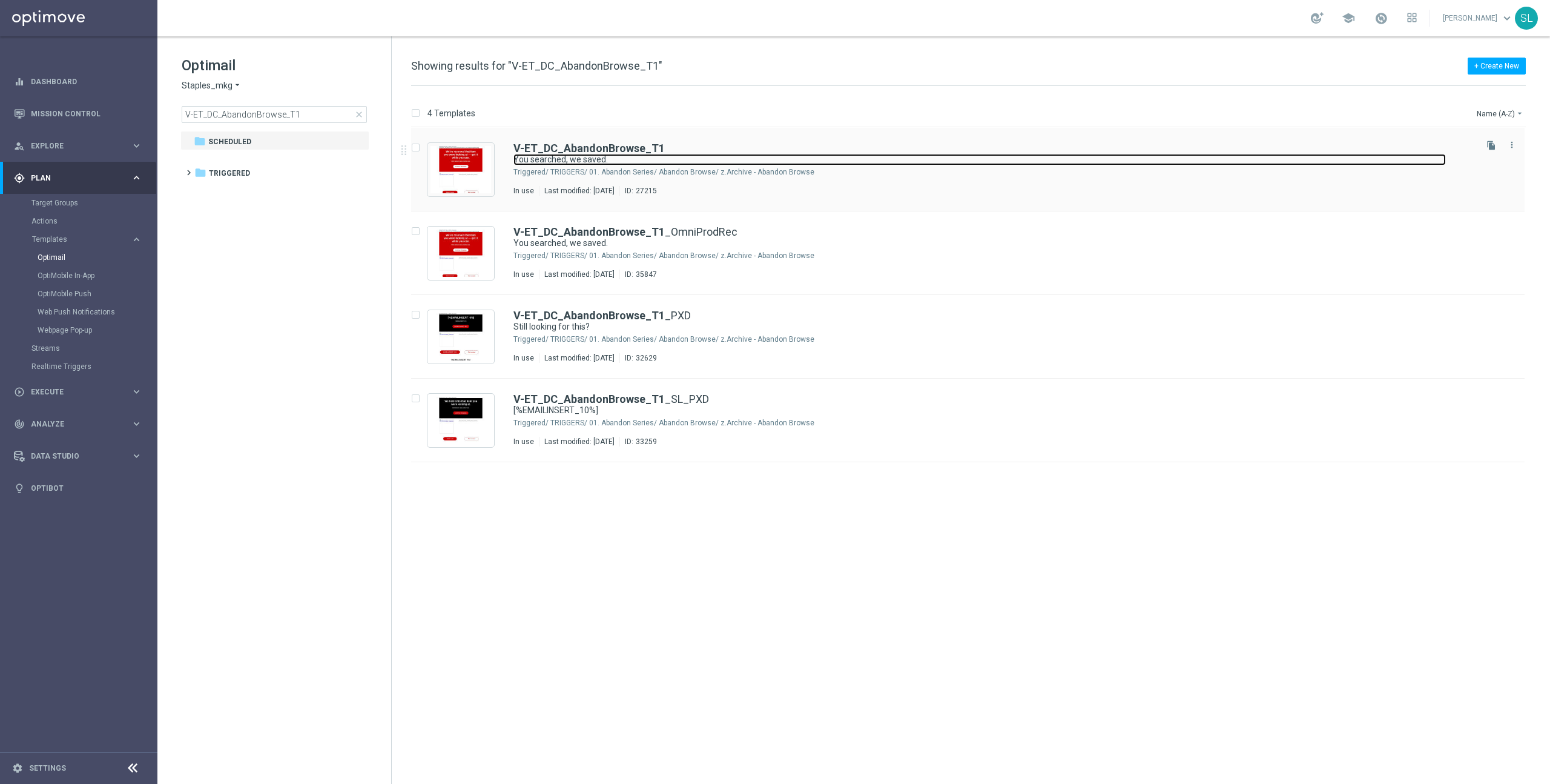
click at [605, 160] on link "You searched, we saved." at bounding box center [979, 160] width 932 height 11
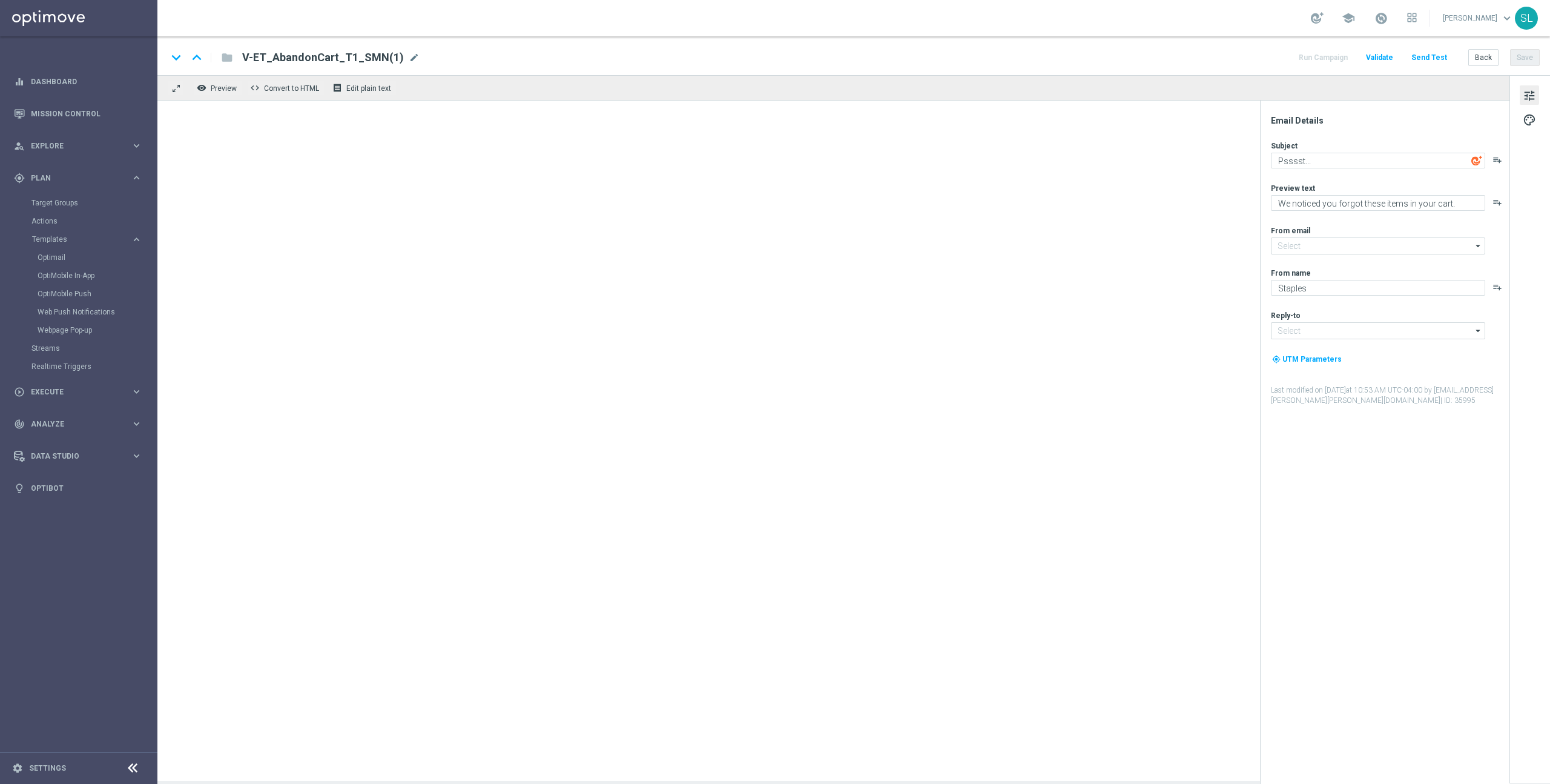
type input "staples@connected.staples.com"
type input "info@staples.com"
type textarea "You searched, we saved."
type textarea "Continue shopping at Staples today."
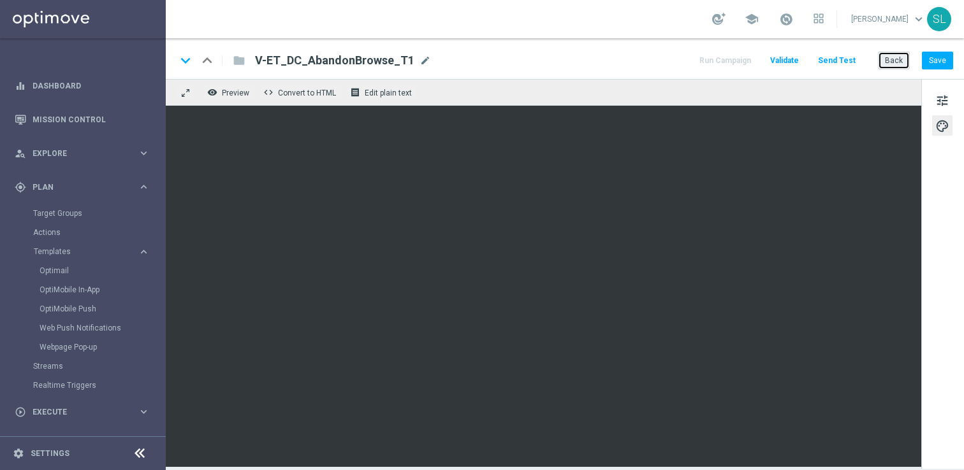
click at [899, 62] on button "Back" at bounding box center [893, 61] width 32 height 18
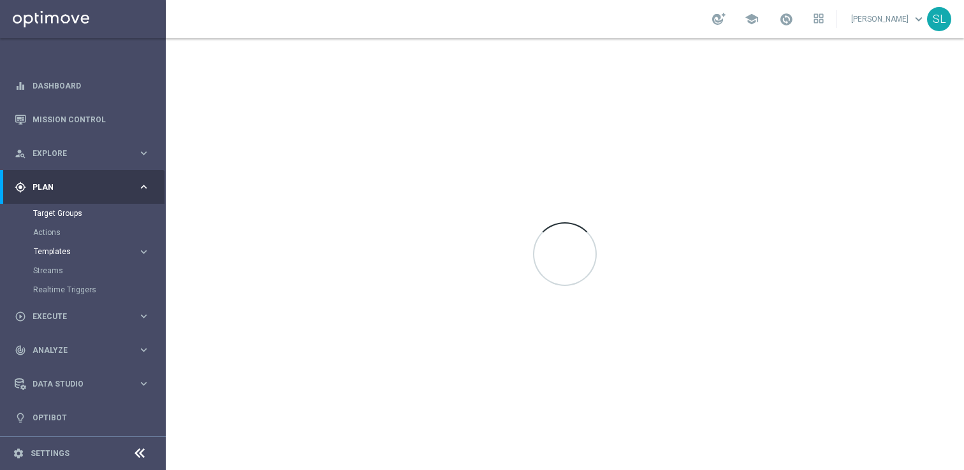
click at [59, 250] on span "Templates" at bounding box center [79, 252] width 91 height 8
click at [54, 269] on link "Optimail" at bounding box center [86, 271] width 93 height 10
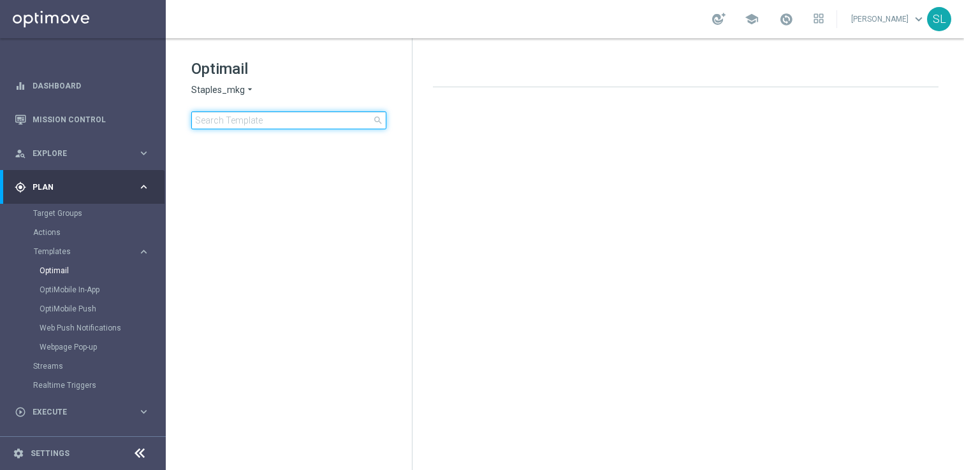
click at [294, 124] on input at bounding box center [288, 121] width 195 height 18
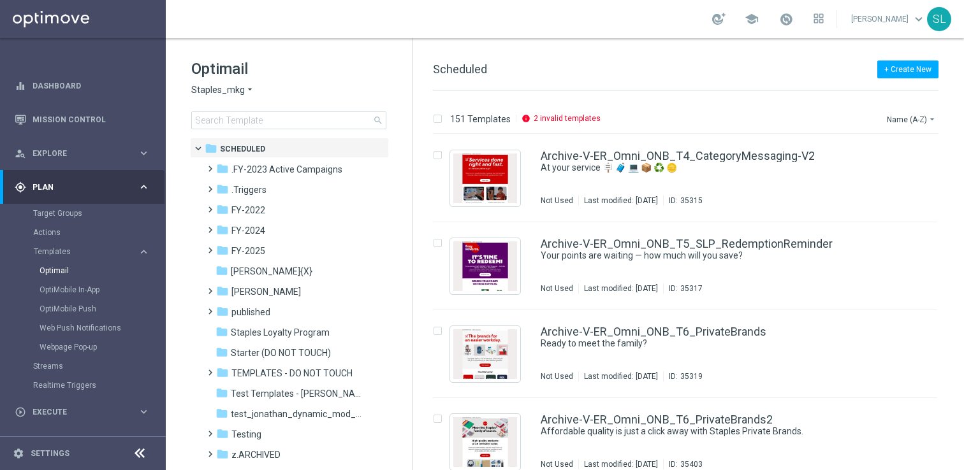
click at [140, 449] on icon at bounding box center [139, 453] width 15 height 15
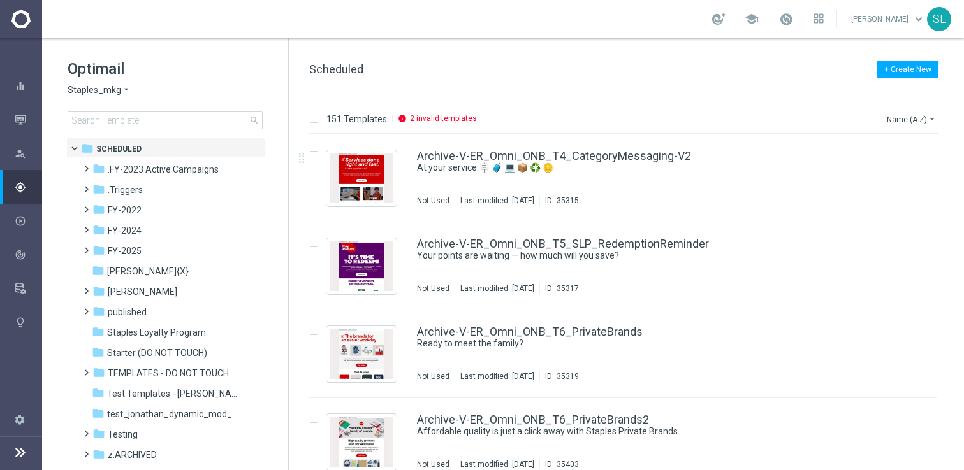
click at [342, 65] on span "Scheduled" at bounding box center [336, 68] width 54 height 13
click at [393, 75] on div "+ Create New Scheduled" at bounding box center [623, 76] width 629 height 29
click at [636, 82] on div "+ Create New Scheduled" at bounding box center [623, 76] width 629 height 29
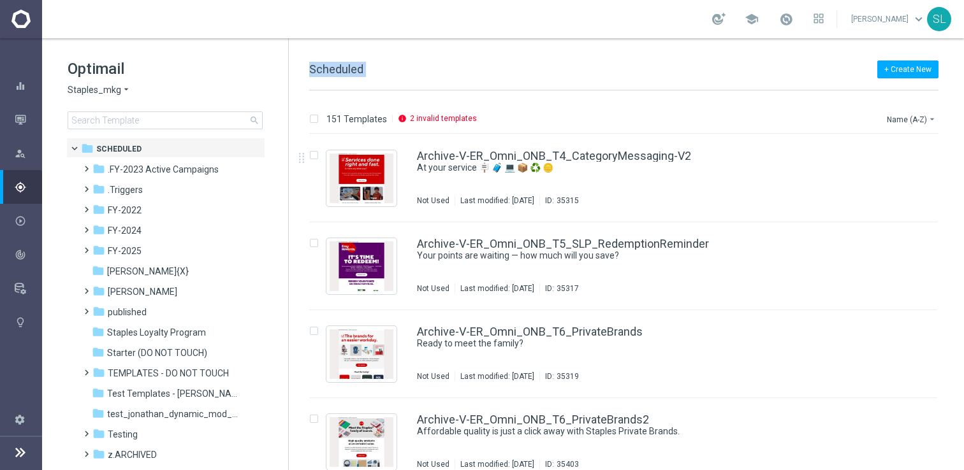
click at [384, 64] on div "+ Create New Scheduled" at bounding box center [623, 76] width 629 height 29
drag, startPoint x: 361, startPoint y: 70, endPoint x: 305, endPoint y: 68, distance: 56.7
click at [305, 69] on div "+ Create New Scheduled 151 Templates info 2 invalid templates Name (A-Z) arrow_…" at bounding box center [626, 254] width 675 height 432
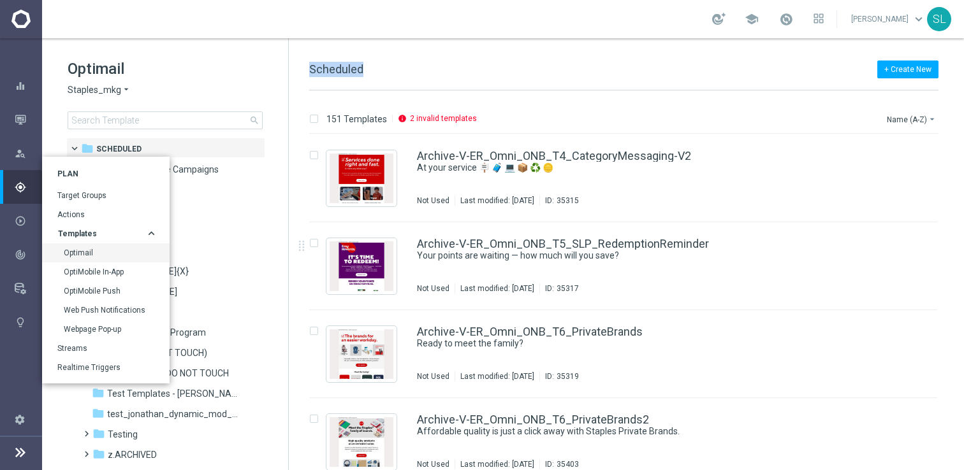
click at [19, 186] on icon "gps_fixed" at bounding box center [20, 187] width 11 height 11
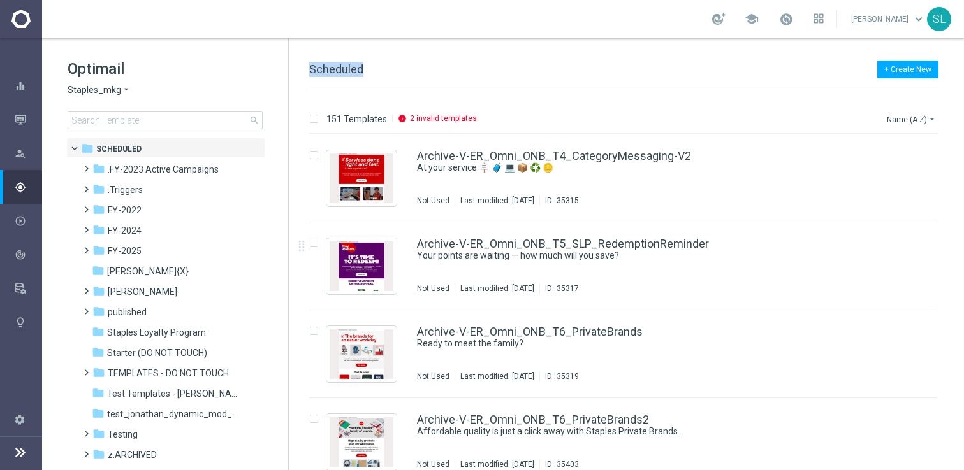
click at [352, 66] on span "Scheduled" at bounding box center [336, 68] width 54 height 13
click at [400, 79] on div "+ Create New Scheduled" at bounding box center [623, 76] width 629 height 29
click at [380, 69] on div "+ Create New Scheduled" at bounding box center [623, 76] width 629 height 29
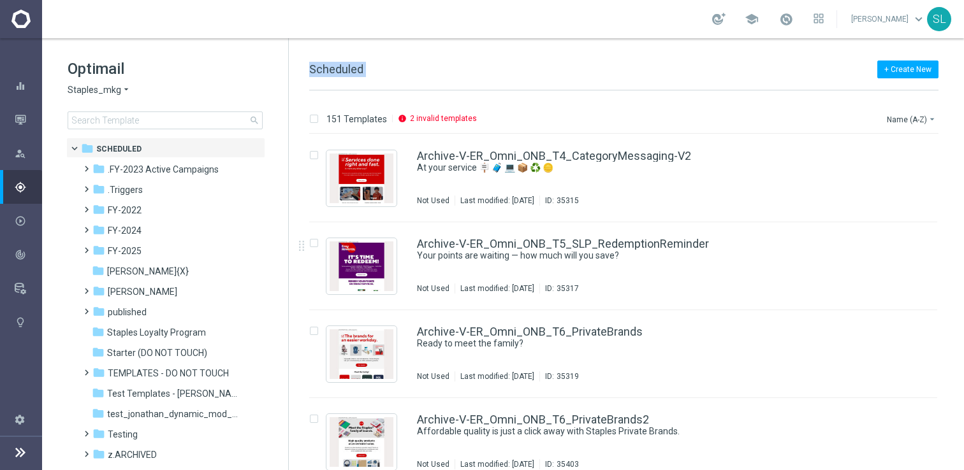
click at [365, 65] on div "+ Create New Scheduled" at bounding box center [623, 76] width 629 height 29
click at [323, 69] on span "Scheduled" at bounding box center [336, 68] width 54 height 13
click at [394, 65] on div "+ Create New Scheduled" at bounding box center [623, 76] width 629 height 29
click at [354, 67] on span "Scheduled" at bounding box center [336, 68] width 54 height 13
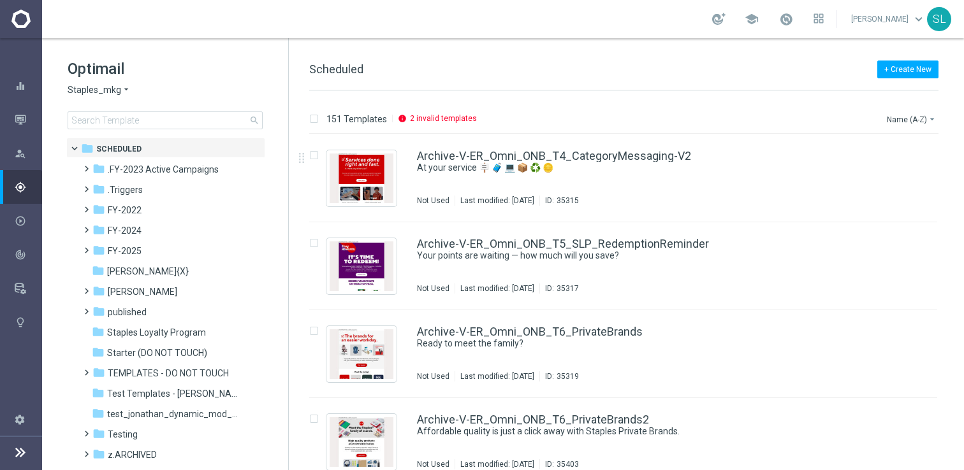
click at [354, 67] on span "Scheduled" at bounding box center [336, 68] width 54 height 13
click at [96, 67] on h1 "Optimail" at bounding box center [165, 69] width 195 height 20
click at [333, 75] on span "Scheduled" at bounding box center [336, 68] width 54 height 13
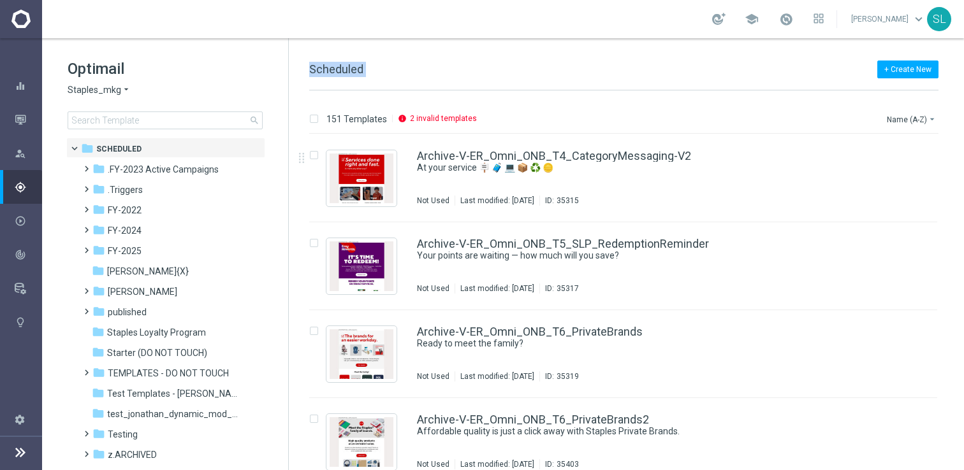
click at [333, 75] on span "Scheduled" at bounding box center [336, 68] width 54 height 13
click at [386, 71] on div "+ Create New Scheduled" at bounding box center [623, 76] width 629 height 29
drag, startPoint x: 363, startPoint y: 70, endPoint x: 295, endPoint y: 71, distance: 67.6
click at [295, 70] on div "+ Create New Scheduled 151 Templates info 2 invalid templates Name (A-Z) arrow_…" at bounding box center [626, 254] width 675 height 432
click at [375, 68] on div "+ Create New Scheduled" at bounding box center [623, 76] width 629 height 29
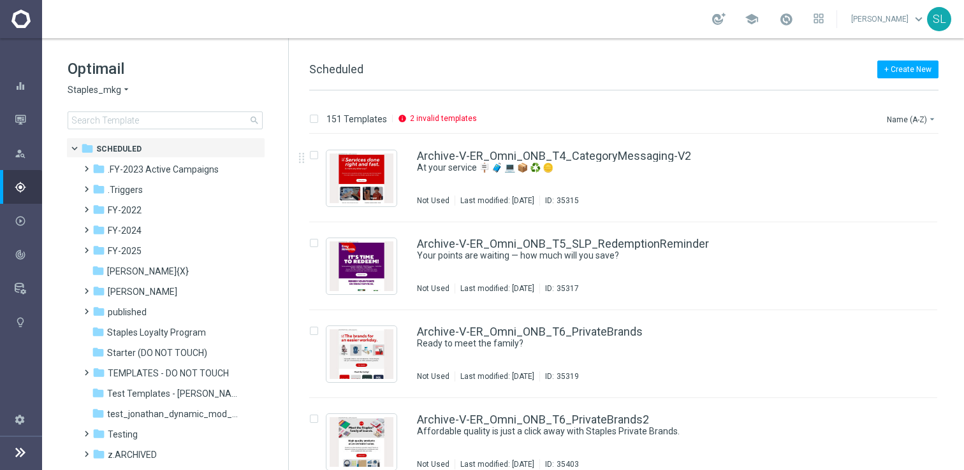
click at [75, 68] on h1 "Optimail" at bounding box center [165, 69] width 195 height 20
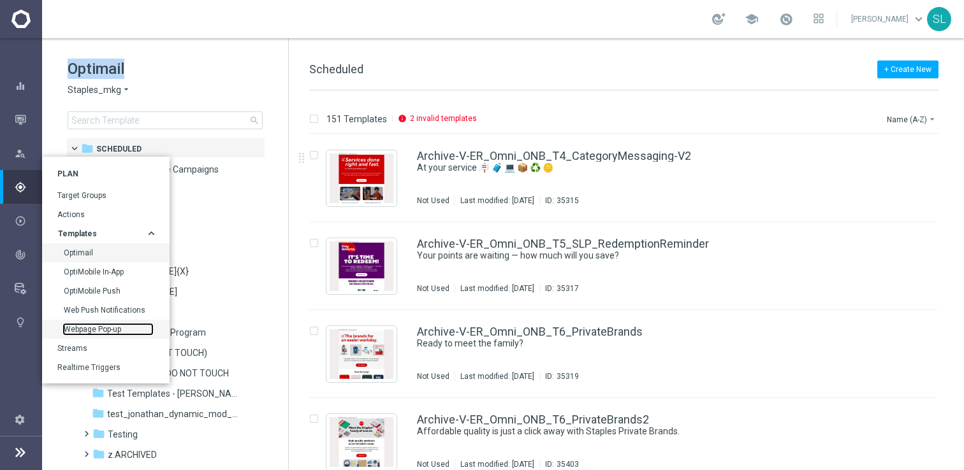
click at [80, 326] on link "Webpage Pop-up" at bounding box center [108, 329] width 89 height 10
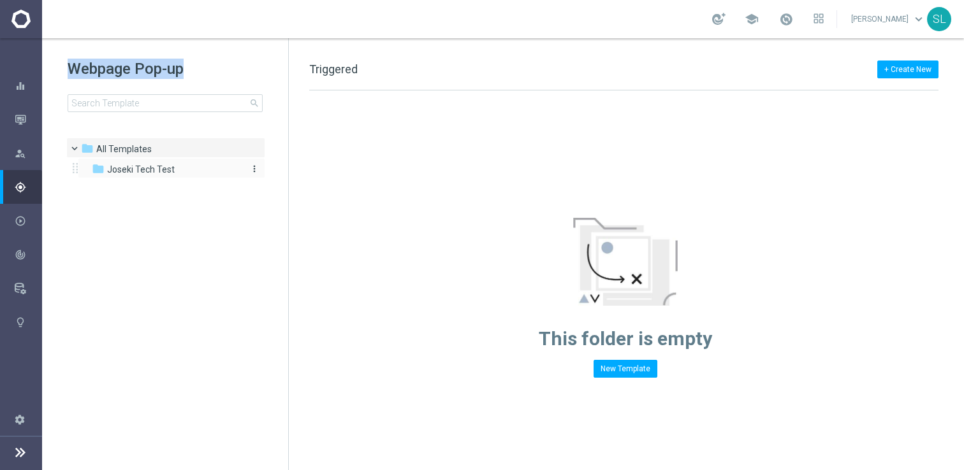
click at [151, 166] on span "Joseki Tech Test" at bounding box center [141, 169] width 68 height 11
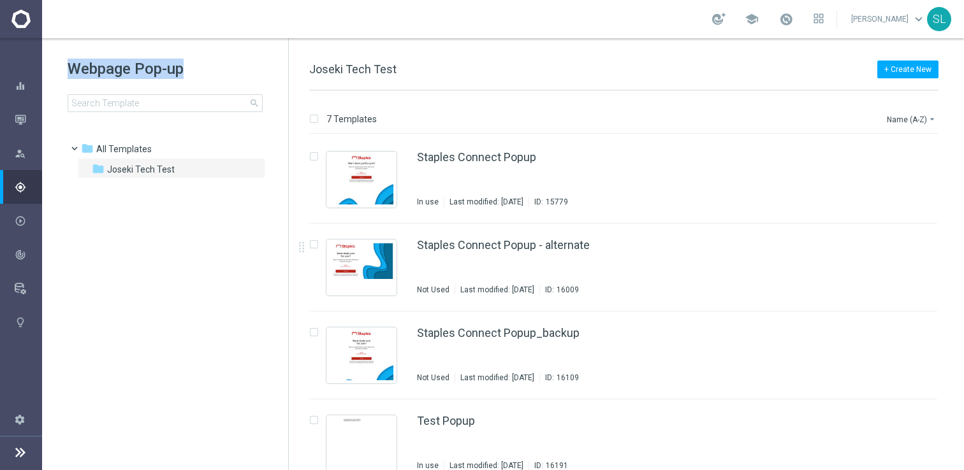
scroll to position [268, 0]
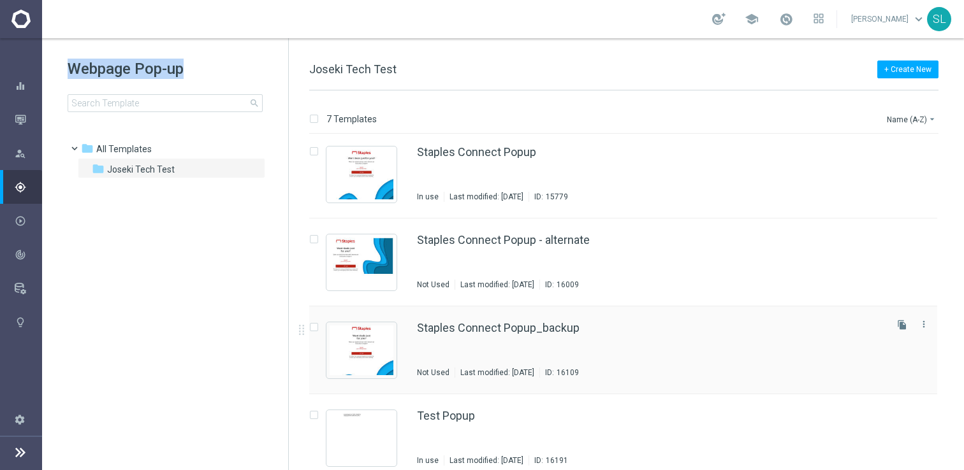
click at [484, 335] on div "Staples Connect Popup_backup Not Used Last modified: Tuesday, April 12, 2022 ID…" at bounding box center [650, 349] width 466 height 55
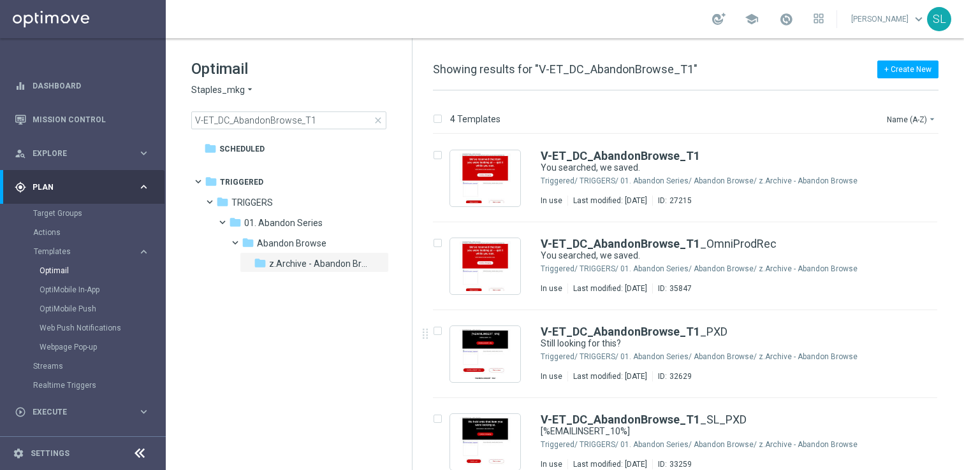
click at [138, 445] on div at bounding box center [139, 454] width 24 height 20
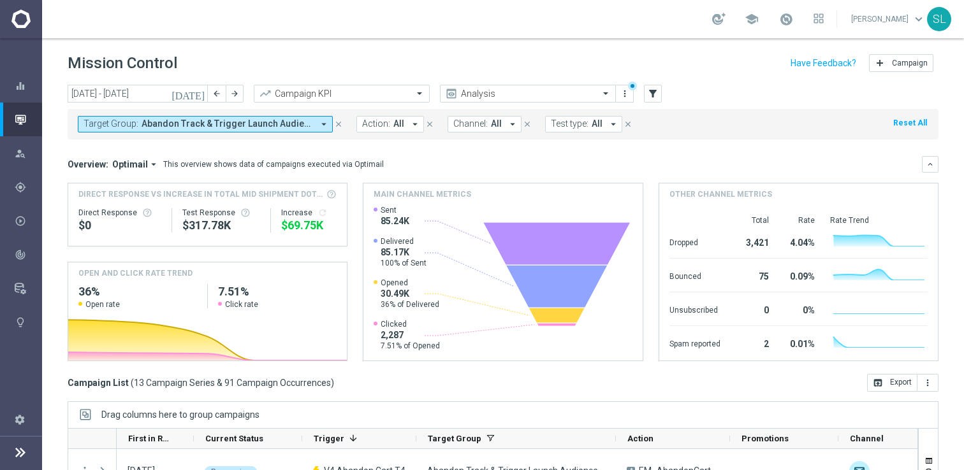
scroll to position [57, 0]
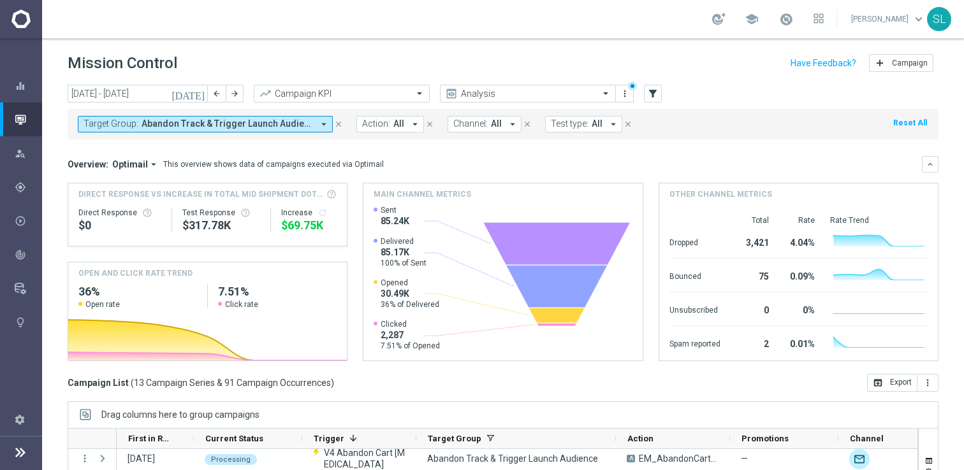
click at [913, 124] on button "Reset All" at bounding box center [910, 123] width 36 height 14
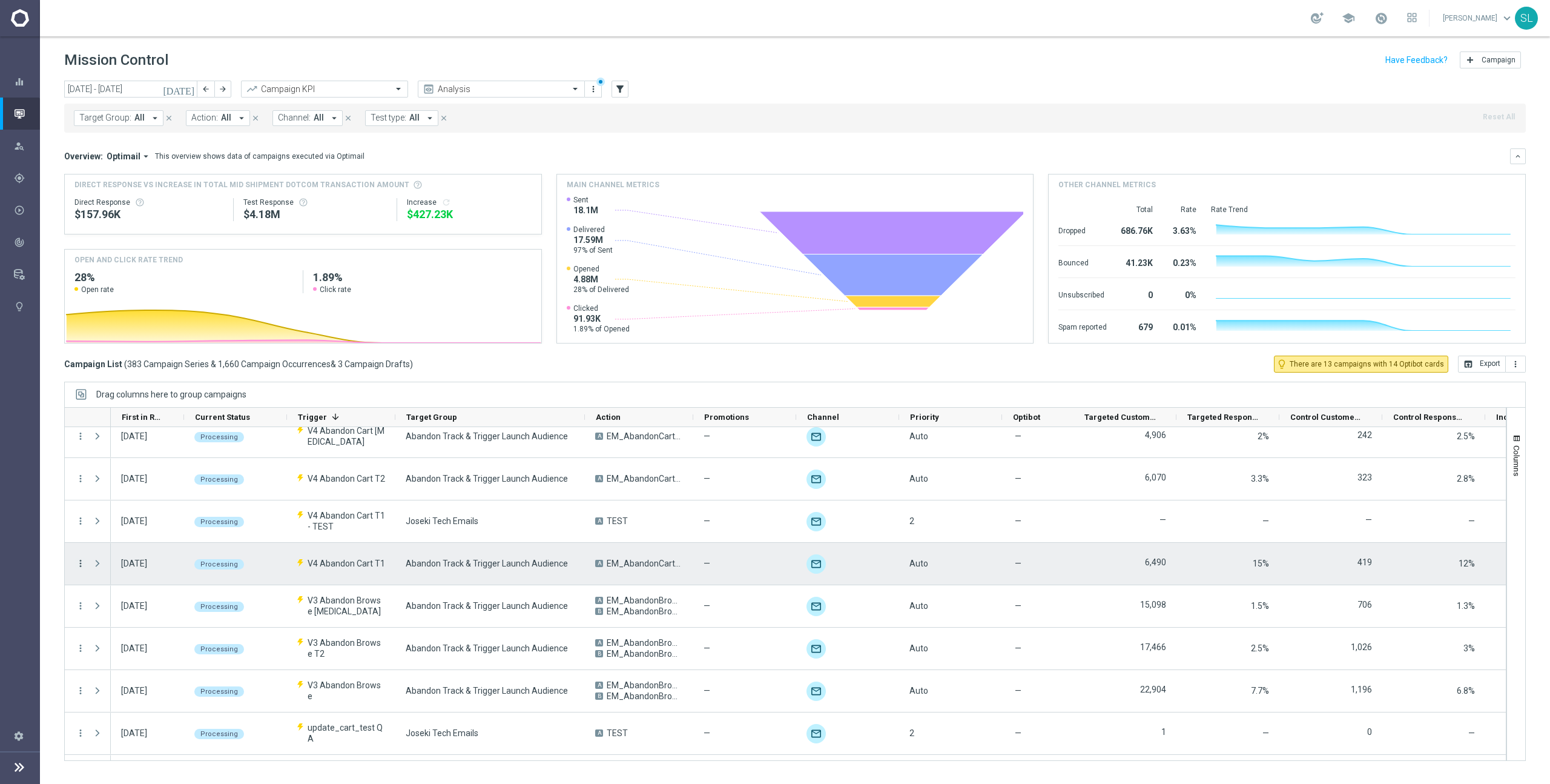
click at [78, 447] on icon "more_vert" at bounding box center [80, 563] width 10 height 10
click at [107, 447] on span "Campaign Details" at bounding box center [135, 570] width 61 height 9
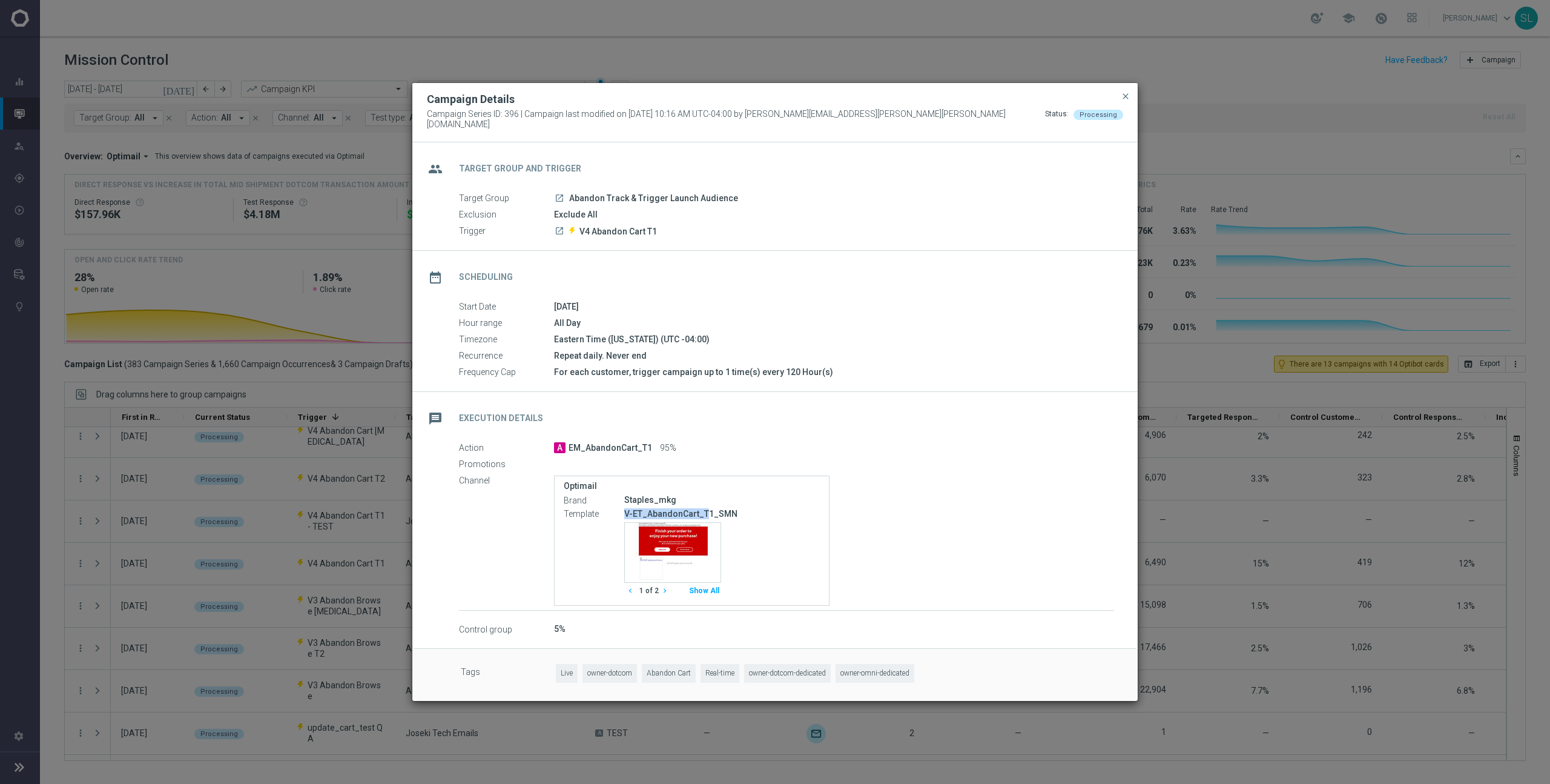
drag, startPoint x: 622, startPoint y: 510, endPoint x: 703, endPoint y: 509, distance: 81.0
click at [703, 447] on div "Template V-ET_AbandonCart_T1_SMN Template preview chevron_left 1 of 2 chevron_r…" at bounding box center [692, 553] width 257 height 93
copy div "V-ET_AbandonCart_T"
click at [290, 416] on modal-container "Campaign Details Campaign Series ID: 396 | Campaign last modified on [DATE] 10:…" at bounding box center [775, 392] width 1550 height 784
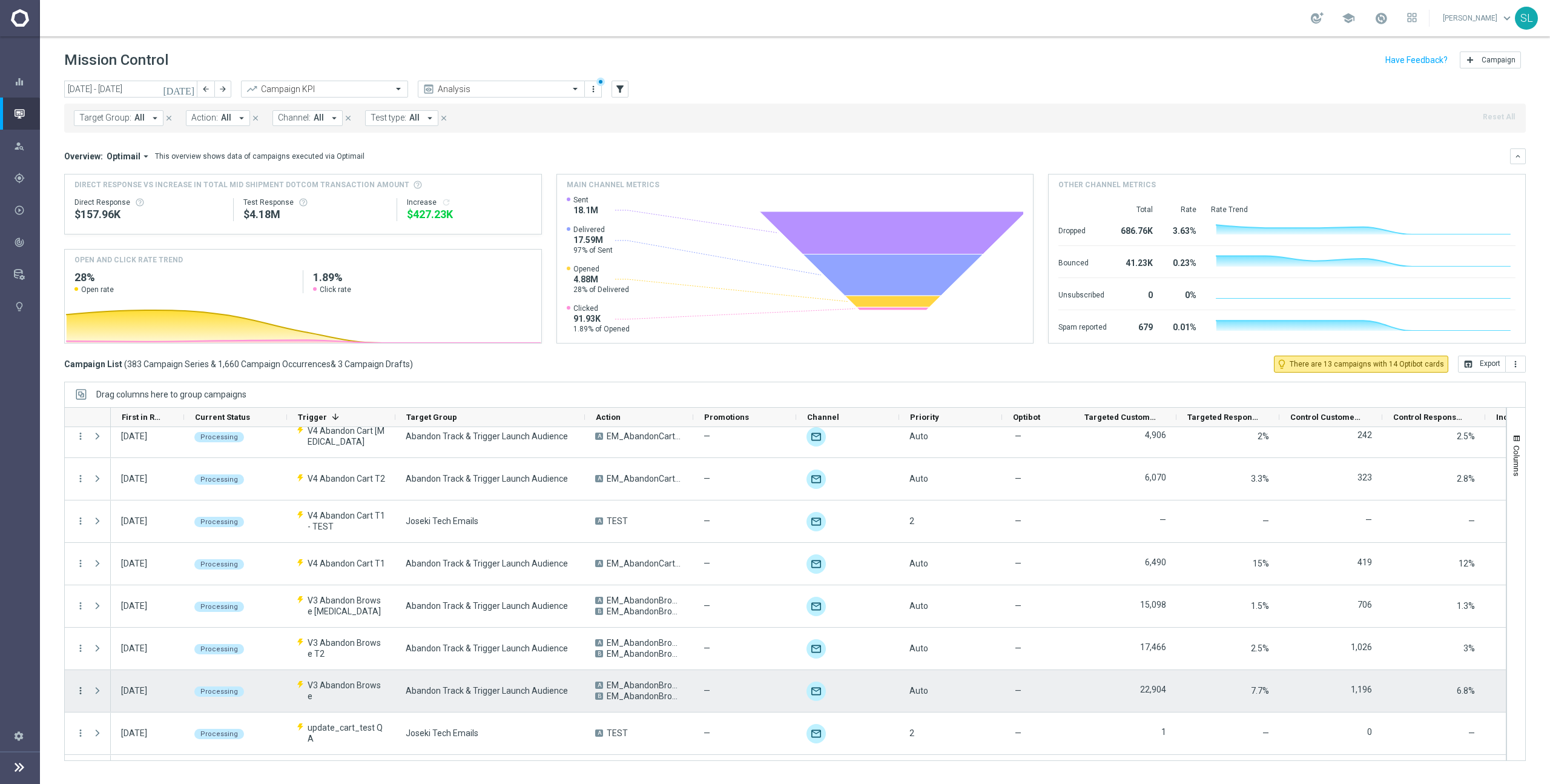
click at [82, 447] on icon "more_vert" at bounding box center [80, 690] width 10 height 10
click at [147, 447] on span "Campaign Details" at bounding box center [135, 581] width 61 height 9
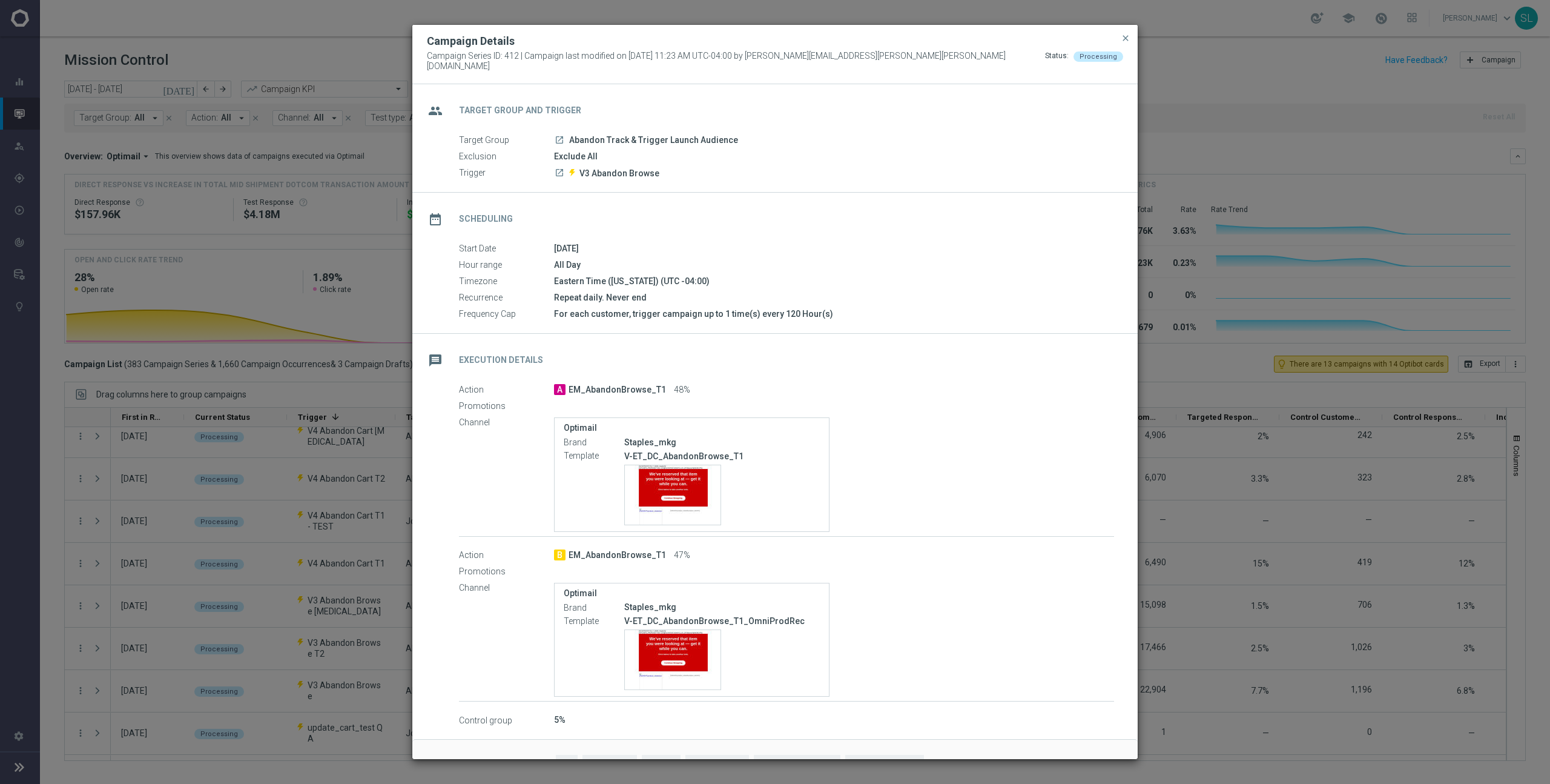
click at [671, 447] on p "V-ET_DC_AbandonBrowse_T1" at bounding box center [722, 455] width 196 height 10
copy div "V-ET_DC_AbandonBrowse_T1"
click at [216, 219] on modal-container "Campaign Details Campaign Series ID: 412 | Campaign last modified on 14 Aug 202…" at bounding box center [775, 392] width 1550 height 784
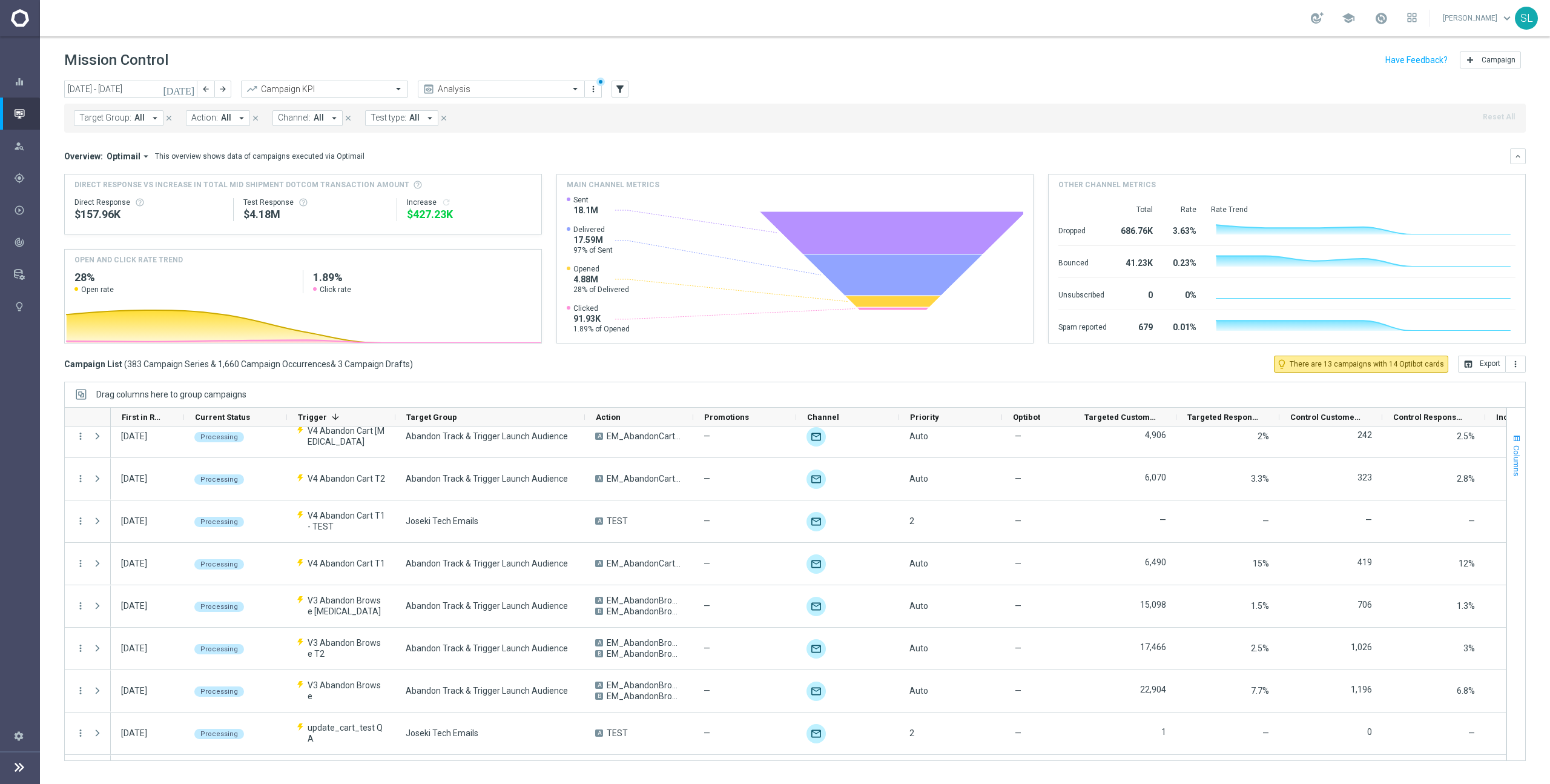
click at [915, 447] on span "Columns" at bounding box center [1517, 460] width 10 height 30
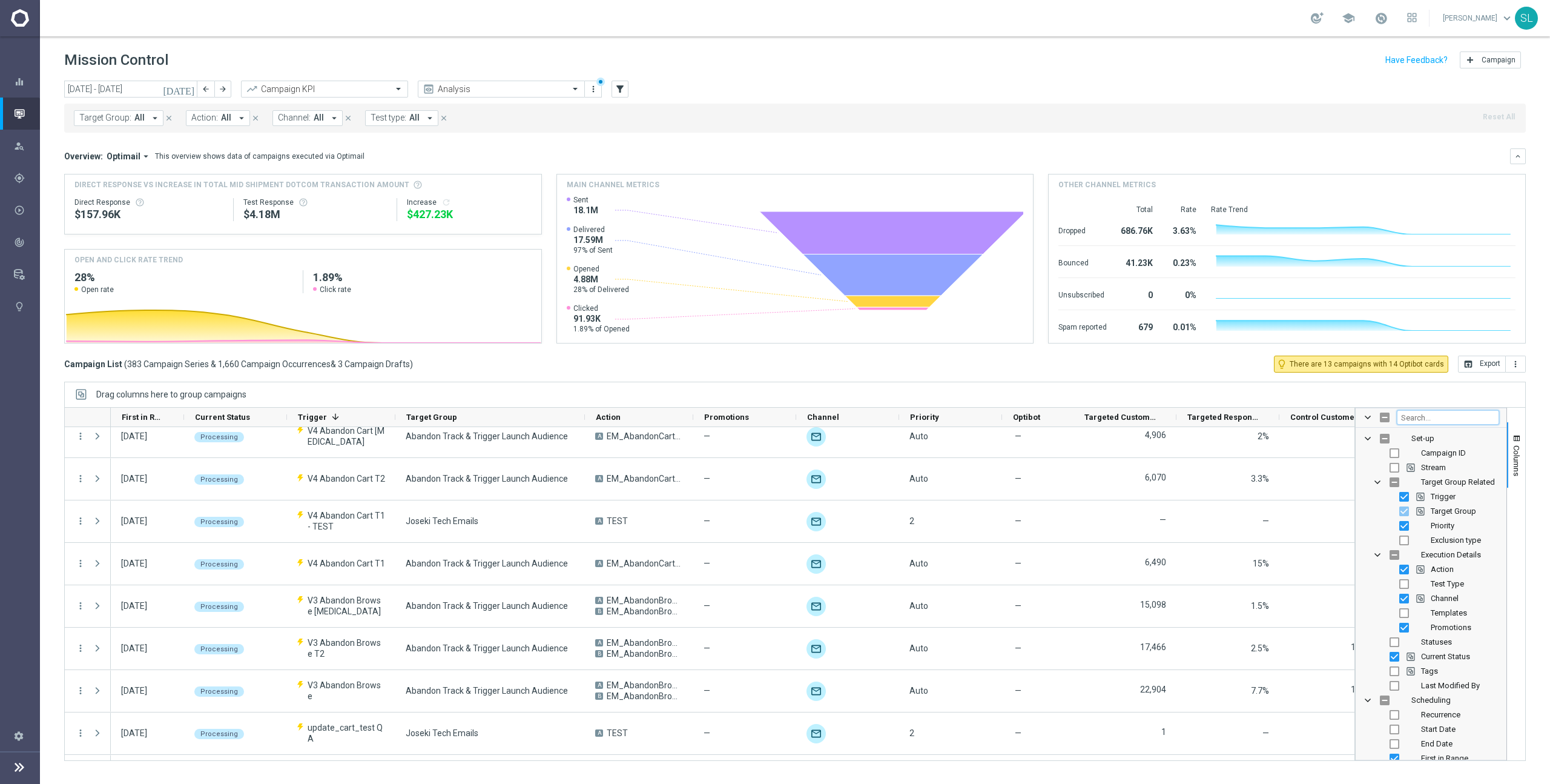
click at [915, 418] on input "Filter Columns Input" at bounding box center [1448, 416] width 103 height 14
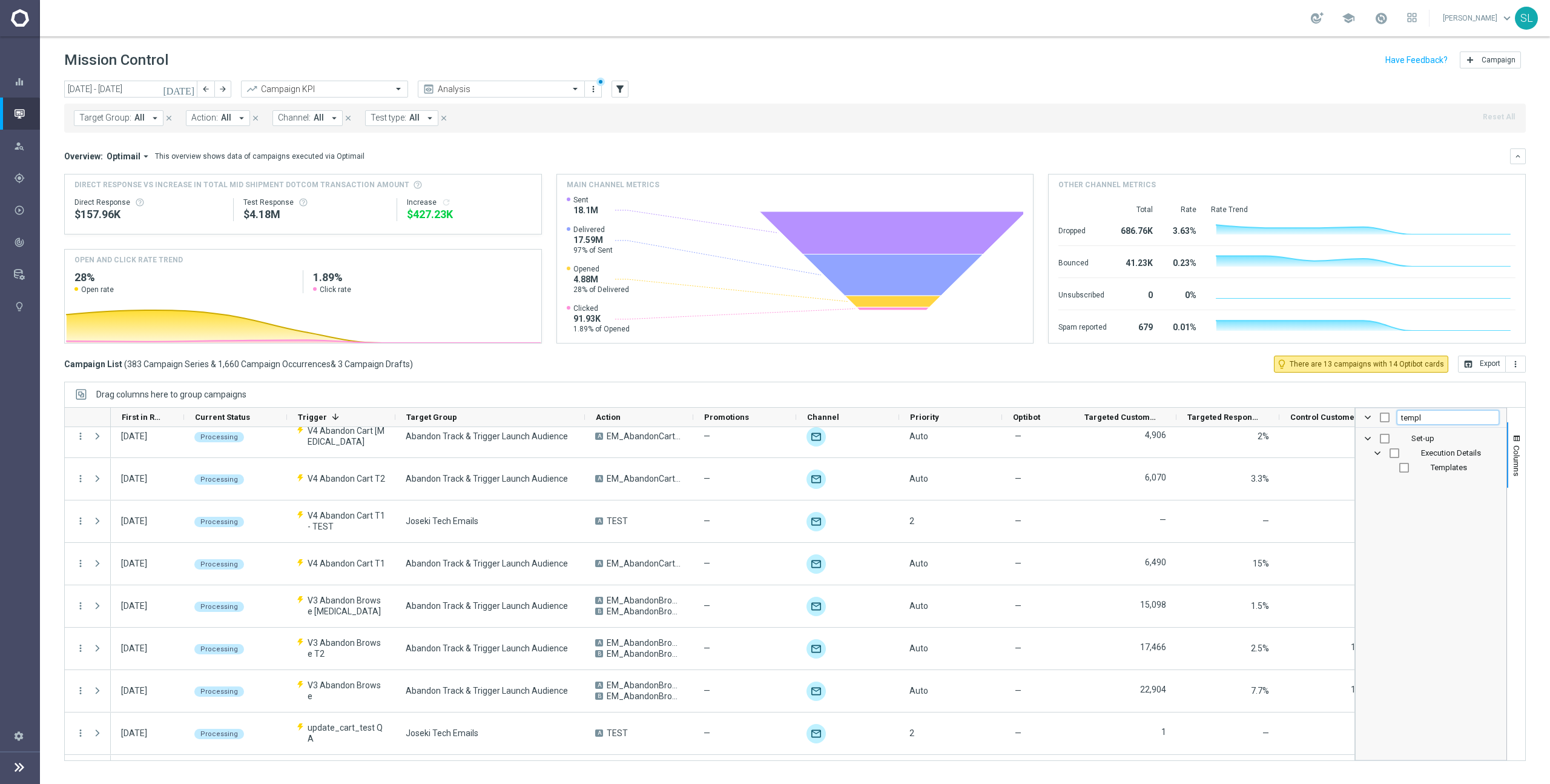
type input "templ"
click at [915, 447] on input "Press SPACE to toggle visibility (hidden)" at bounding box center [1405, 468] width 10 height 10
checkbox input "true"
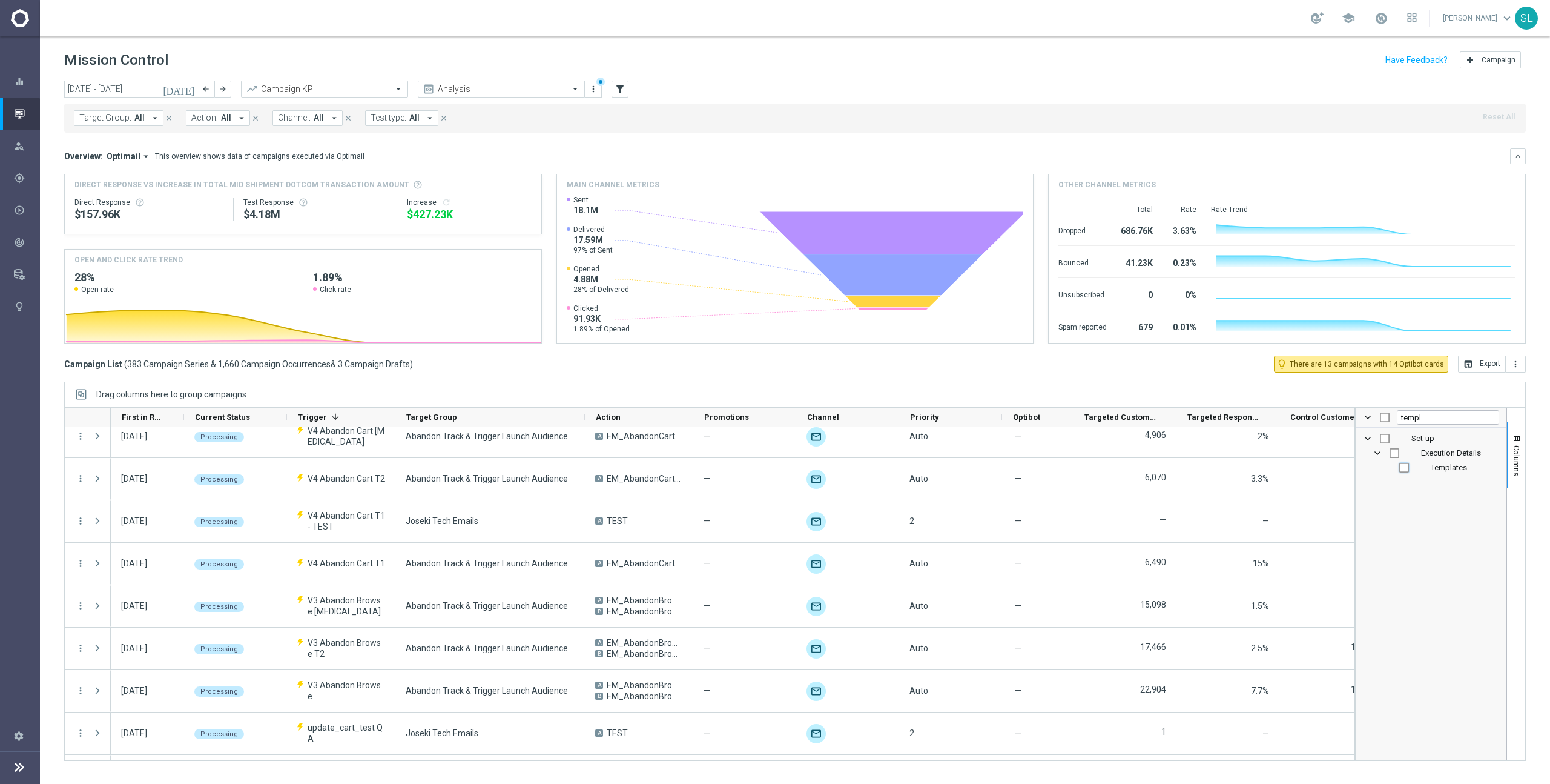
checkbox input "true"
click at [915, 447] on span "Columns" at bounding box center [1517, 460] width 10 height 30
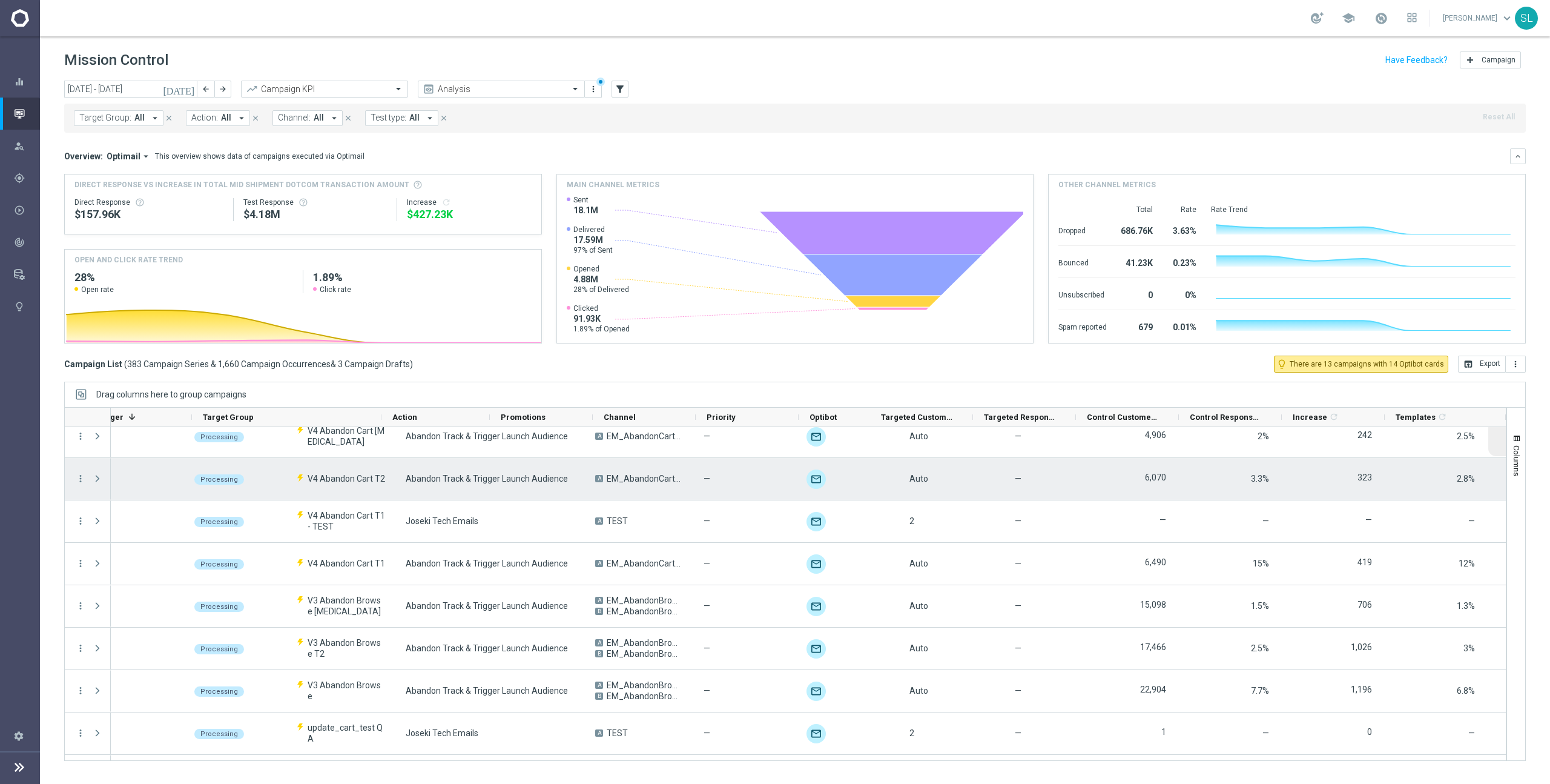
scroll to position [0, 202]
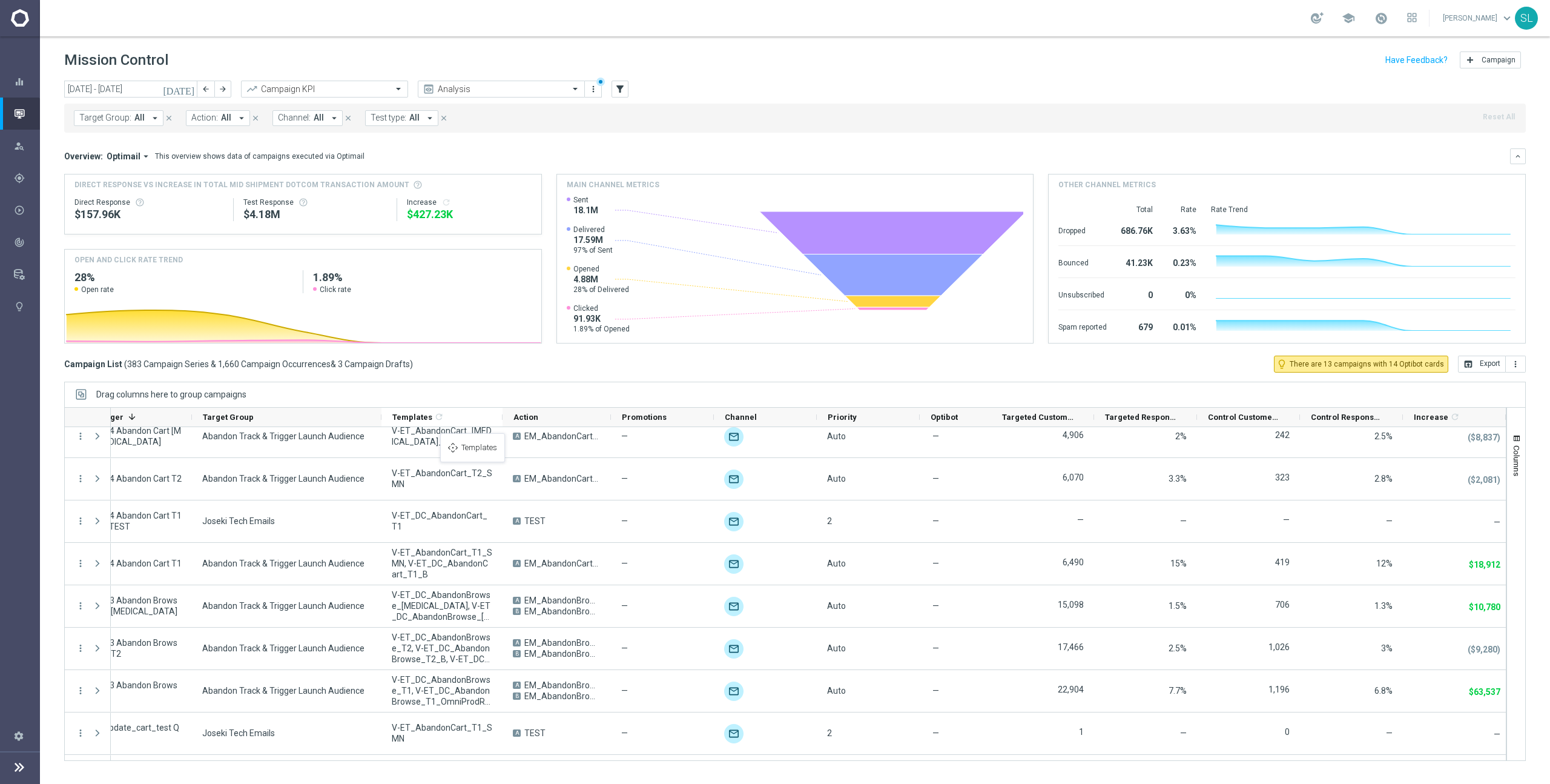
drag, startPoint x: 1420, startPoint y: 416, endPoint x: 443, endPoint y: 440, distance: 977.3
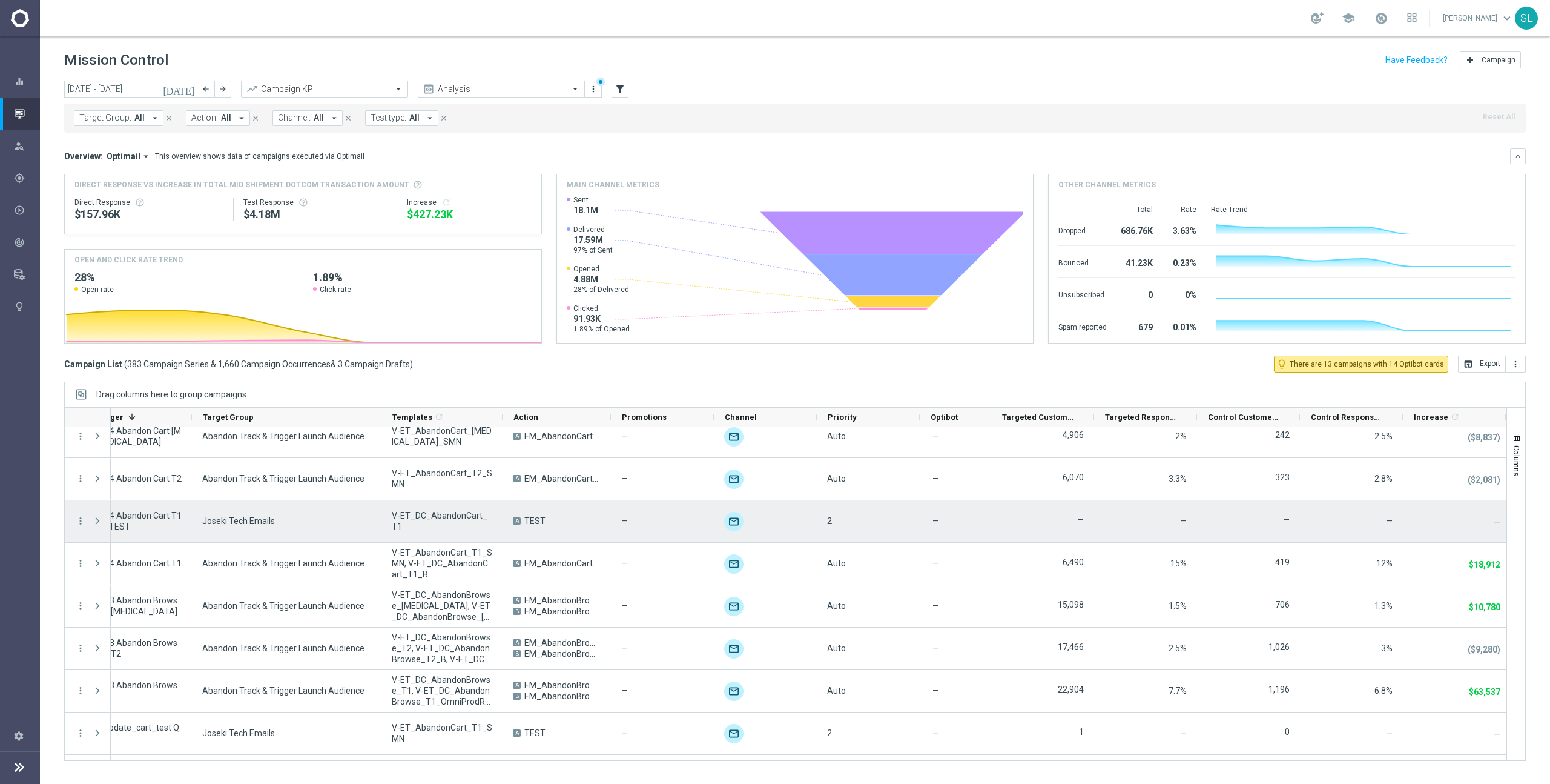
scroll to position [0, 0]
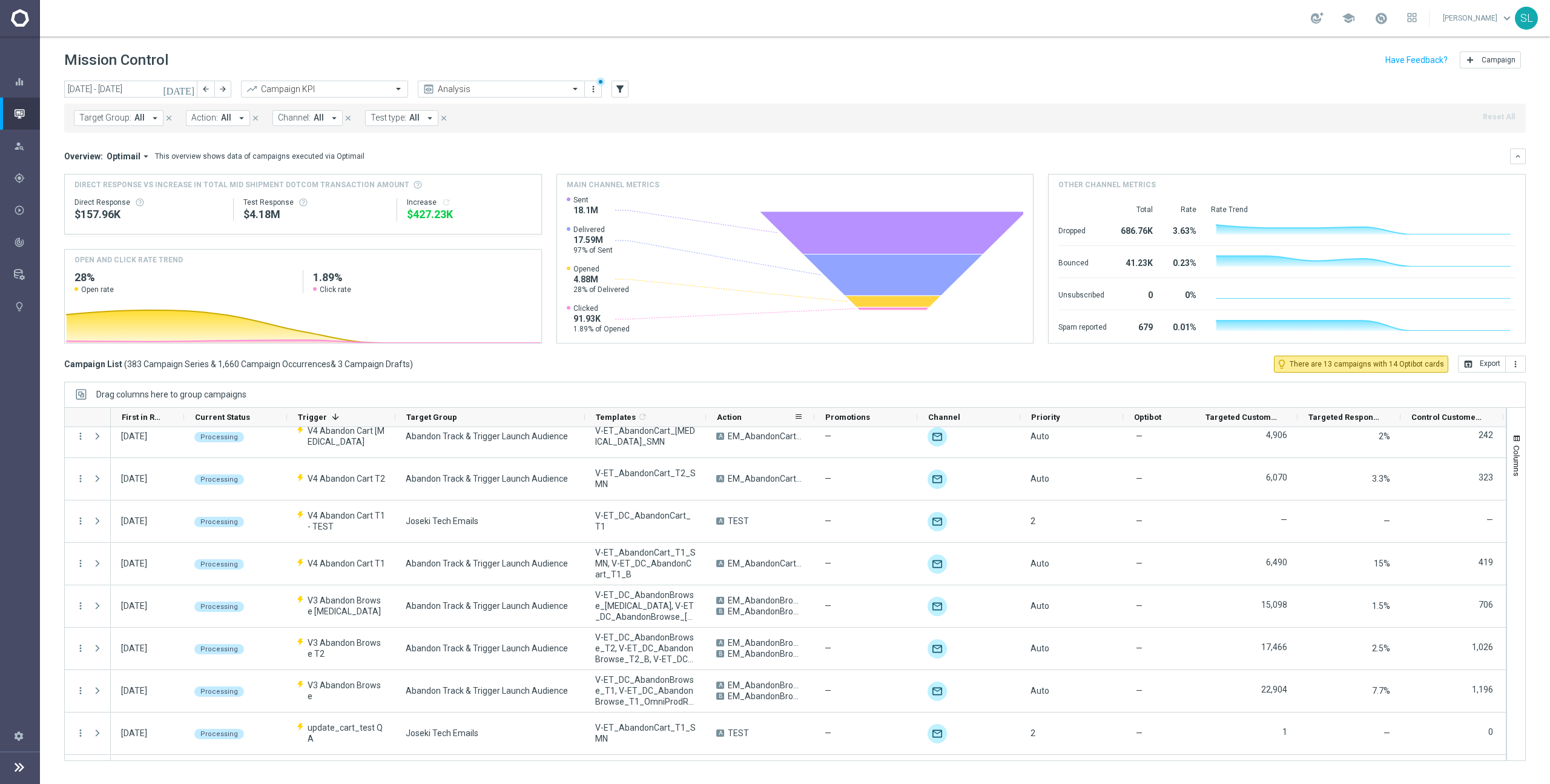
drag, startPoint x: 706, startPoint y: 415, endPoint x: 790, endPoint y: 421, distance: 84.2
click at [810, 422] on div "Action" at bounding box center [760, 417] width 108 height 19
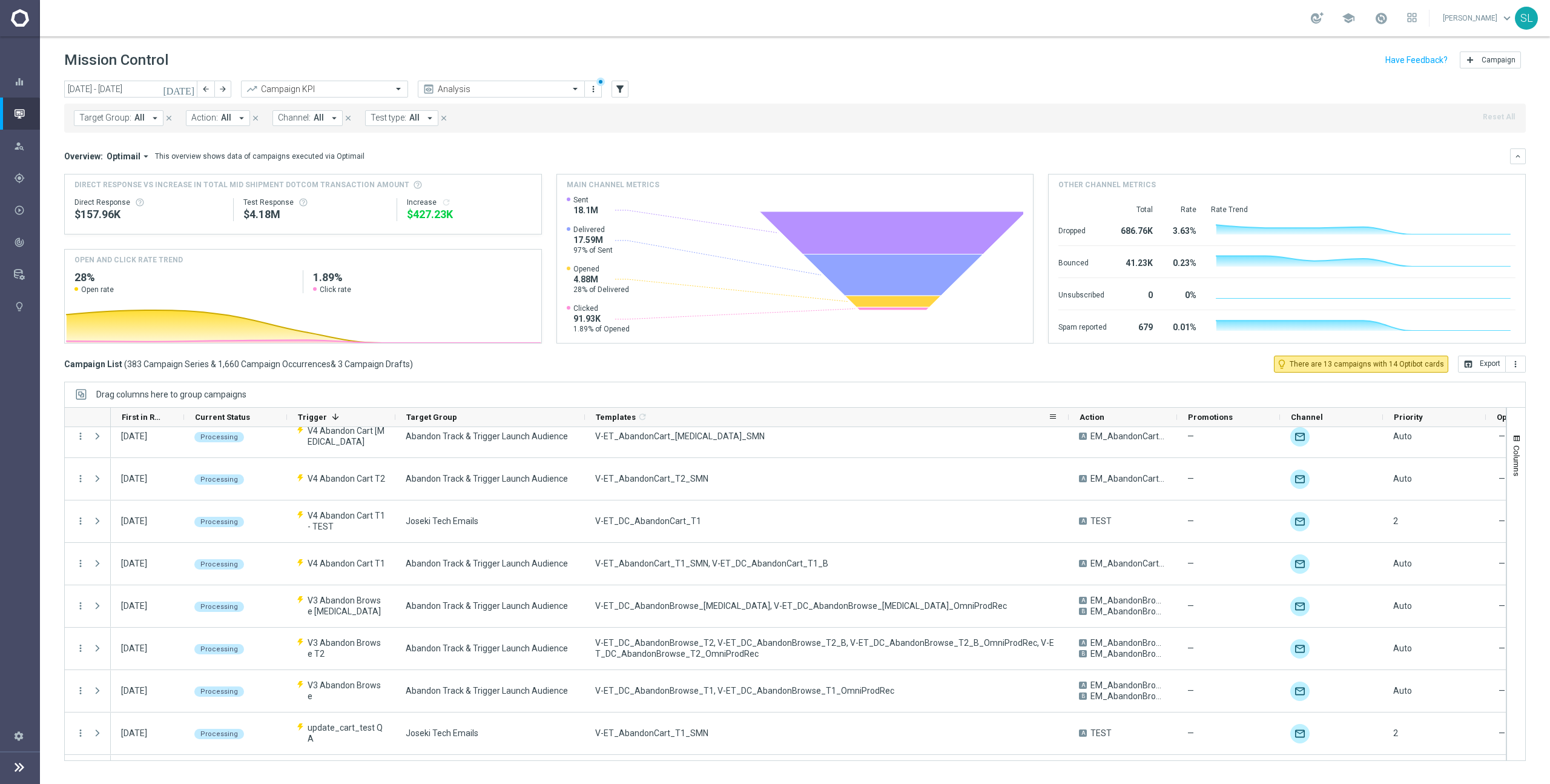
drag, startPoint x: 705, startPoint y: 416, endPoint x: 1014, endPoint y: 443, distance: 310.2
click at [915, 425] on div at bounding box center [1068, 417] width 5 height 19
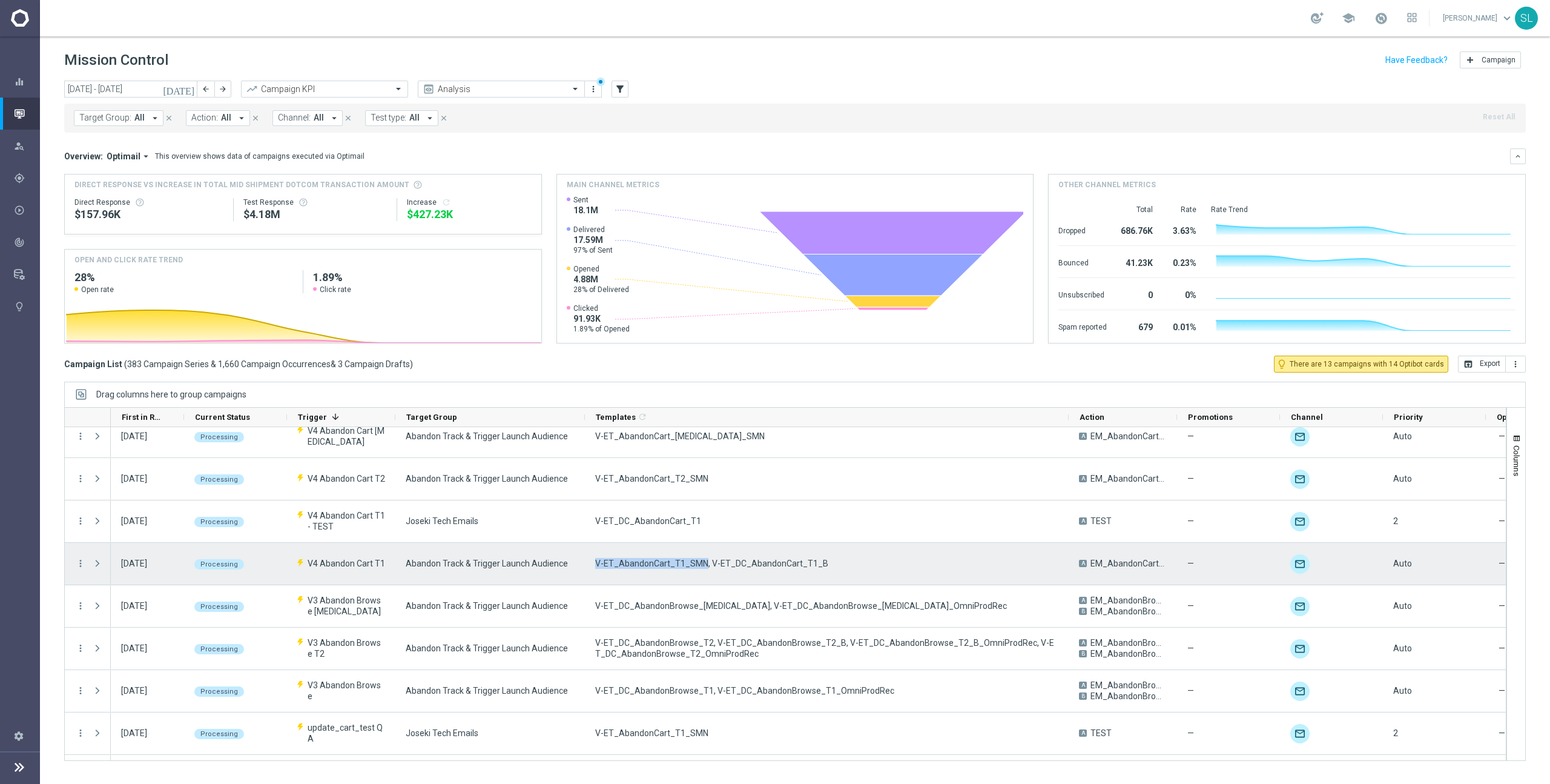
drag, startPoint x: 595, startPoint y: 560, endPoint x: 700, endPoint y: 565, distance: 105.1
click at [700, 447] on span "V-ET_AbandonCart_T1_SMN, V-ET_DC_AbandonCart_T1_B" at bounding box center [711, 563] width 233 height 10
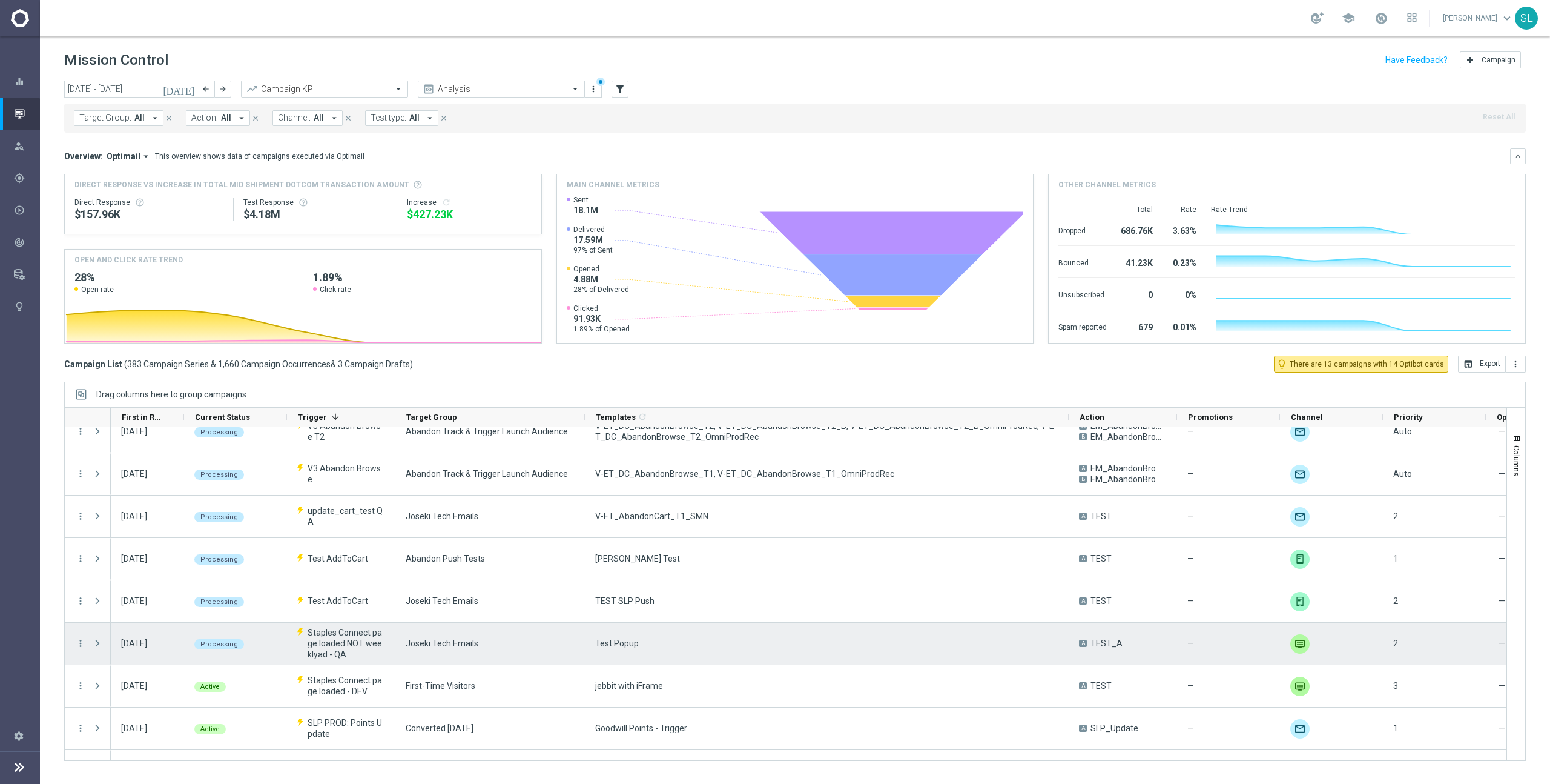
scroll to position [270, 0]
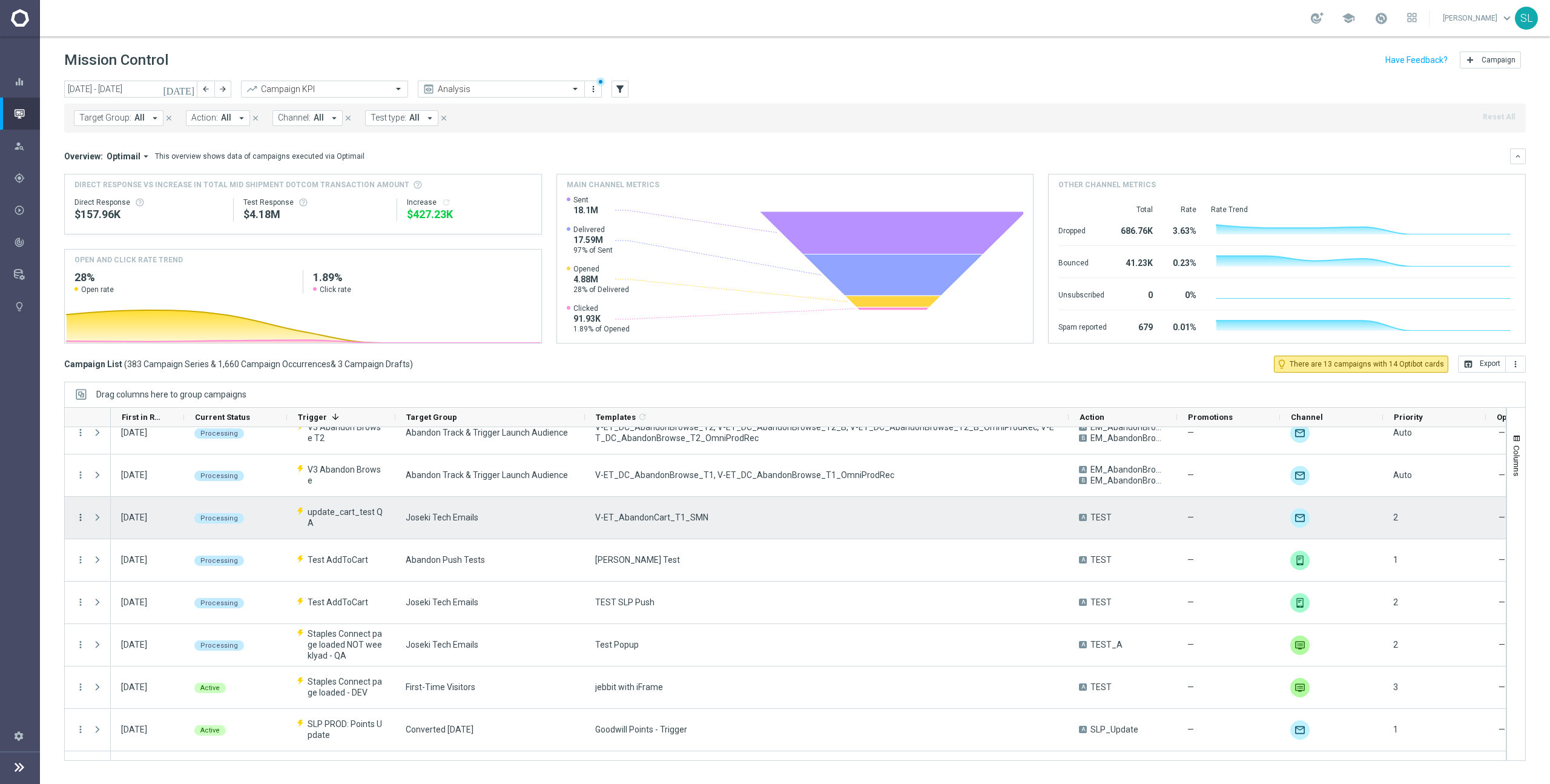
click at [80, 447] on icon "more_vert" at bounding box center [80, 516] width 10 height 10
click at [135, 447] on span "Duplicate and Edit" at bounding box center [136, 581] width 63 height 9
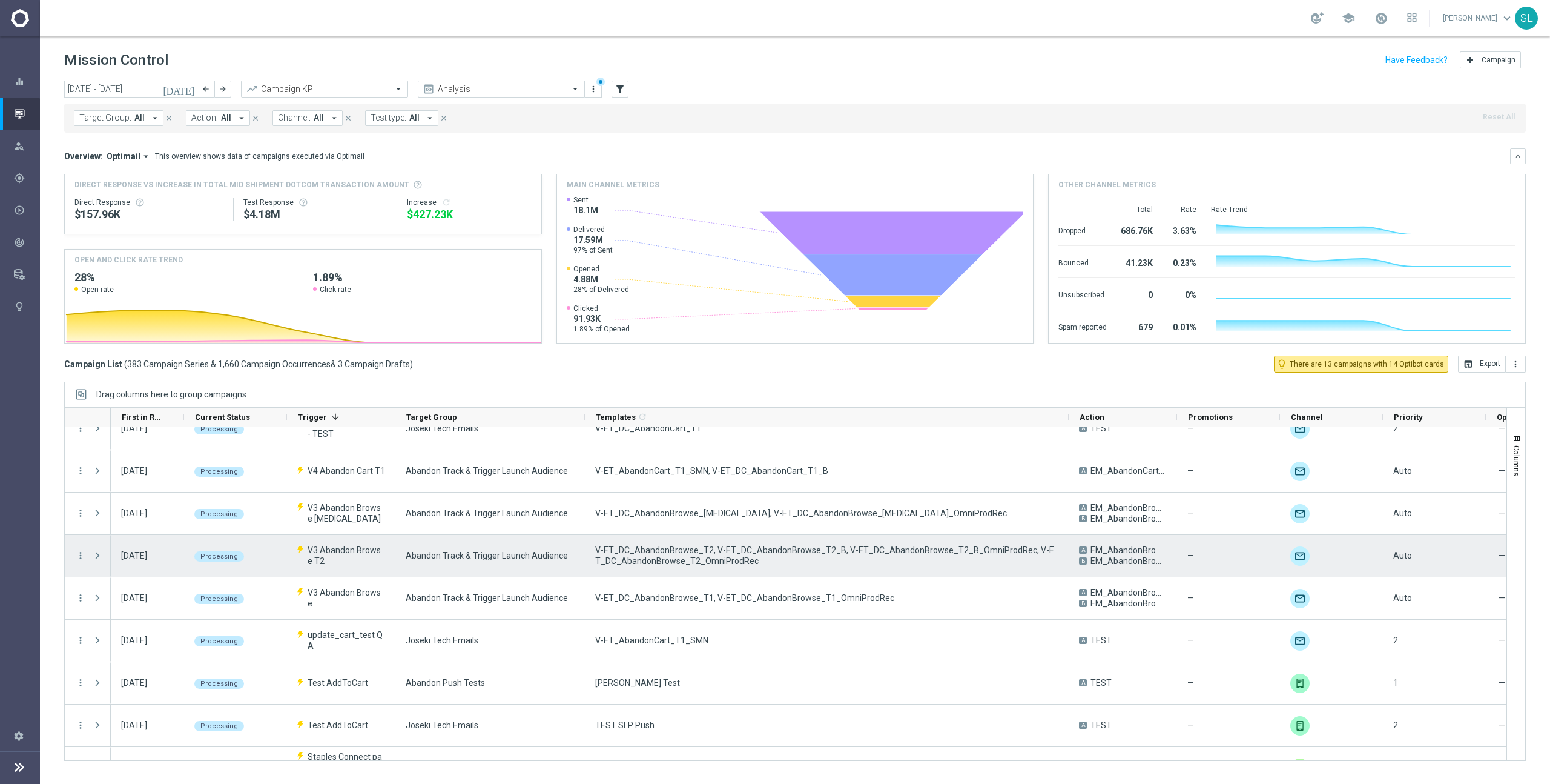
scroll to position [150, 0]
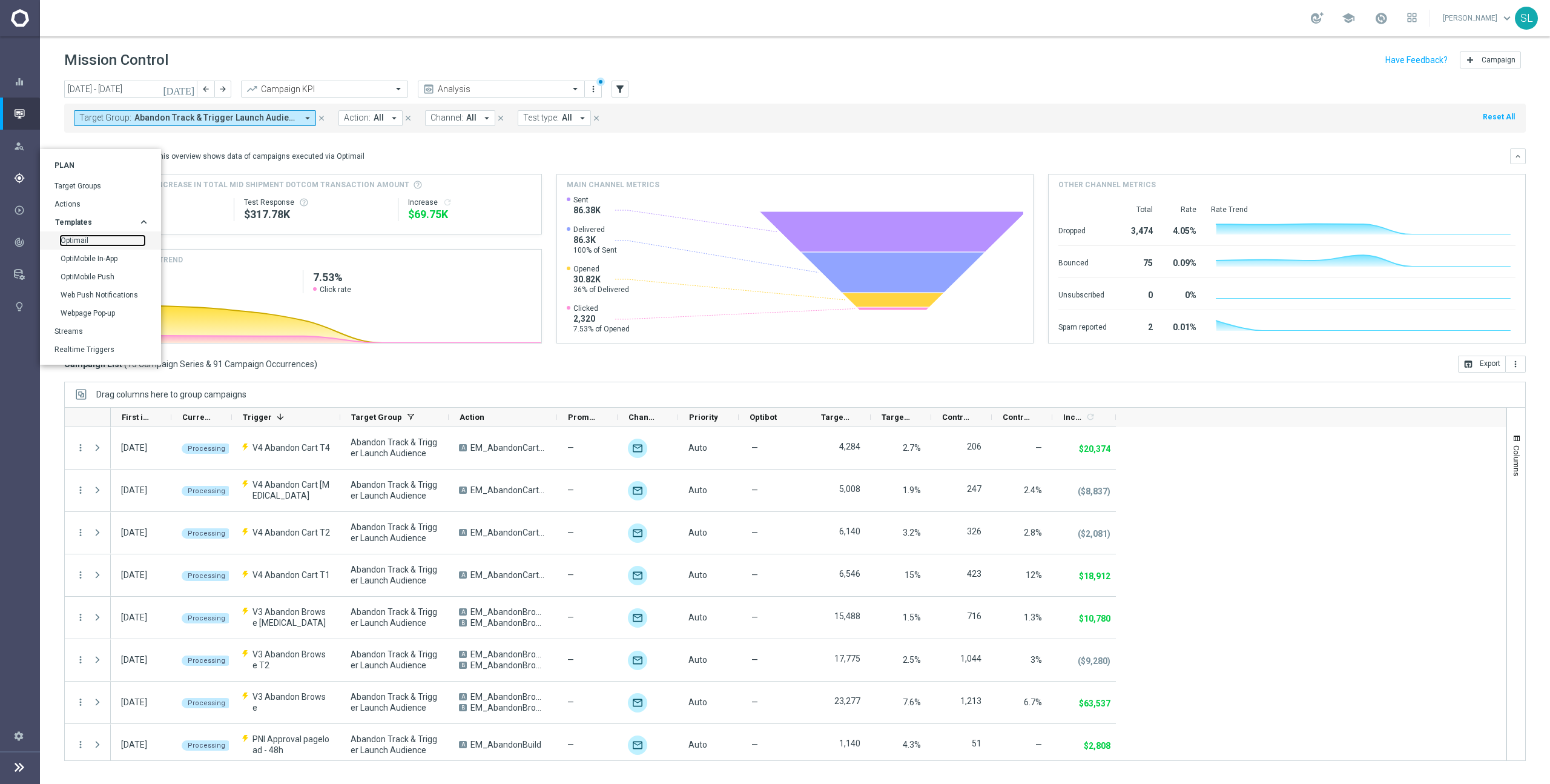
click at [83, 242] on link "Optimail" at bounding box center [103, 240] width 85 height 10
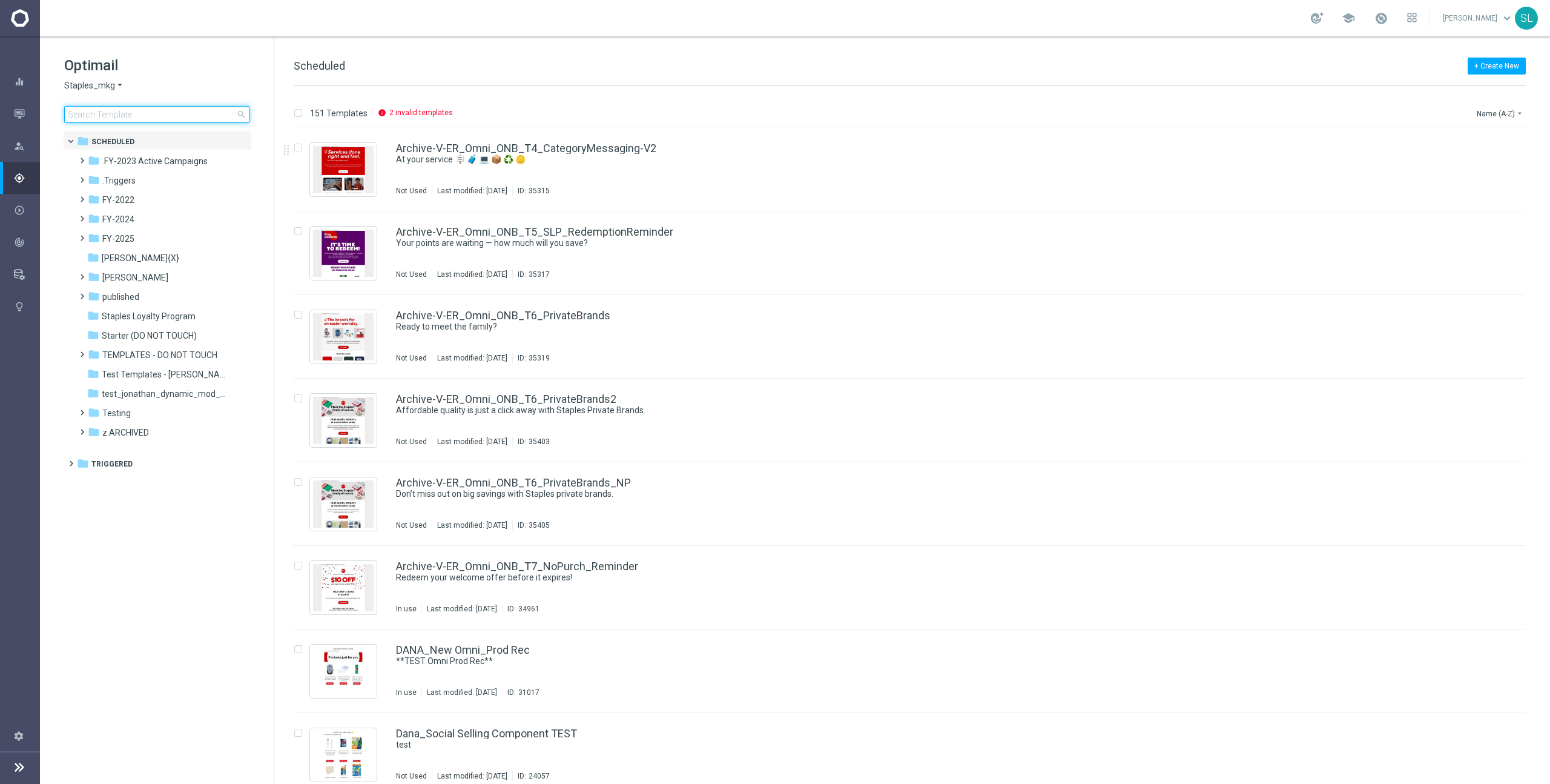
click at [178, 113] on input at bounding box center [157, 115] width 185 height 17
type input "[URL][DOMAIN_NAME]"
click at [156, 115] on input at bounding box center [157, 115] width 185 height 17
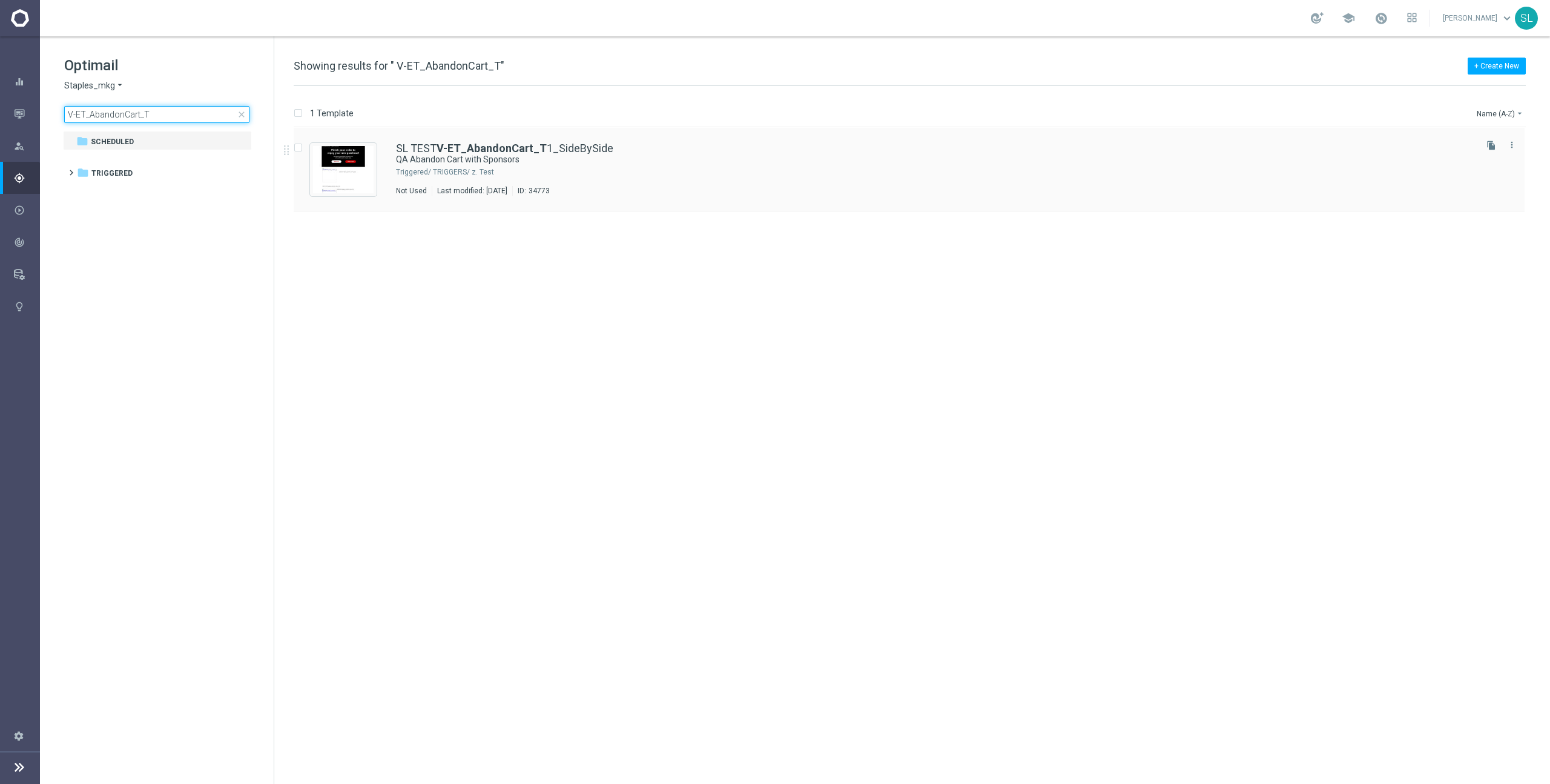
type input "V-ET_AbandonCart_T"
click at [471, 152] on b "V-ET_AbandonCart_T" at bounding box center [491, 147] width 110 height 12
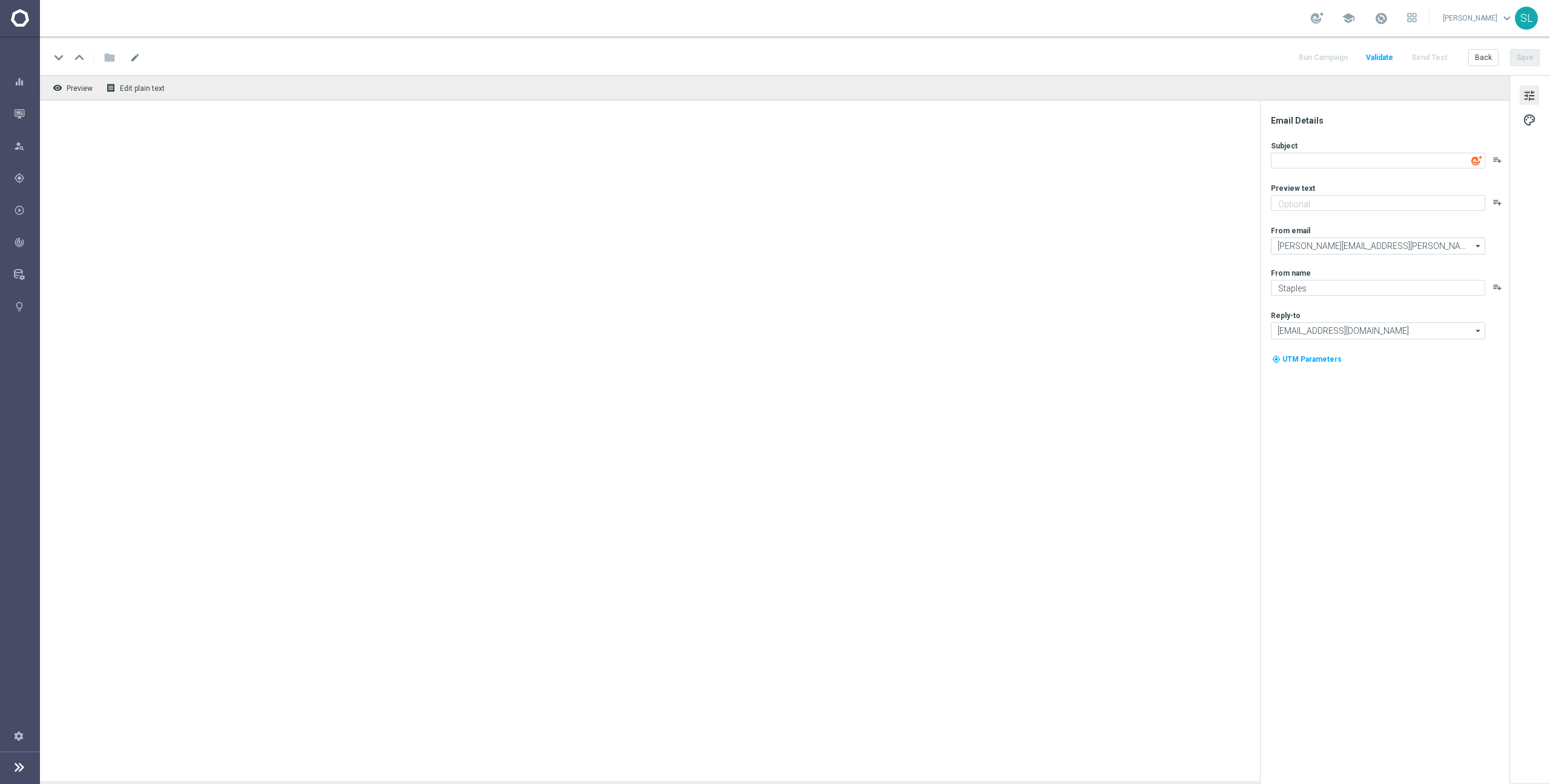
type textarea "QA Abandon Cart with Sponsors"
type textarea "We noticed you forgot these items in your cart."
type input "[EMAIL_ADDRESS][DOMAIN_NAME]"
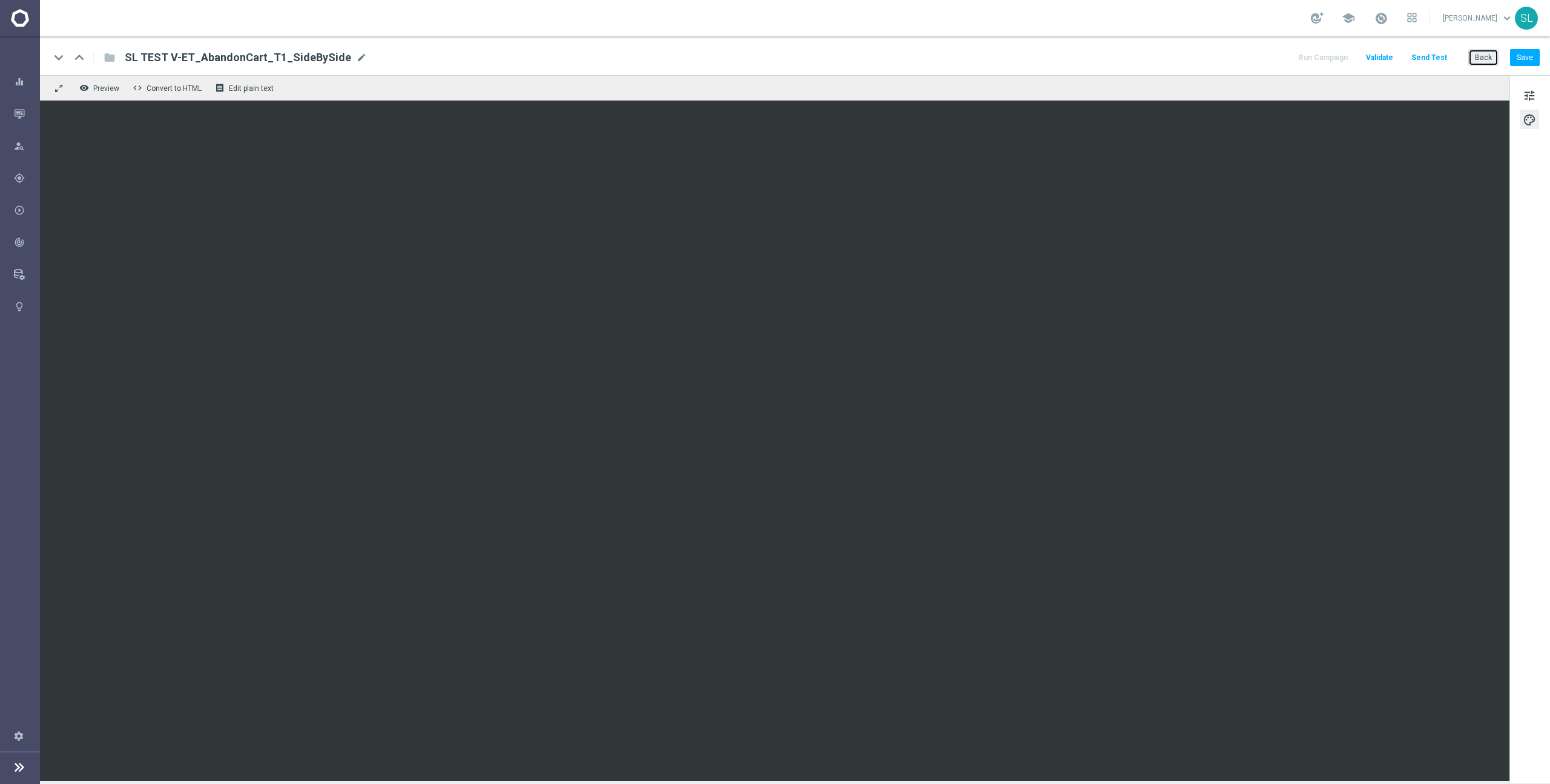
click at [1481, 58] on button "Back" at bounding box center [1483, 58] width 30 height 17
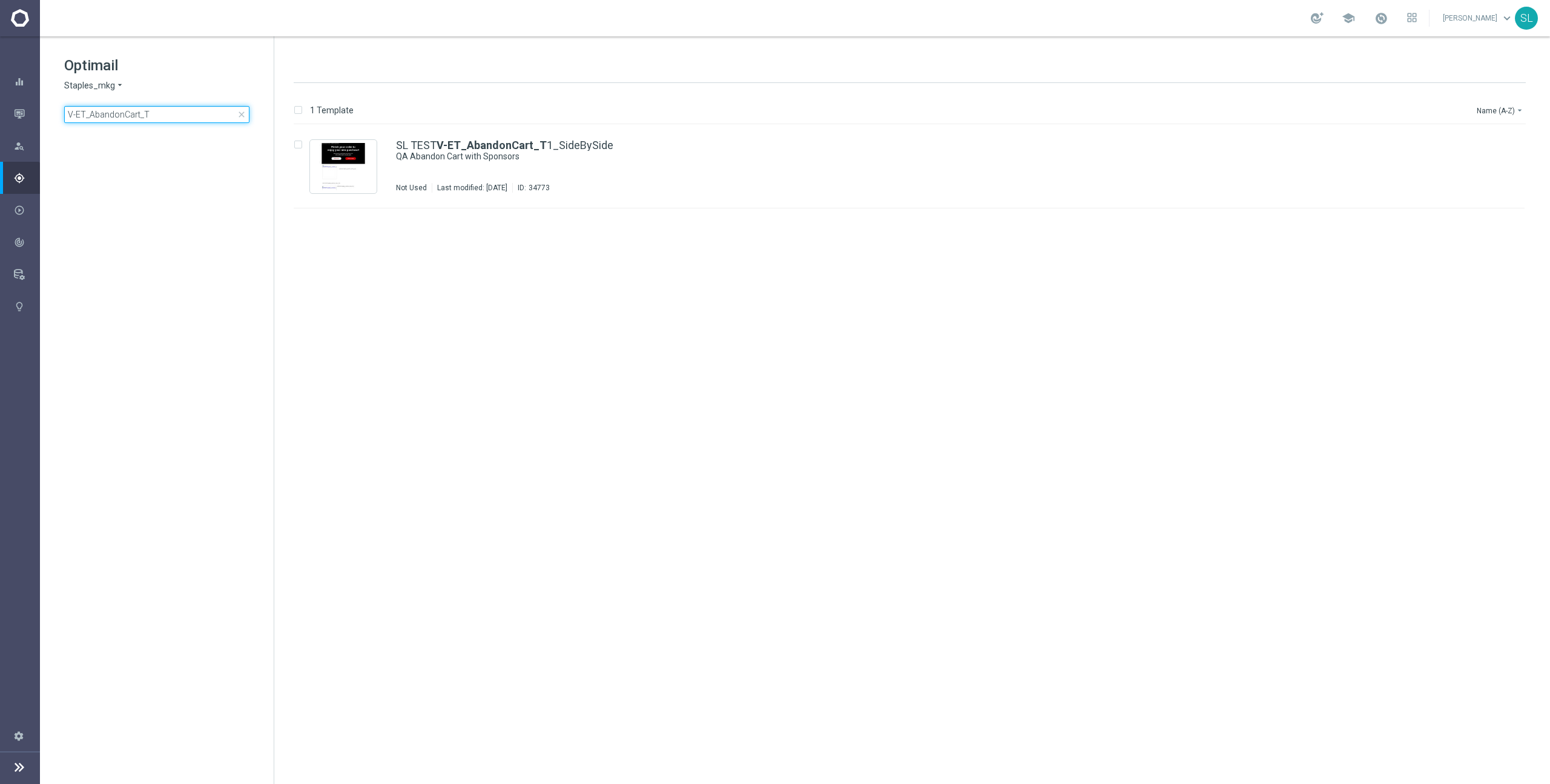
drag, startPoint x: 173, startPoint y: 111, endPoint x: 124, endPoint y: 116, distance: 49.3
click at [124, 116] on input "V-ET_AbandonCart_T" at bounding box center [157, 115] width 185 height 17
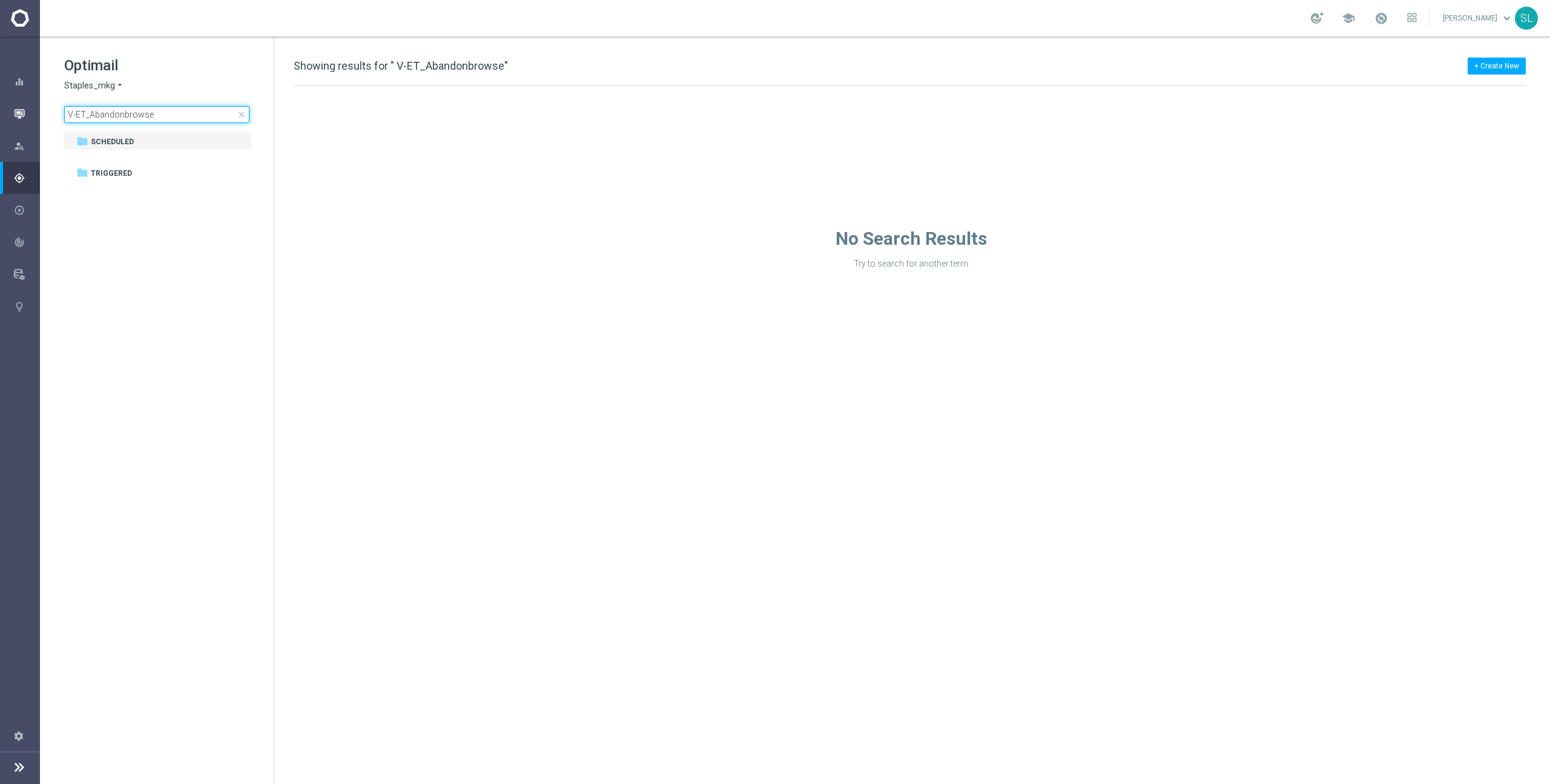
drag, startPoint x: 86, startPoint y: 115, endPoint x: 36, endPoint y: 114, distance: 50.0
click at [36, 114] on main "equalizer Dashboard Mission Control" at bounding box center [775, 392] width 1550 height 784
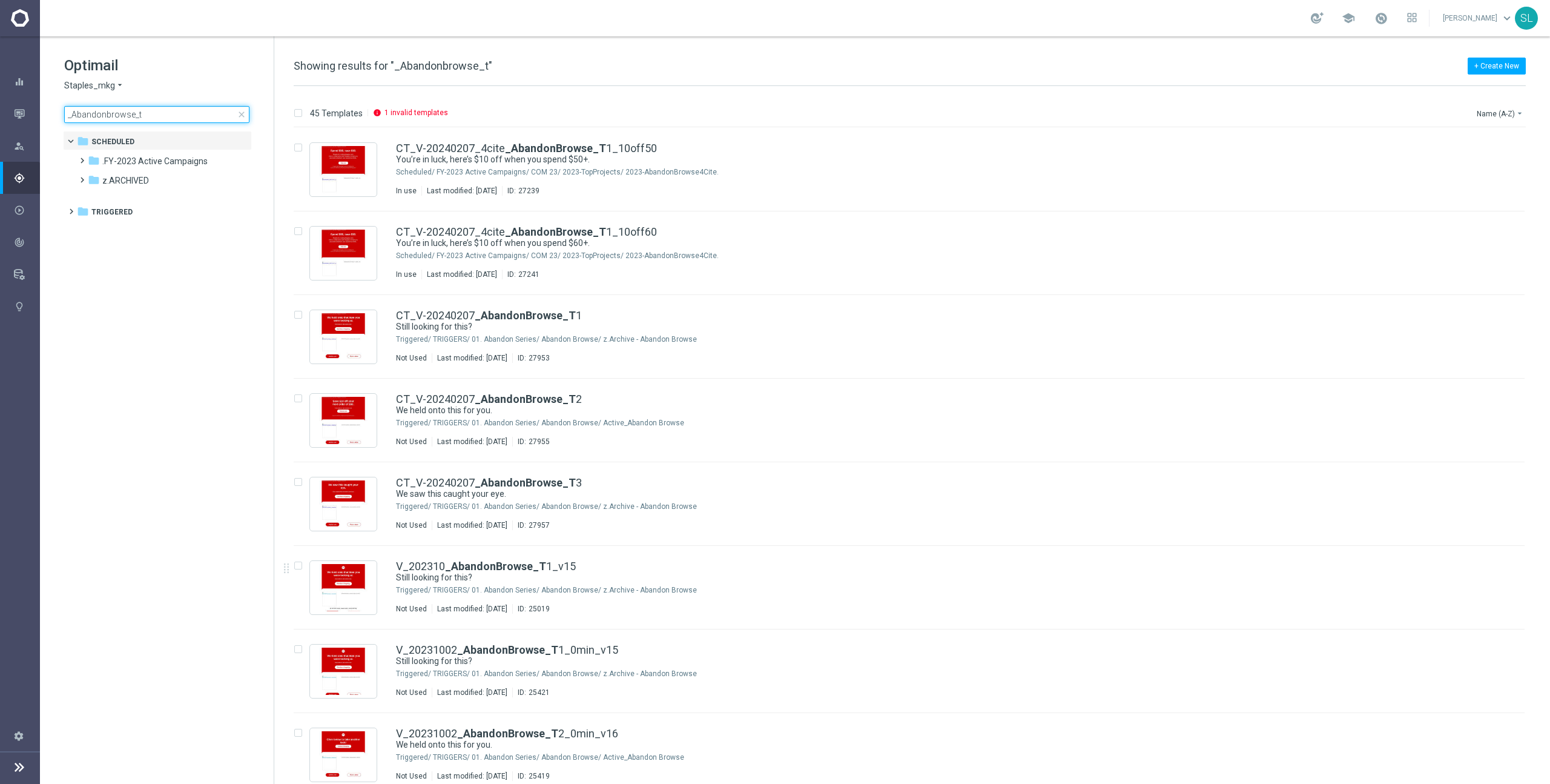
drag, startPoint x: 68, startPoint y: 113, endPoint x: 74, endPoint y: 124, distance: 12.5
click at [68, 113] on input "_Abandonbrowse_t" at bounding box center [157, 115] width 185 height 17
click at [150, 115] on input "_Abandonbrowse_t" at bounding box center [157, 115] width 185 height 17
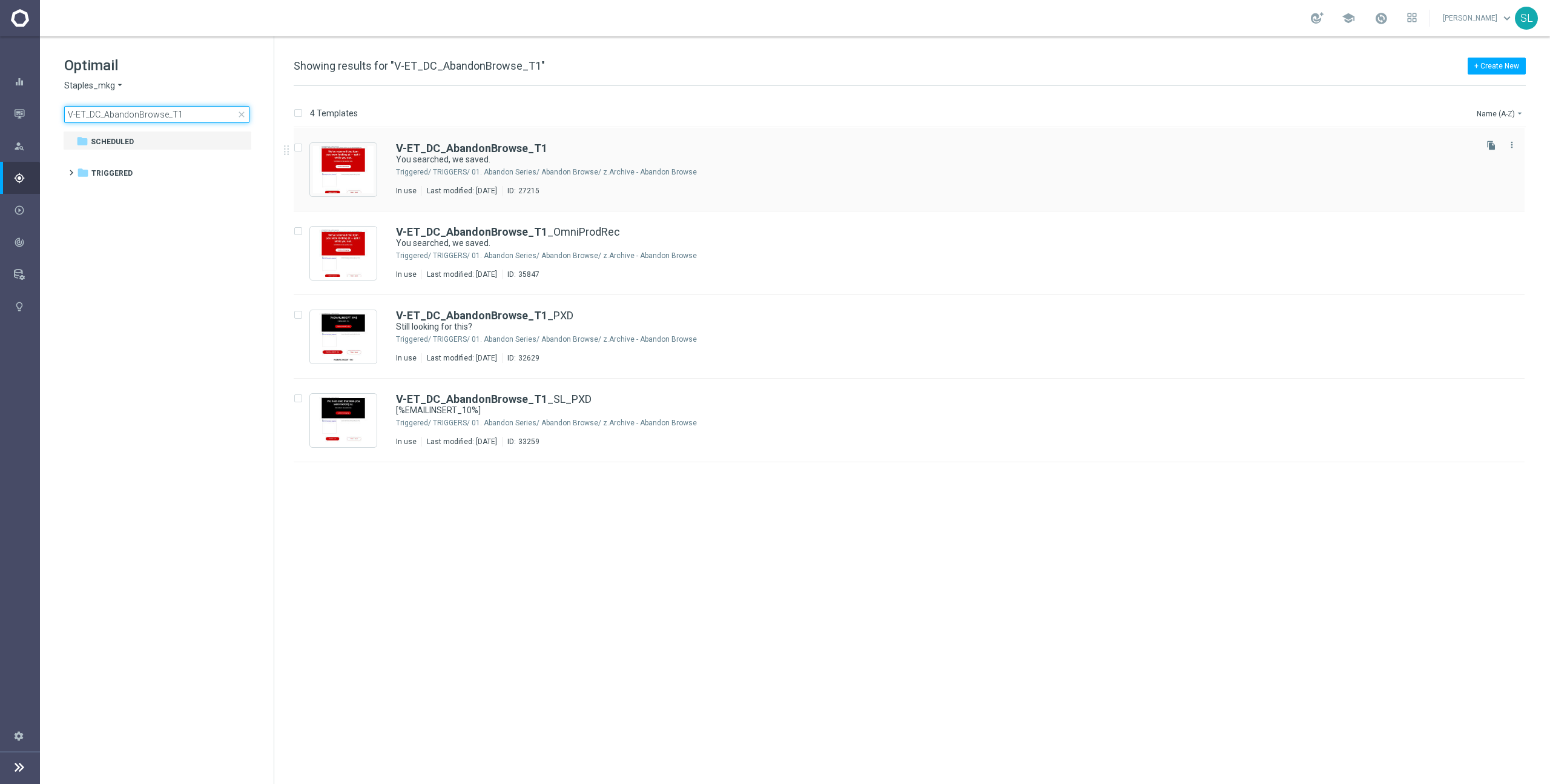
type input "V-ET_DC_AbandonBrowse_T1"
click at [530, 147] on b "V-ET_DC_AbandonBrowse_T1" at bounding box center [471, 147] width 151 height 12
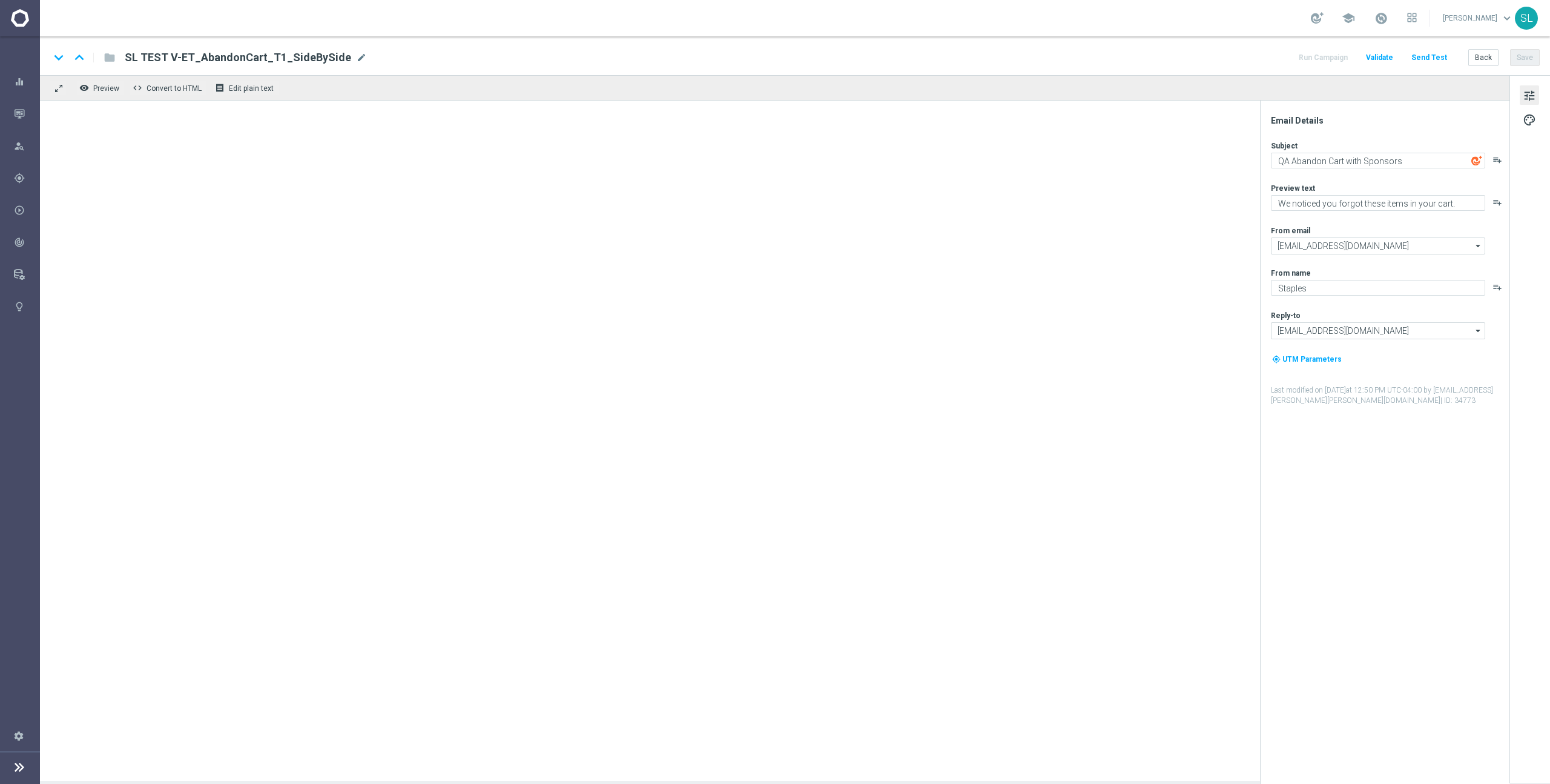
type textarea "You searched, we saved."
type textarea "Continue shopping at [GEOGRAPHIC_DATA] [DATE]."
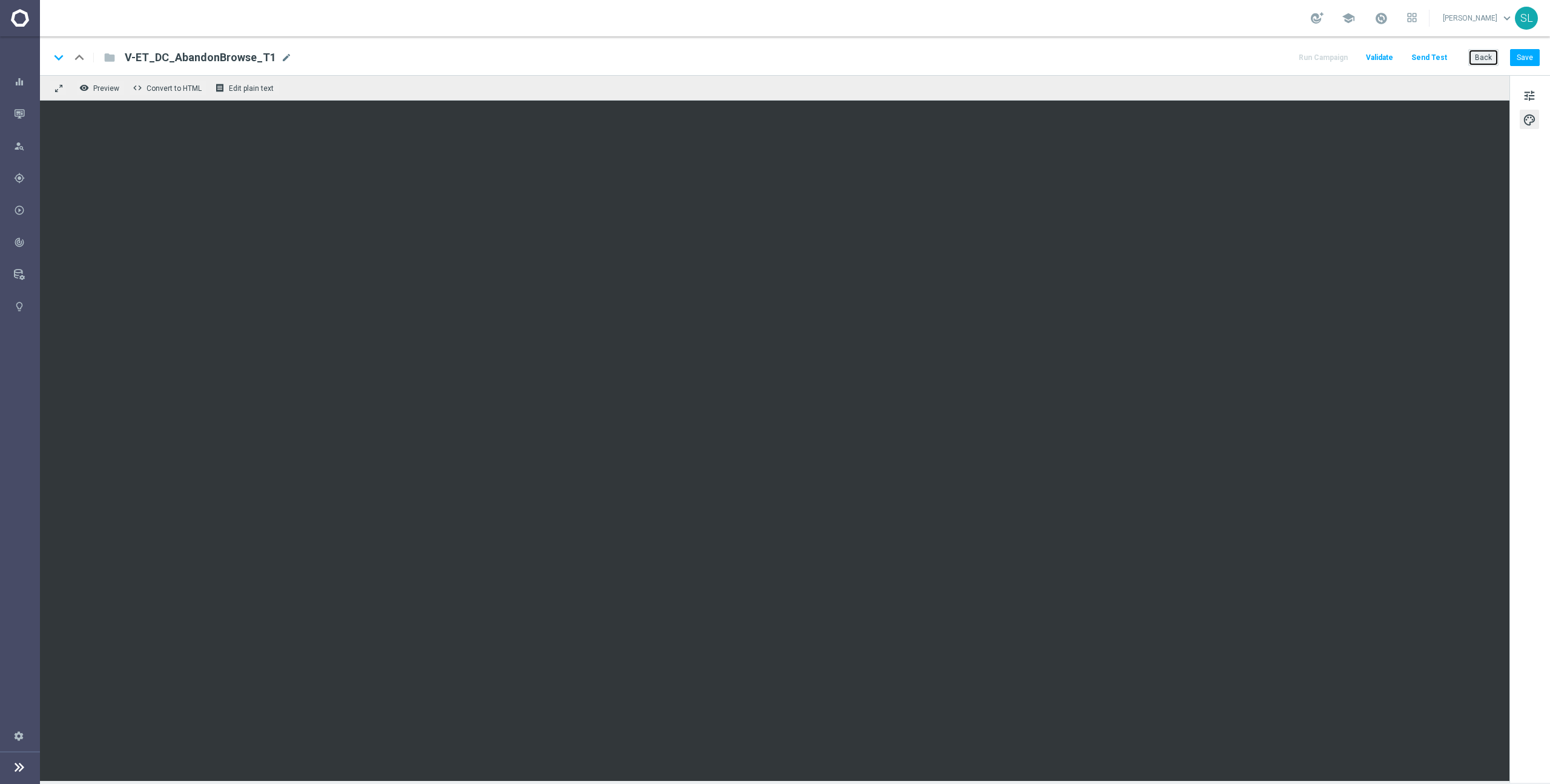
click at [1480, 60] on button "Back" at bounding box center [1483, 58] width 30 height 17
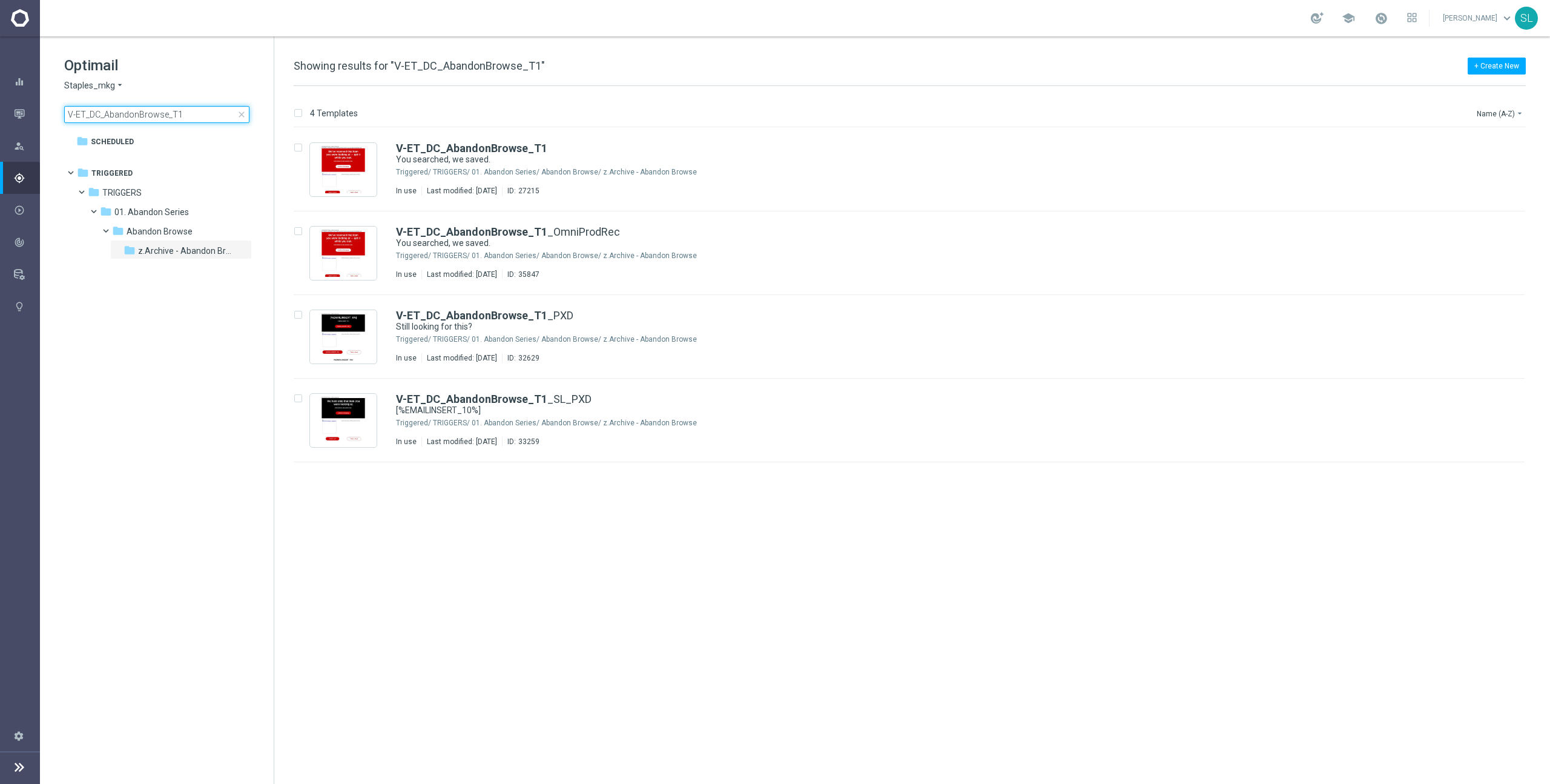
click at [176, 109] on input "V-ET_DC_AbandonBrowse_T1" at bounding box center [157, 115] width 185 height 17
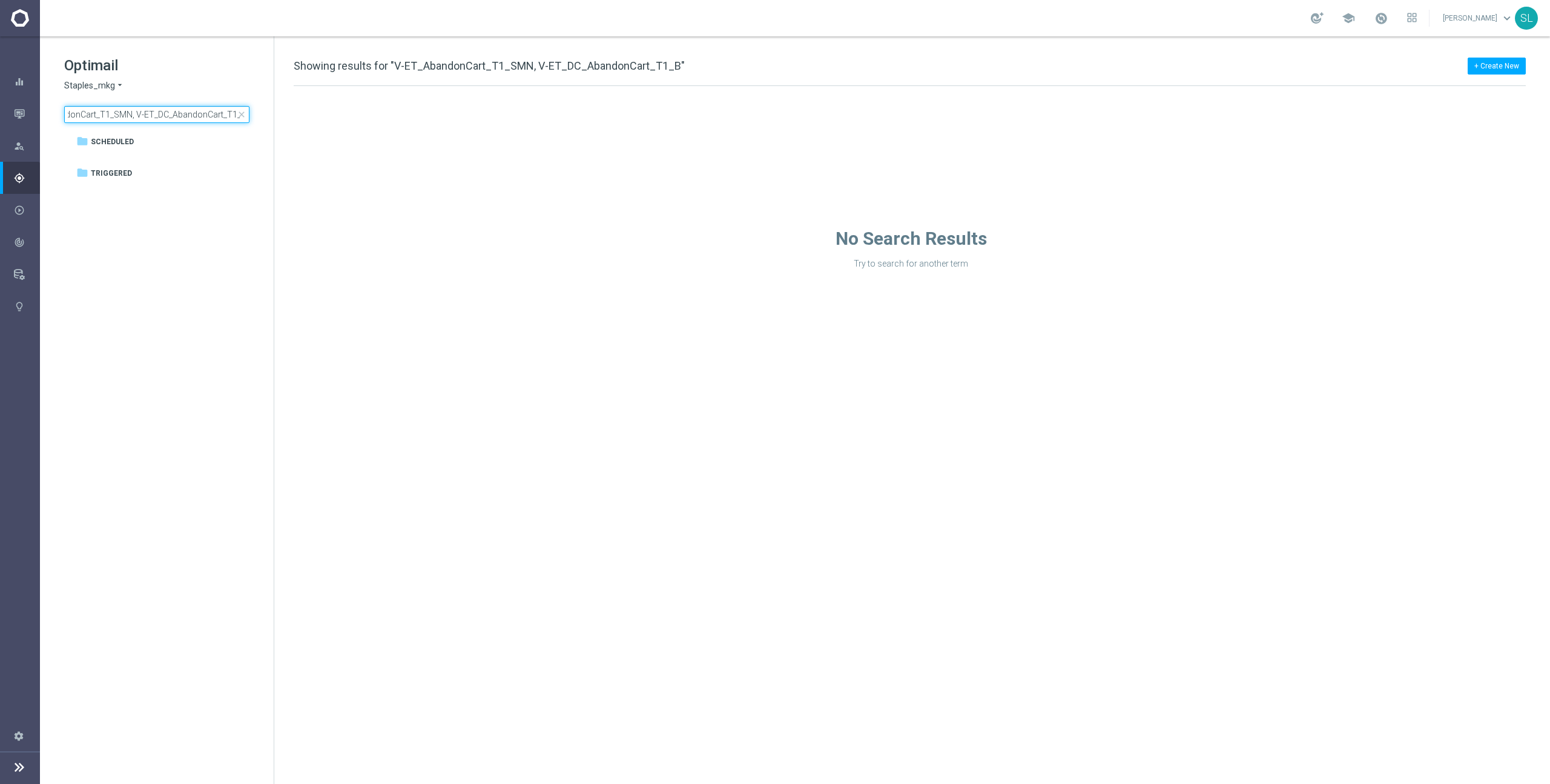
scroll to position [0, 45]
drag, startPoint x: 129, startPoint y: 116, endPoint x: 526, endPoint y: 137, distance: 397.6
click at [526, 137] on div "Optimail Staples_mkg arrow_drop_down × Staples_mkg V-ET_AbandonCart_T1_SMN, V-E…" at bounding box center [794, 410] width 1510 height 747
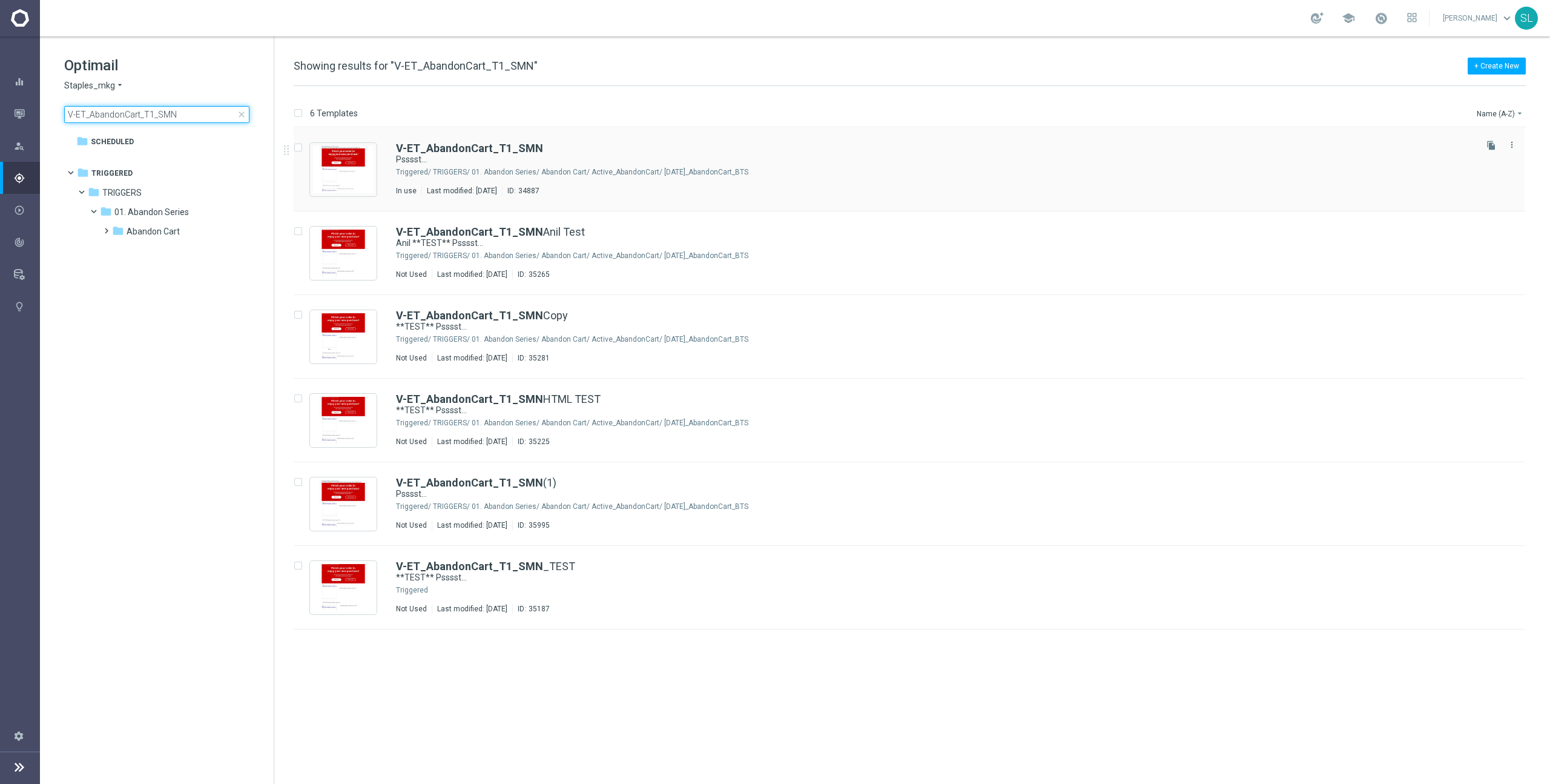
type input "V-ET_AbandonCart_T1_SMN"
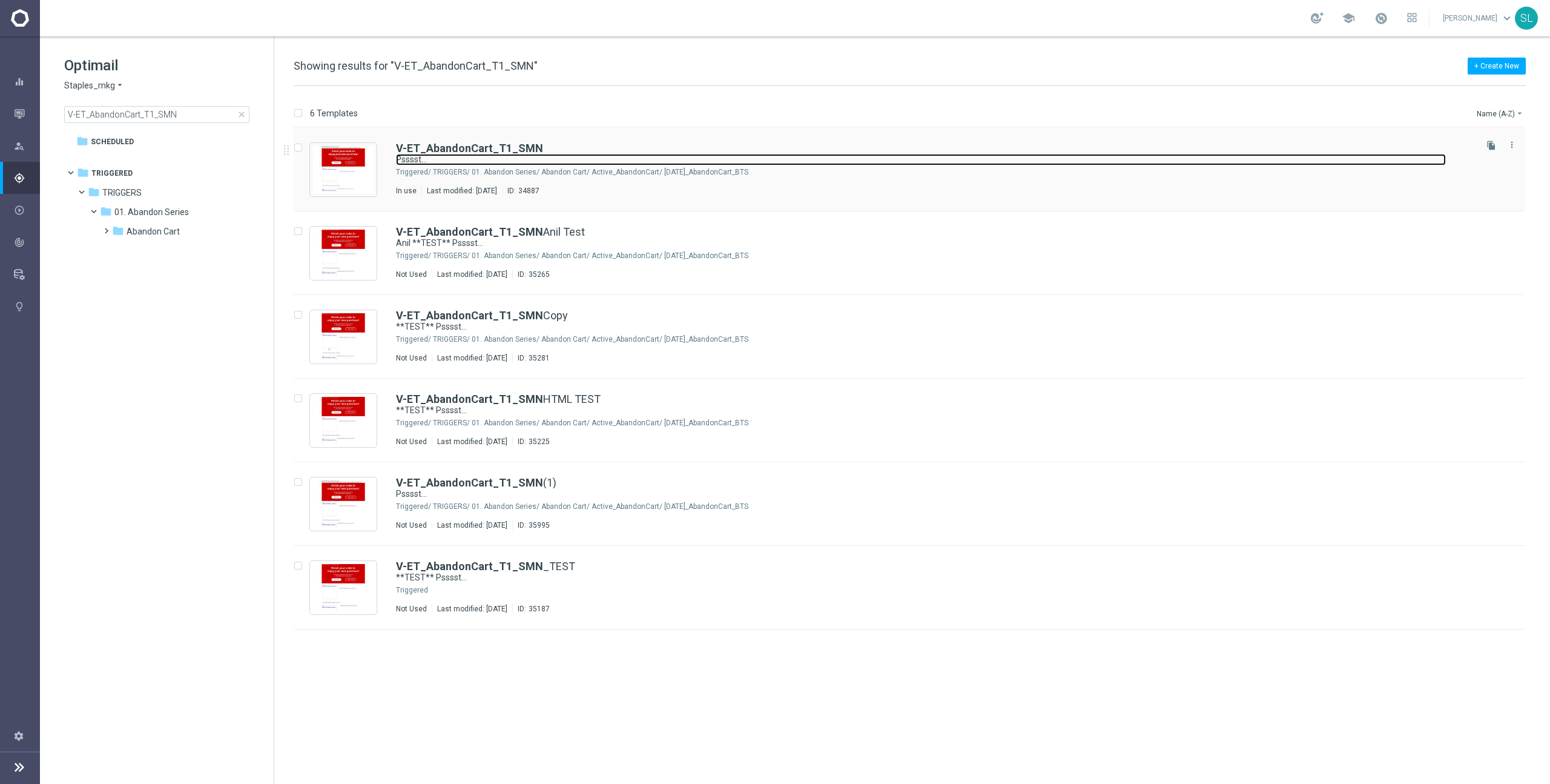
click at [506, 156] on link "Psssst..." at bounding box center [921, 160] width 1050 height 11
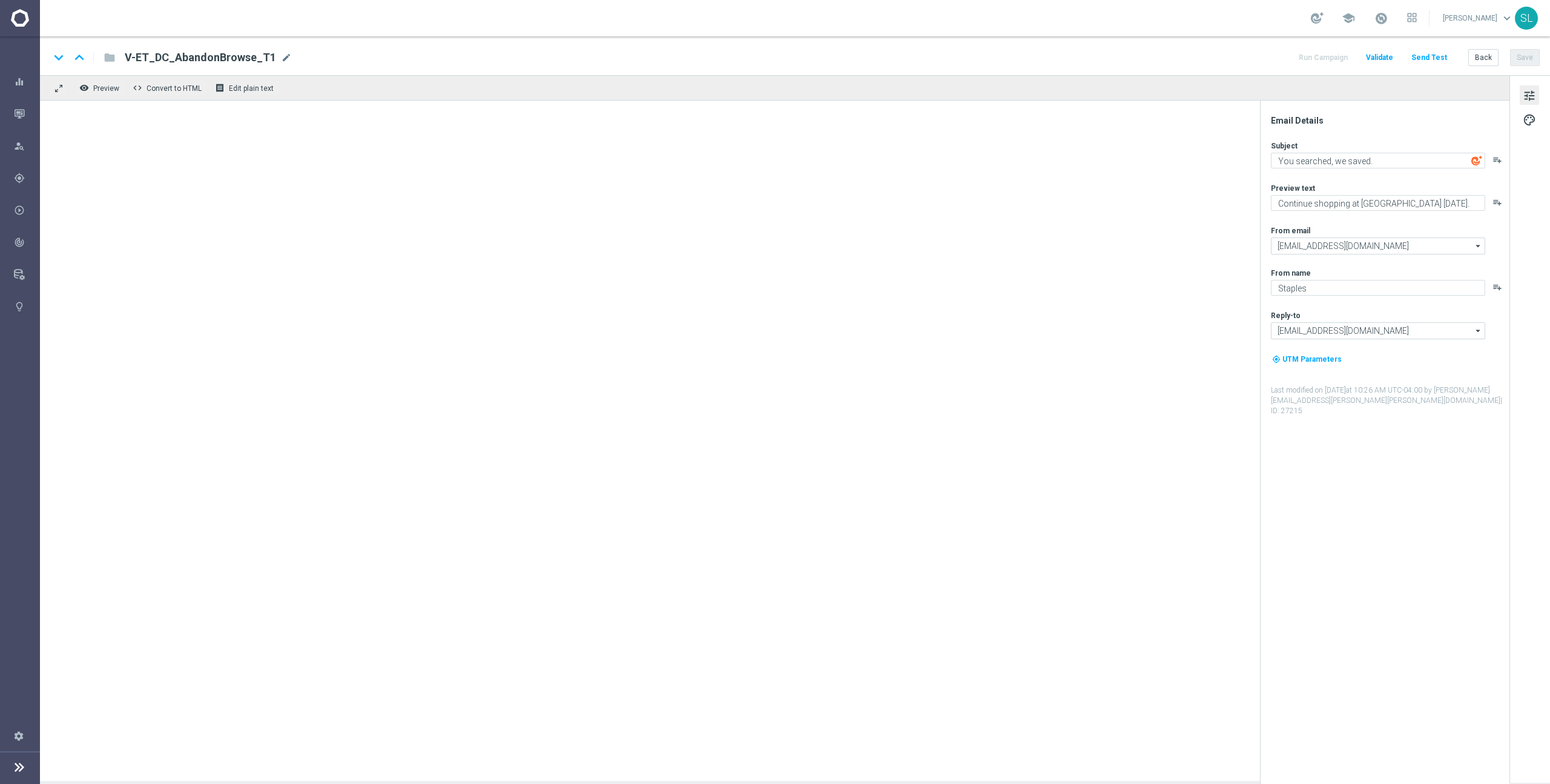
type textarea "Psssst..."
type textarea "We noticed you forgot these items in your cart."
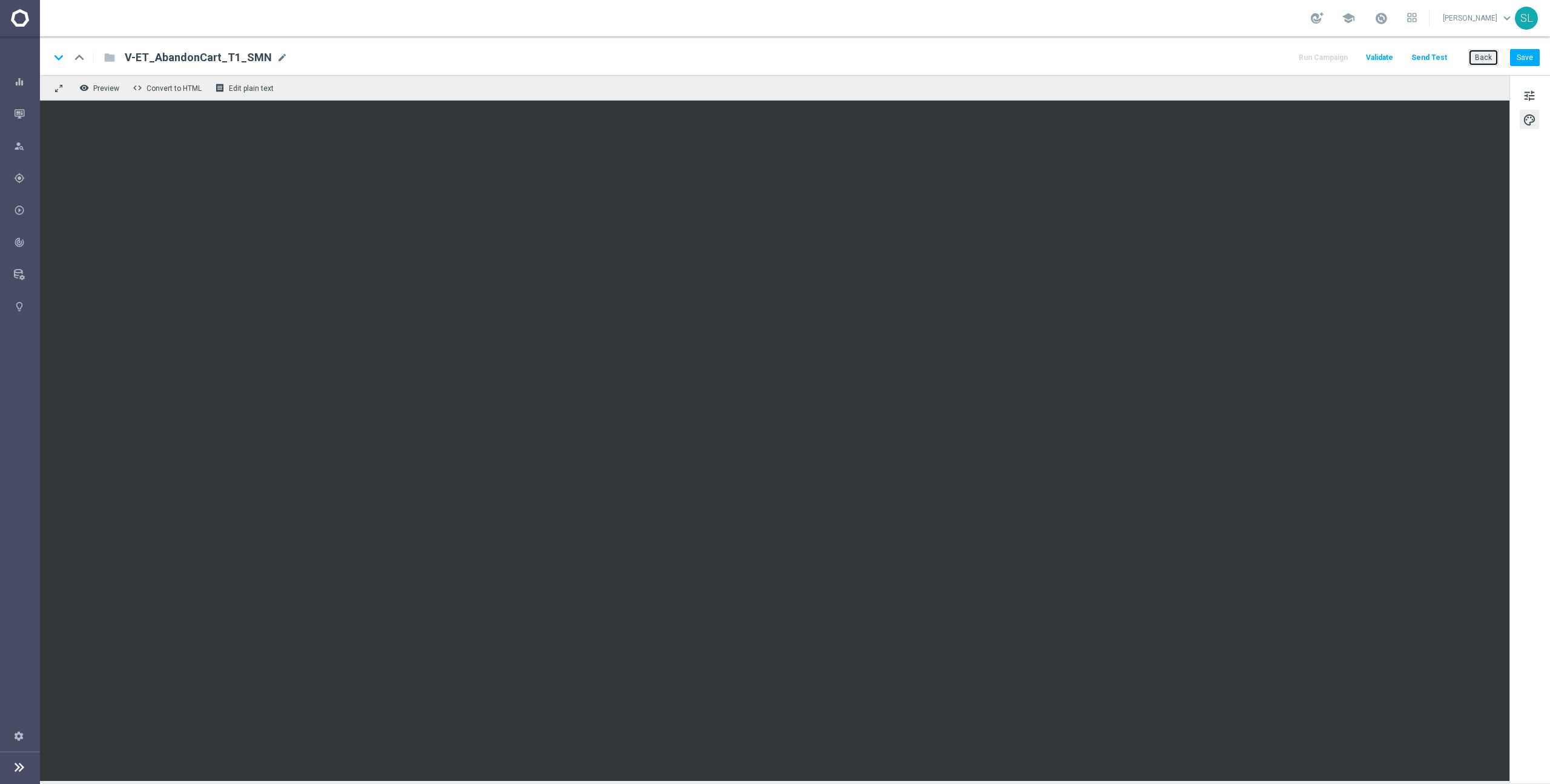
click at [1481, 56] on button "Back" at bounding box center [1483, 58] width 30 height 17
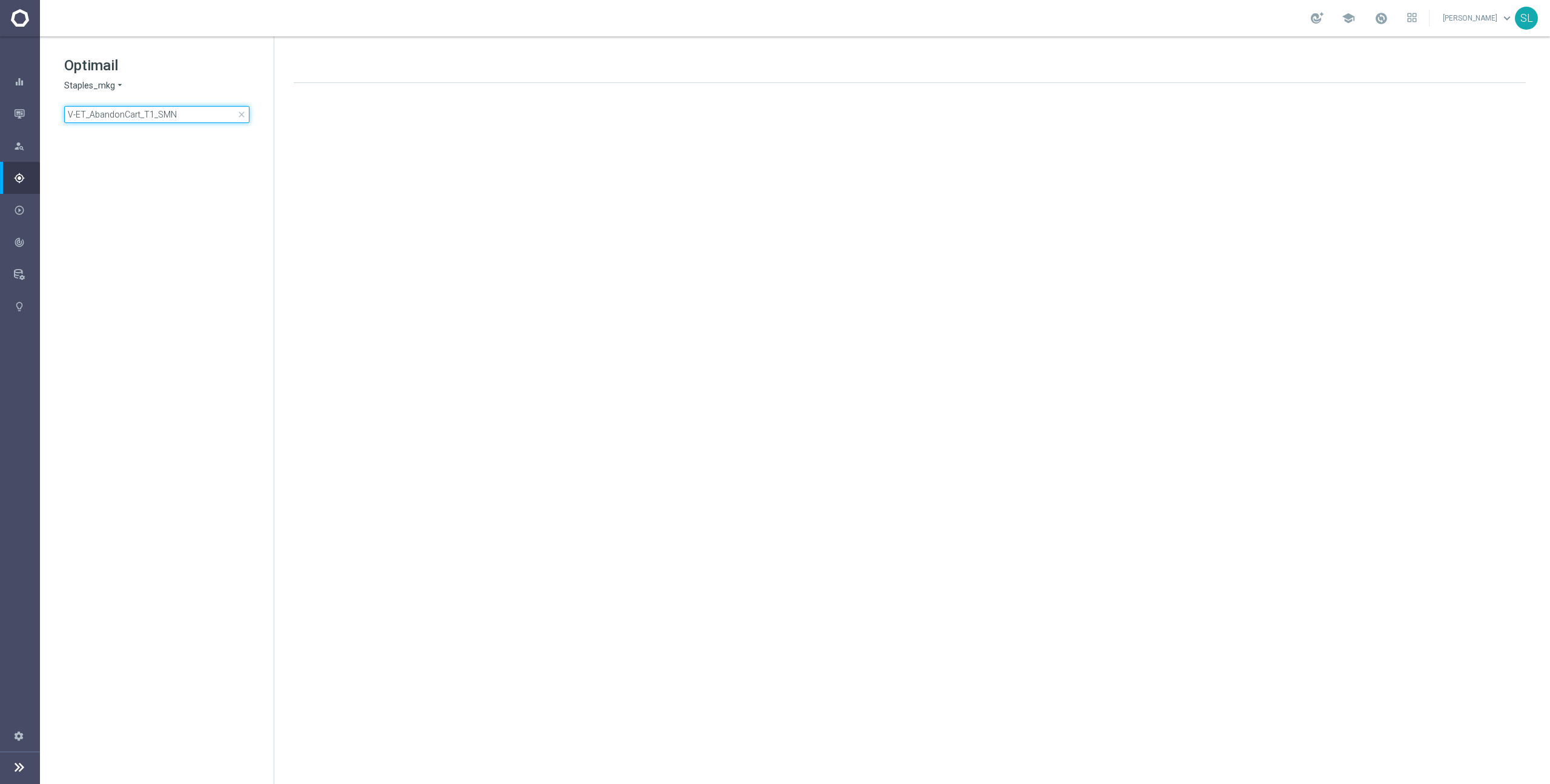
click at [126, 118] on input "V-ET_AbandonCart_T1_SMN" at bounding box center [157, 115] width 185 height 17
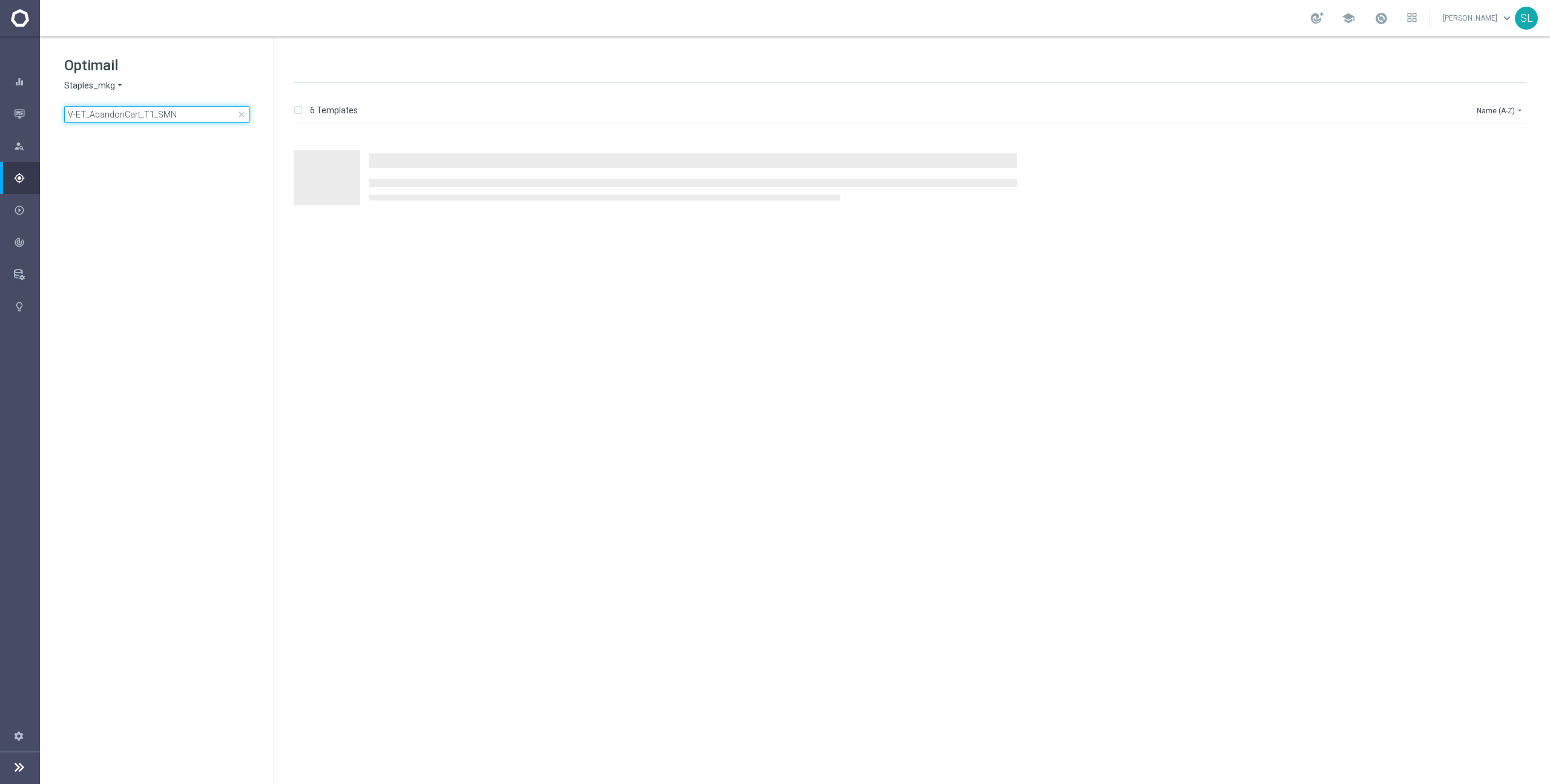
click at [126, 118] on input "V-ET_AbandonCart_T1_SMN" at bounding box center [157, 115] width 185 height 17
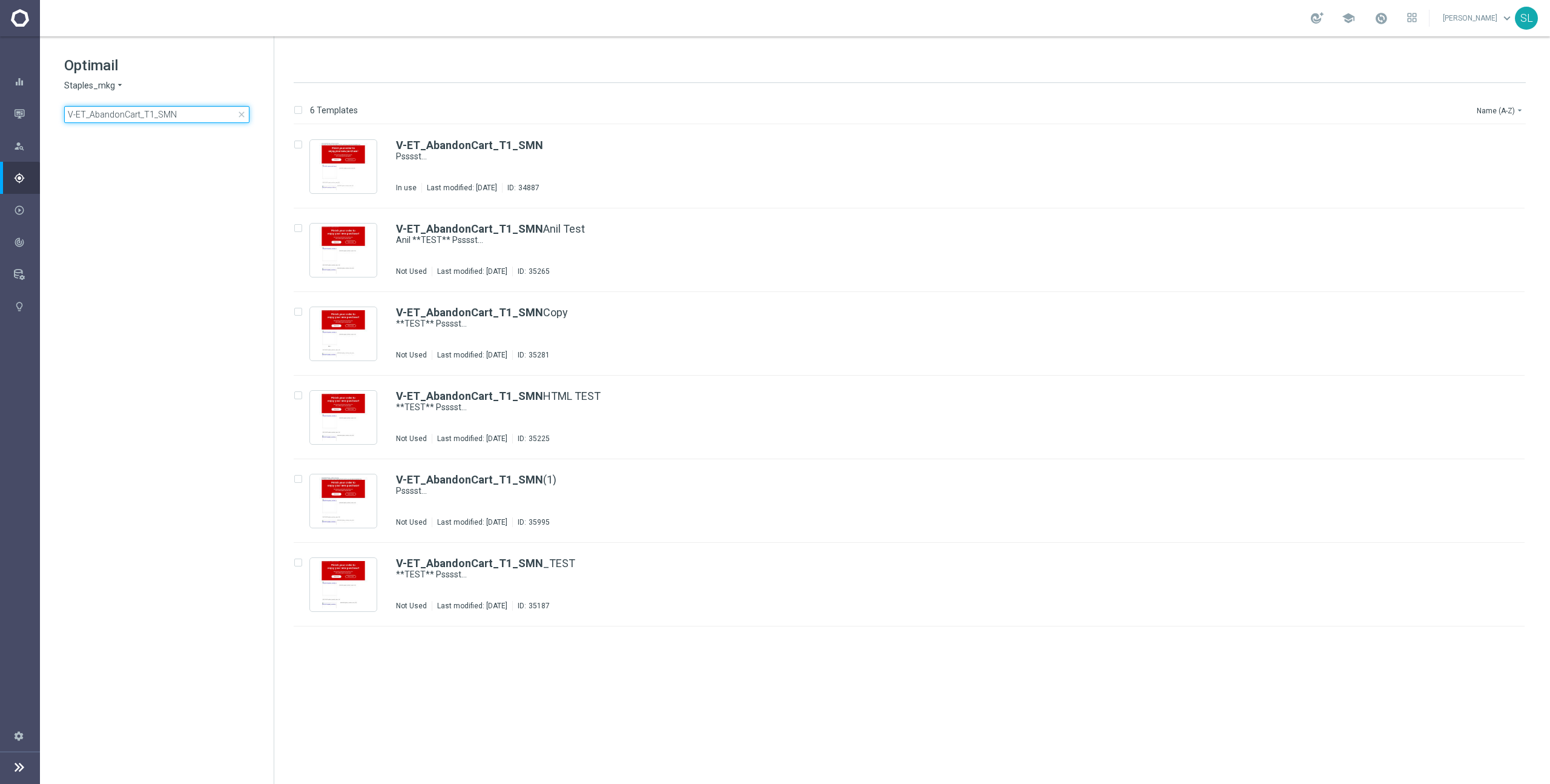
click at [126, 118] on input "V-ET_AbandonCart_T1_SMN" at bounding box center [157, 115] width 185 height 17
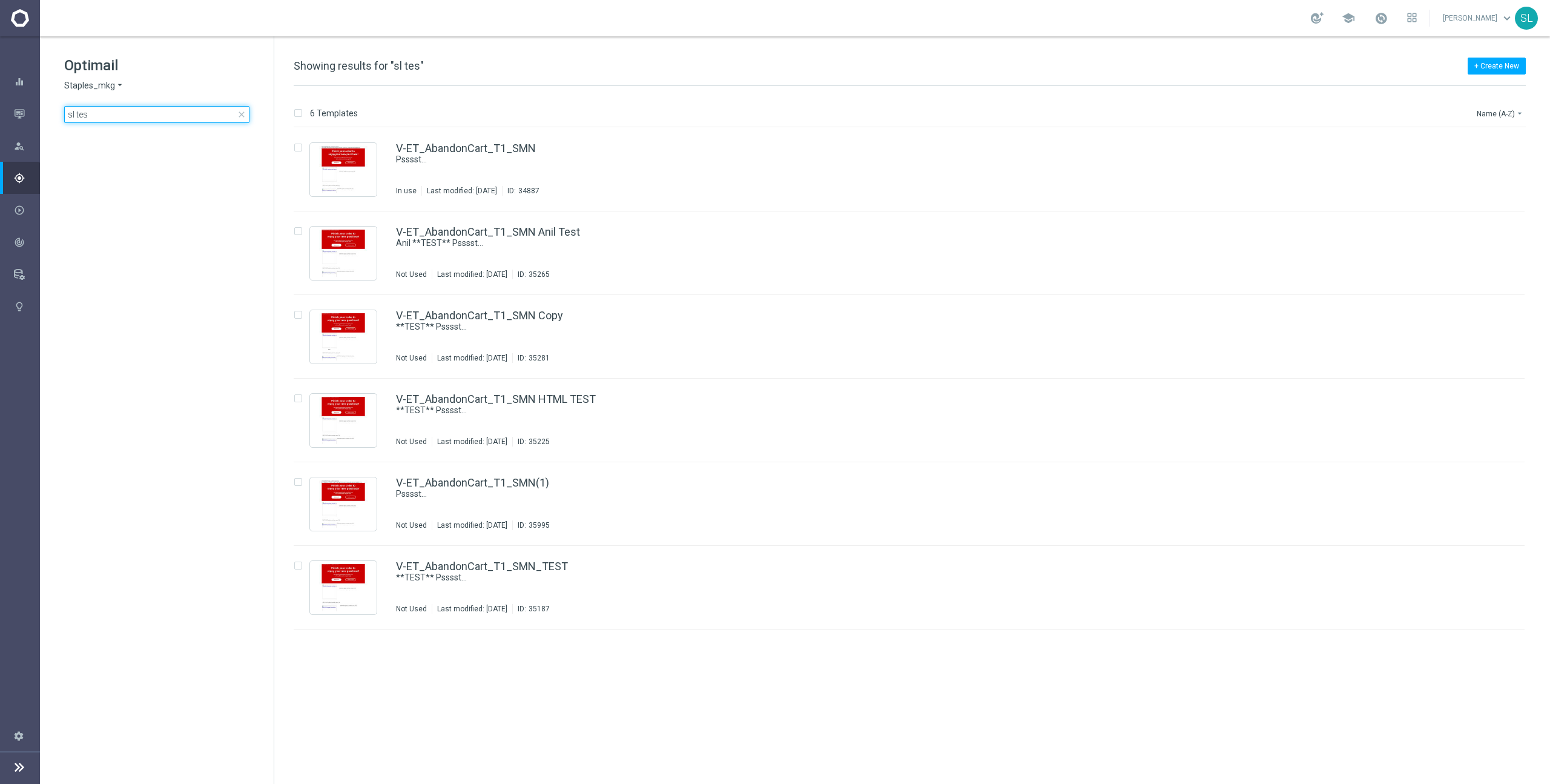
type input "sl test"
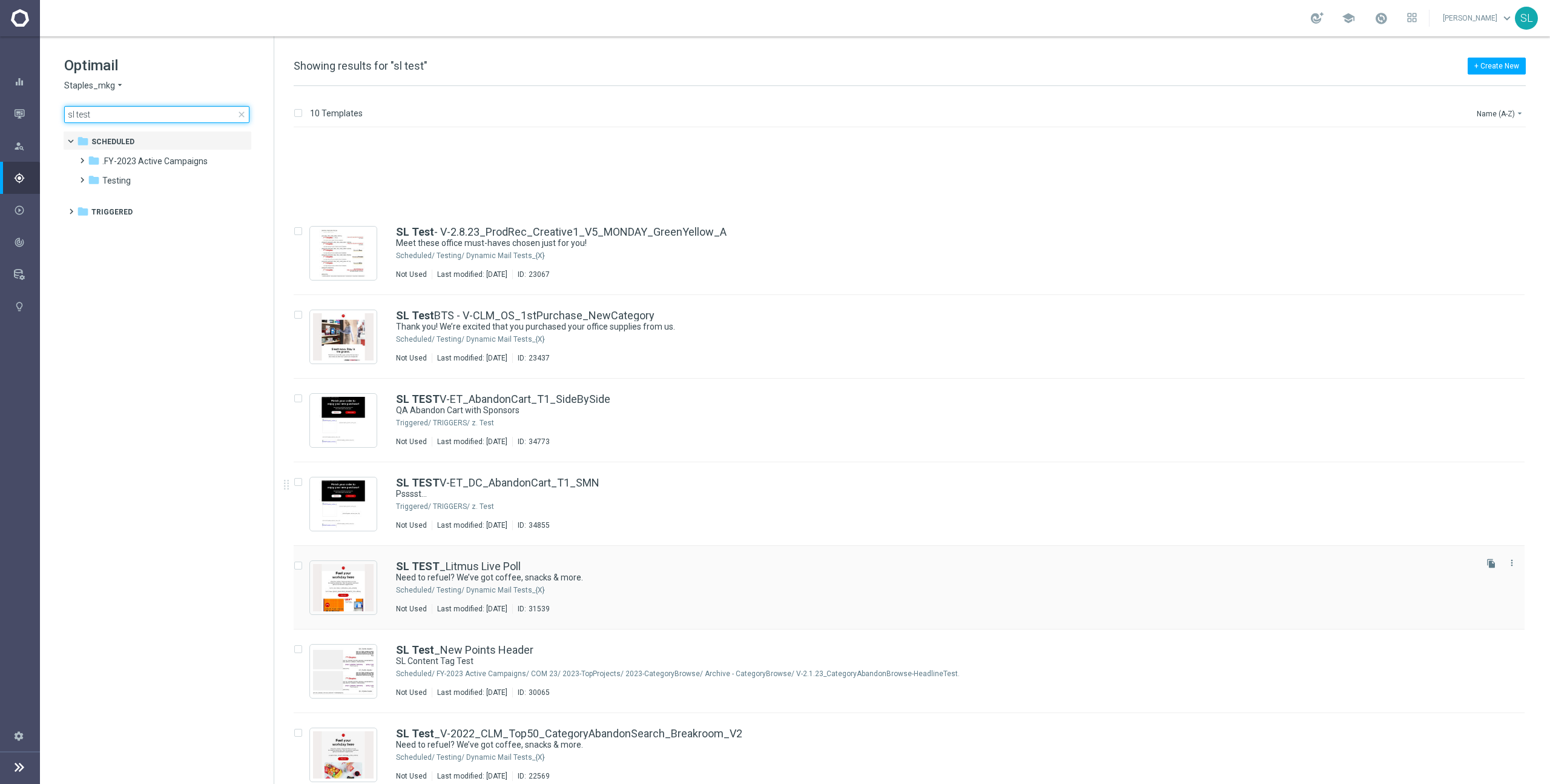
scroll to position [180, 0]
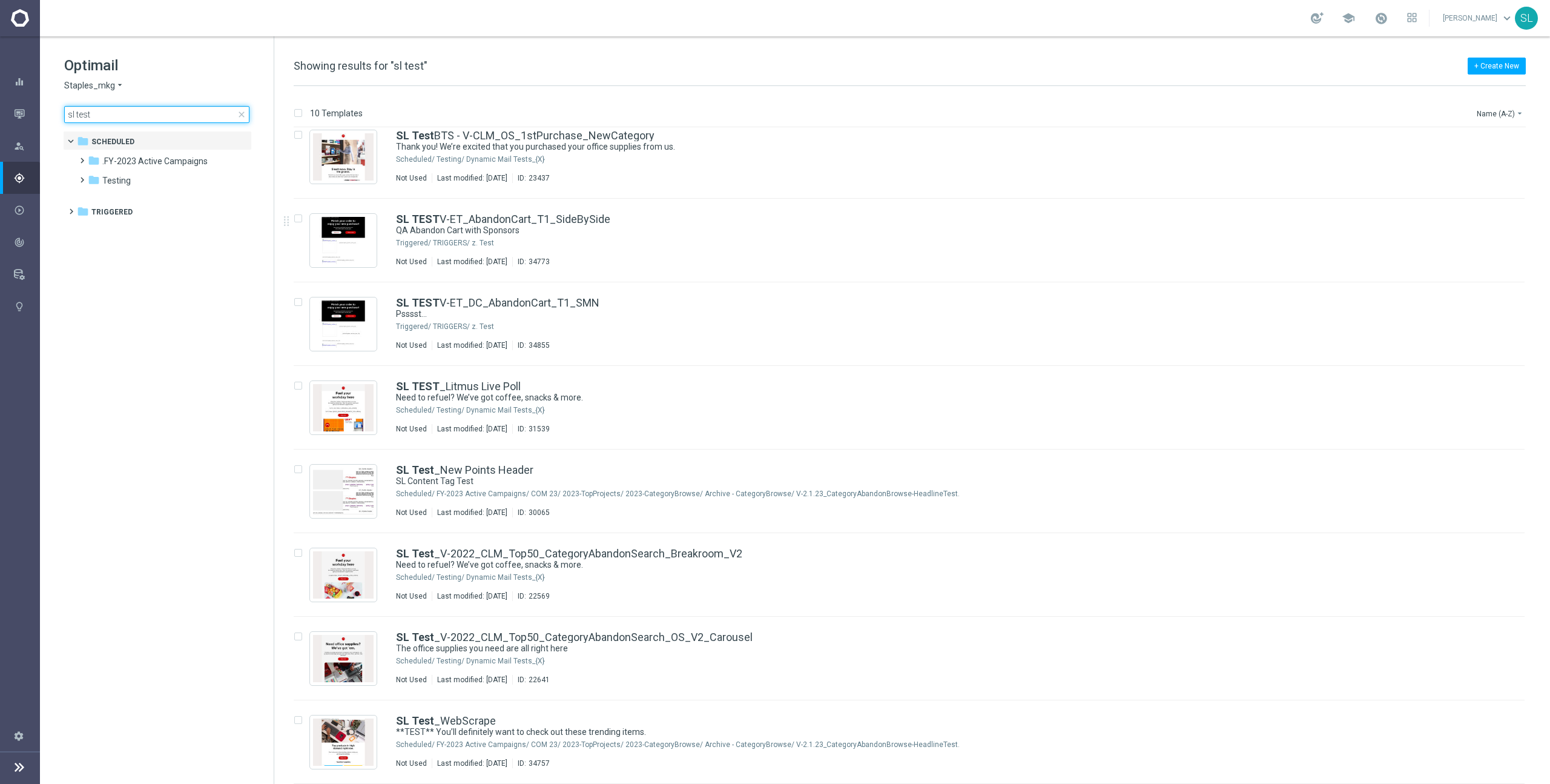
click at [133, 113] on input "sl test" at bounding box center [157, 115] width 185 height 17
click at [517, 301] on link "SL TEST V-ET_DC_AbandonCart_T1_SMN" at bounding box center [498, 302] width 203 height 10
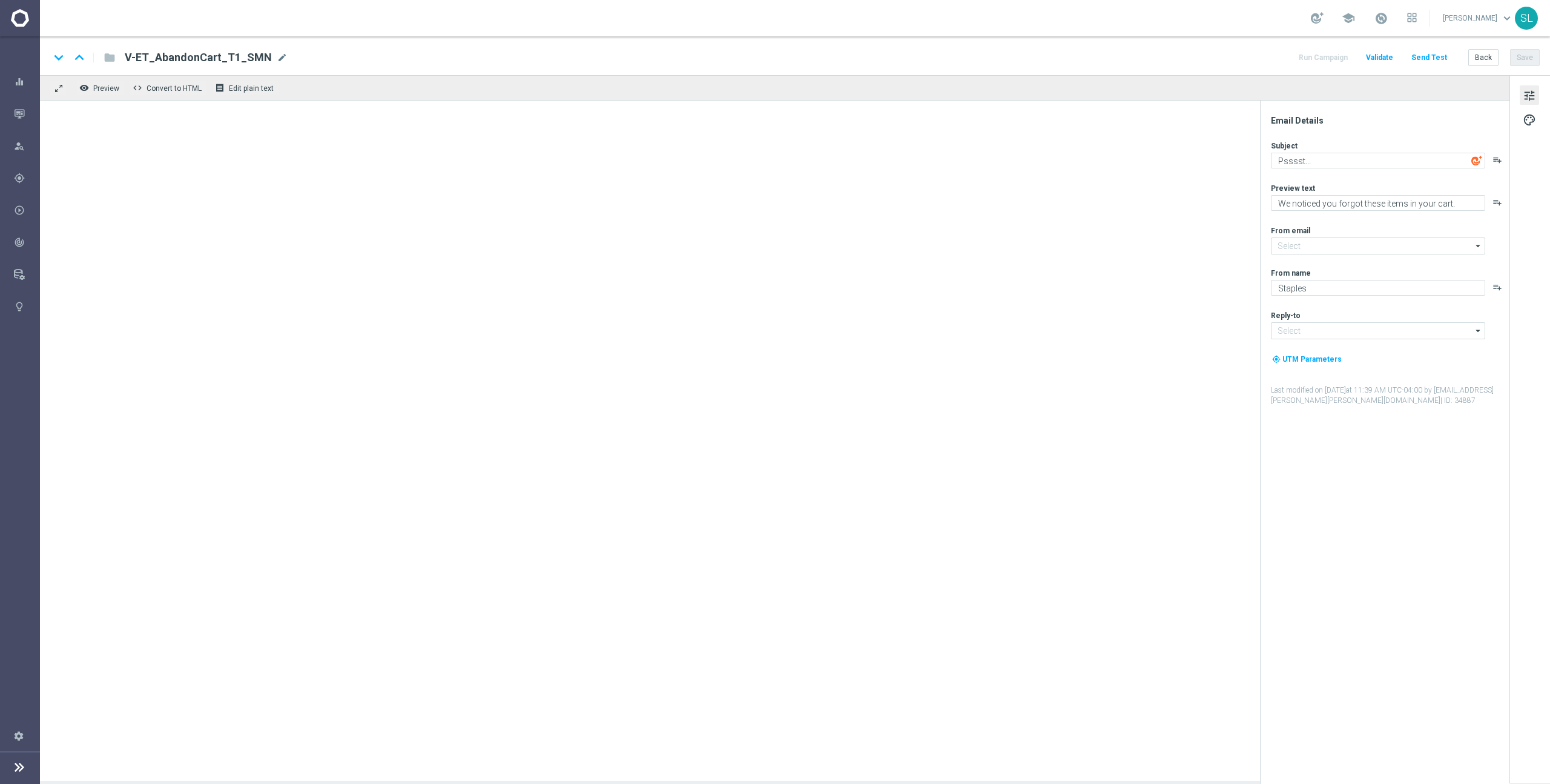
type input "staples@connected.staples.com"
type input "info@staples.com"
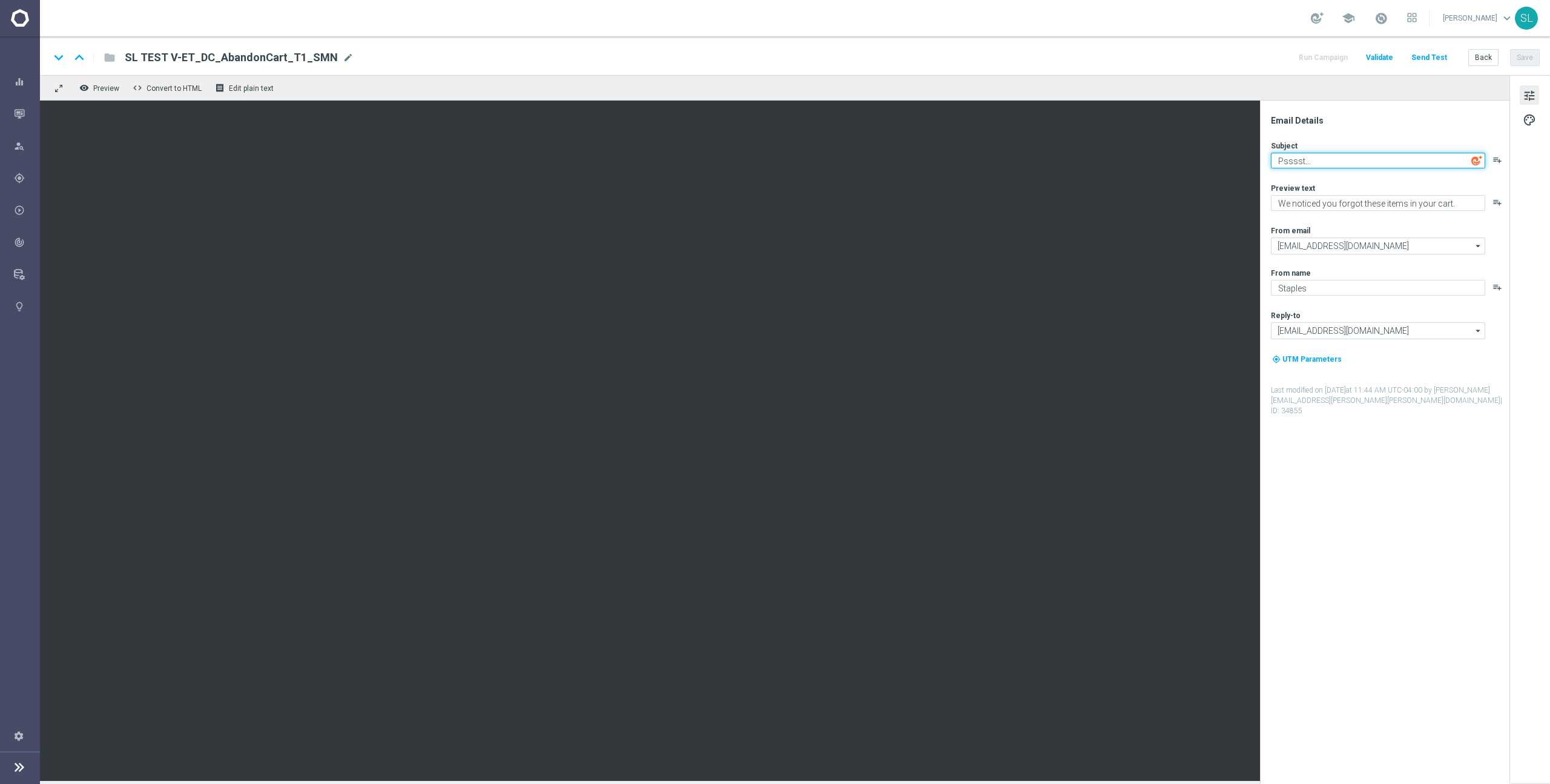
click at [1274, 159] on textarea "Psssst..." at bounding box center [1379, 161] width 215 height 16
click at [1285, 158] on textarea "**TEST* Psssst..." at bounding box center [1379, 161] width 215 height 16
type textarea "**LINK TEST* Psssst..."
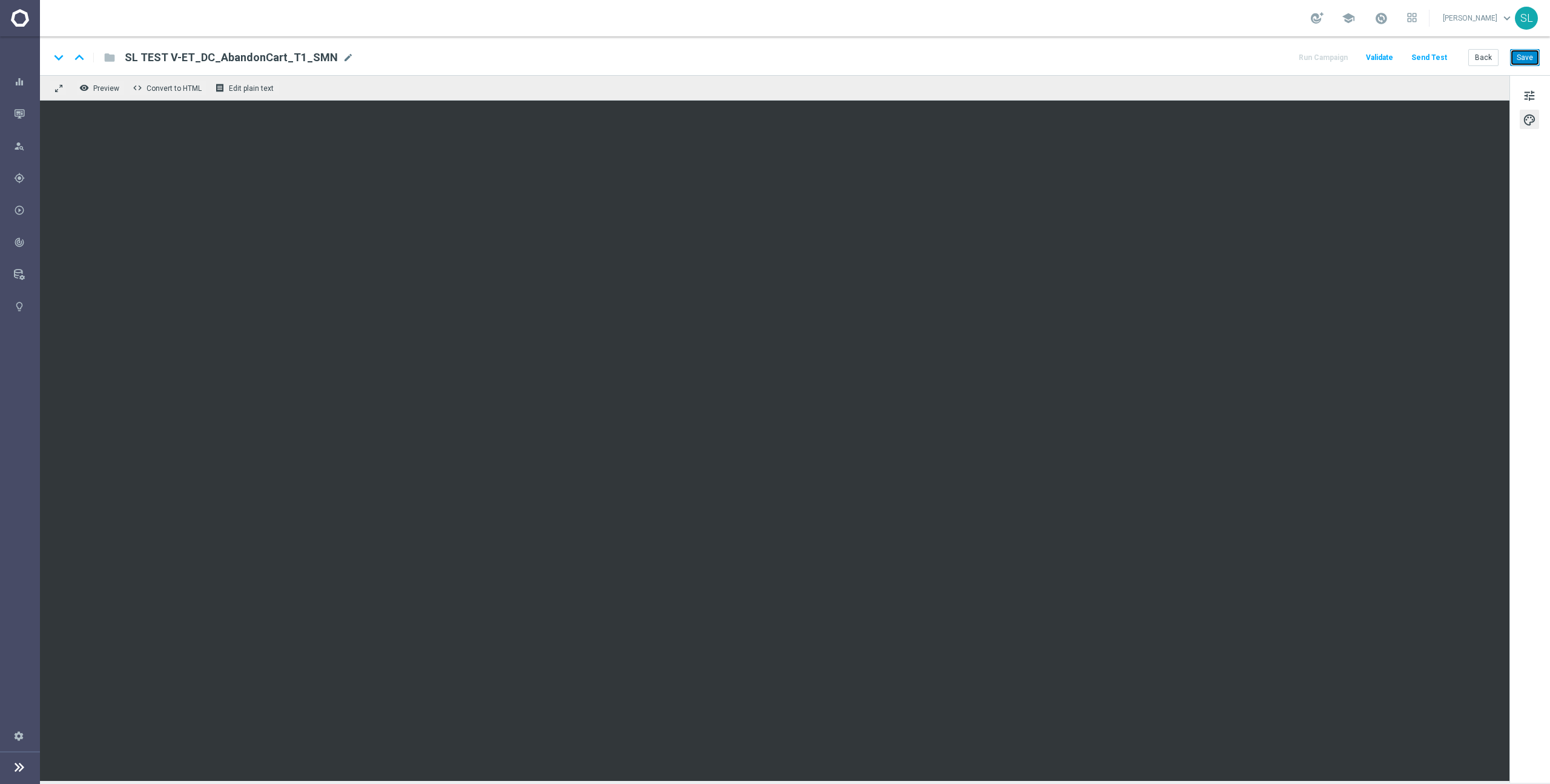
click at [1529, 59] on button "Save" at bounding box center [1524, 58] width 29 height 17
click at [248, 56] on span "SL TEST V-ET_DC_AbandonCart_T1_SMN" at bounding box center [231, 57] width 213 height 14
click at [0, 0] on input "SL TEST V-ET_DC_AbandonCart_T1_SMN" at bounding box center [0, 0] width 0 height 0
click at [248, 56] on input "SL TEST V-ET_DC_AbandonCart_T1_SMN" at bounding box center [275, 57] width 300 height 16
click at [1530, 61] on button "Save" at bounding box center [1524, 58] width 29 height 17
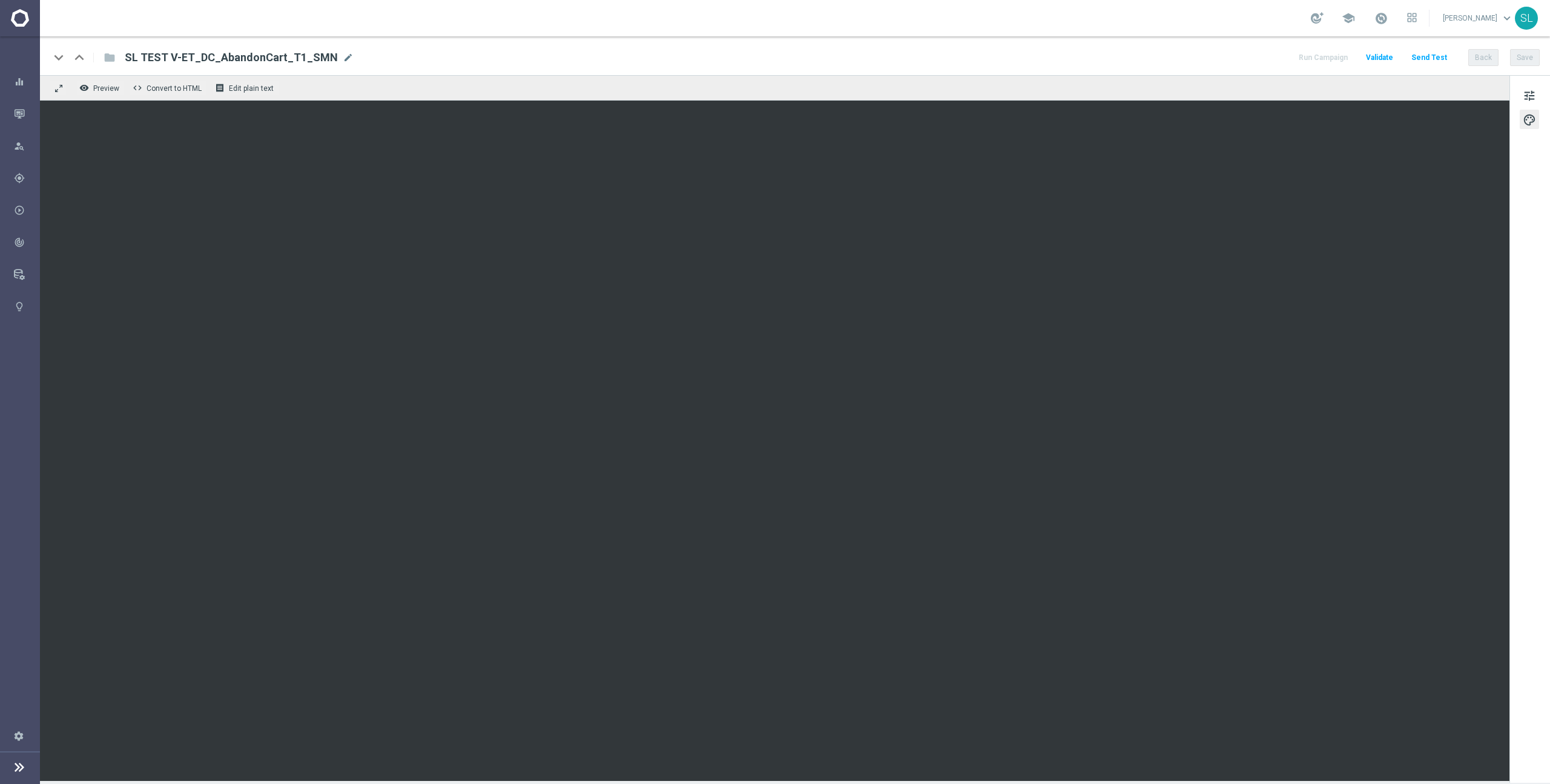
click at [183, 58] on span "SL TEST V-ET_DC_AbandonCart_T1_SMN" at bounding box center [231, 57] width 213 height 14
click at [183, 58] on input "SL TEST V-ET_DC_AbandonCart_T1_SMN" at bounding box center [275, 57] width 300 height 16
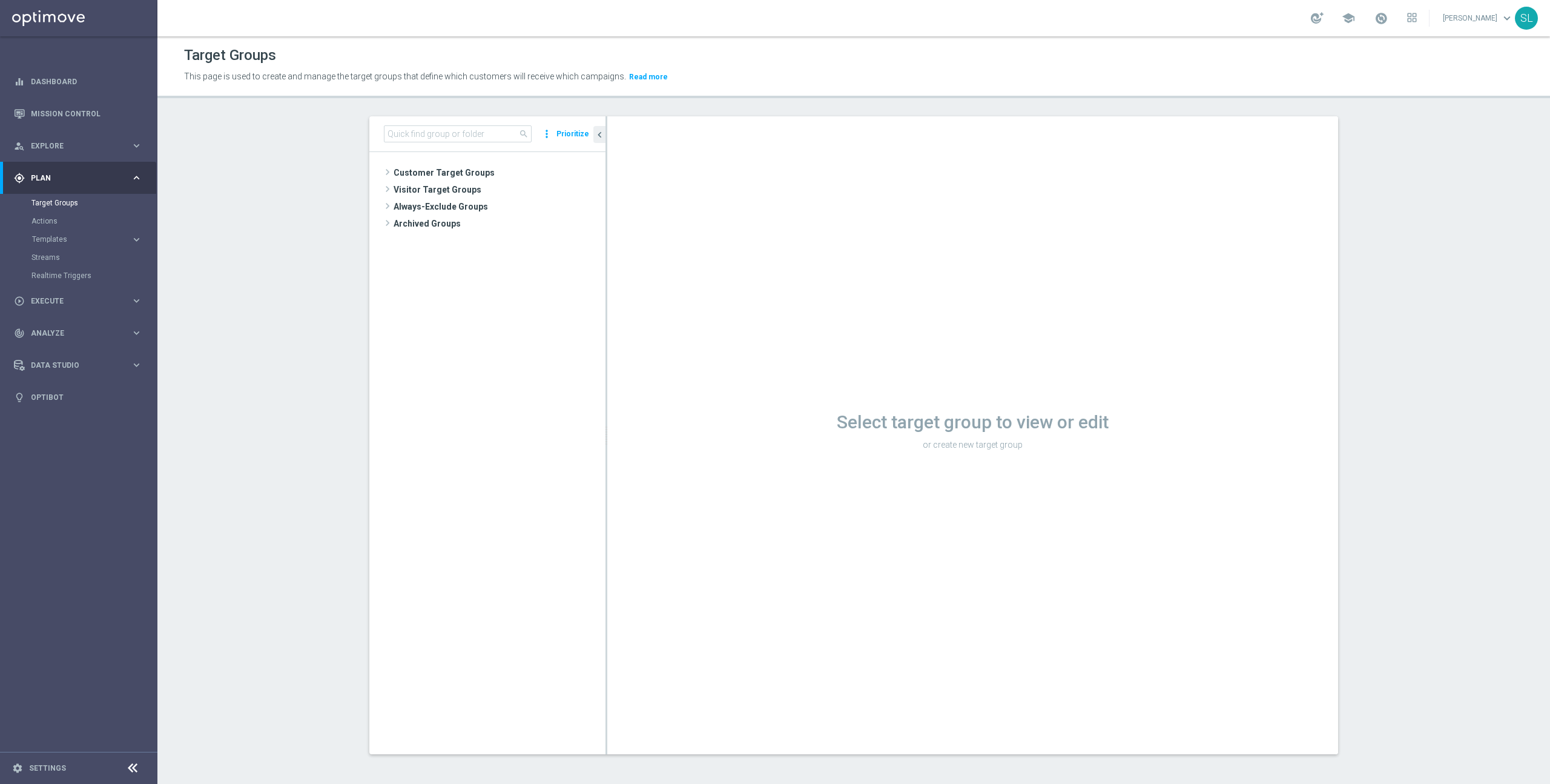
scroll to position [1, 0]
click at [413, 126] on input at bounding box center [457, 133] width 147 height 17
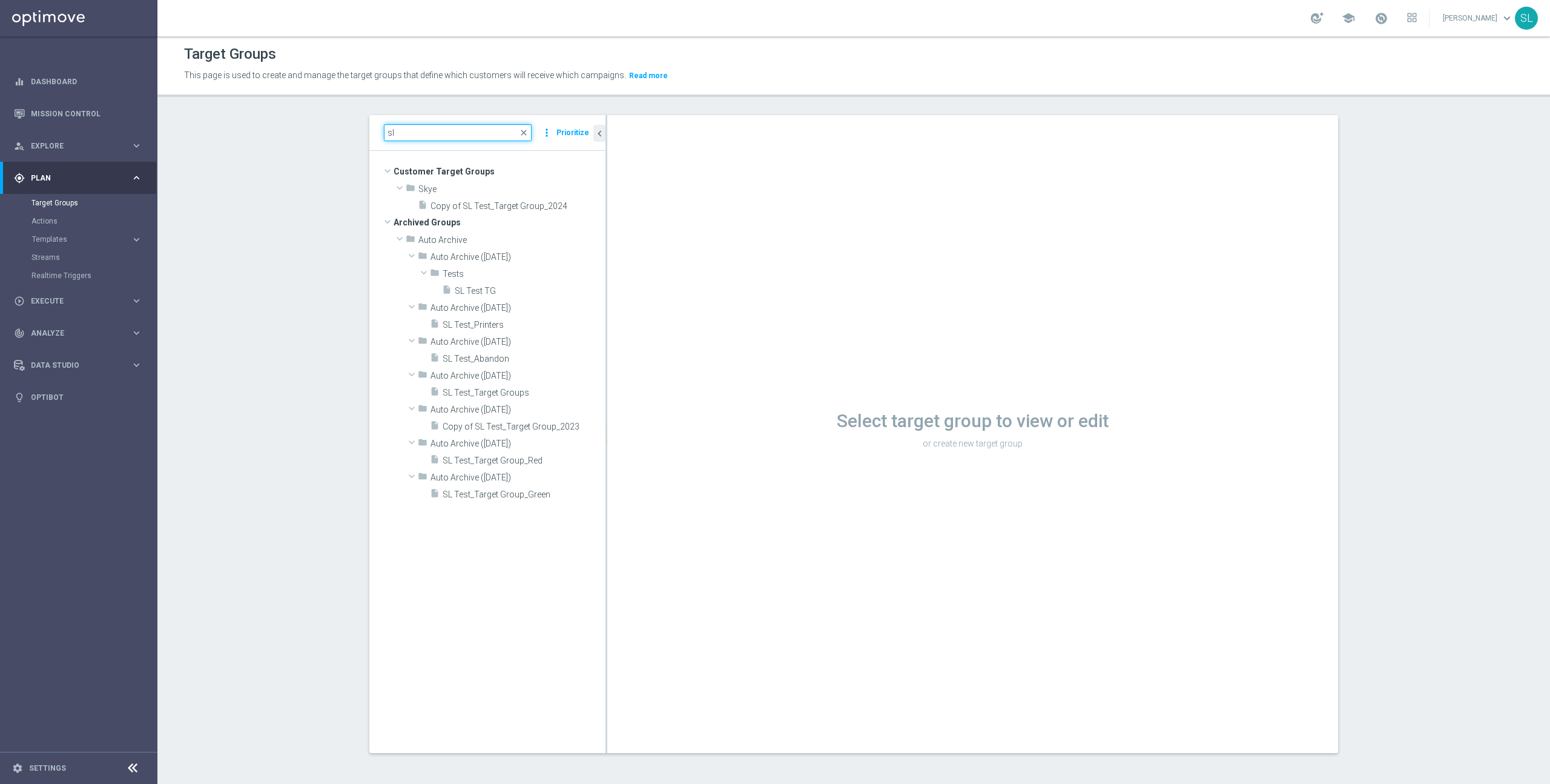
click at [469, 131] on input "sl" at bounding box center [457, 133] width 147 height 17
click at [469, 131] on input "sl" at bounding box center [457, 133] width 147 height 17
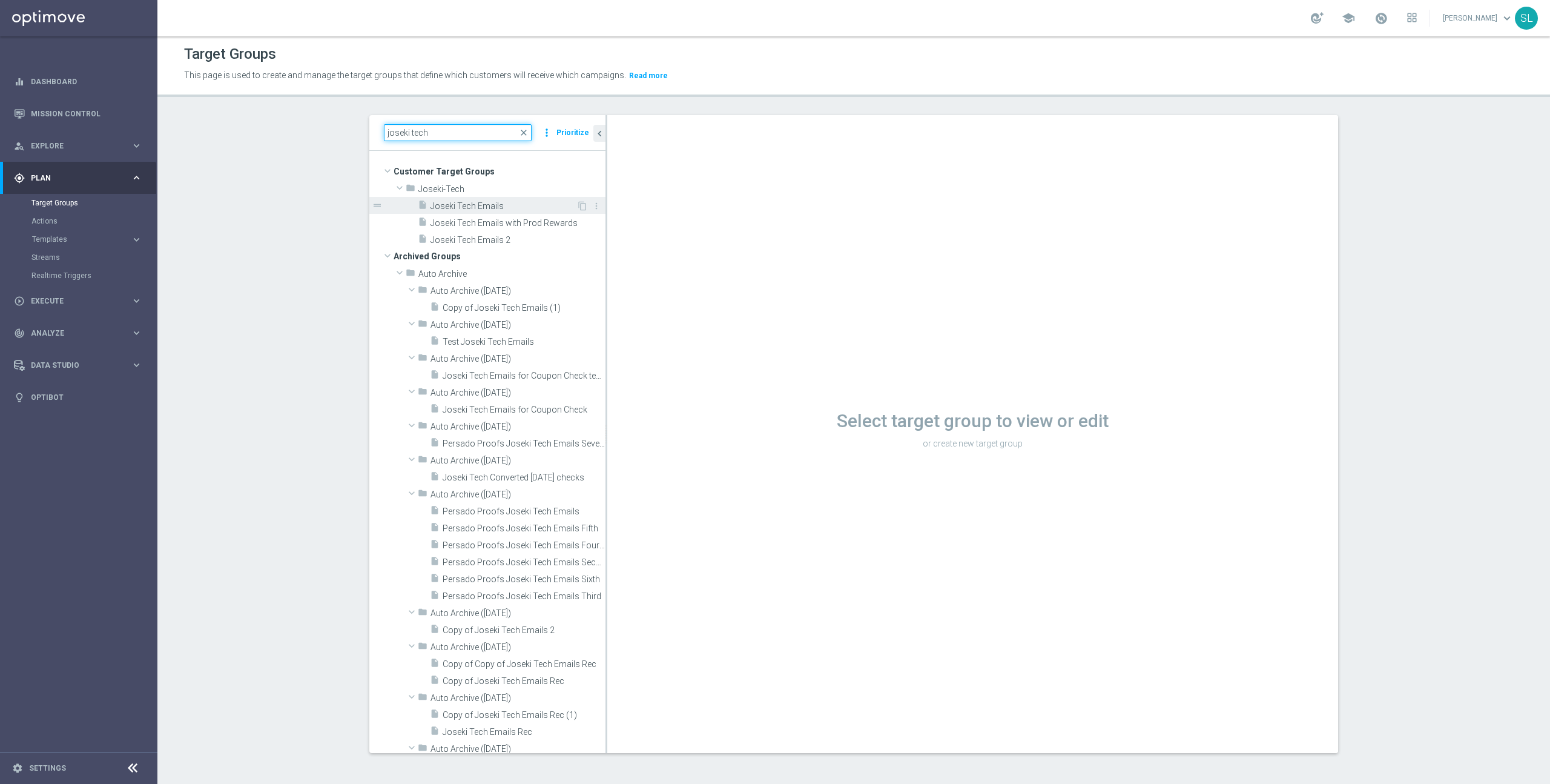
scroll to position [0, 0]
click at [457, 133] on input "joseki tech" at bounding box center [457, 134] width 147 height 17
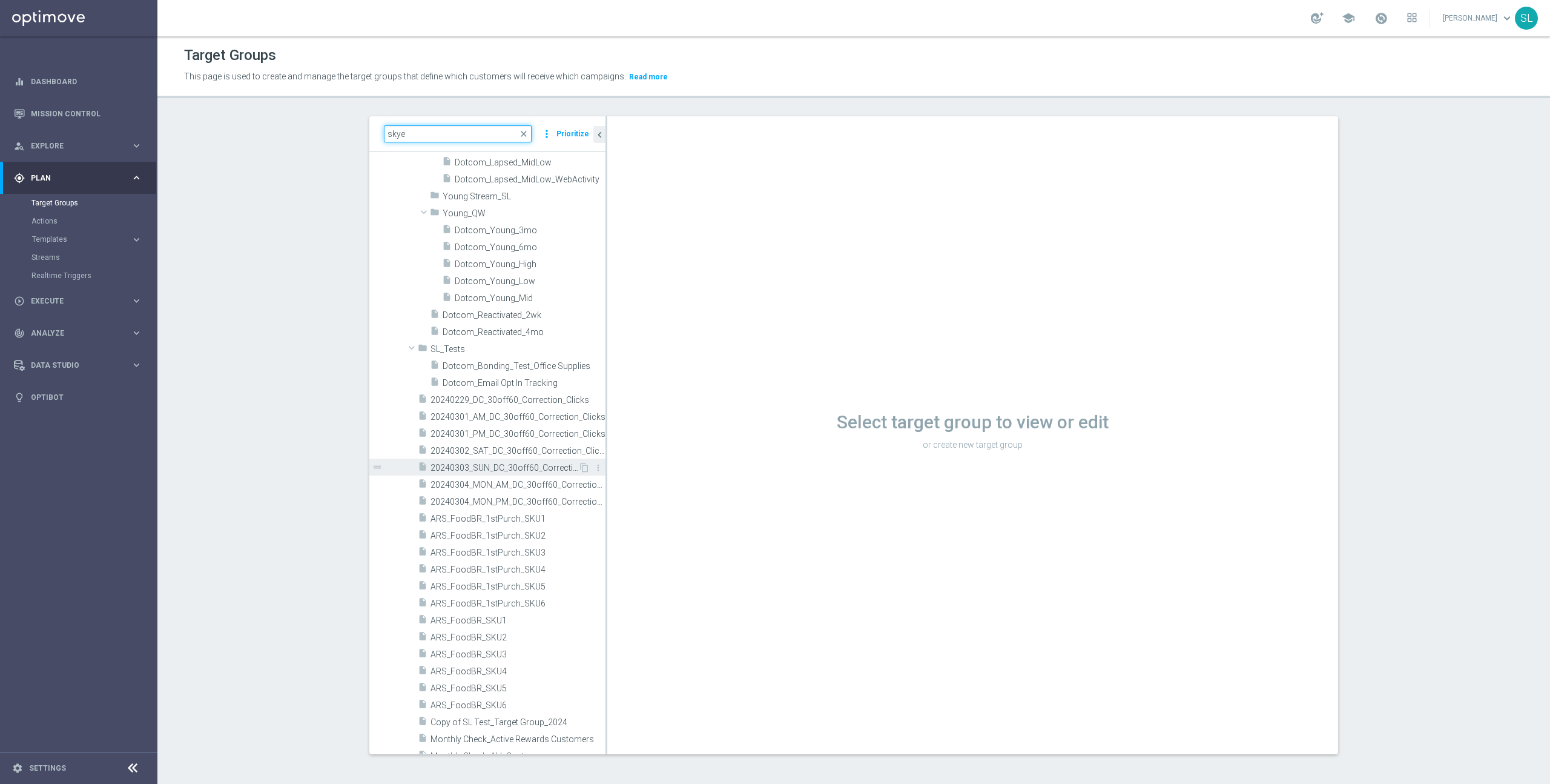
scroll to position [329, 0]
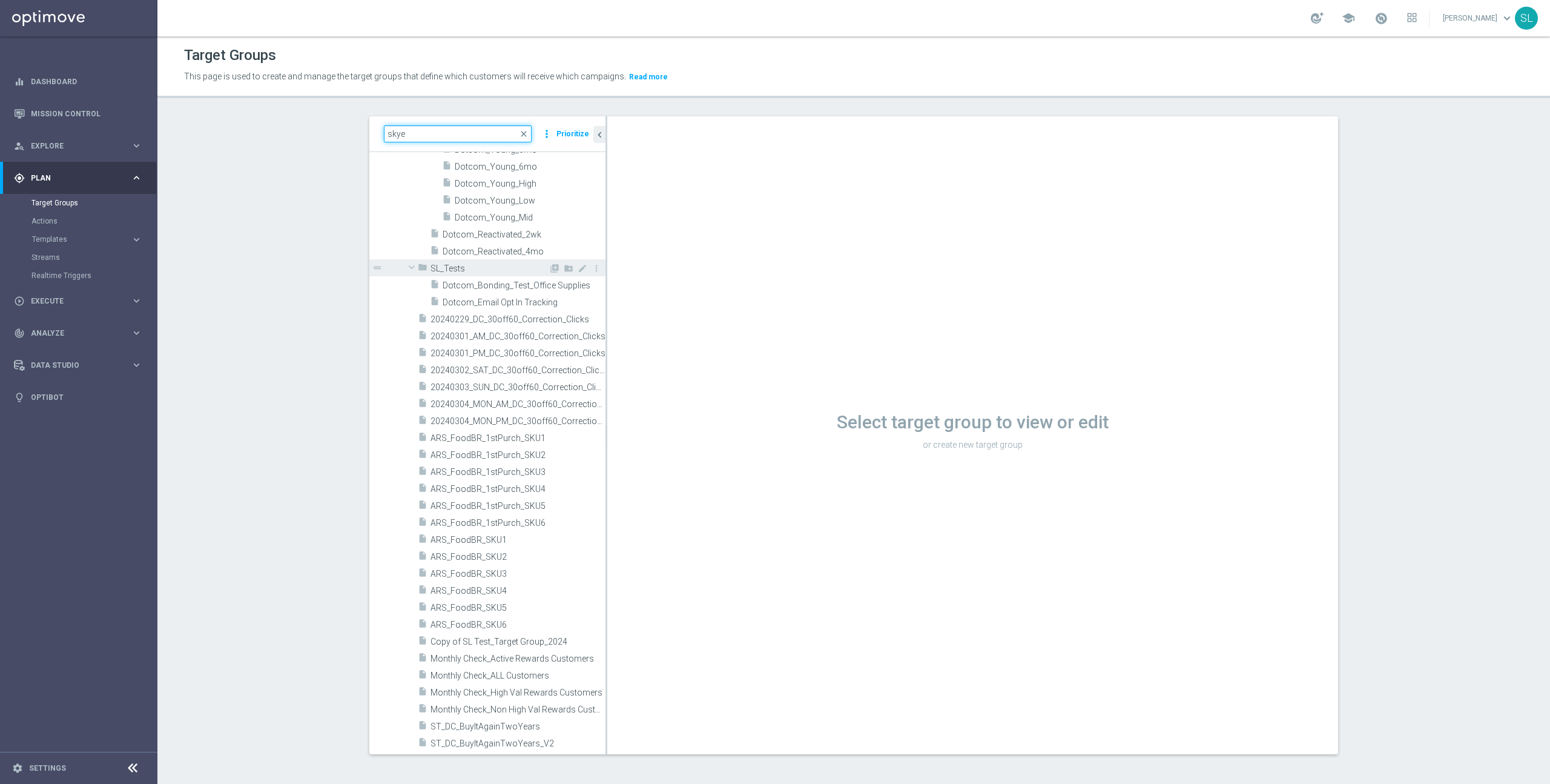
type input "skye"
click at [559, 265] on div "library_add create_new_folder mode_edit more_vert" at bounding box center [575, 269] width 54 height 12
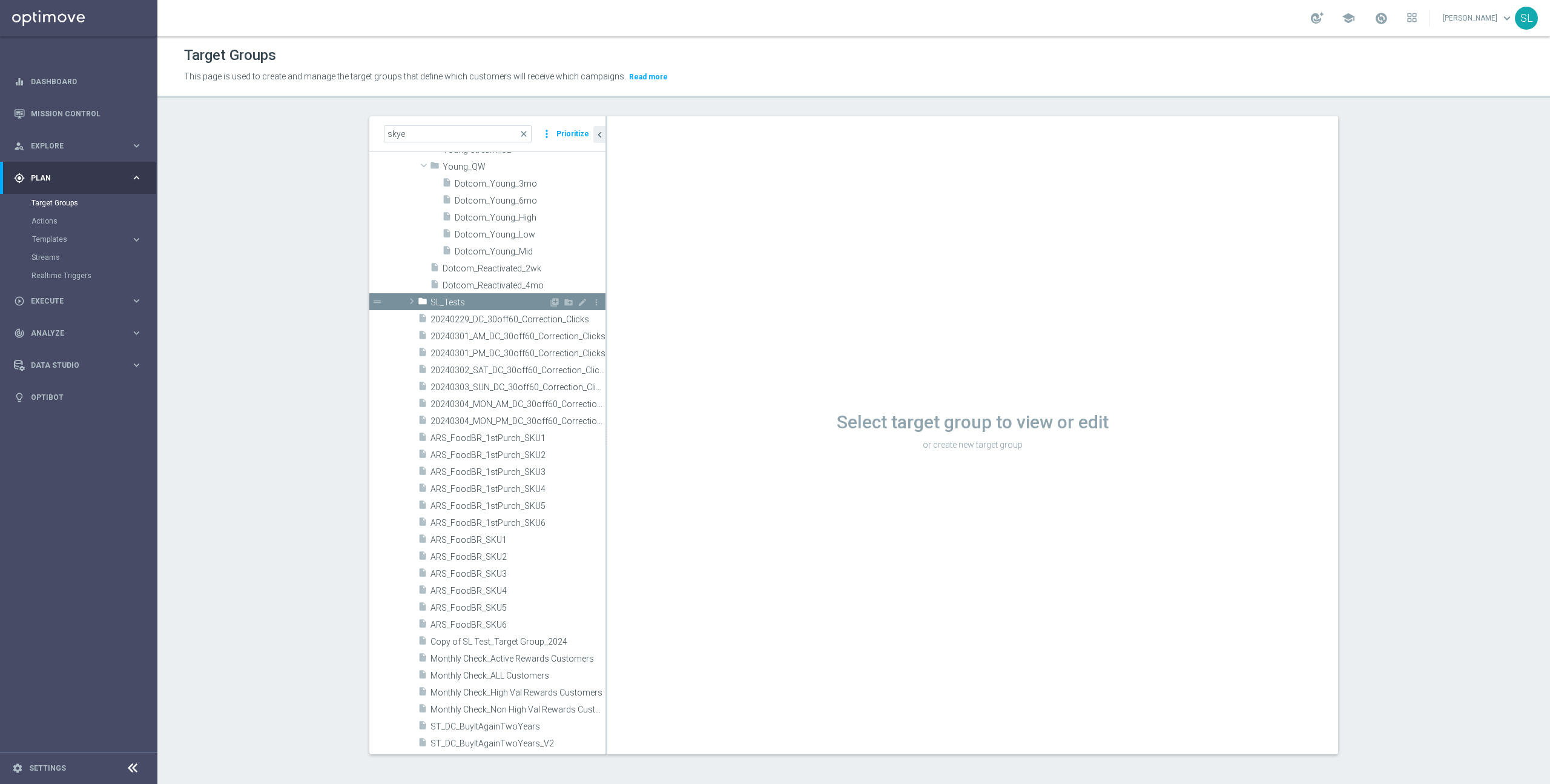
click at [468, 306] on span "SL_Tests" at bounding box center [489, 302] width 118 height 10
click at [556, 305] on icon "library_add" at bounding box center [555, 302] width 10 height 10
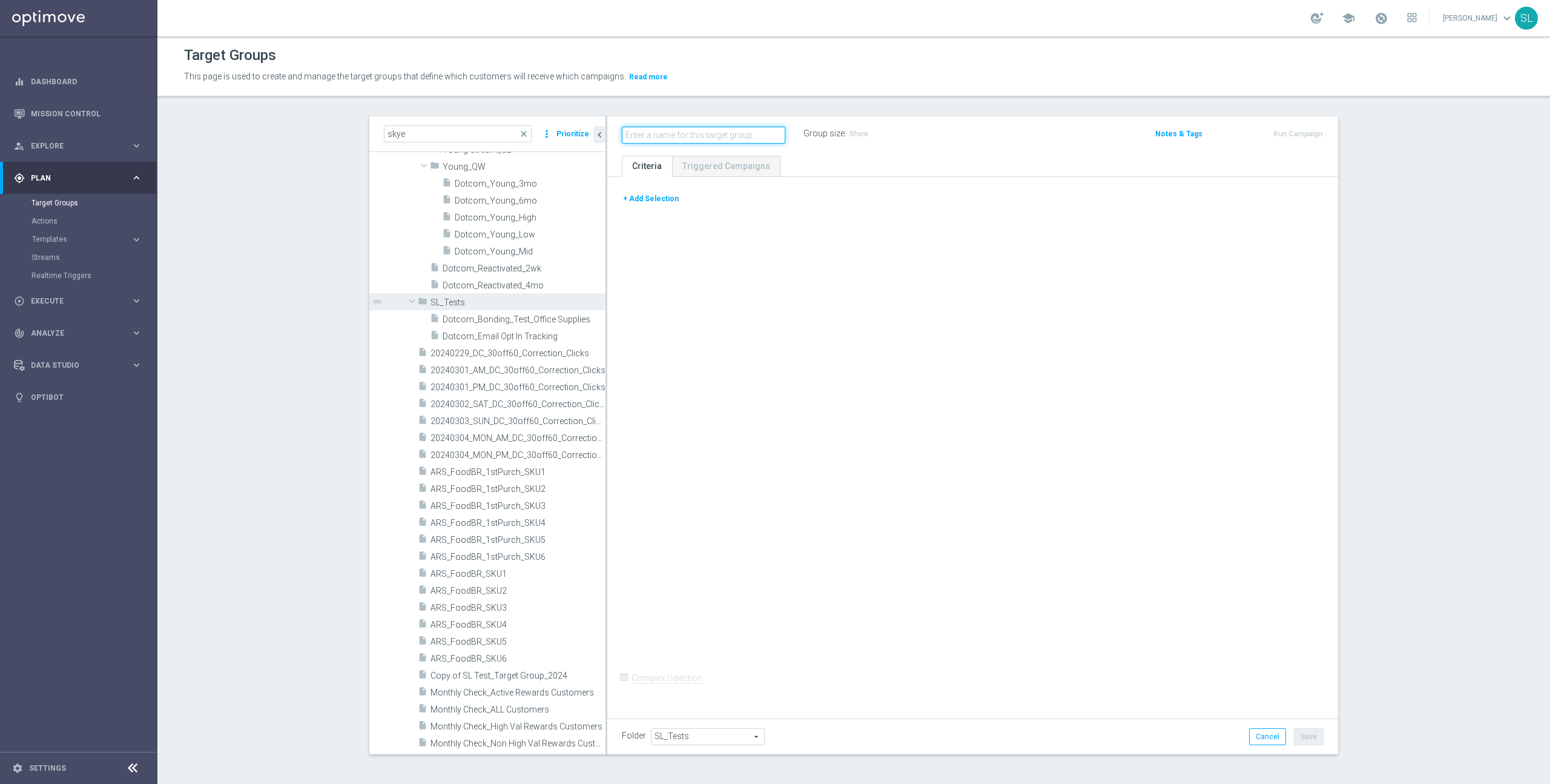
click at [650, 134] on input "text" at bounding box center [703, 135] width 163 height 17
type input "Skye_Nick_TEST"
click at [648, 200] on button "+ Add Selection" at bounding box center [650, 199] width 58 height 13
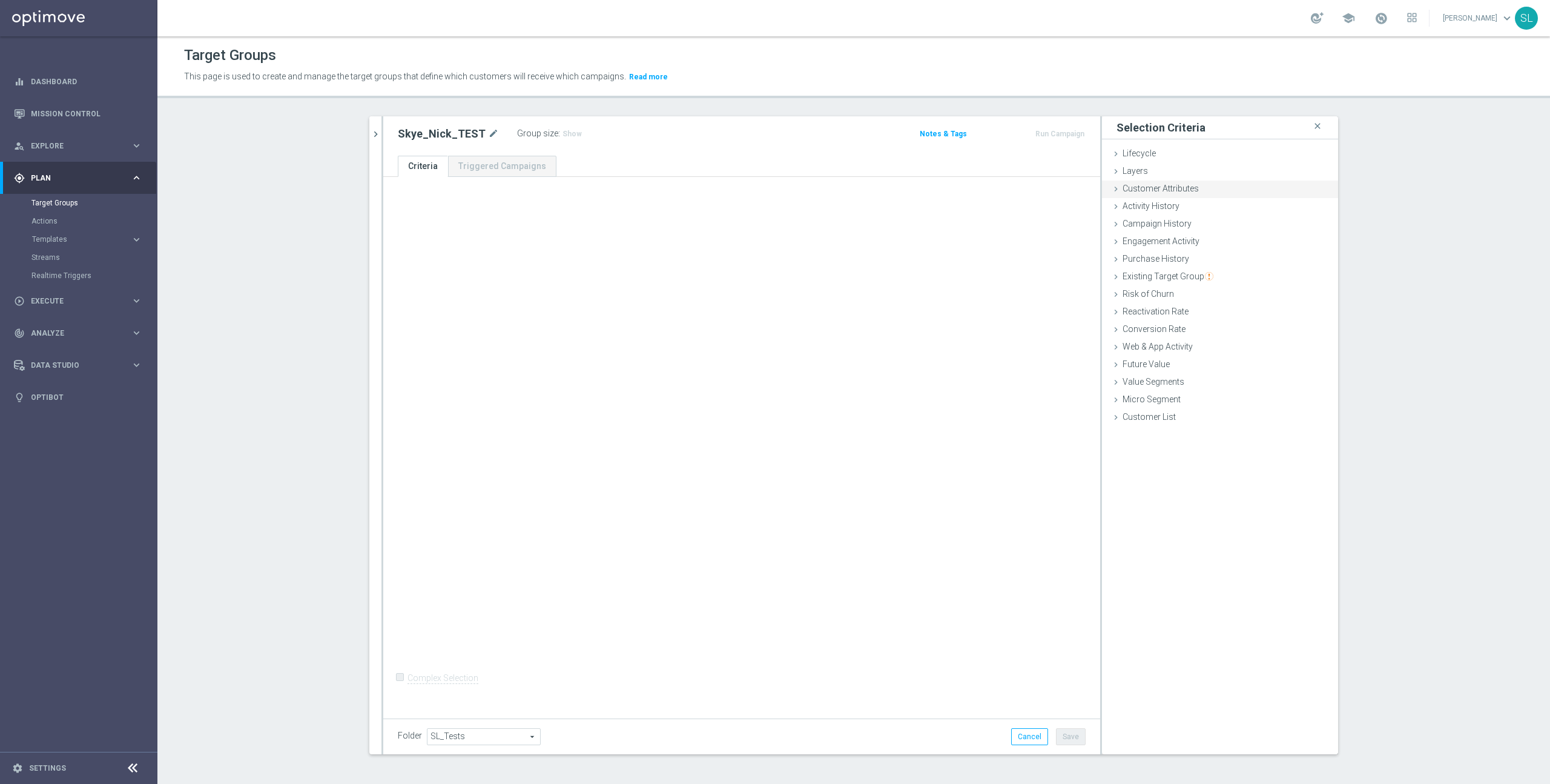
click at [1195, 184] on span "Customer Attributes" at bounding box center [1160, 188] width 76 height 10
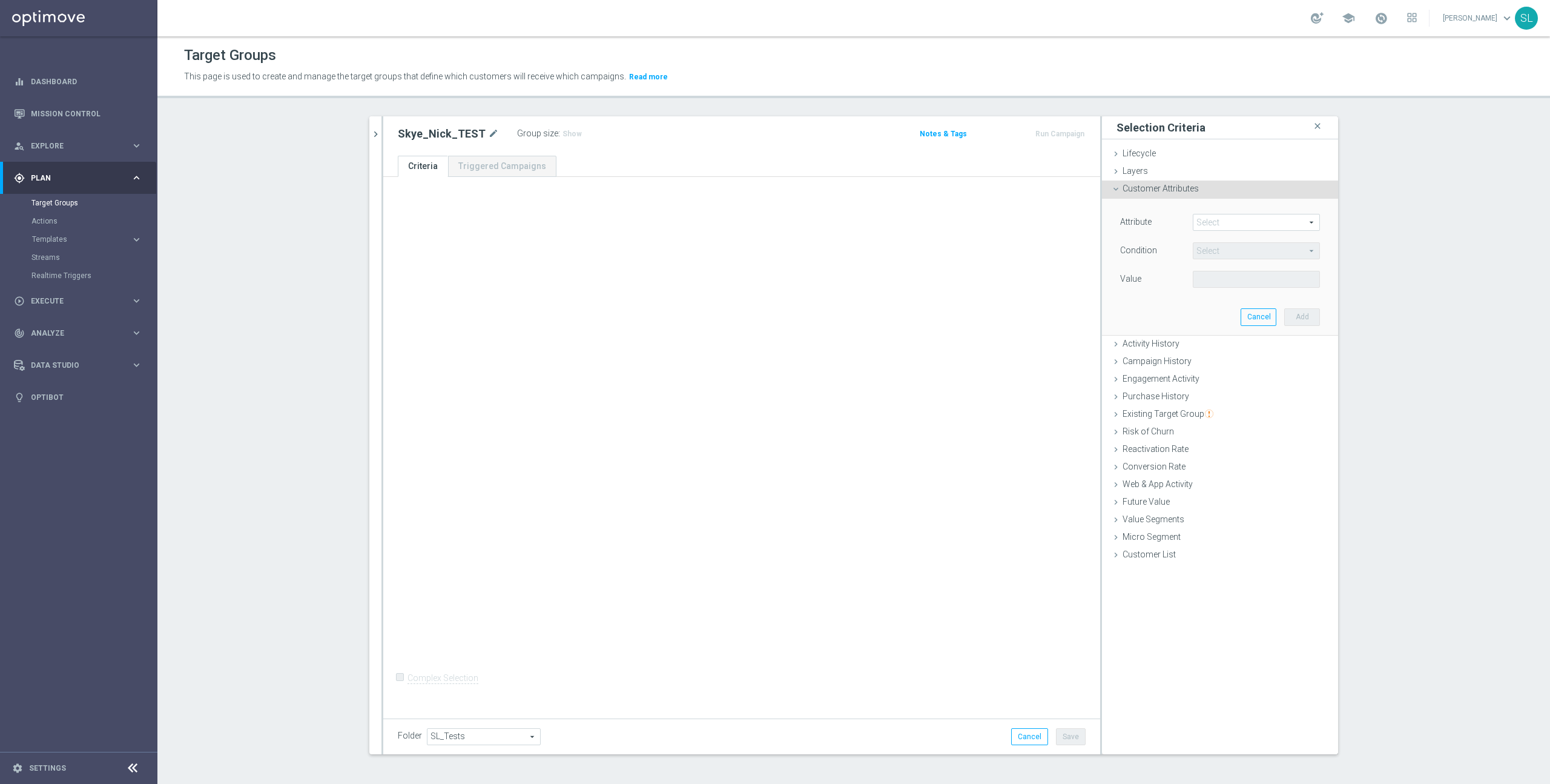
click at [1246, 218] on span at bounding box center [1256, 222] width 126 height 16
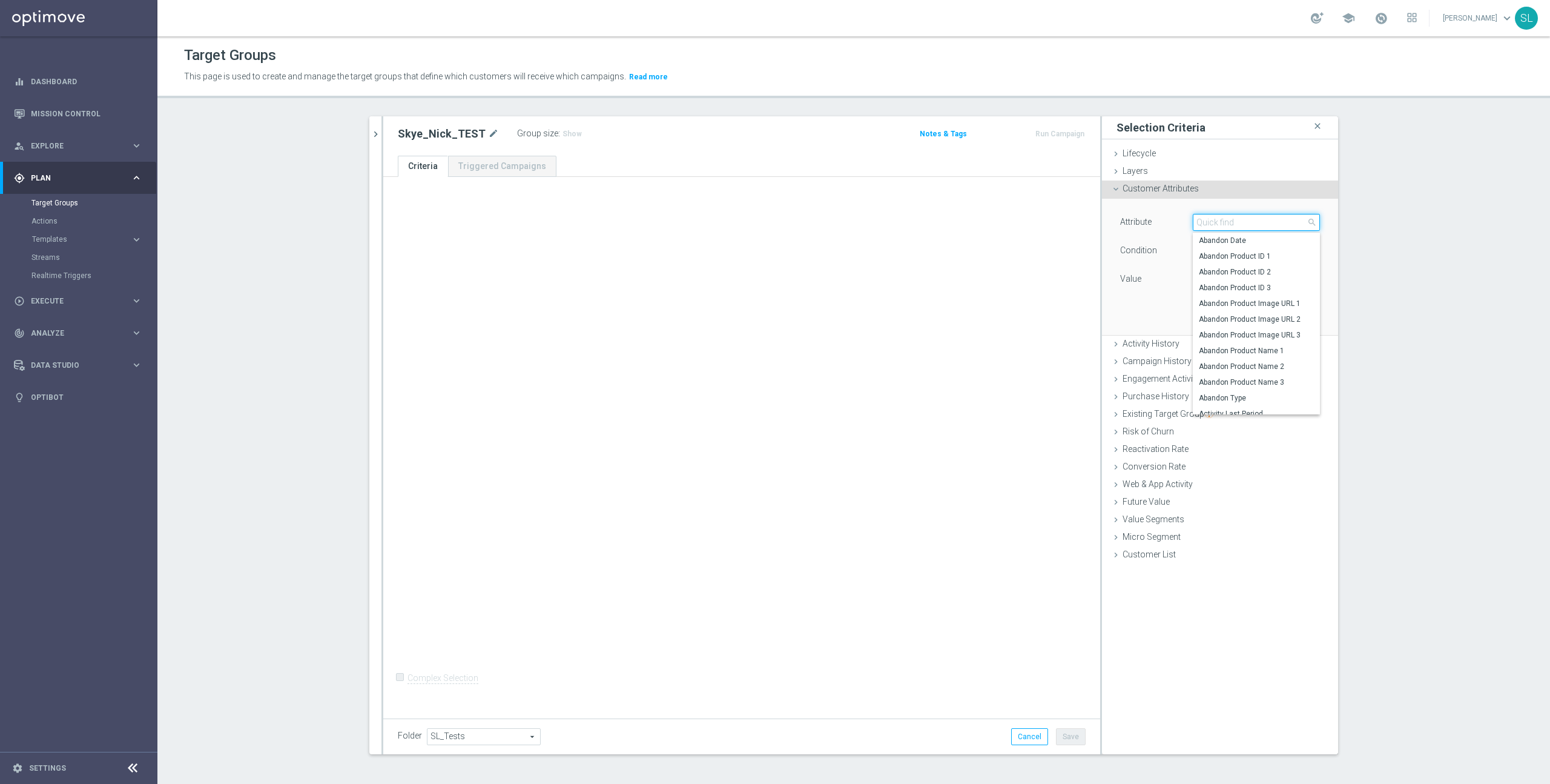
click at [1231, 222] on input "search" at bounding box center [1256, 222] width 127 height 17
type input "email a"
click at [1236, 241] on span "Email Address" at bounding box center [1256, 240] width 115 height 10
type input "Email Address"
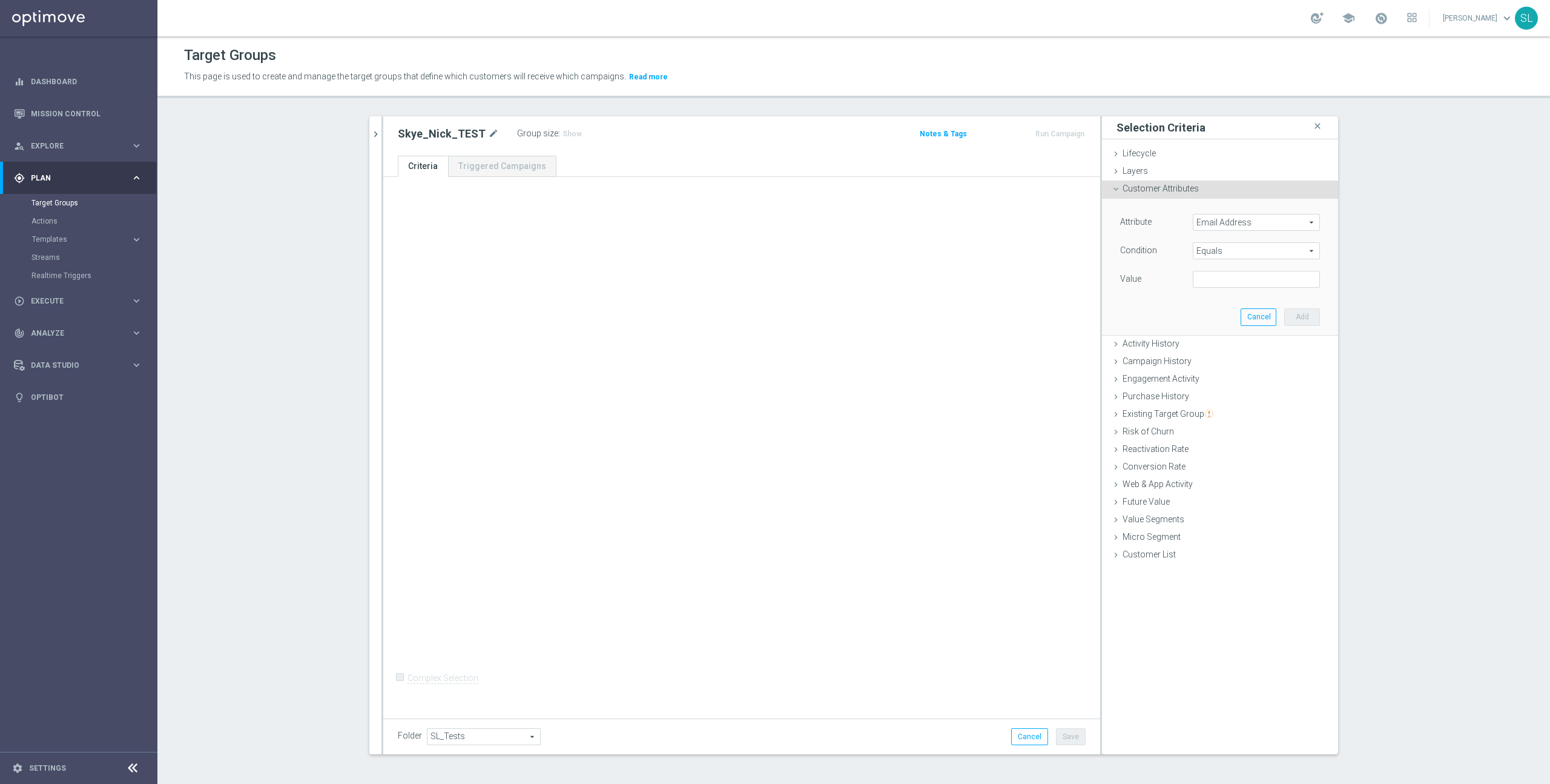
click at [1232, 250] on span "Equals" at bounding box center [1256, 251] width 126 height 16
click at [1228, 411] on span "One of" at bounding box center [1256, 411] width 115 height 10
type input "One of"
click at [1215, 279] on textarea at bounding box center [1256, 286] width 127 height 31
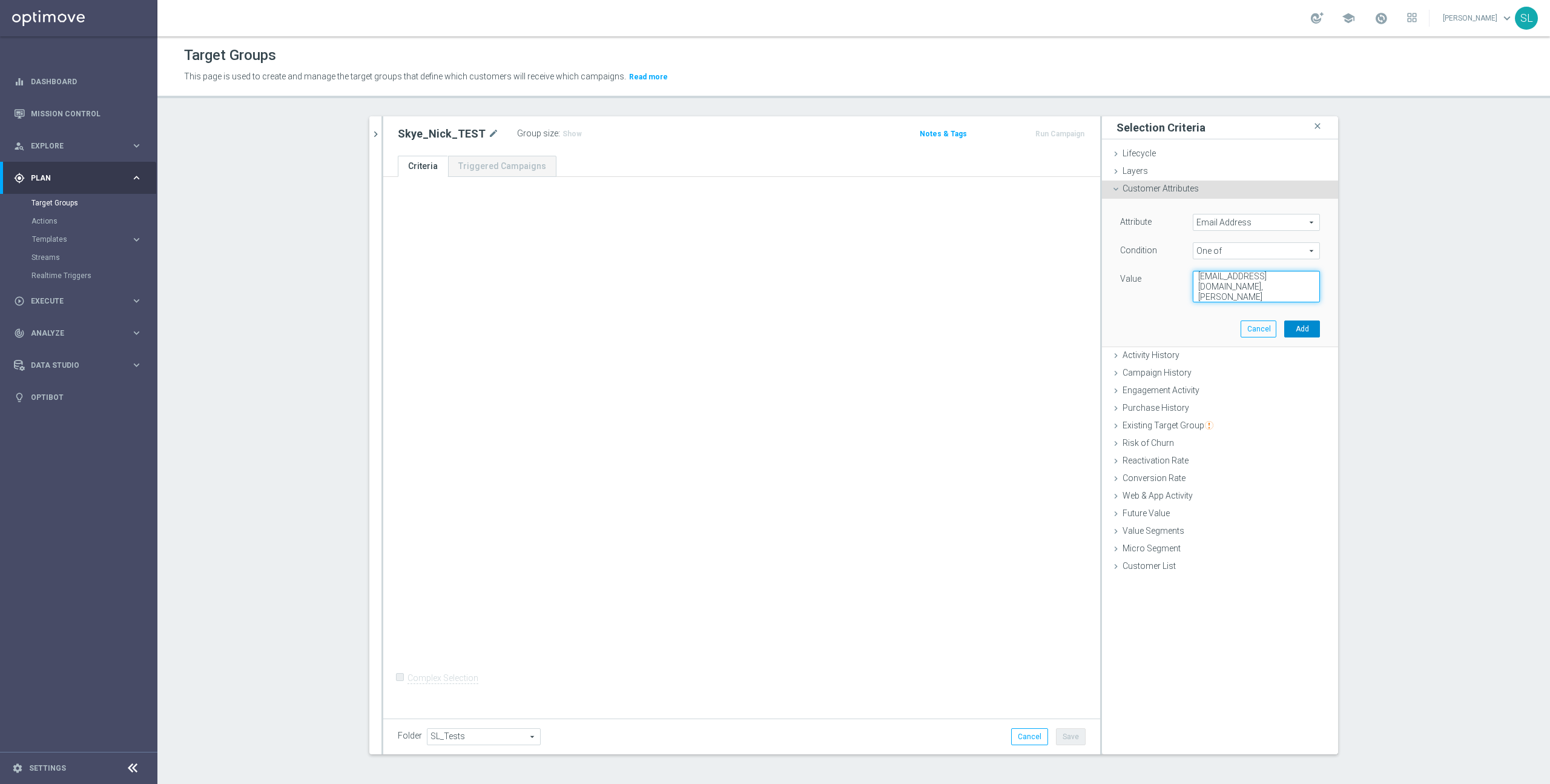
type textarea "skyelew24@gmail.com,nicholas.russo@staples.com,skye.lewis@staples.com"
click at [1307, 328] on button "Add" at bounding box center [1303, 329] width 36 height 17
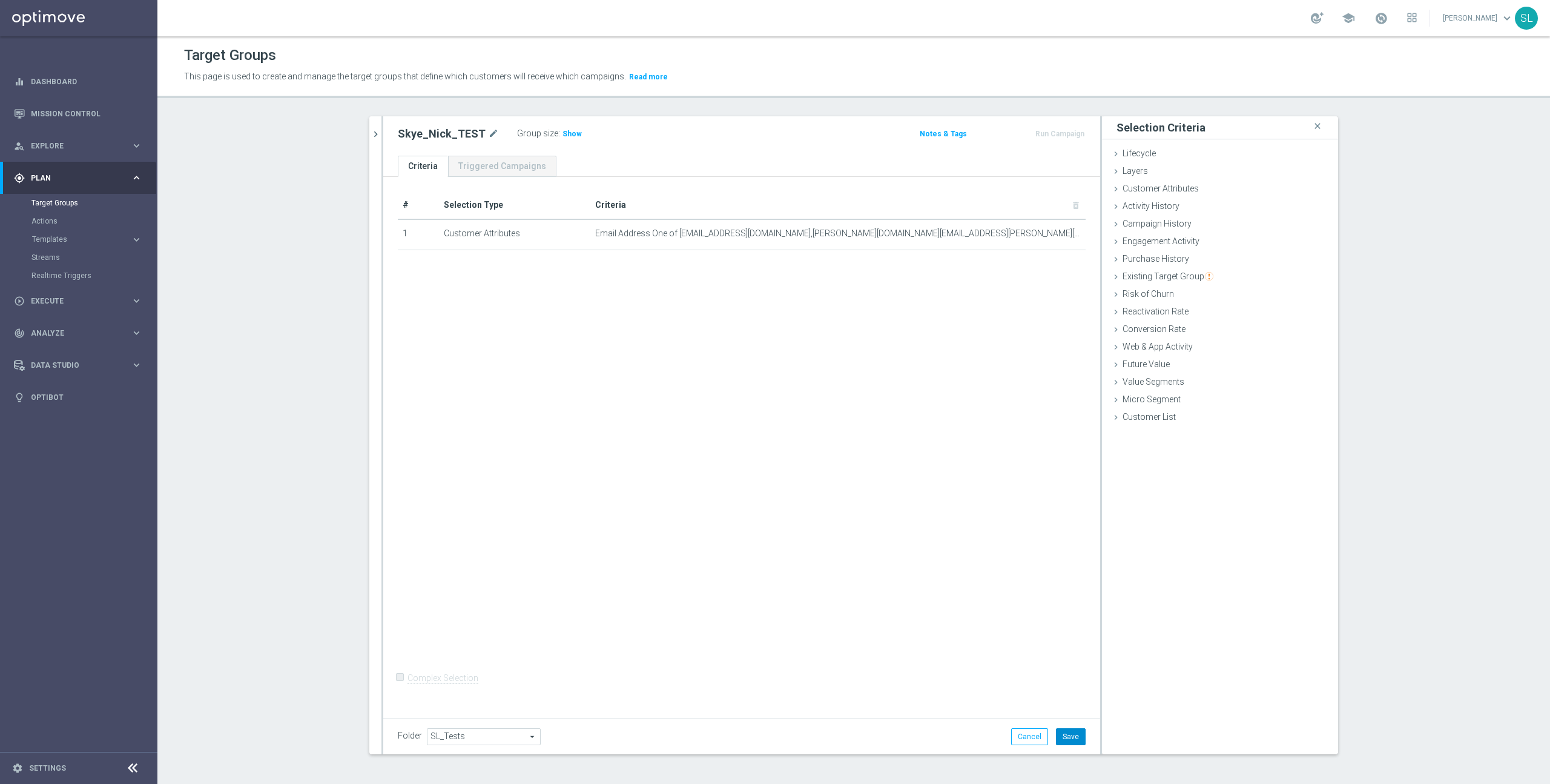
click at [1069, 737] on button "Save" at bounding box center [1070, 736] width 29 height 17
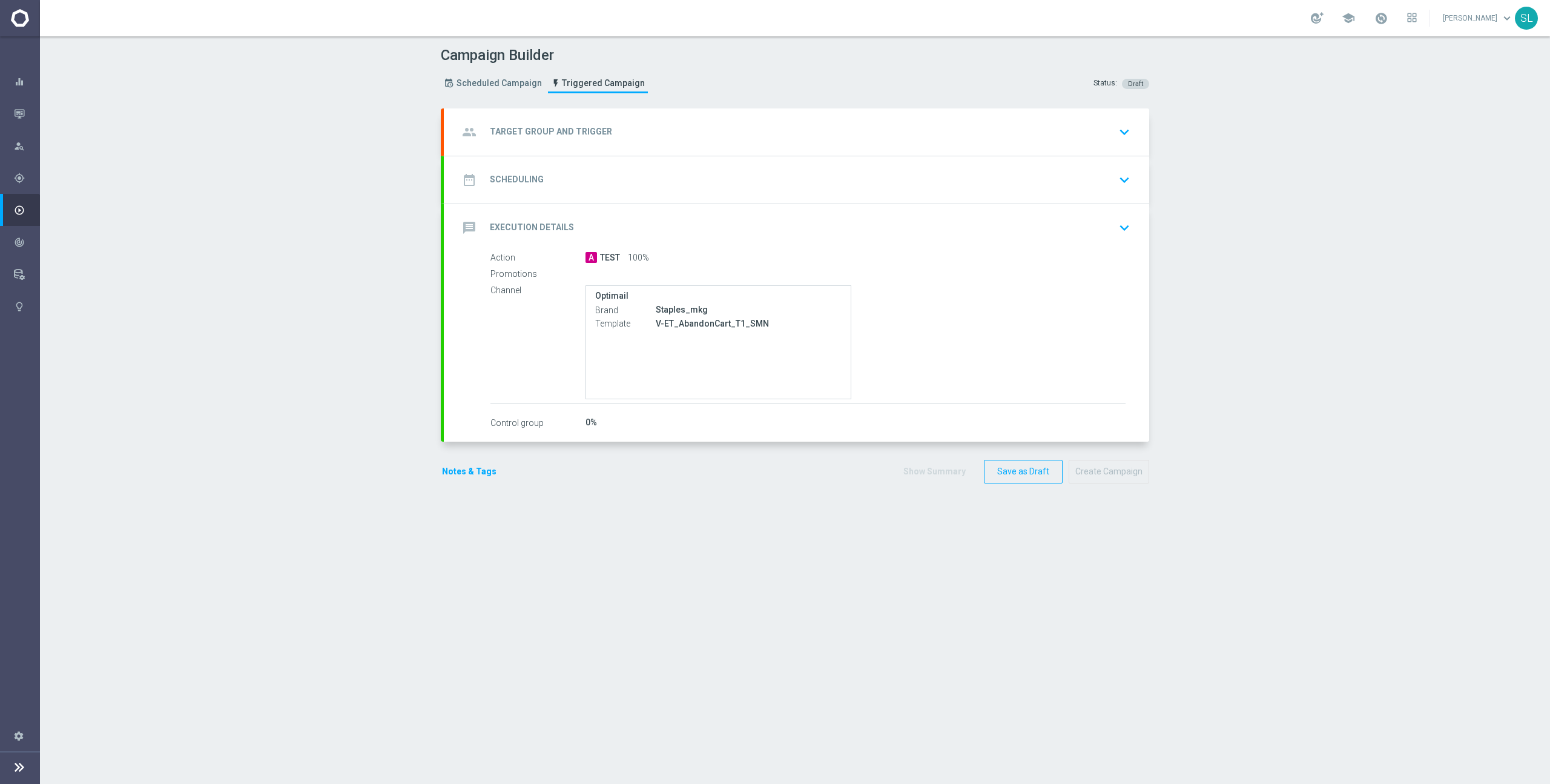
type input "Joseki Tech Emails"
radio input "false"
radio input "true"
type input "update_cart_test QA"
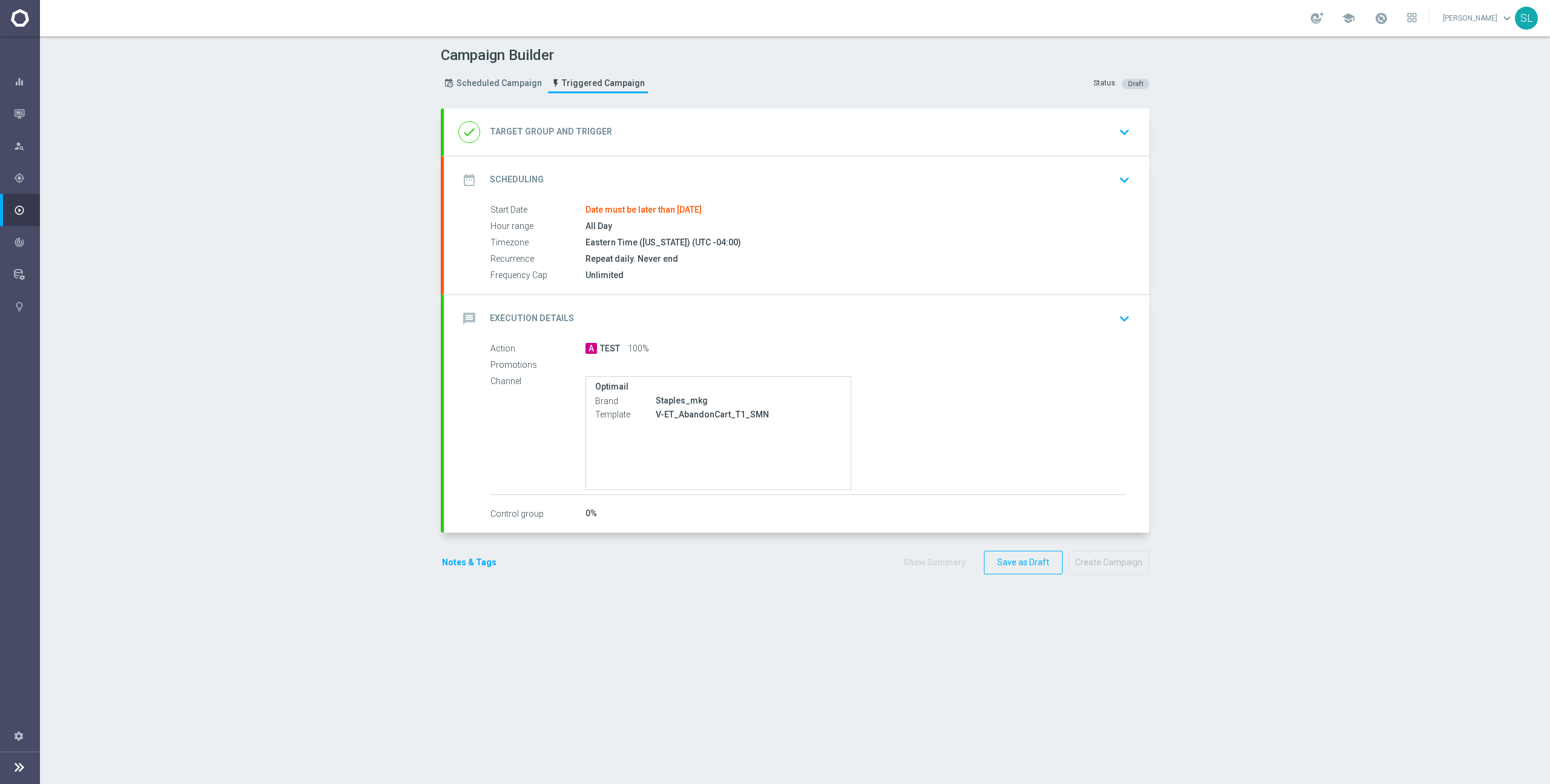
type input "Total Mid Shipment Dotcom Transaction Amount"
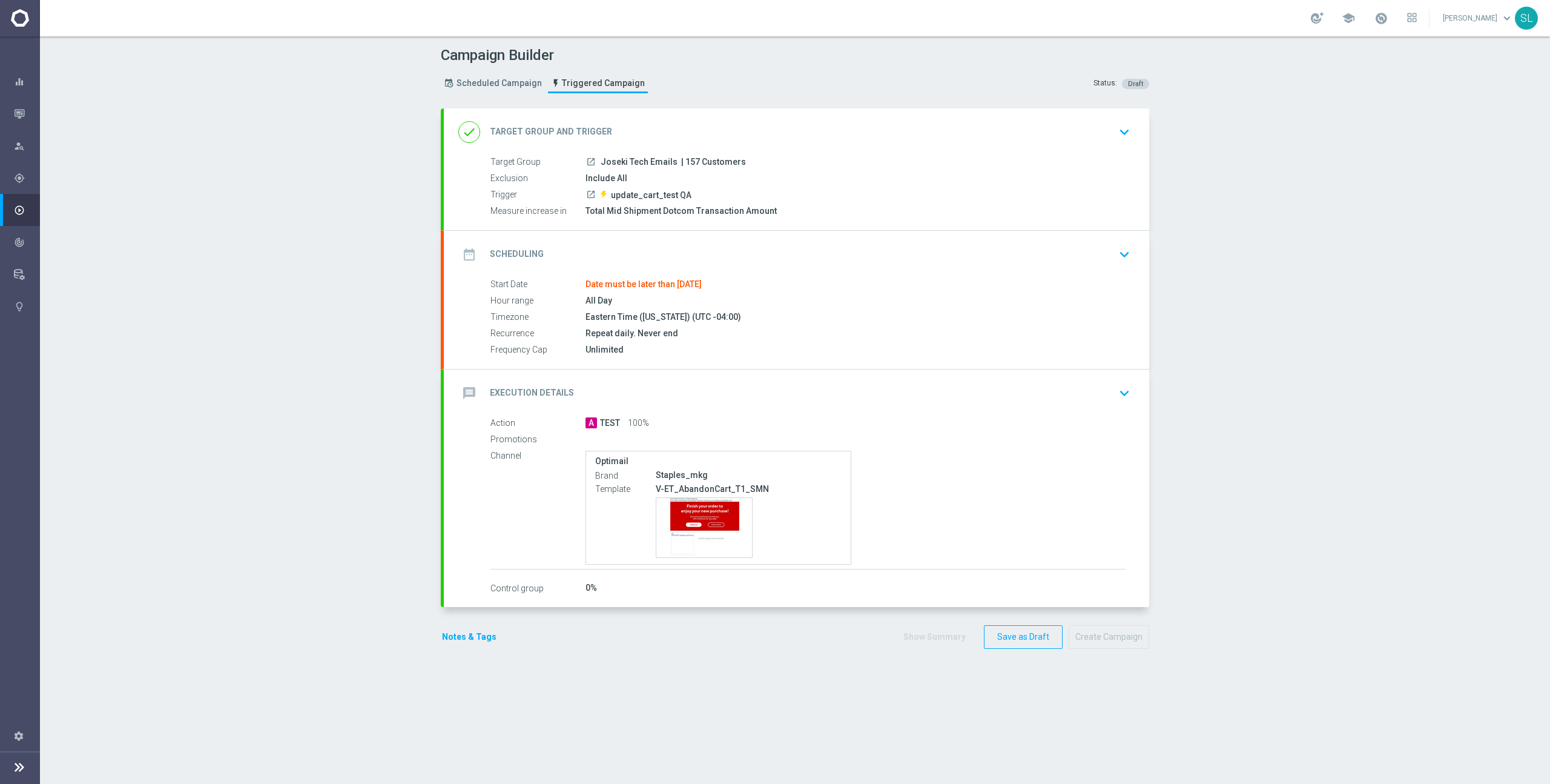
click at [1121, 131] on icon "keyboard_arrow_down" at bounding box center [1124, 131] width 18 height 18
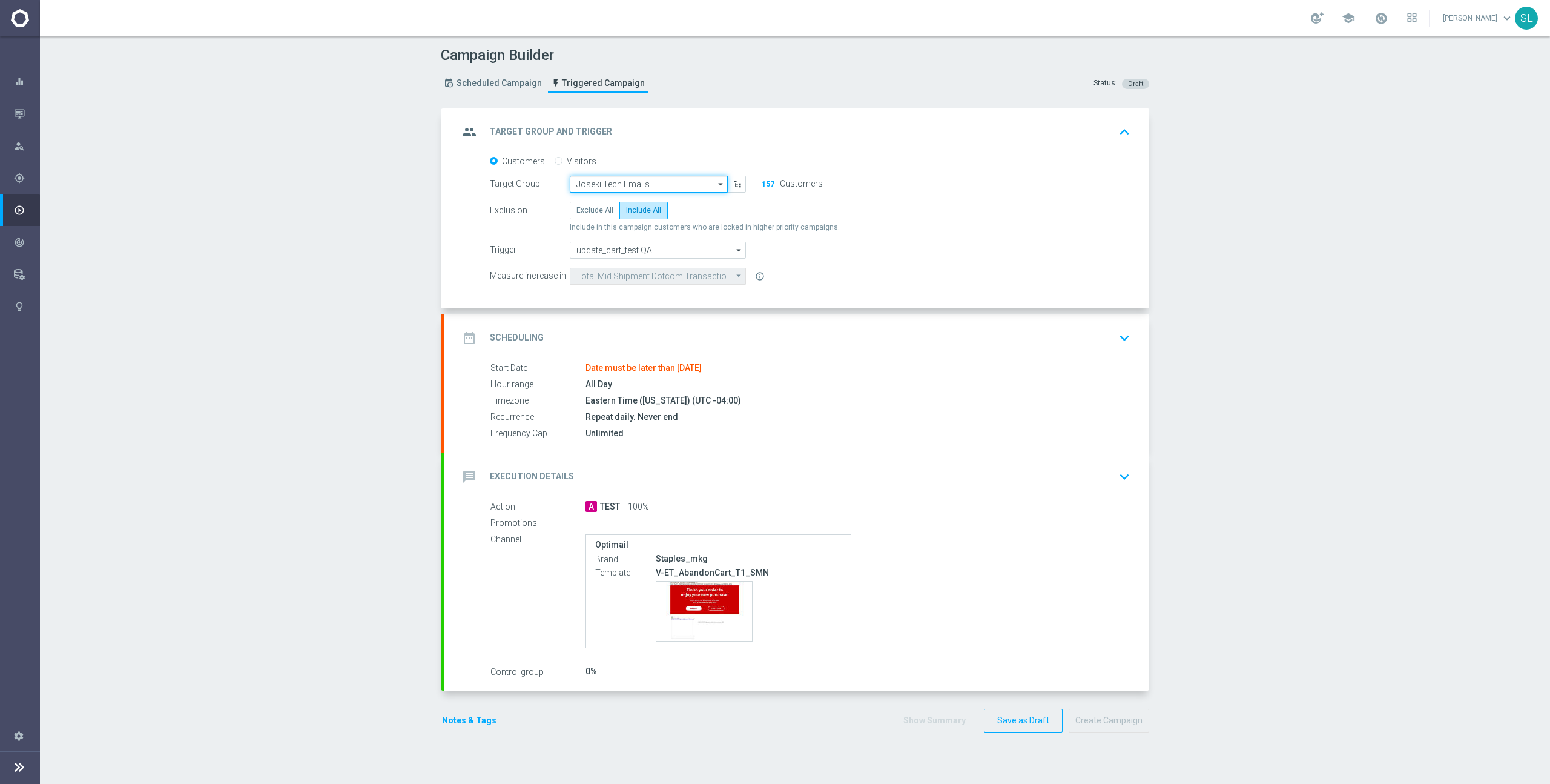
click at [623, 180] on input "Joseki Tech Emails" at bounding box center [649, 184] width 158 height 17
click at [632, 201] on div "Skye_Nick_TEST" at bounding box center [649, 201] width 158 height 17
type input "Skye_Nick_TEST"
drag, startPoint x: 1121, startPoint y: 334, endPoint x: 1109, endPoint y: 335, distance: 12.0
click at [1121, 334] on icon "keyboard_arrow_down" at bounding box center [1124, 337] width 18 height 18
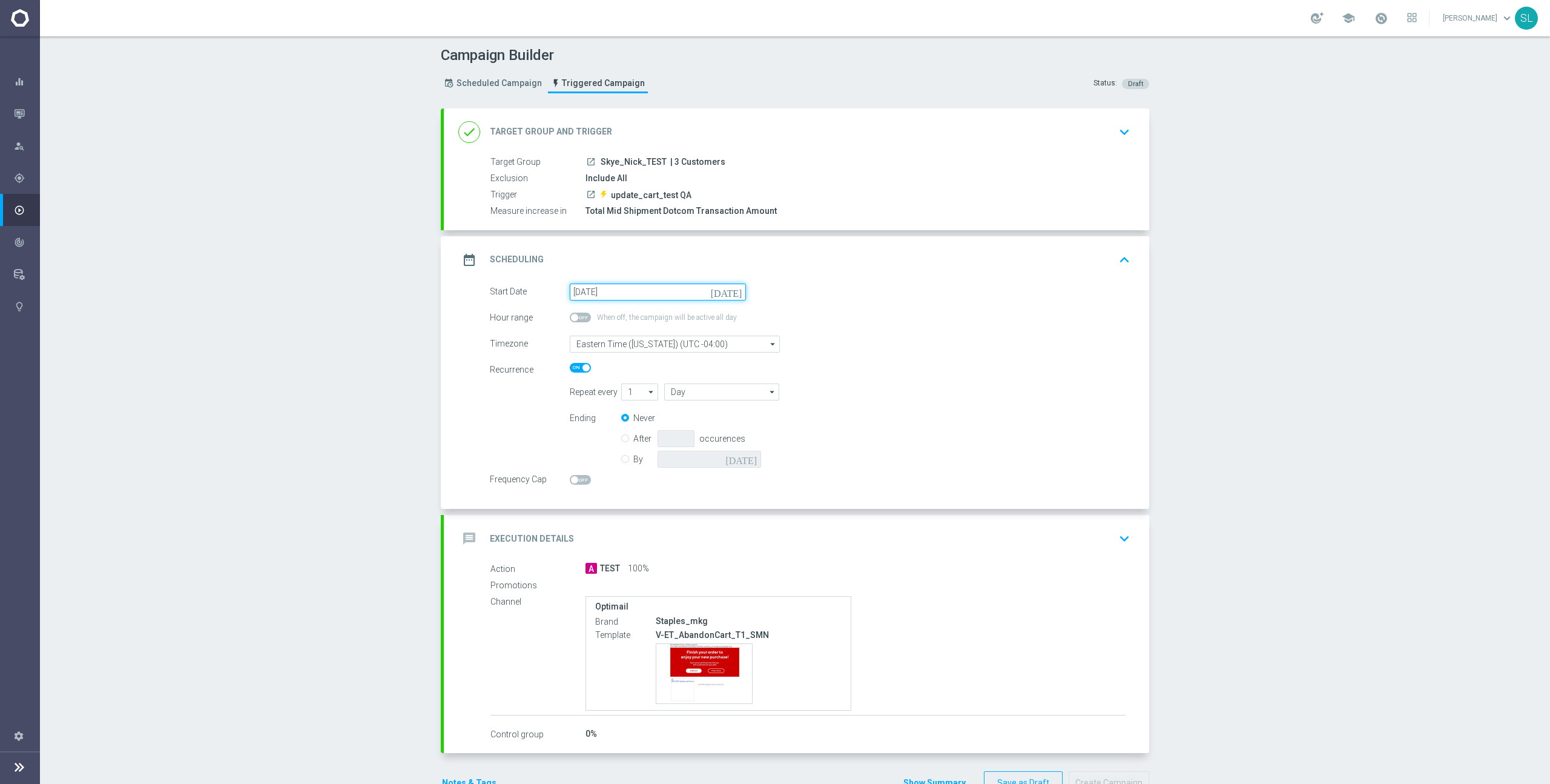
click at [627, 291] on input "[DATE]" at bounding box center [658, 292] width 176 height 17
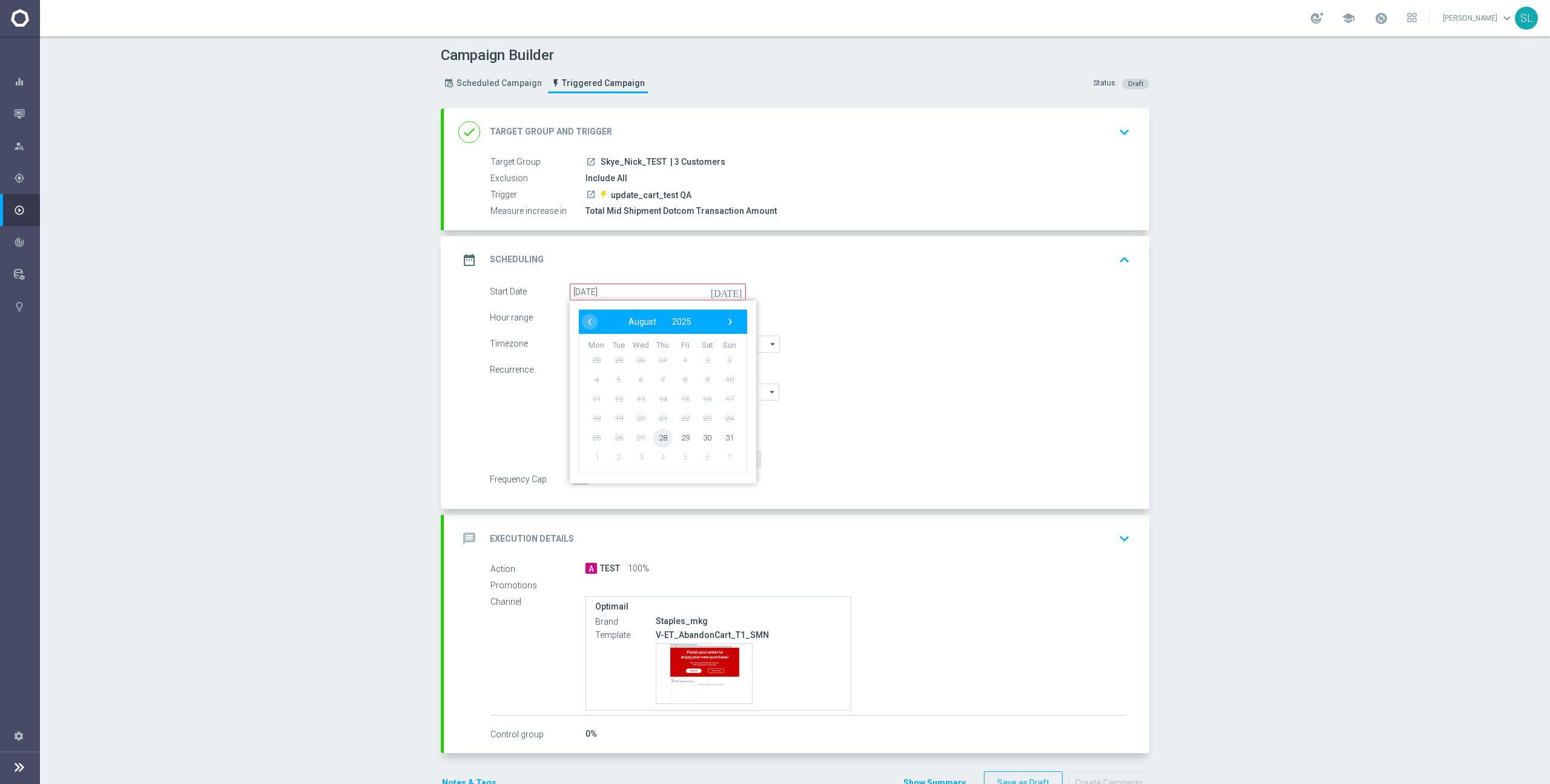
click at [662, 434] on span "28" at bounding box center [663, 437] width 19 height 19
type input "[DATE]"
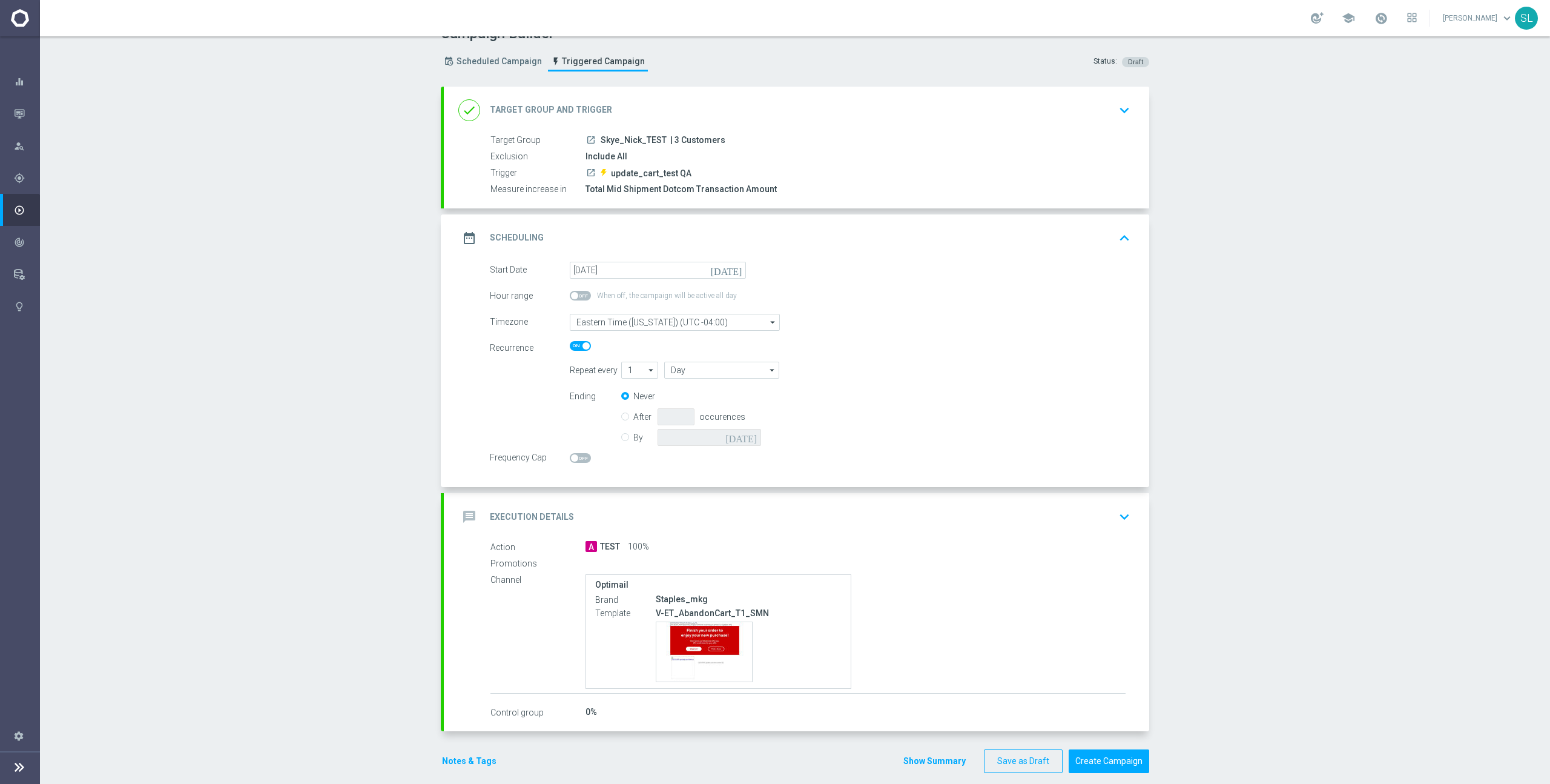
scroll to position [28, 0]
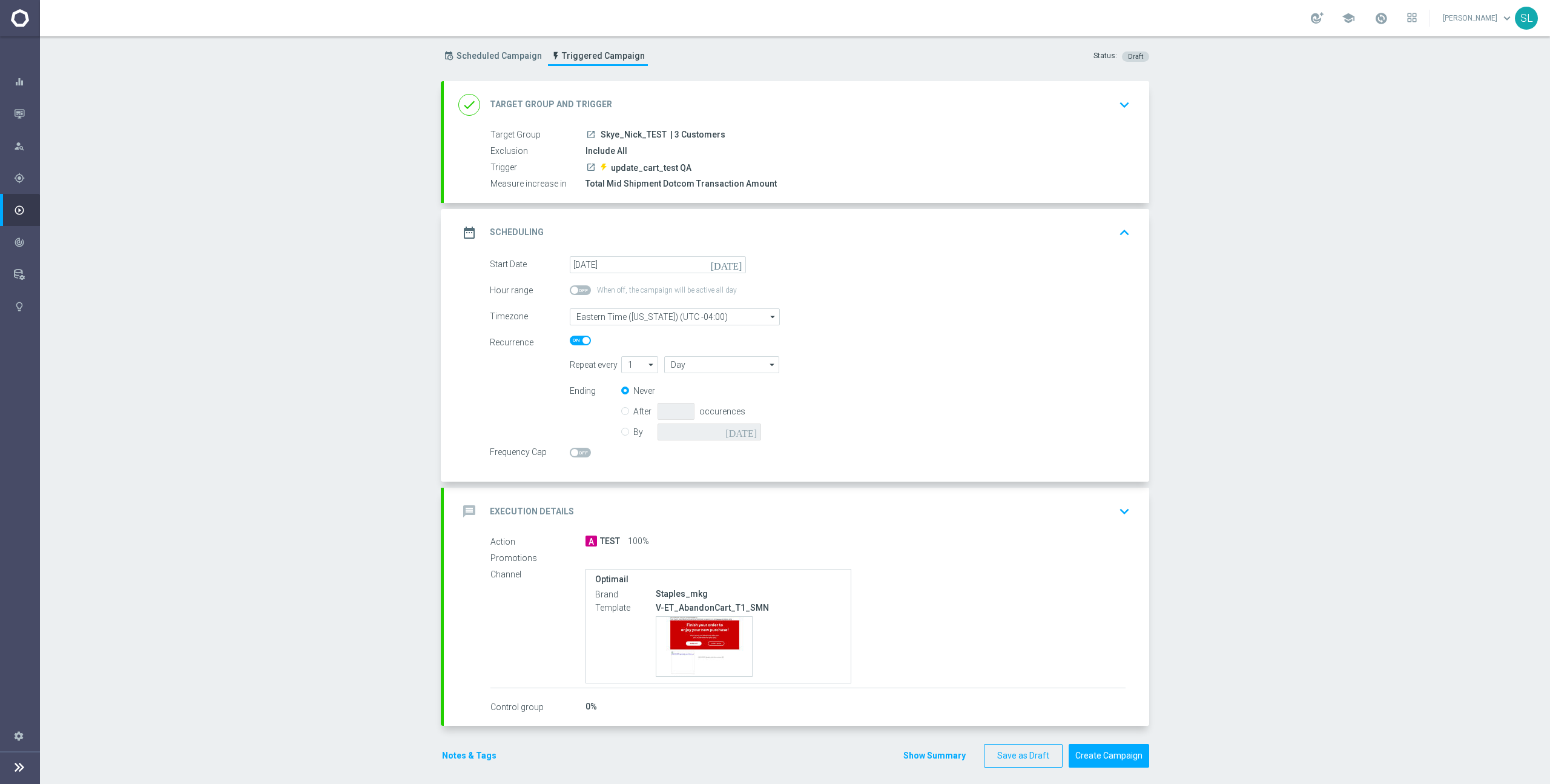
drag, startPoint x: 1118, startPoint y: 506, endPoint x: 1108, endPoint y: 508, distance: 10.2
click at [1118, 506] on icon "keyboard_arrow_down" at bounding box center [1124, 510] width 18 height 18
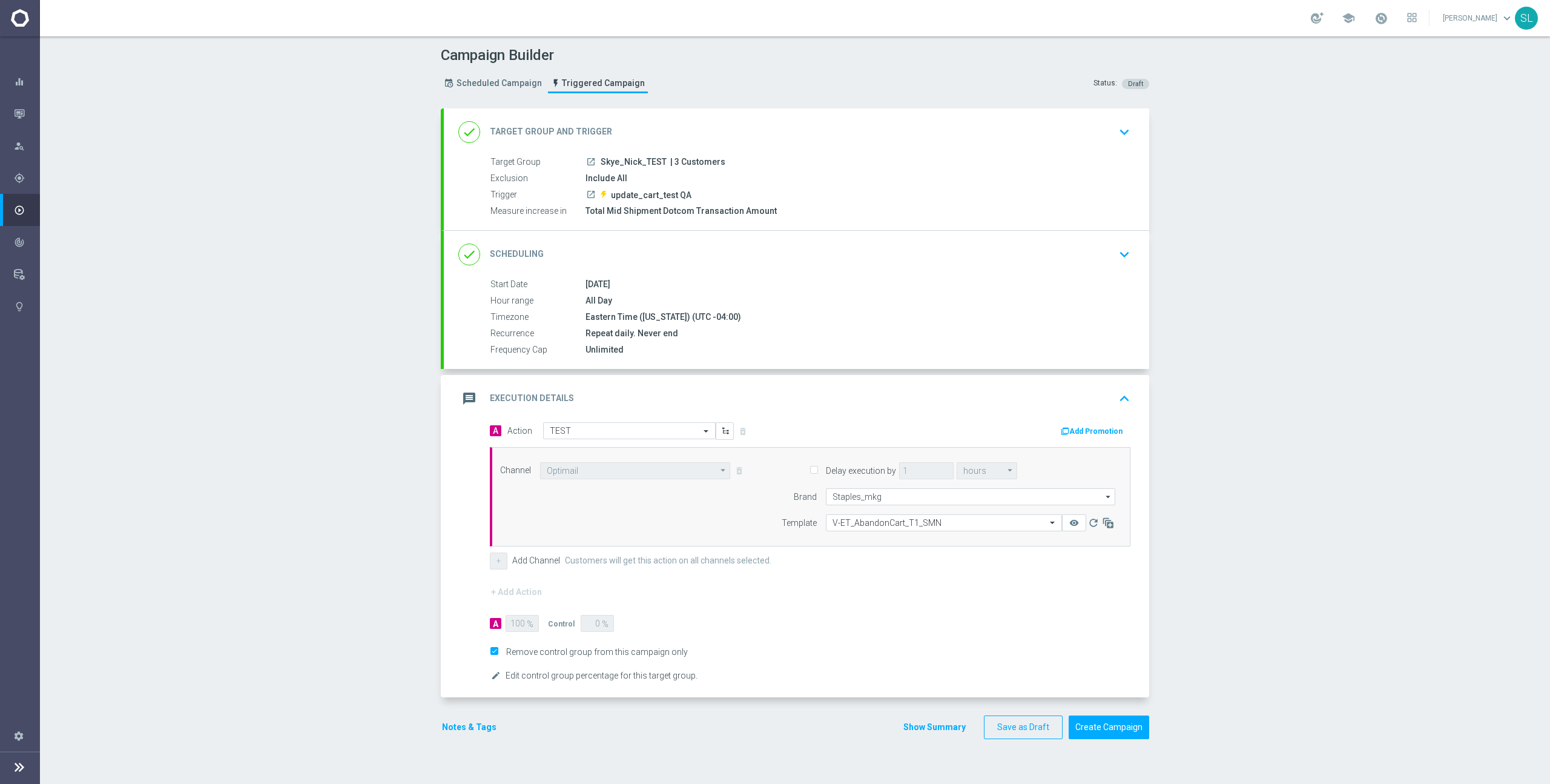
scroll to position [0, 0]
click at [873, 523] on input "text" at bounding box center [931, 523] width 199 height 10
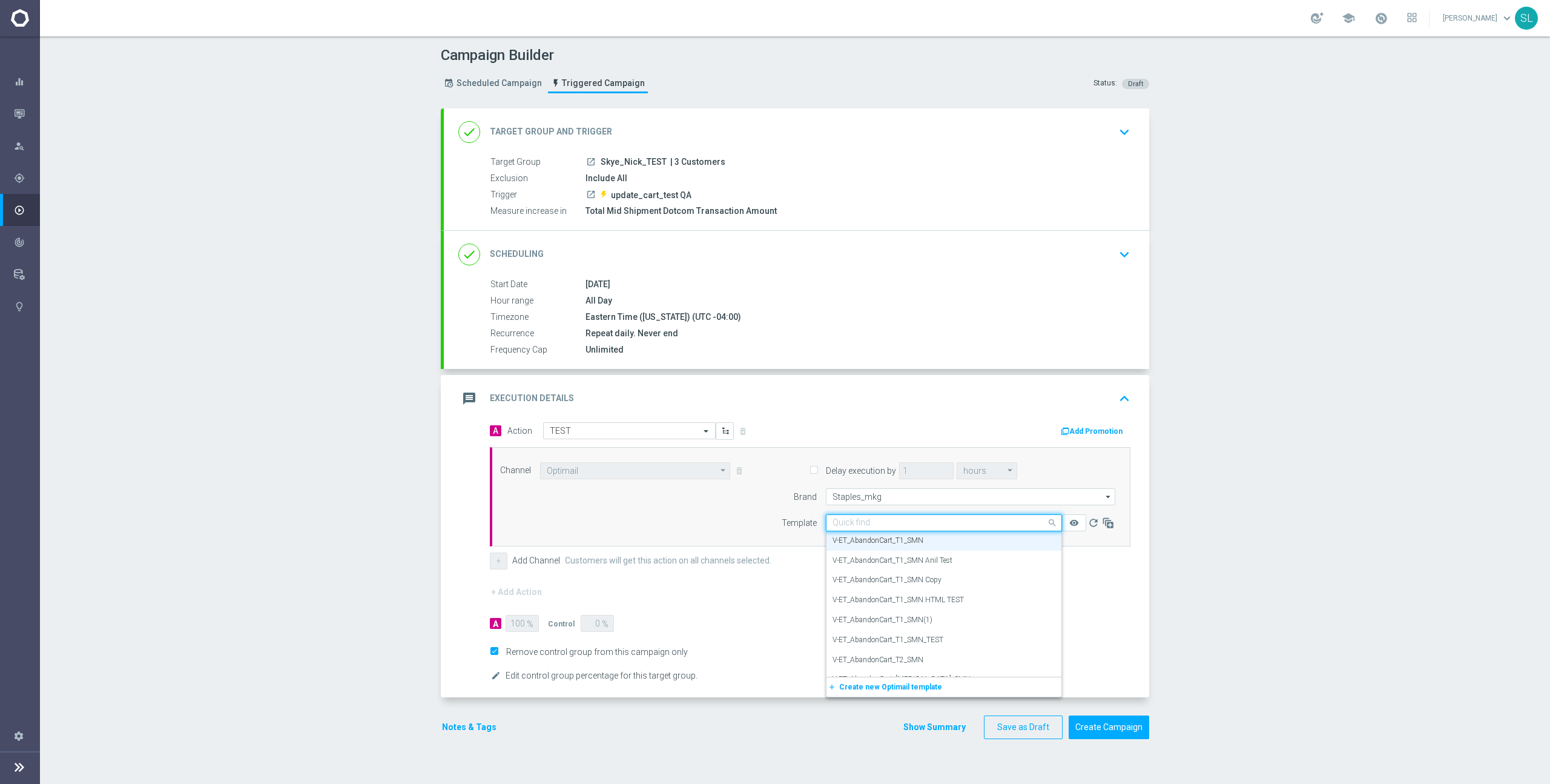
paste input "SL TEST V-ET_DC_AbandonCart_T1_SMN"
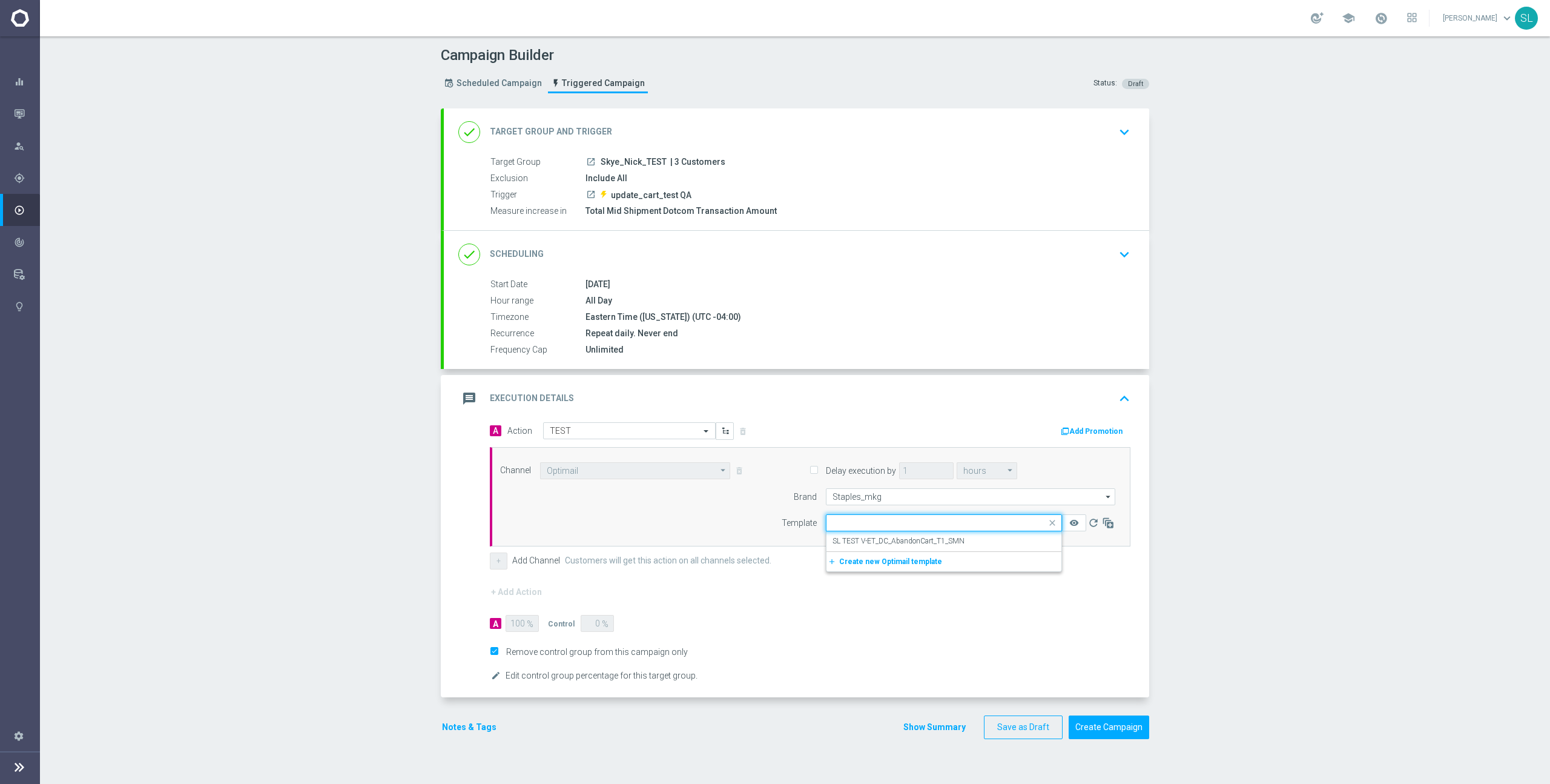
type input "SL TEST V-ET_DC_AbandonCart_T1_SMN"
click at [901, 541] on label "SL TEST V-ET_DC_AbandonCart_T1_SMN" at bounding box center [898, 541] width 132 height 10
click at [1115, 720] on button "Create Campaign" at bounding box center [1109, 727] width 81 height 24
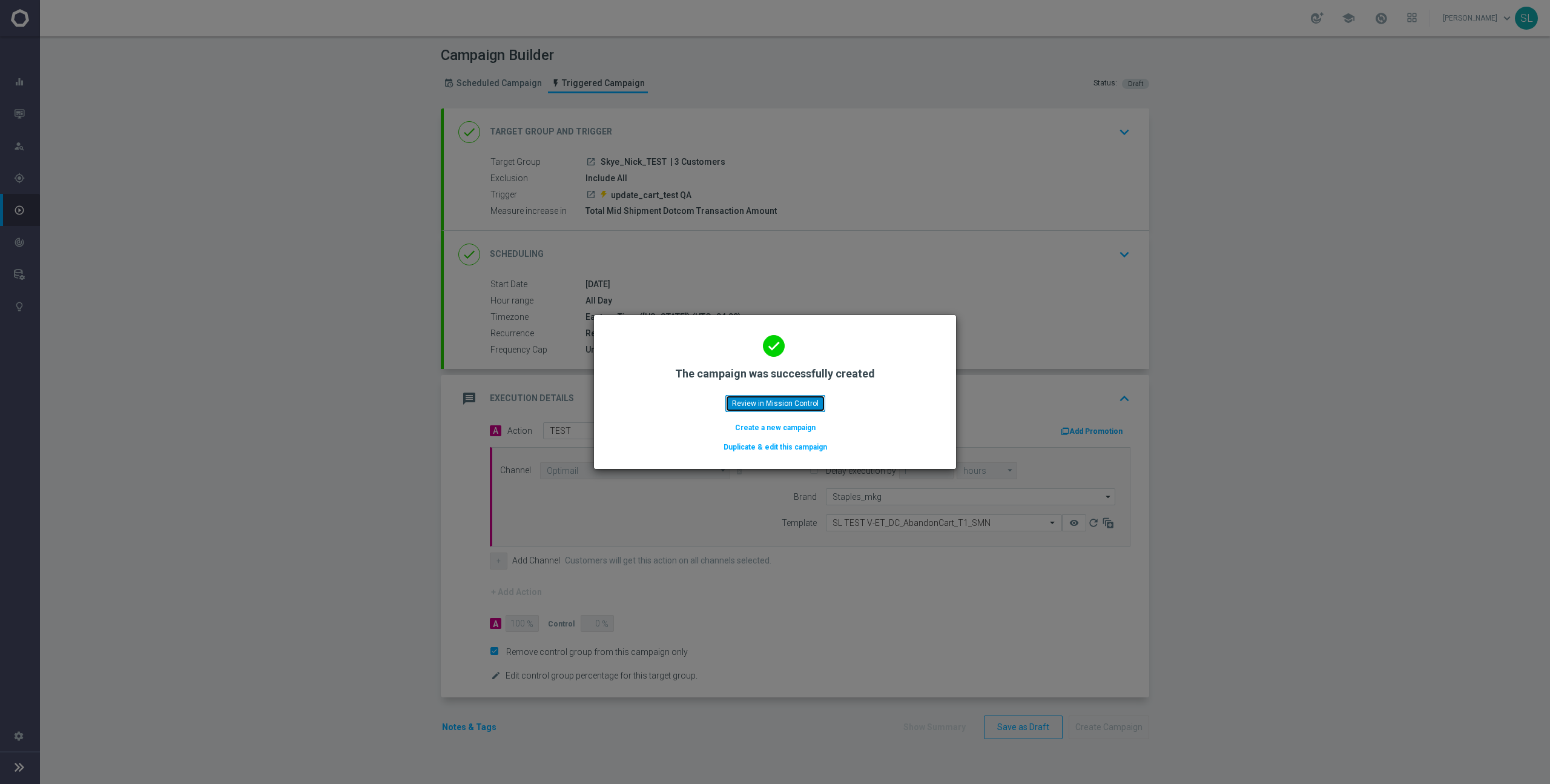
click at [769, 403] on button "Review in Mission Control" at bounding box center [775, 403] width 100 height 17
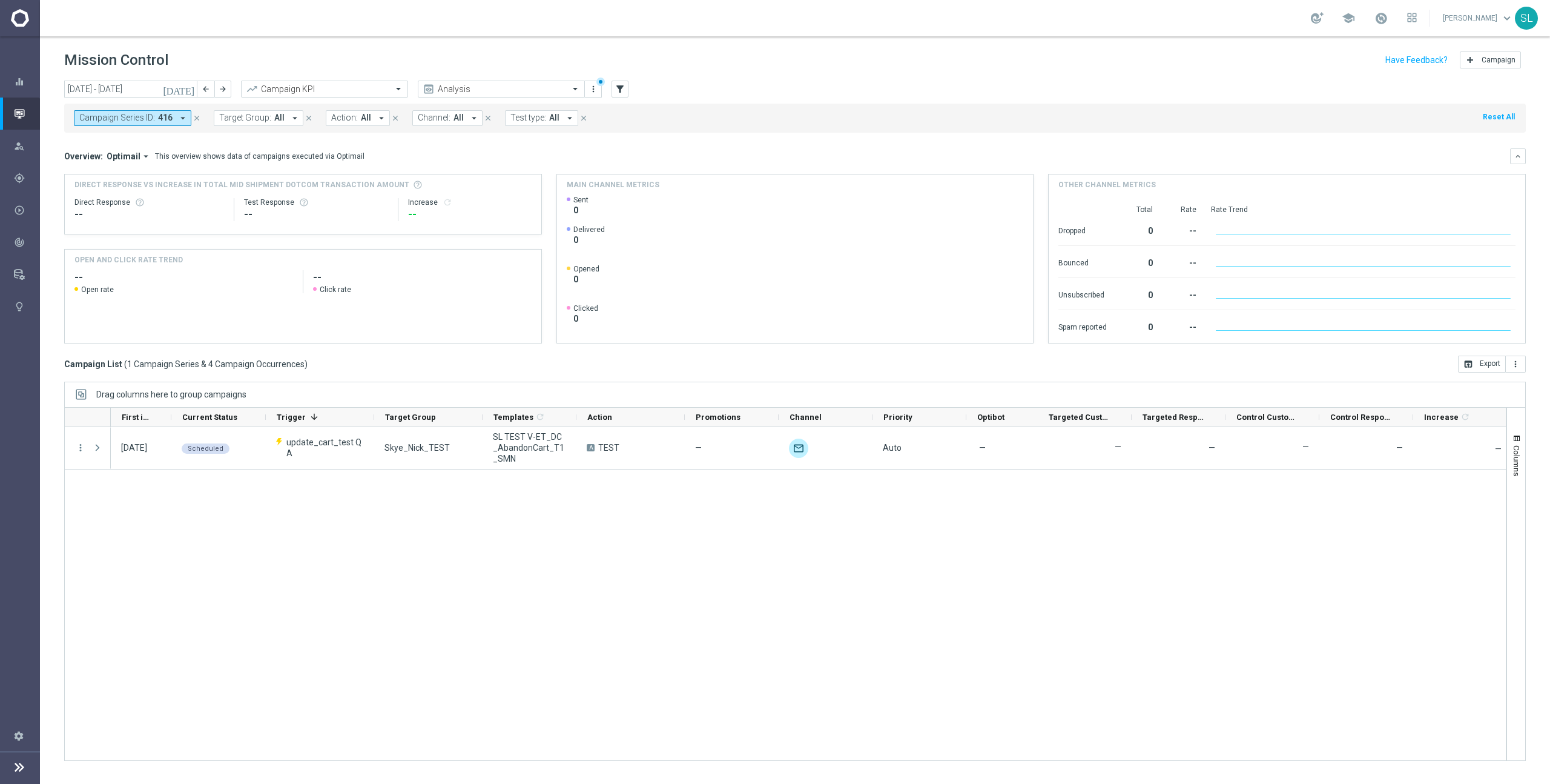
click at [599, 628] on div "[DATE] Scheduled update_cart_test QA Skye_Nick_TEST SL TEST V-ET_DC_AbandonCart…" at bounding box center [809, 593] width 1395 height 333
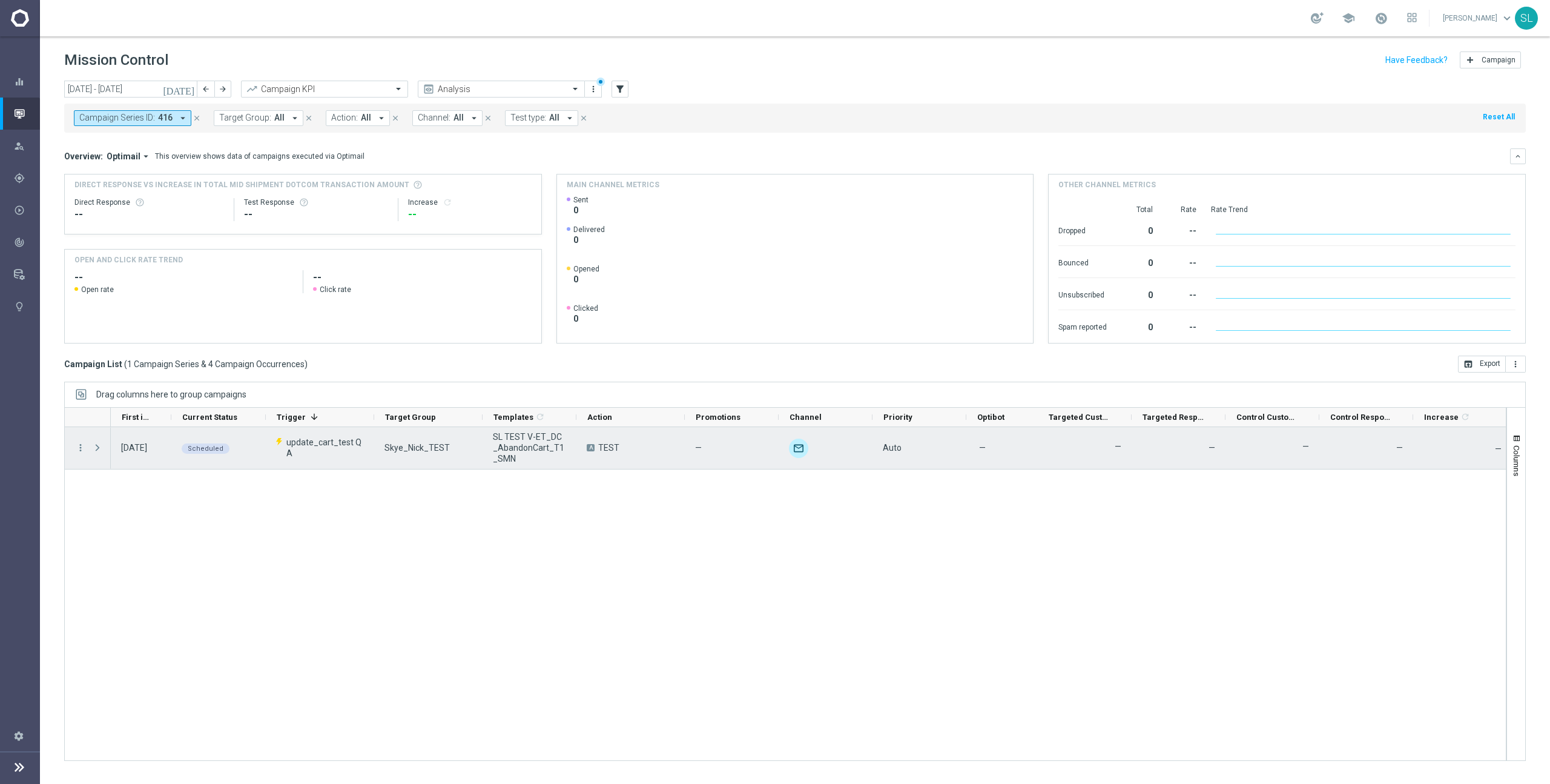
click at [577, 435] on div "A TEST" at bounding box center [631, 448] width 108 height 42
drag, startPoint x: 576, startPoint y: 420, endPoint x: 663, endPoint y: 438, distance: 88.8
click at [663, 438] on div at bounding box center [786, 583] width 1443 height 354
click at [583, 445] on span "SL TEST V-ET_DC_AbandonCart_T1_SMN" at bounding box center [574, 447] width 162 height 22
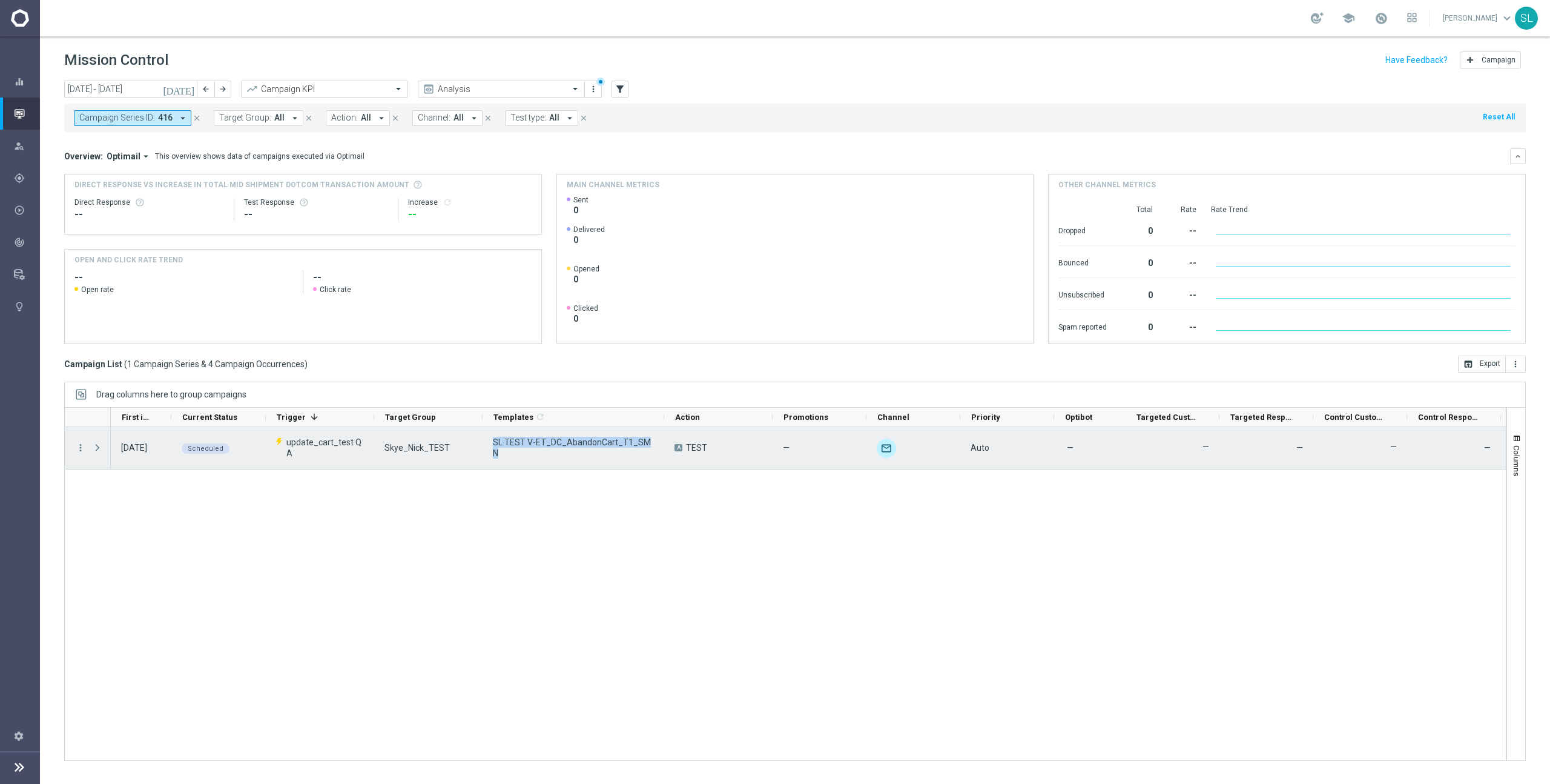
click at [583, 445] on span "SL TEST V-ET_DC_AbandonCart_T1_SMN" at bounding box center [574, 447] width 162 height 22
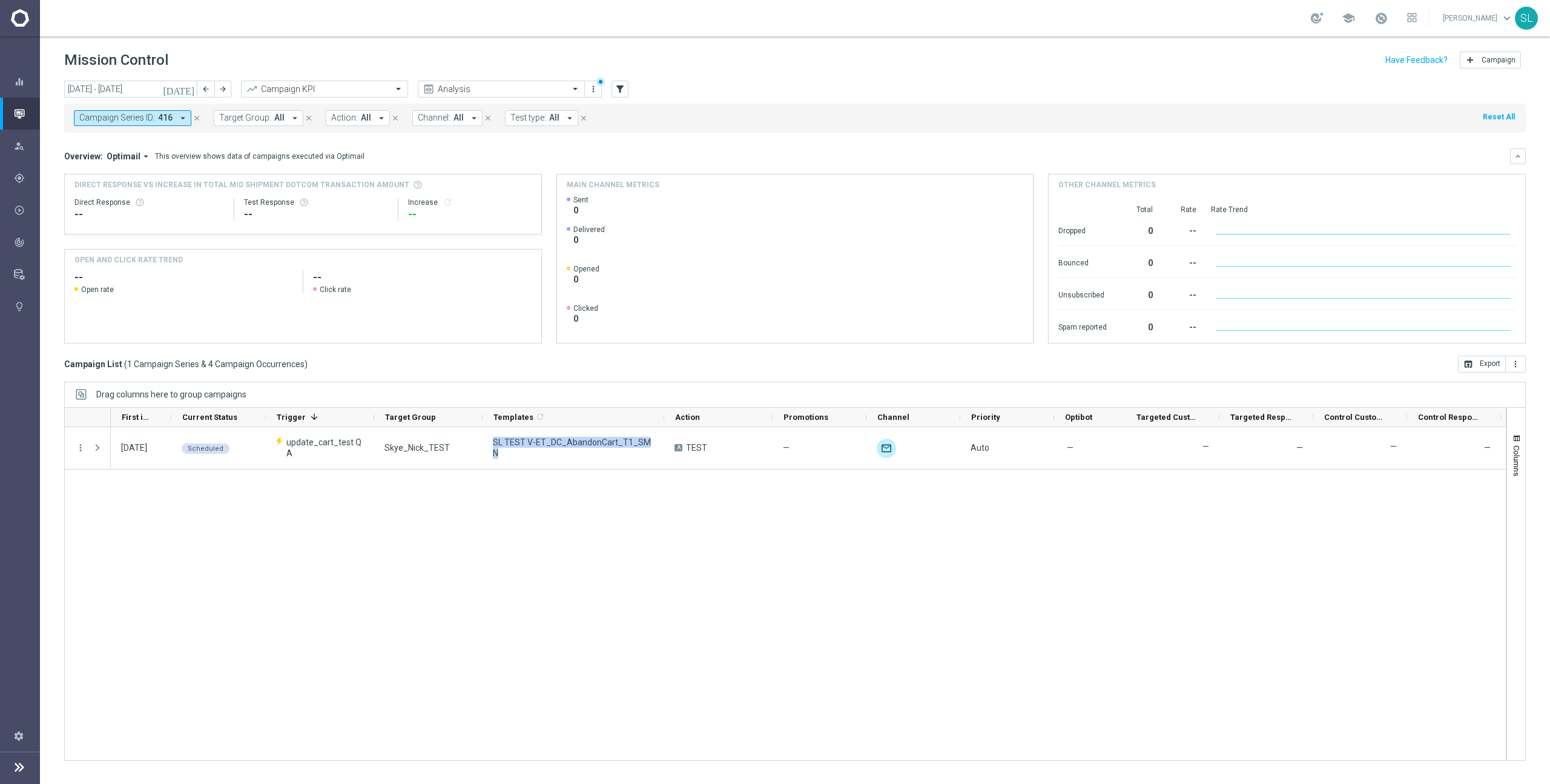
click at [725, 488] on div "[DATE] Scheduled update_cart_test QA Skye_Nick_TEST SL TEST V-ET_DC_AbandonCart…" at bounding box center [809, 593] width 1395 height 333
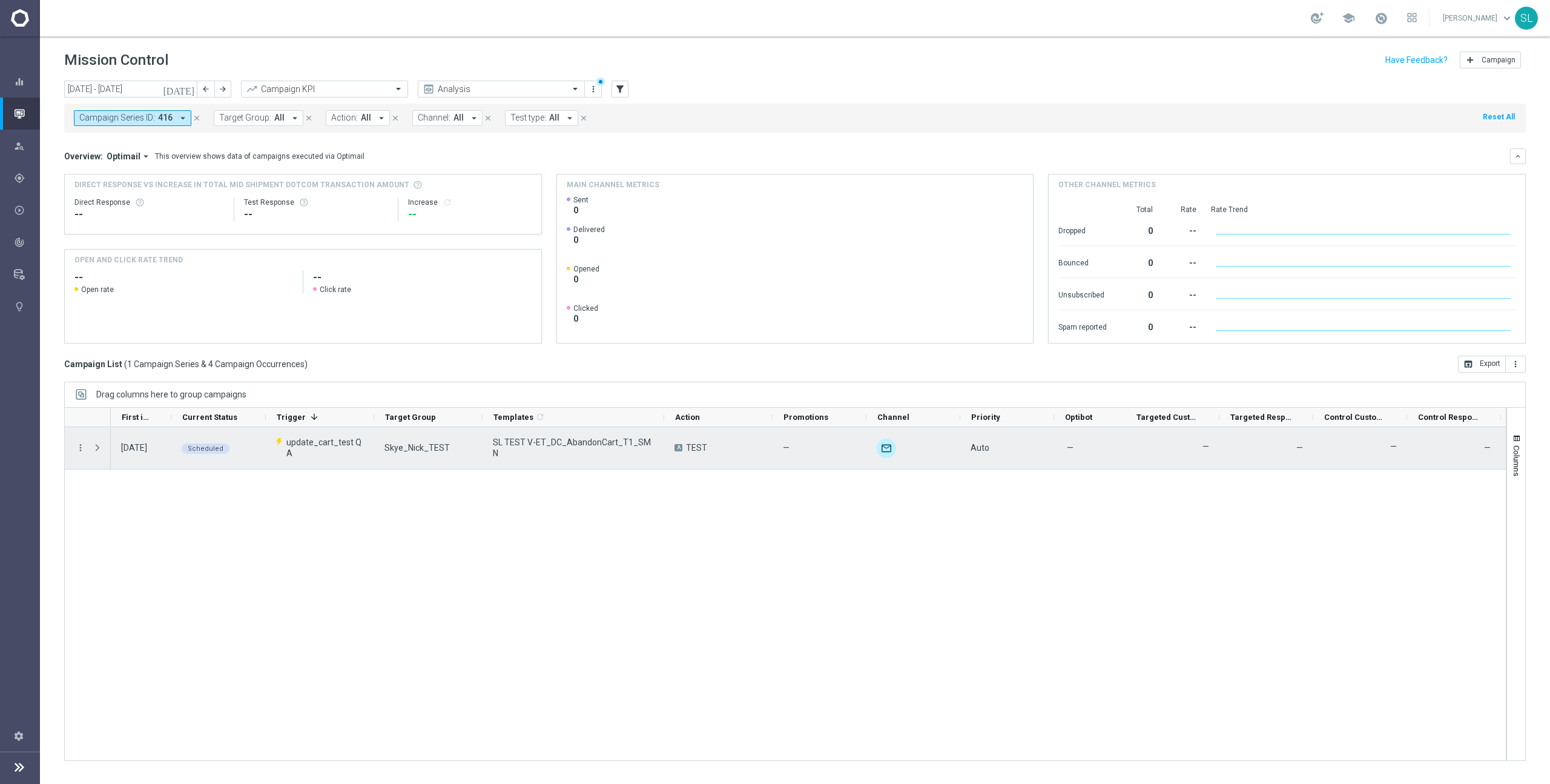
click at [515, 467] on div "SL TEST V-ET_DC_AbandonCart_T1_SMN" at bounding box center [573, 448] width 182 height 42
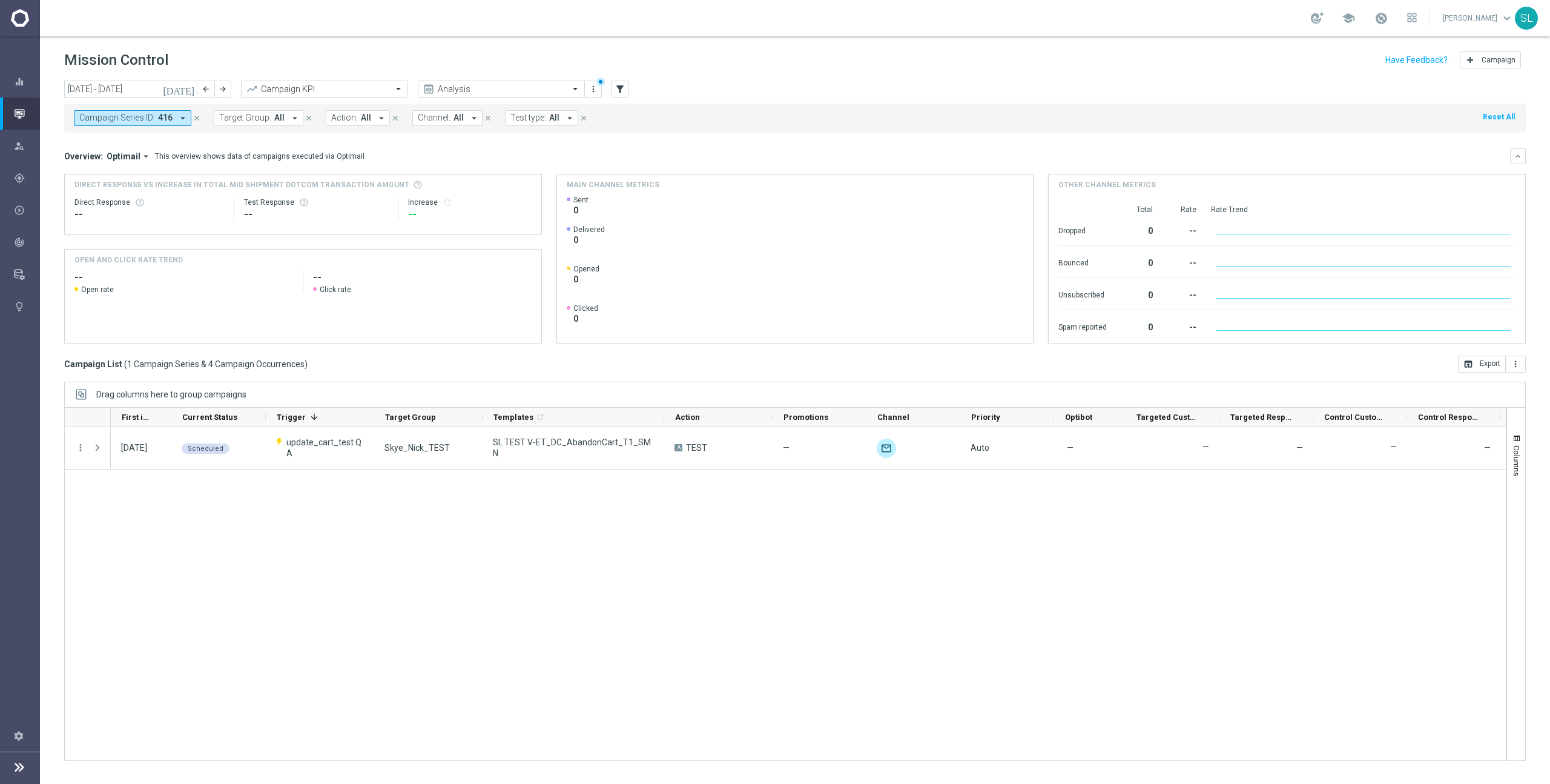
click at [621, 533] on div "[DATE] Scheduled update_cart_test QA Skye_Nick_TEST SL TEST V-ET_DC_AbandonCart…" at bounding box center [809, 593] width 1395 height 333
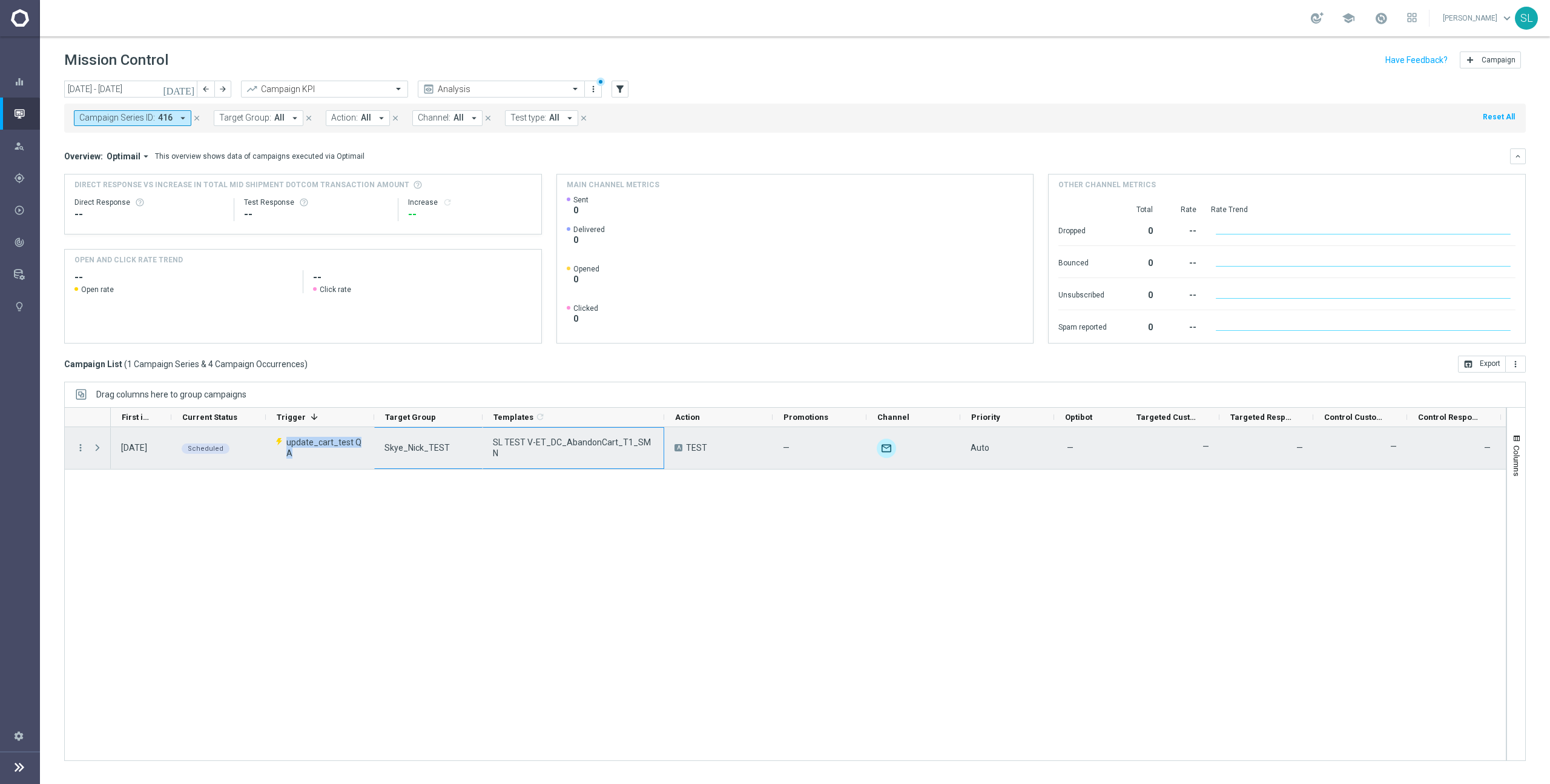
drag, startPoint x: 287, startPoint y: 449, endPoint x: 652, endPoint y: 449, distance: 365.0
click at [652, 449] on div "[DATE] Scheduled update_cart_test QA Skye_Nick_TEST SL TEST V-ET_DC_AbandonCart…" at bounding box center [853, 448] width 1484 height 43
drag, startPoint x: 652, startPoint y: 449, endPoint x: 280, endPoint y: 445, distance: 372.0
click at [280, 445] on div "[DATE] Scheduled update_cart_test QA Skye_Nick_TEST SL TEST V-ET_DC_AbandonCart…" at bounding box center [853, 448] width 1484 height 43
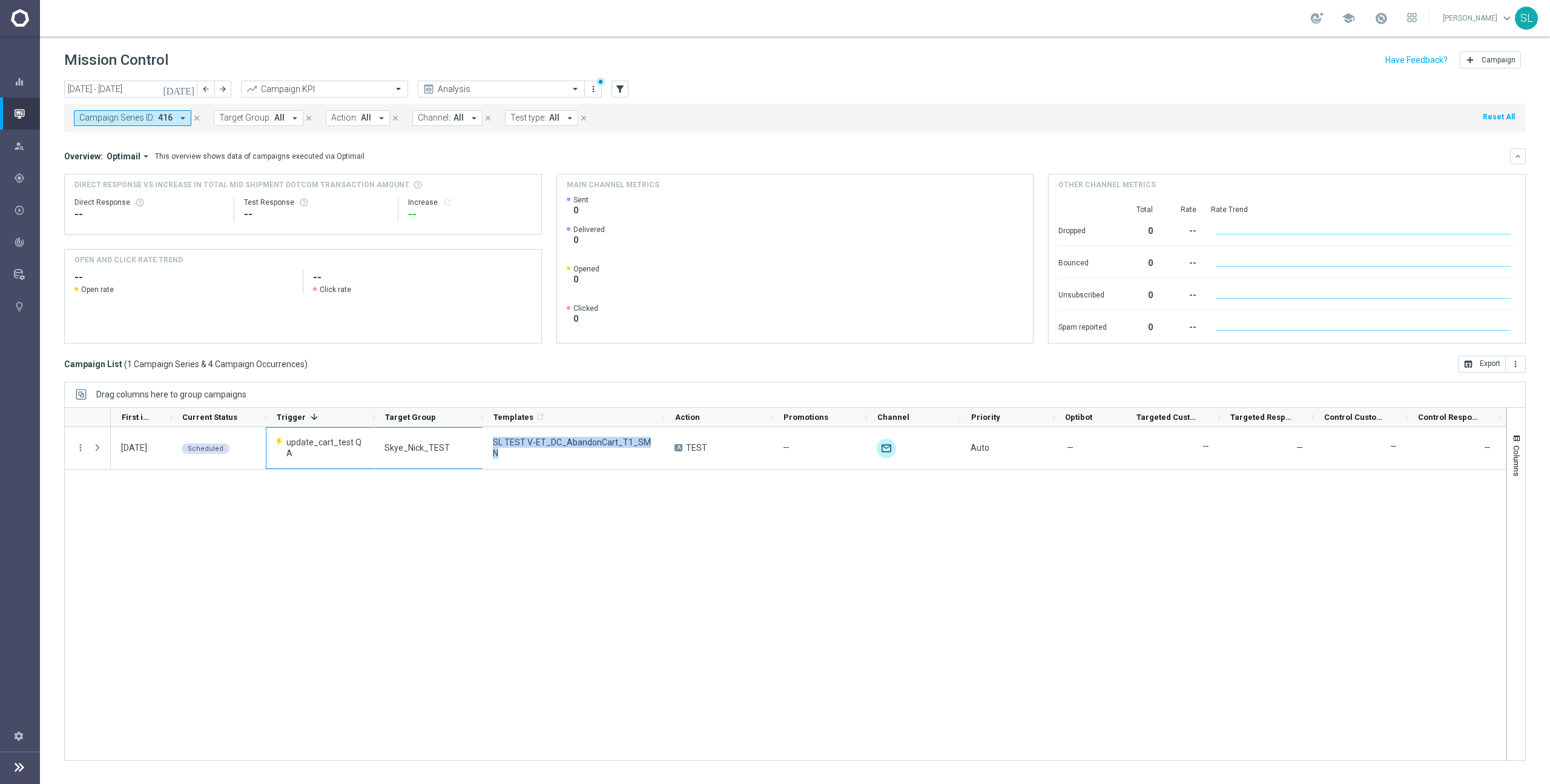
click at [623, 563] on div "[DATE] Scheduled update_cart_test QA Skye_Nick_TEST SL TEST V-ET_DC_AbandonCart…" at bounding box center [809, 593] width 1395 height 333
click at [756, 593] on div "[DATE] Scheduled update_cart_test QA Skye_Nick_TEST SL TEST V-ET_DC_AbandonCart…" at bounding box center [809, 593] width 1395 height 333
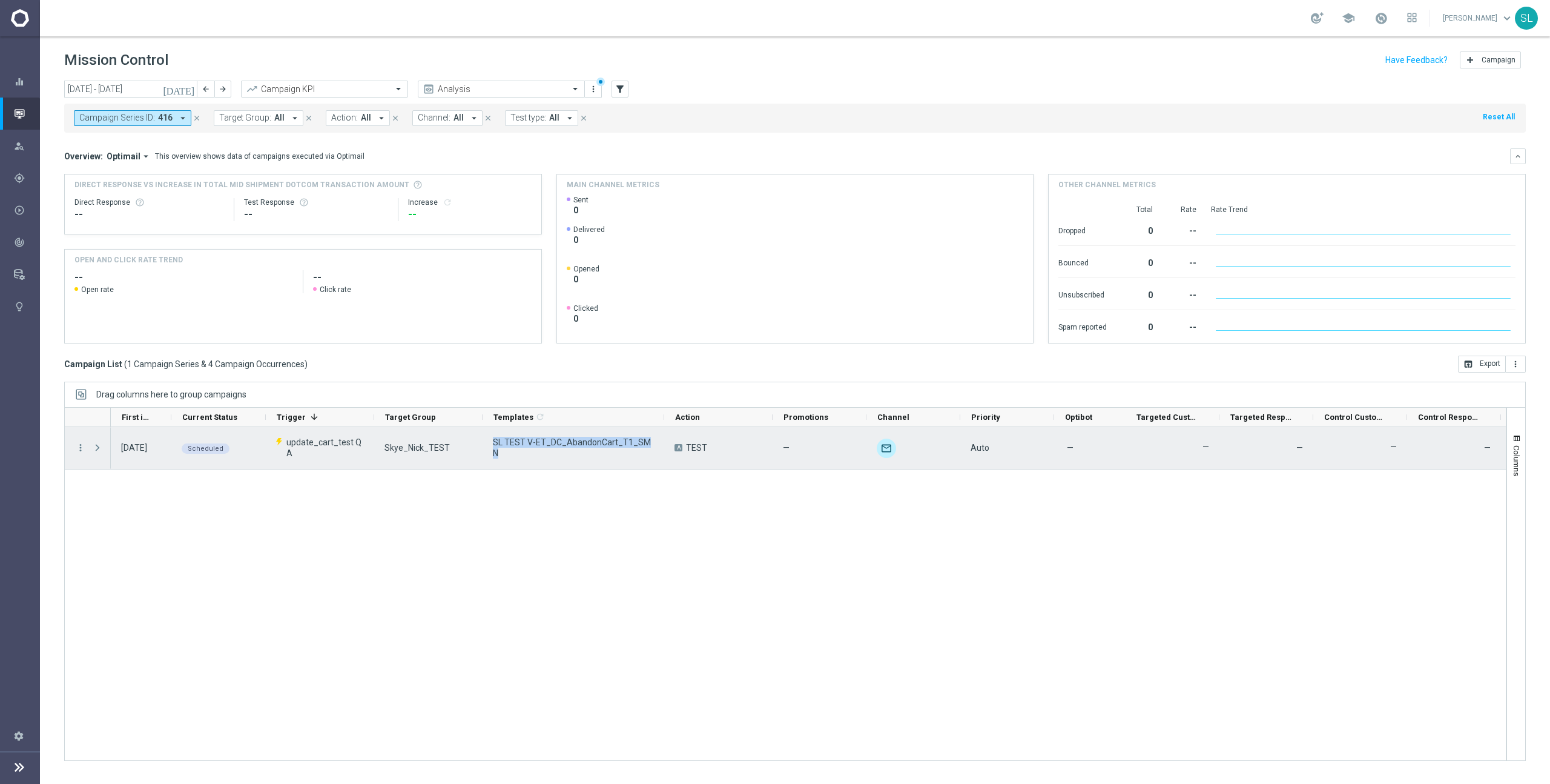
click at [552, 460] on div "SL TEST V-ET_DC_AbandonCart_T1_SMN" at bounding box center [573, 448] width 182 height 42
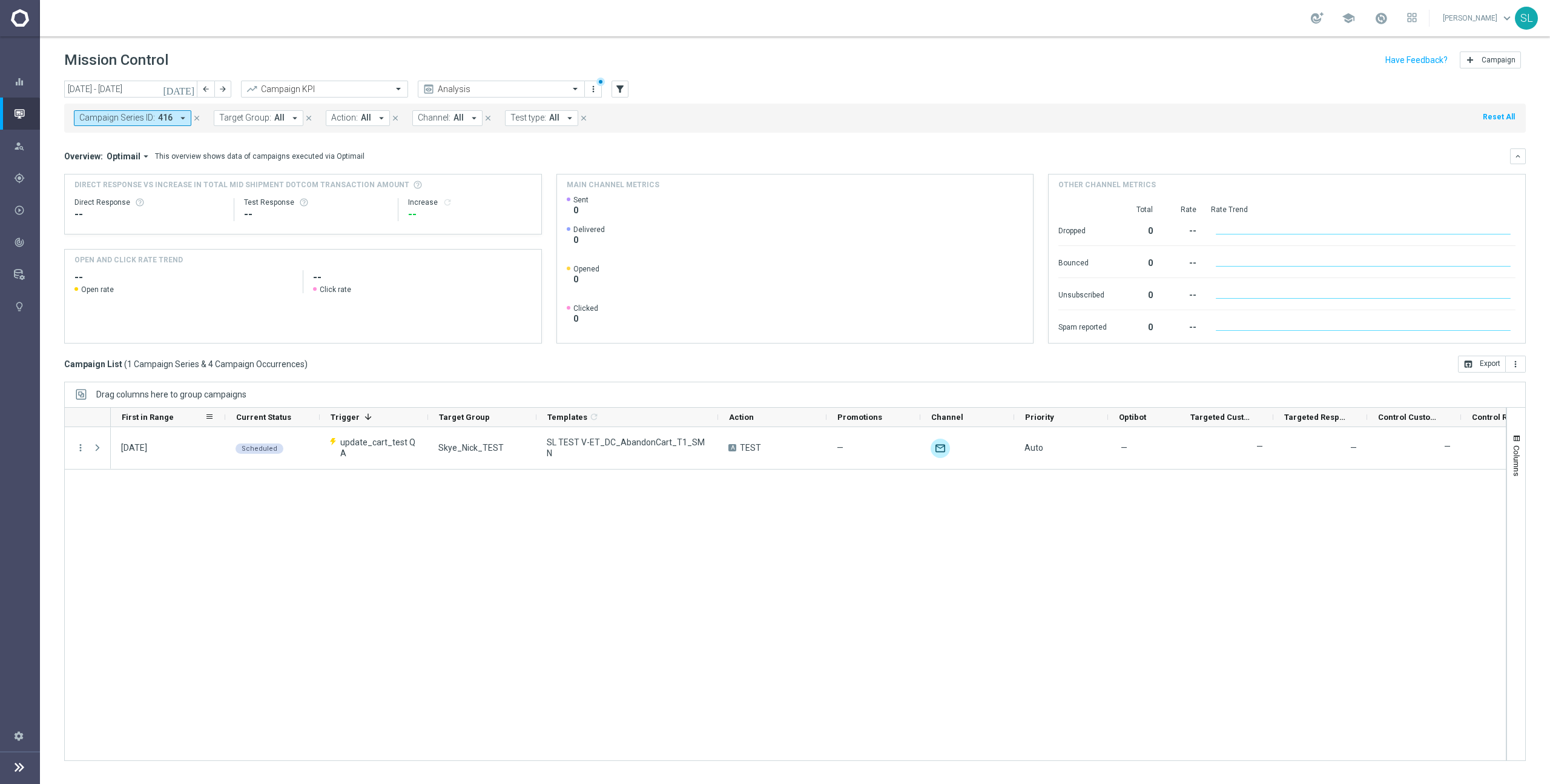
drag, startPoint x: 170, startPoint y: 417, endPoint x: 224, endPoint y: 425, distance: 54.6
click at [224, 425] on div at bounding box center [225, 417] width 5 height 19
click at [298, 554] on div "[DATE] Scheduled update_cart_test QA Skye_Nick_TEST SL TEST V-ET_DC_AbandonCart…" at bounding box center [809, 593] width 1395 height 333
